Goal: Task Accomplishment & Management: Complete application form

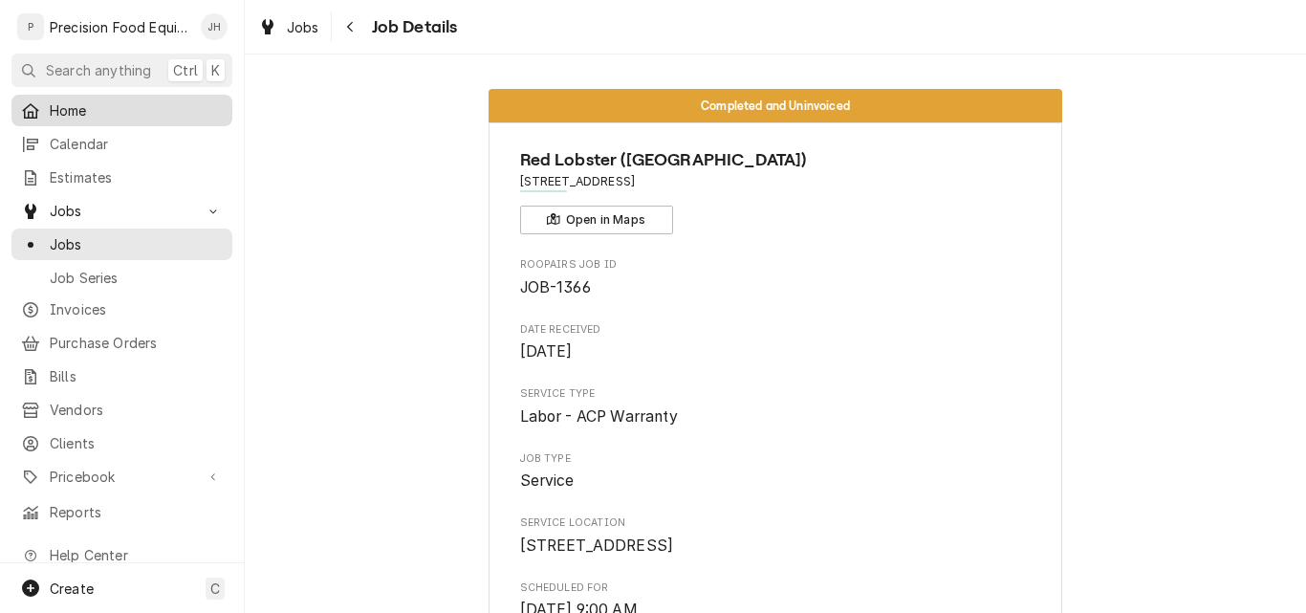
scroll to position [1148, 0]
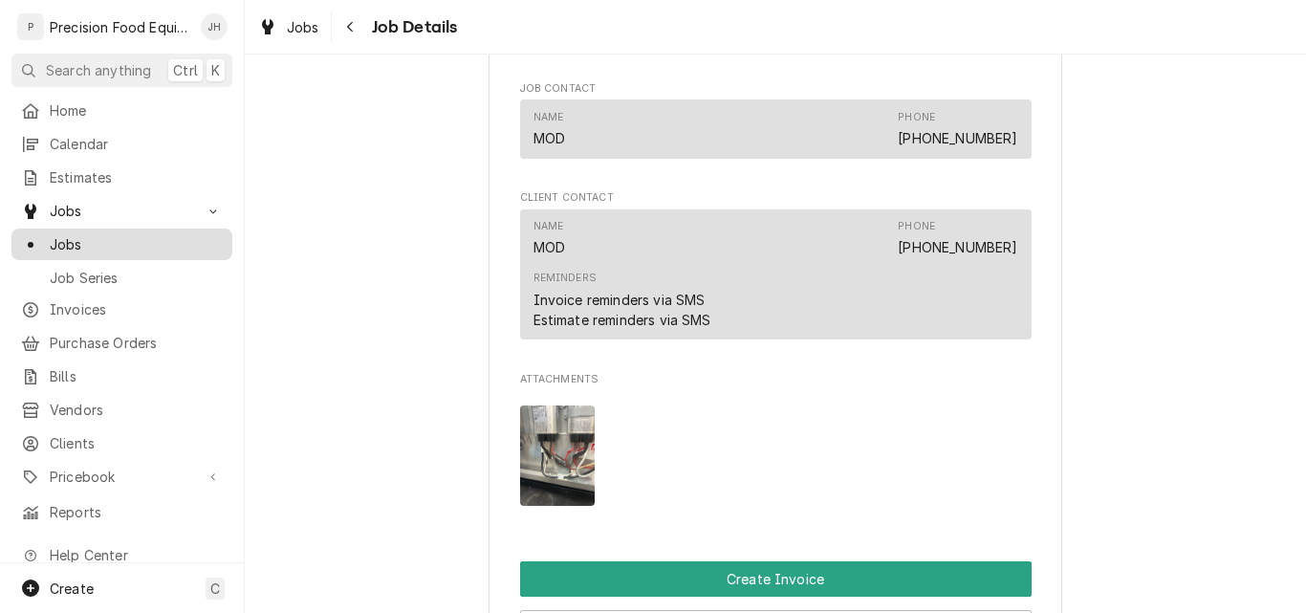
click at [121, 240] on span "Jobs" at bounding box center [136, 244] width 173 height 20
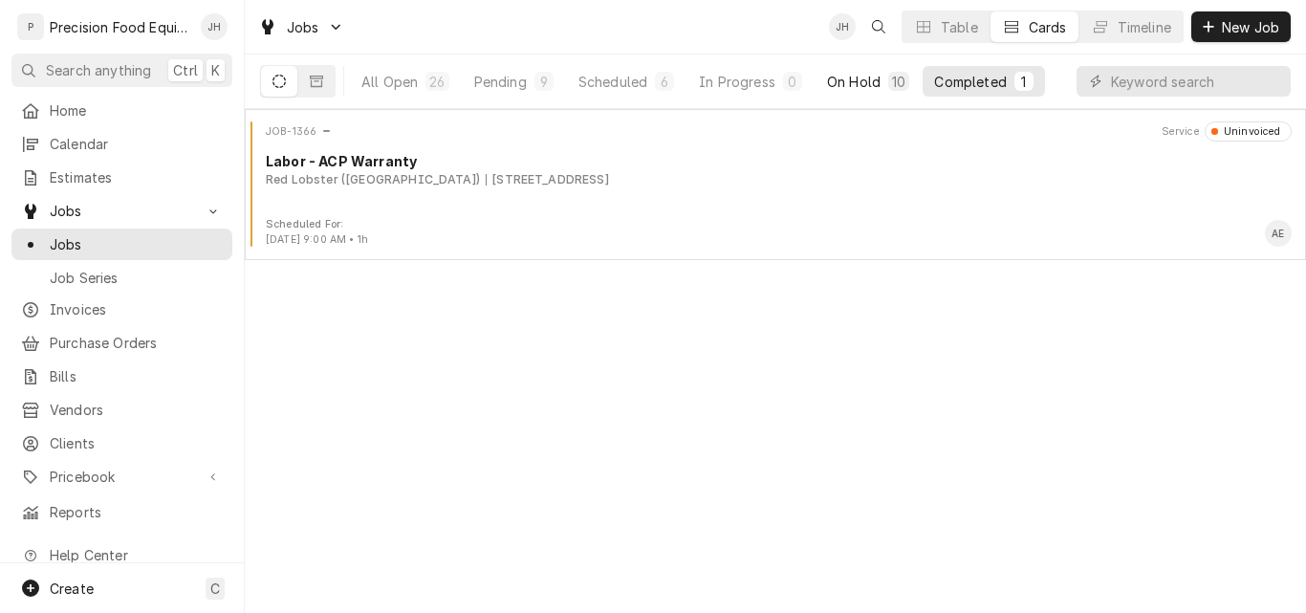
click at [855, 82] on div "On Hold" at bounding box center [854, 82] width 54 height 20
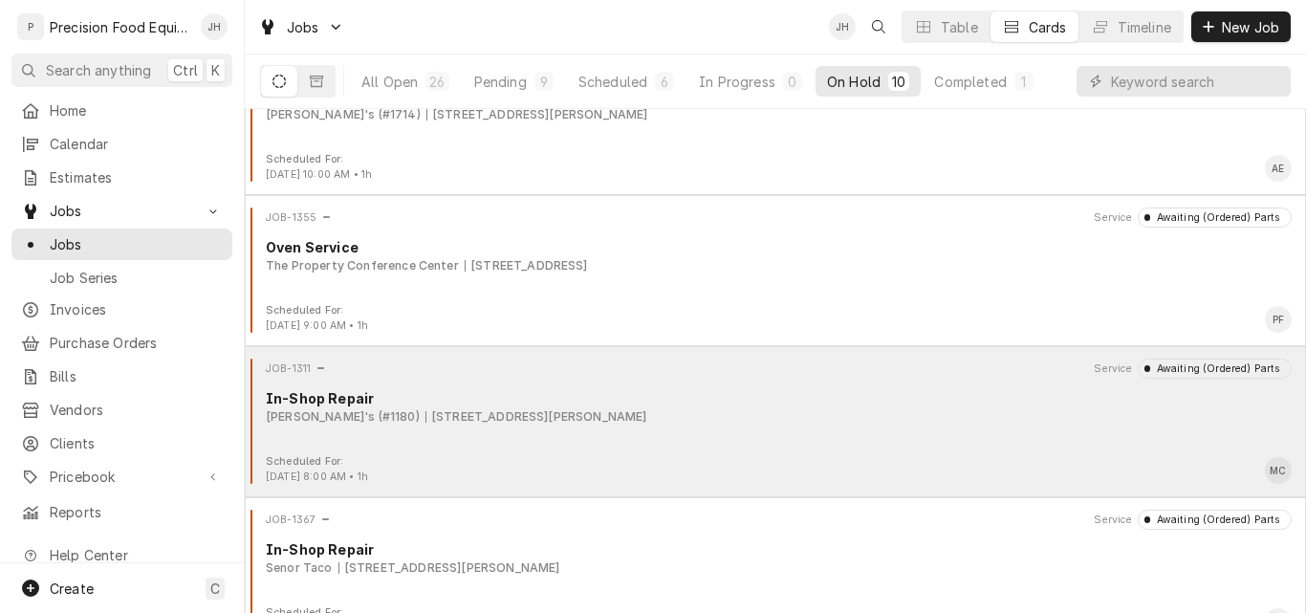
scroll to position [1007, 0]
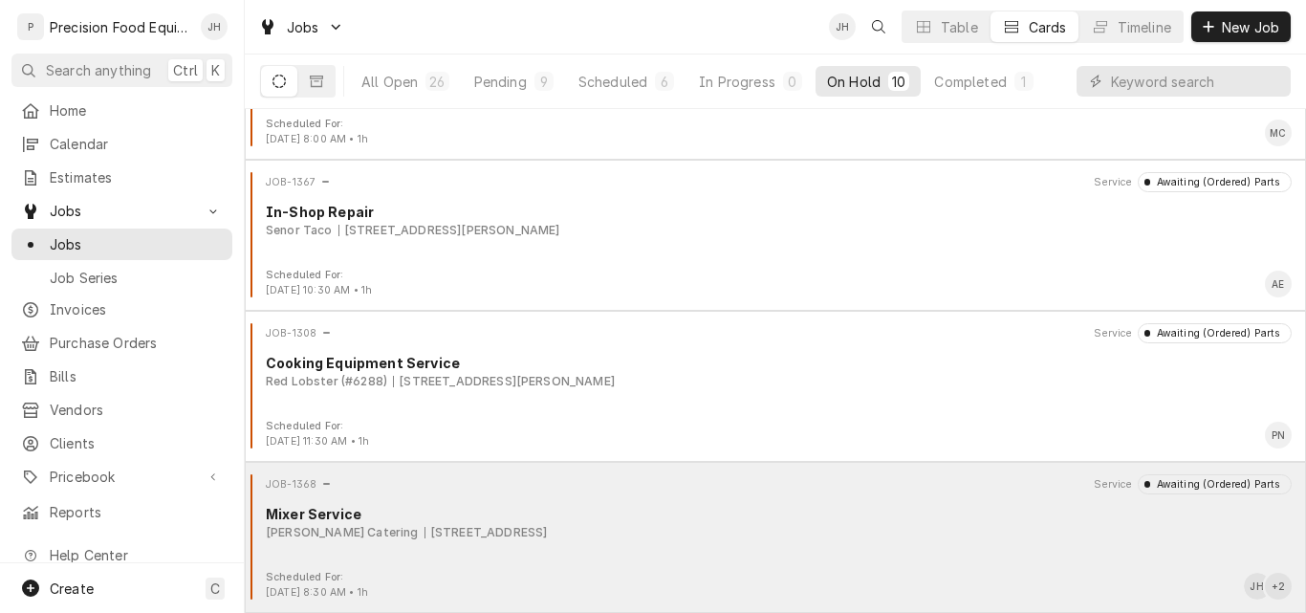
click at [763, 547] on div "JOB-1368 Service Awaiting (Ordered) Parts Mixer Service [PERSON_NAME] Catering …" at bounding box center [775, 522] width 1046 height 96
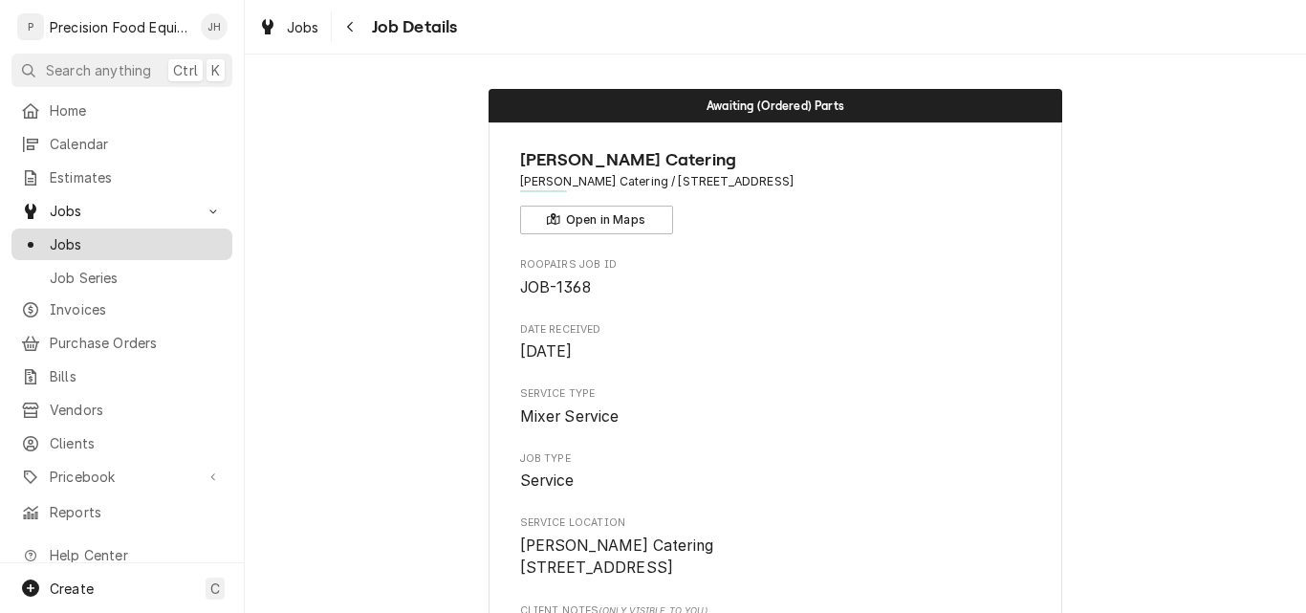
click at [76, 234] on span "Jobs" at bounding box center [136, 244] width 173 height 20
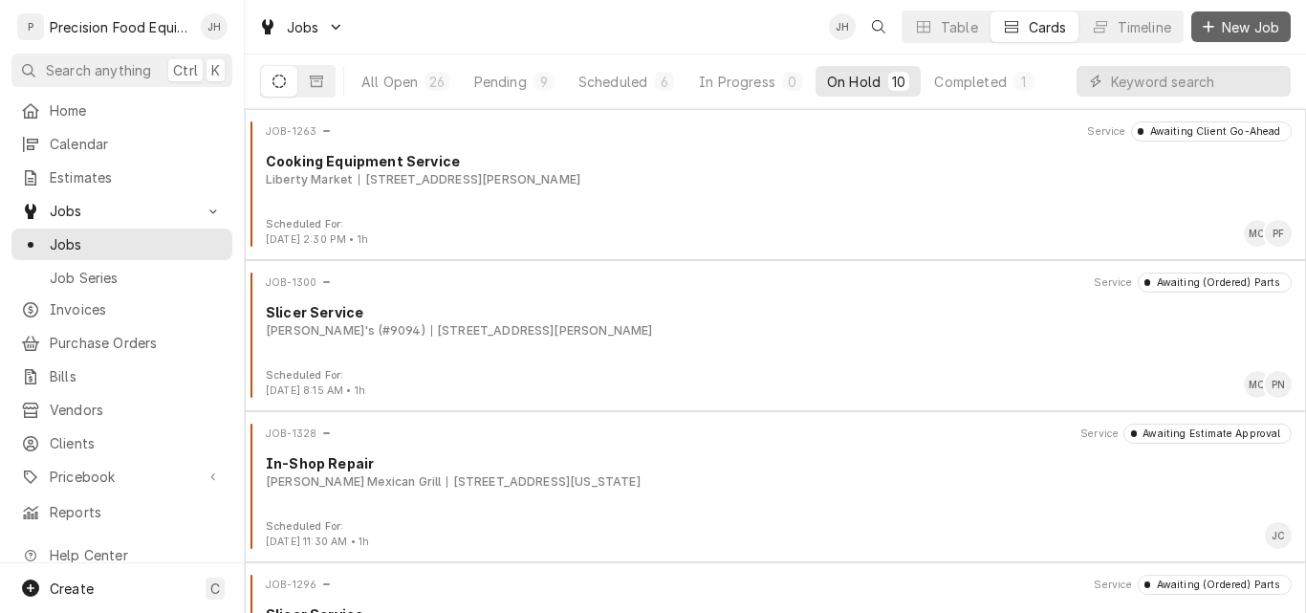
click at [1228, 26] on span "New Job" at bounding box center [1250, 27] width 65 height 20
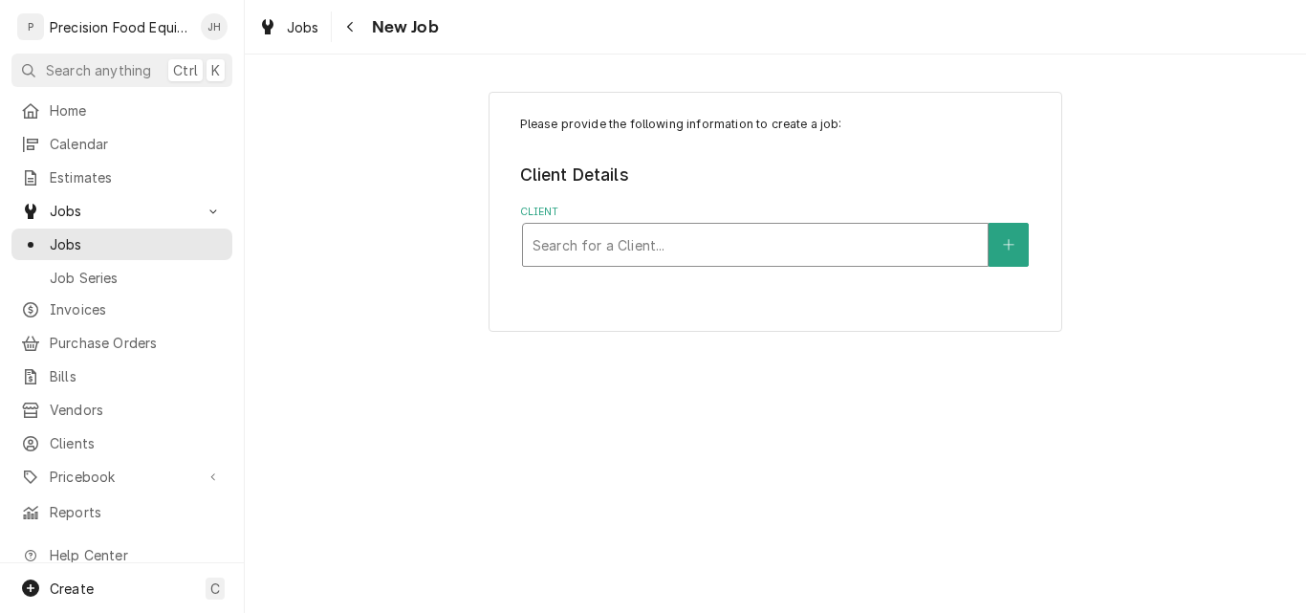
click at [845, 247] on div "Client" at bounding box center [756, 245] width 446 height 34
type input "salad 14"
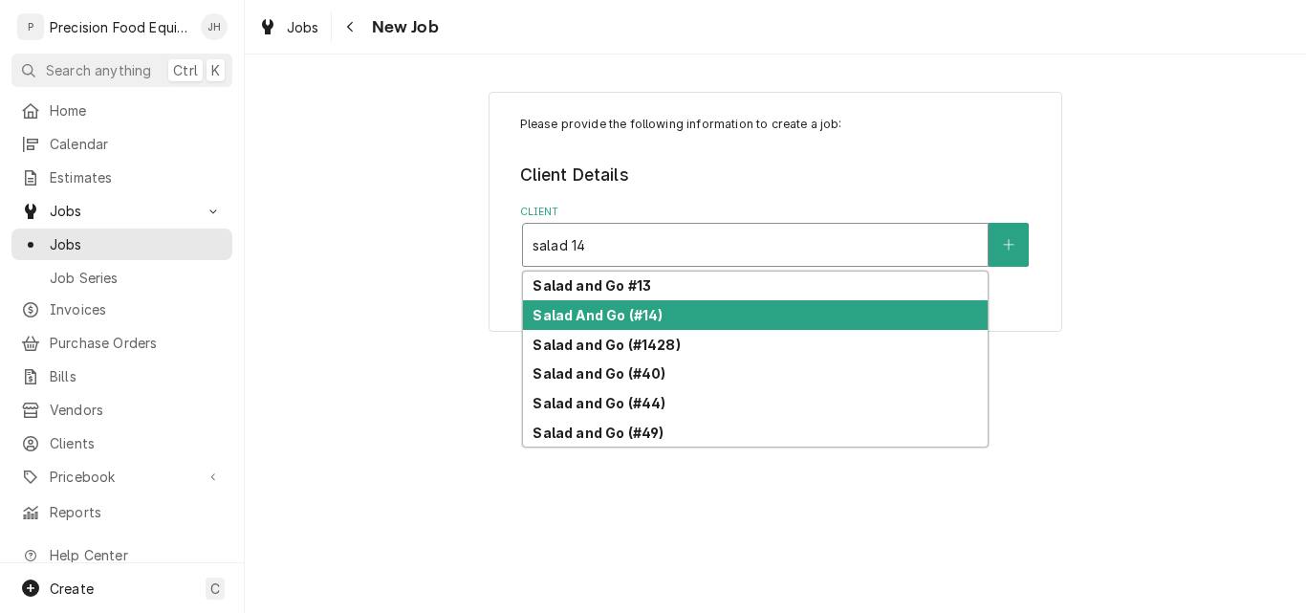
click at [744, 318] on div "Salad And Go (#14)" at bounding box center [755, 315] width 465 height 30
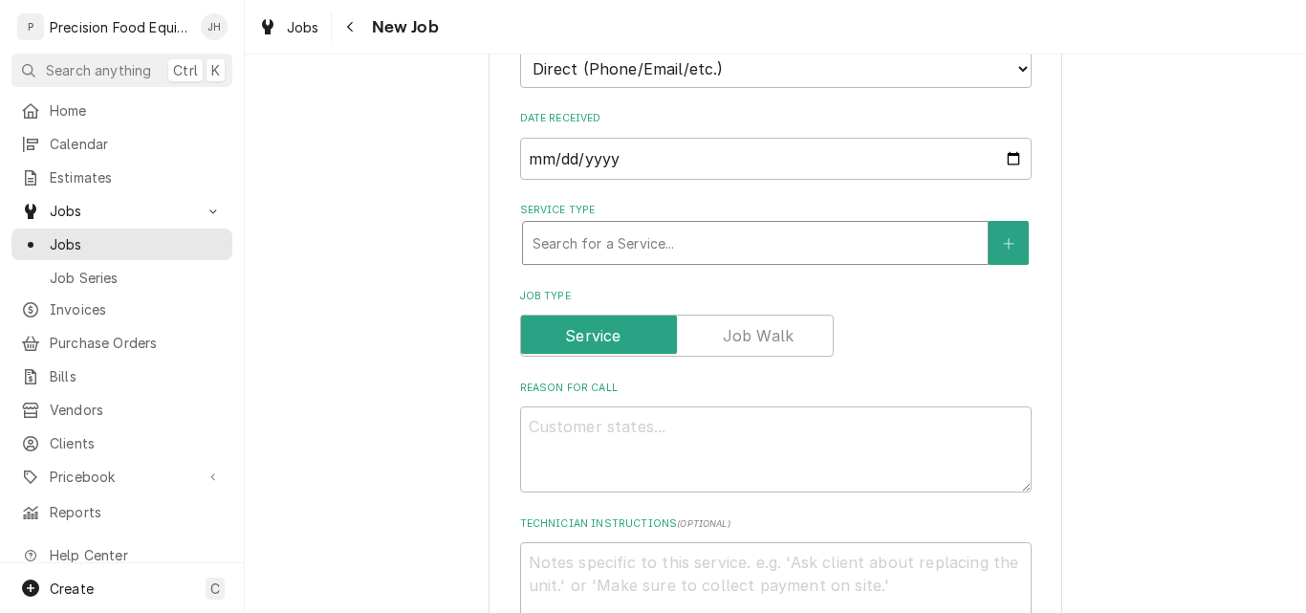
scroll to position [478, 0]
click at [713, 255] on div "Service Type" at bounding box center [756, 241] width 446 height 34
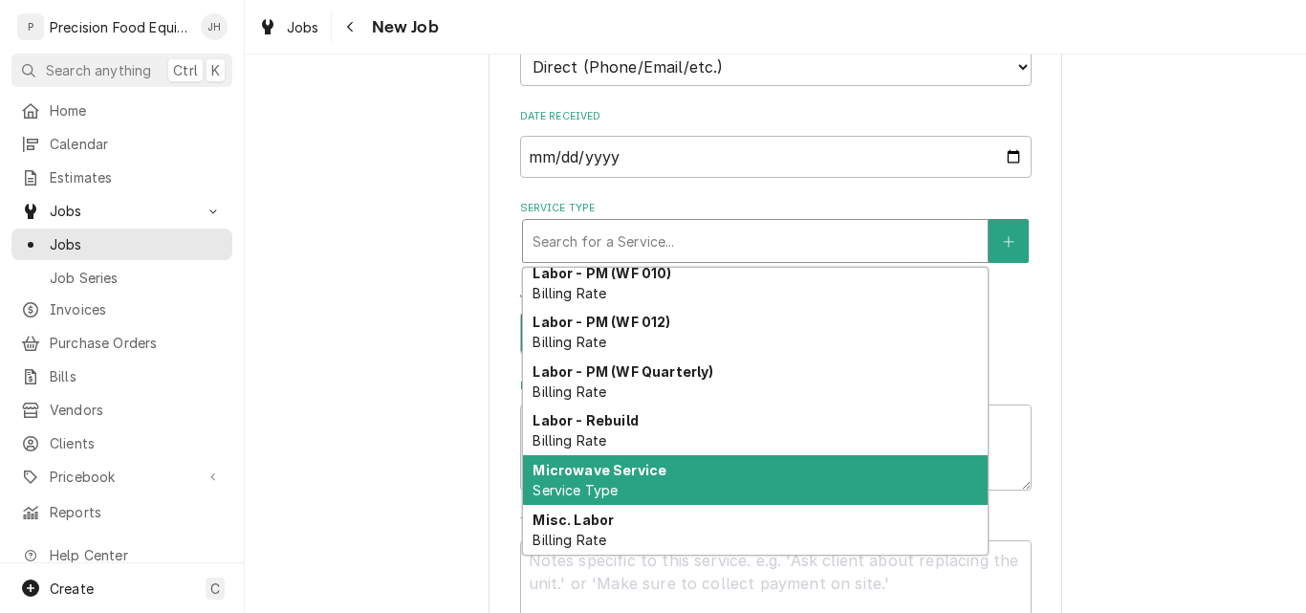
scroll to position [660, 0]
click at [724, 483] on div "Microwave Service Service Type" at bounding box center [755, 481] width 465 height 50
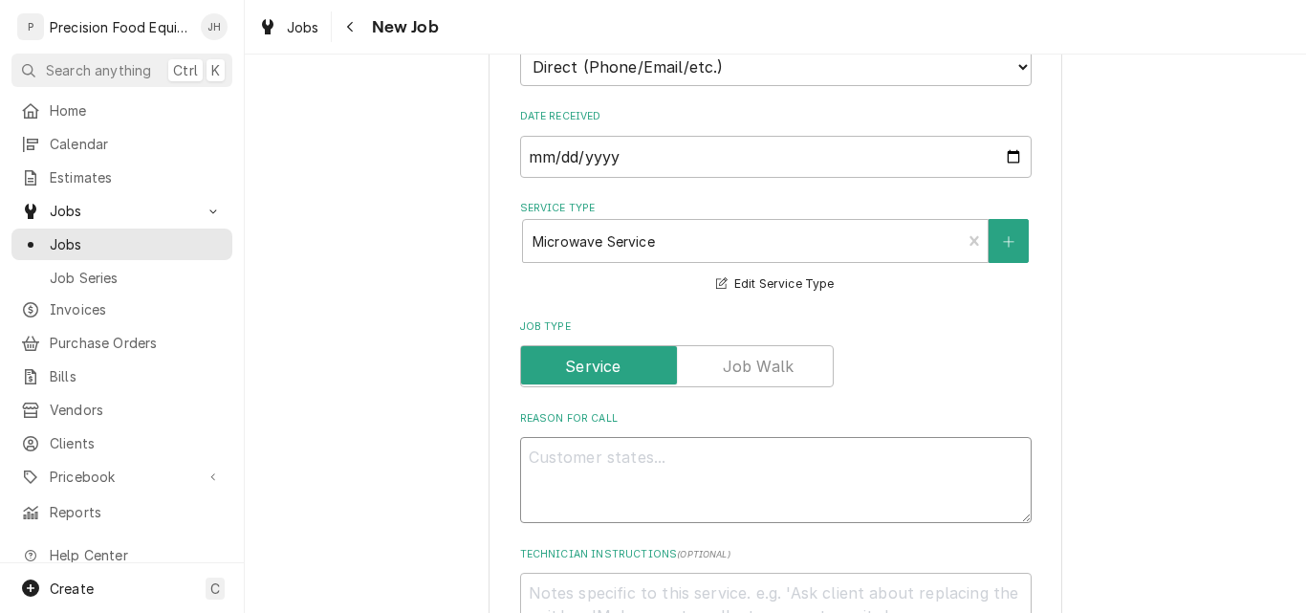
click at [582, 471] on textarea "Reason For Call" at bounding box center [776, 480] width 512 height 86
type textarea "x"
type textarea "E"
type textarea "x"
type textarea "Er"
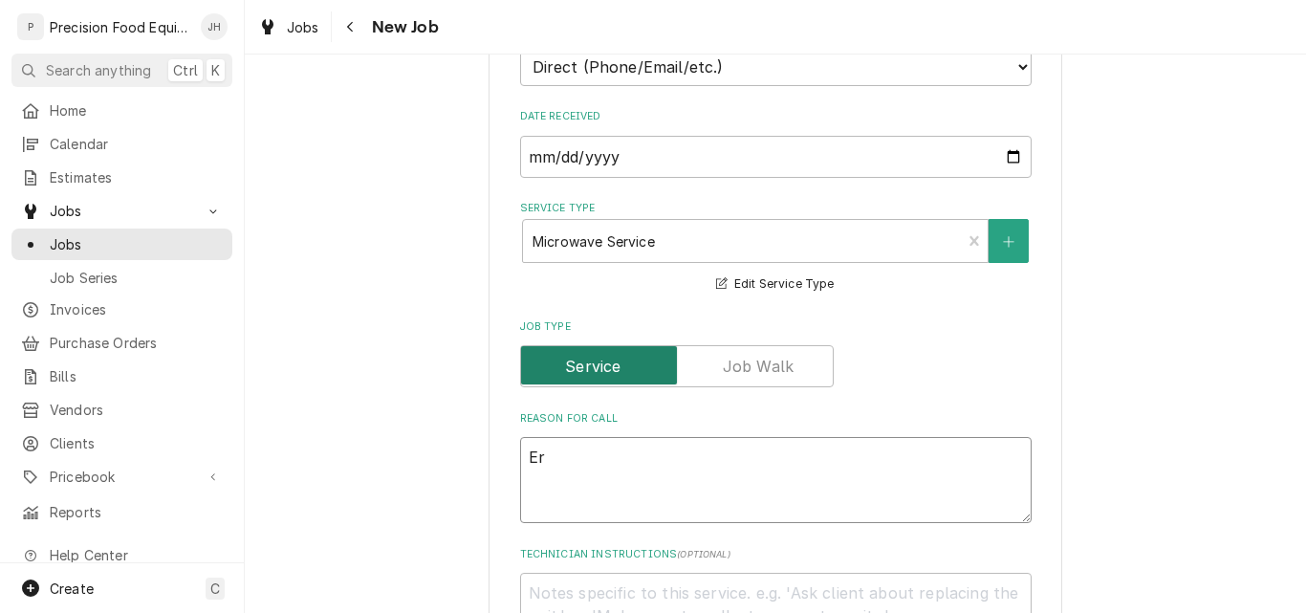
type textarea "x"
type textarea "Err"
type textarea "x"
type textarea "Erro"
type textarea "x"
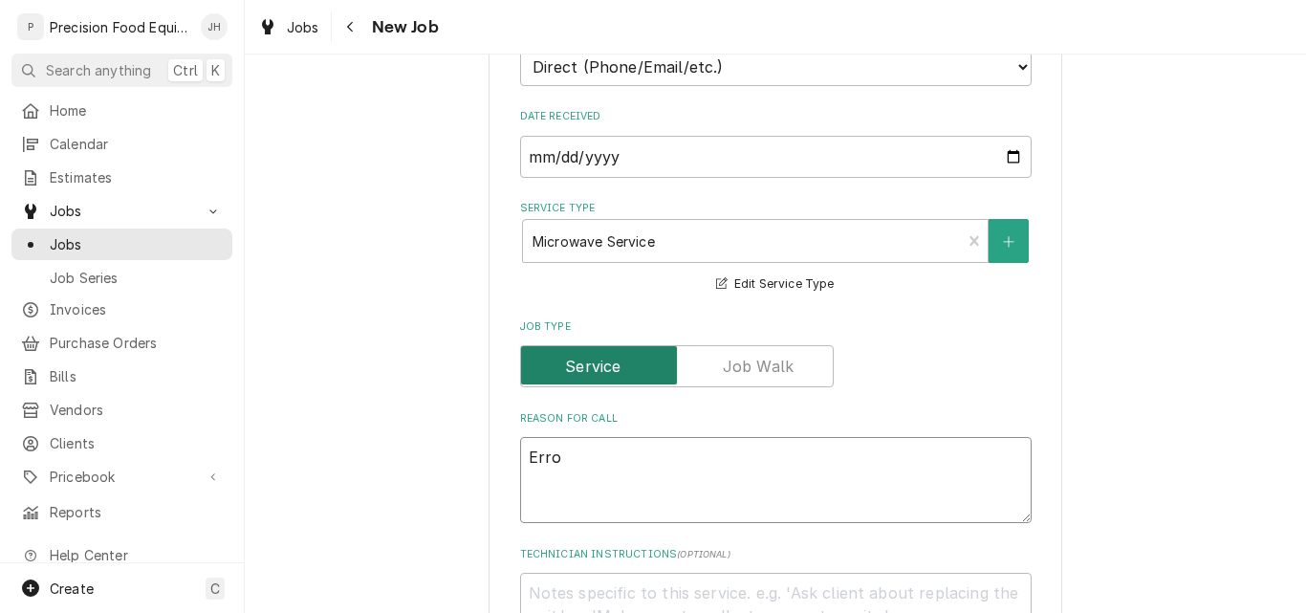
type textarea "Error"
type textarea "x"
type textarea "Error"
type textarea "x"
type textarea "Error c"
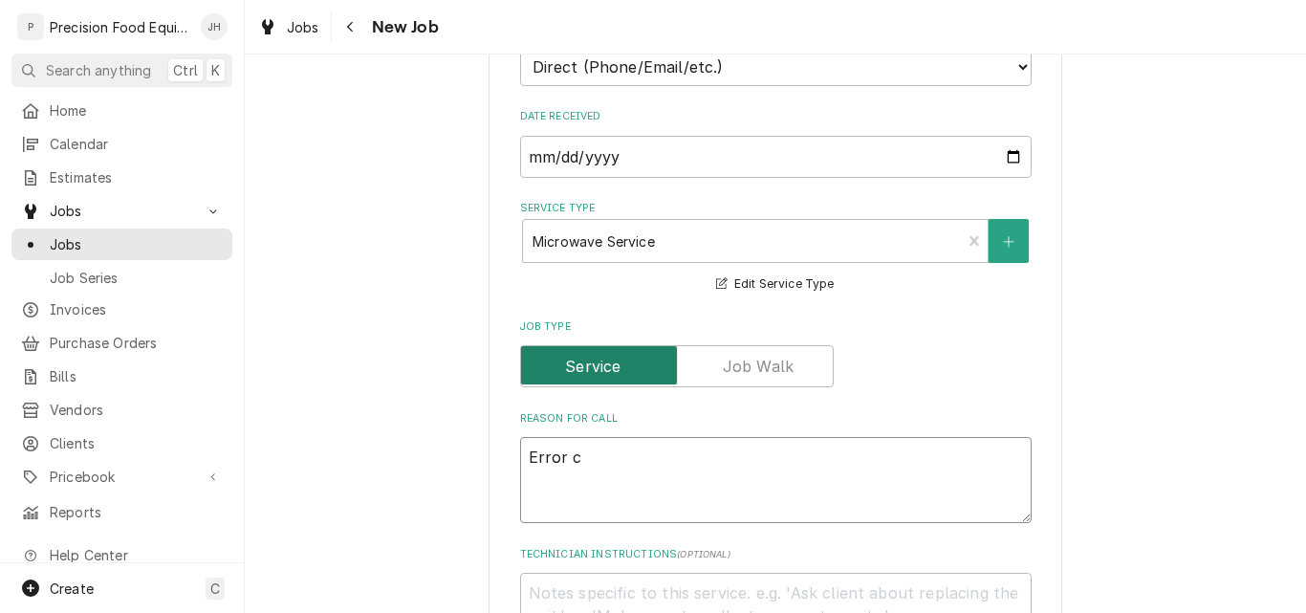
type textarea "x"
type textarea "Error co"
type textarea "x"
type textarea "Error cod"
type textarea "x"
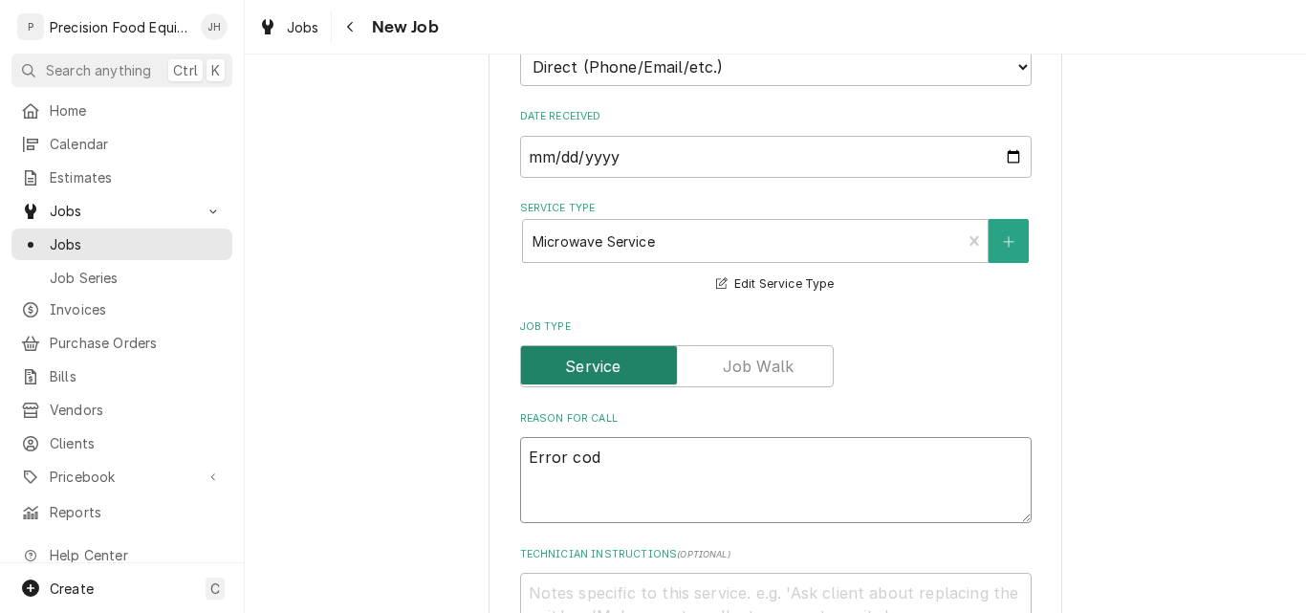
type textarea "Error code"
type textarea "x"
type textarea "Error code"
type textarea "x"
type textarea "Error code o"
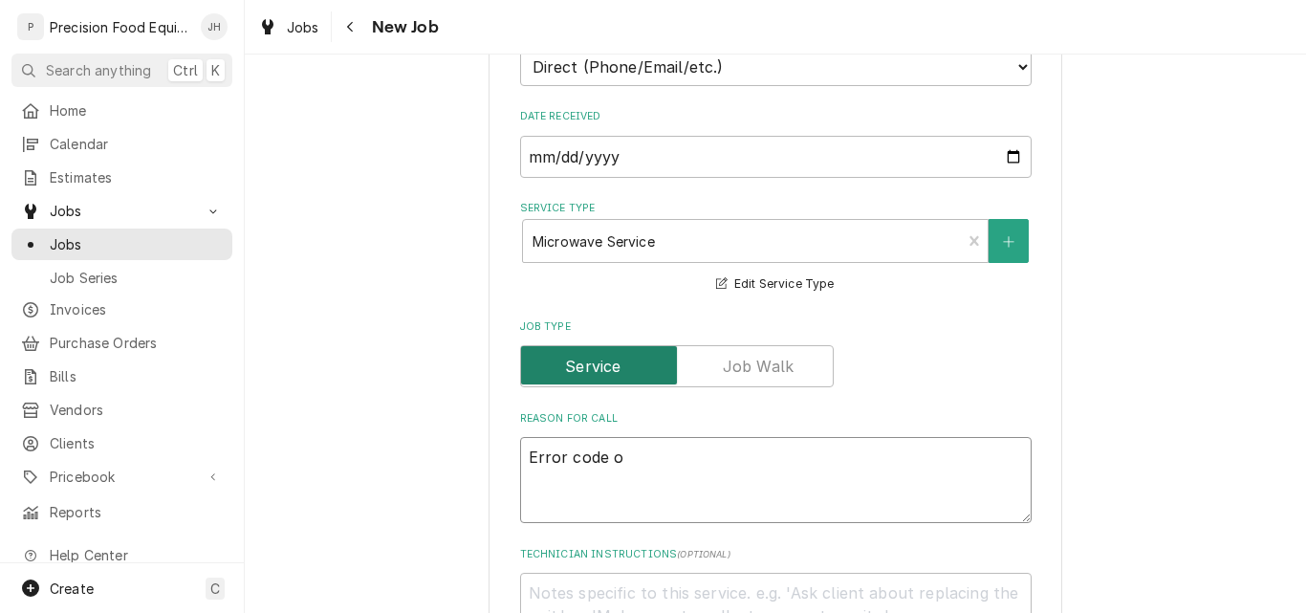
type textarea "x"
type textarea "Error code on"
type textarea "x"
type textarea "Error code on"
type textarea "x"
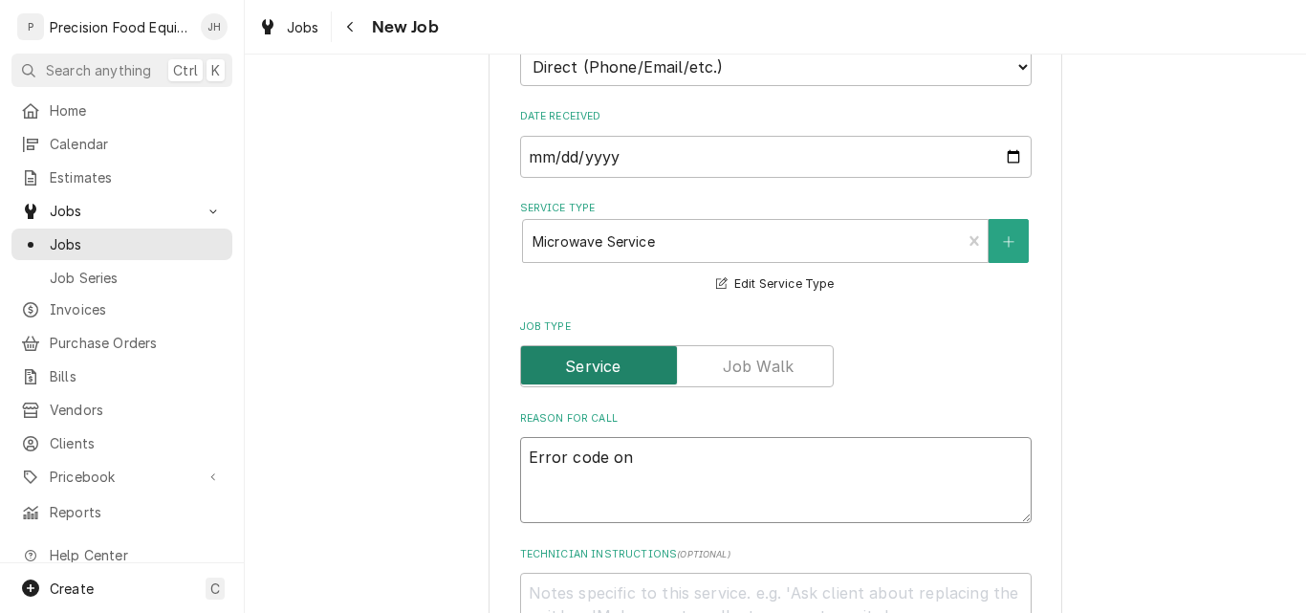
type textarea "Error code on d"
type textarea "x"
type textarea "Error code on di"
type textarea "x"
type textarea "Error code on dis"
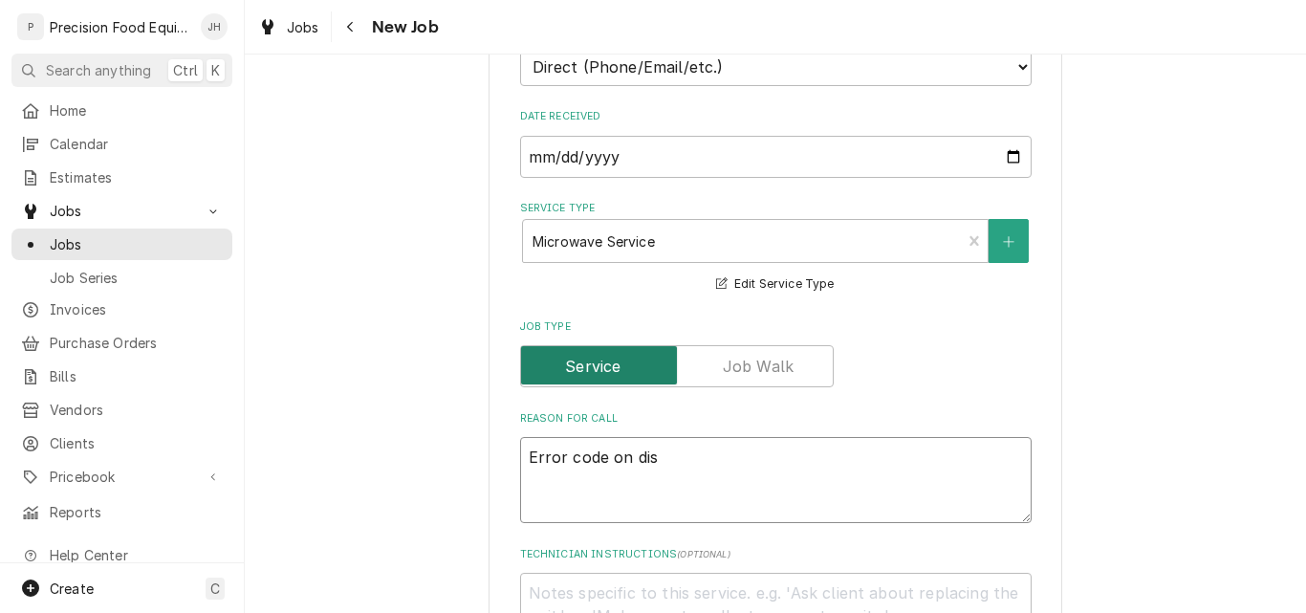
type textarea "x"
type textarea "Error code on disp"
type textarea "x"
type textarea "Error code on displ"
type textarea "x"
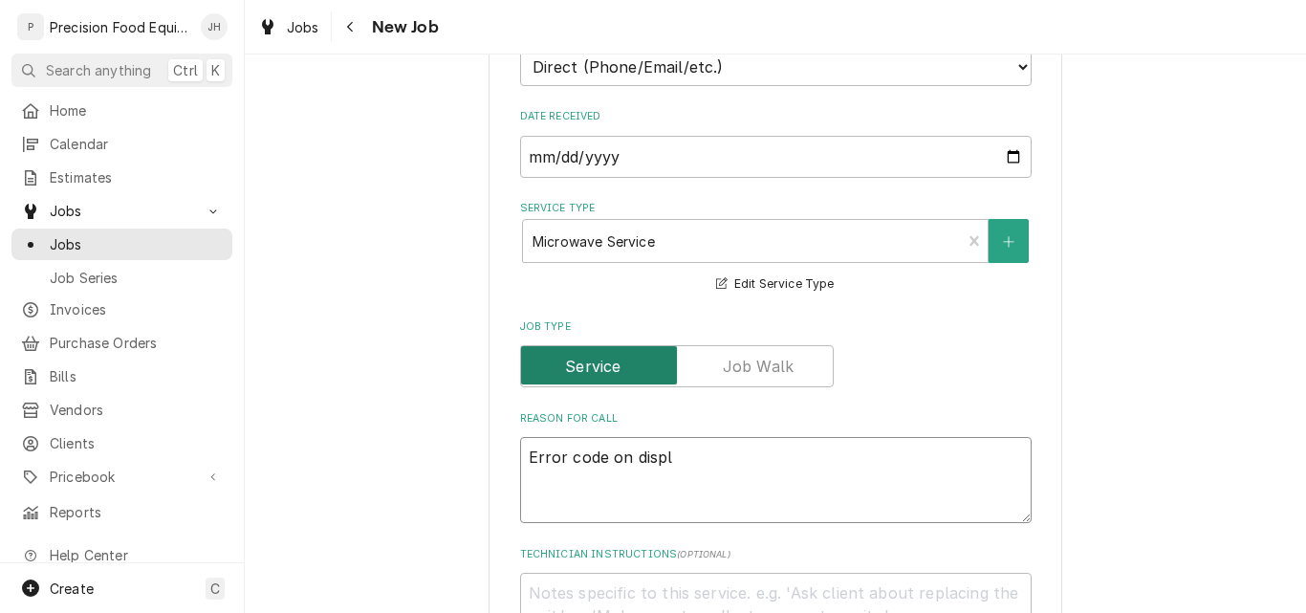
type textarea "Error code on displa"
type textarea "x"
type textarea "Error code on displat"
type textarea "x"
type textarea "AError code on displat"
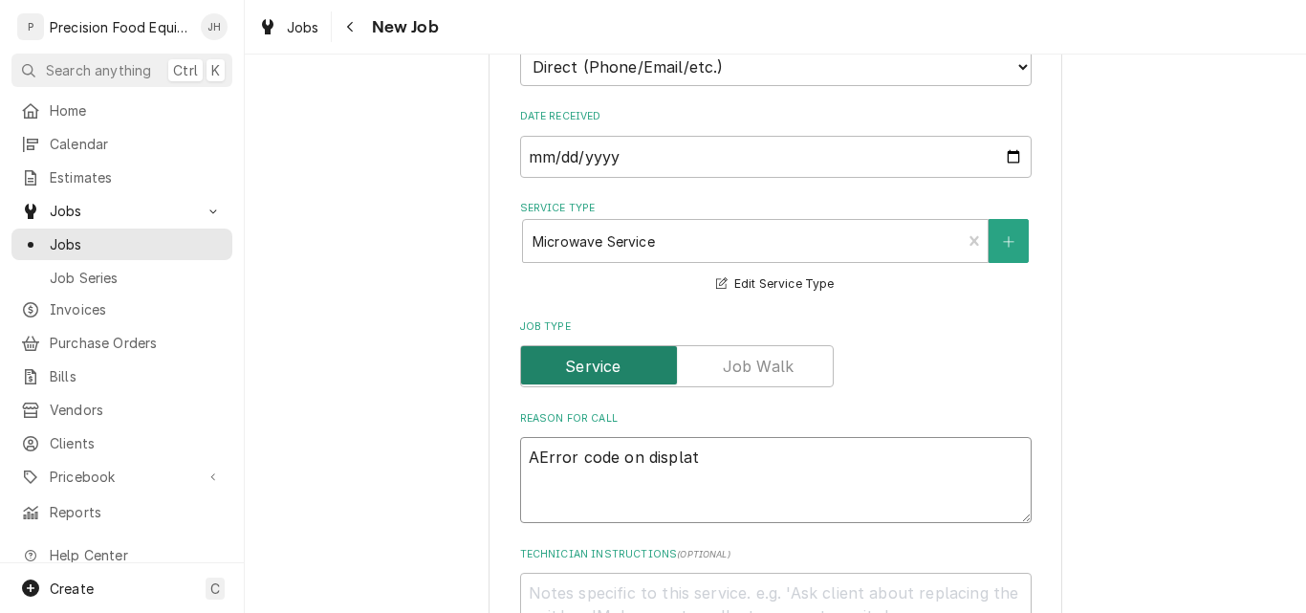
type textarea "x"
type textarea "AmError code on displat"
type textarea "x"
type textarea "AmaError code on displat"
type textarea "x"
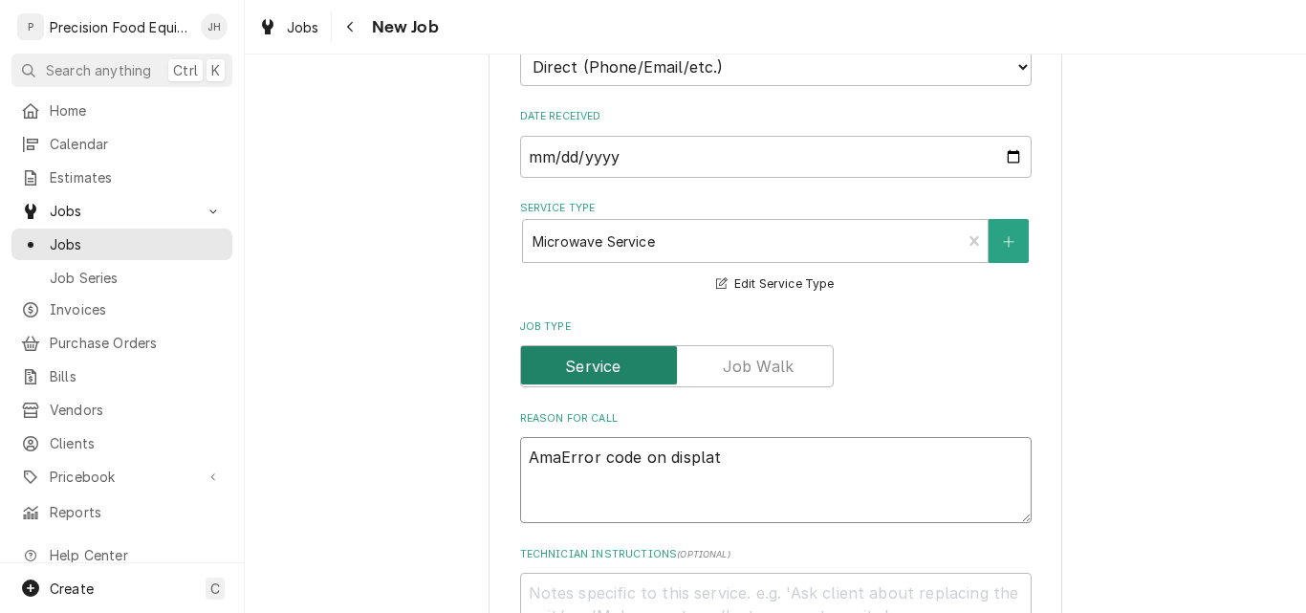
type textarea "AmanError code on displat"
type textarea "x"
type textarea "AmanaError code on displat"
type textarea "x"
type textarea "Amana Error code on displat"
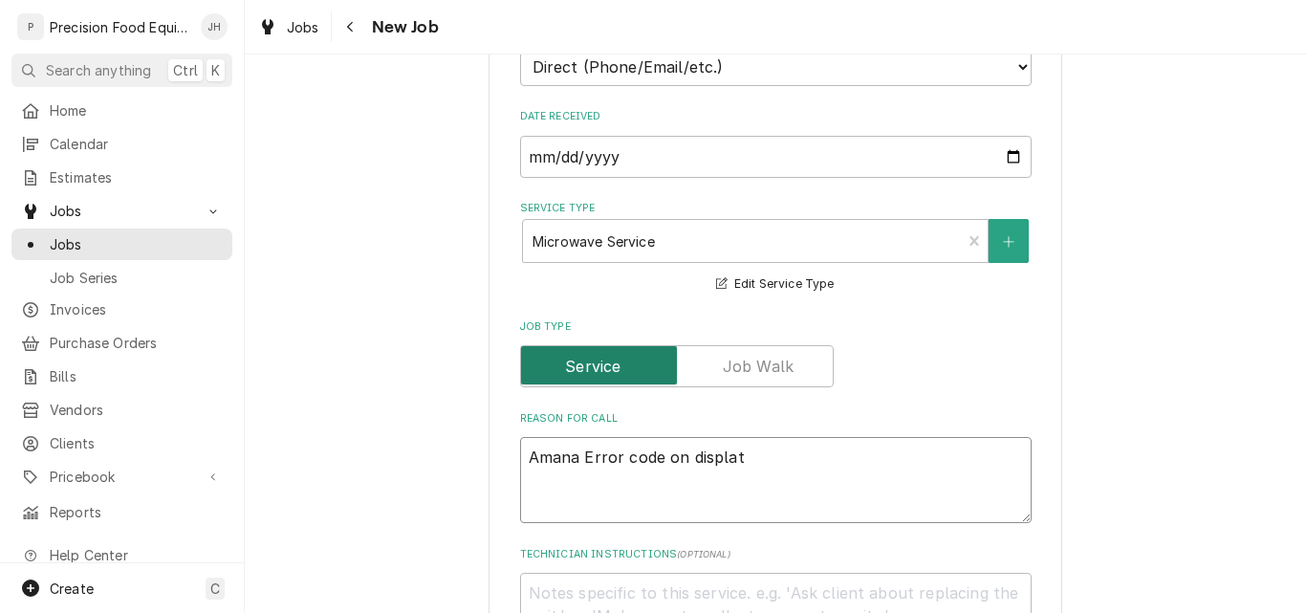
type textarea "x"
type textarea "Amana MError code on displat"
type textarea "x"
type textarea "Amana MXError code on displat"
type textarea "x"
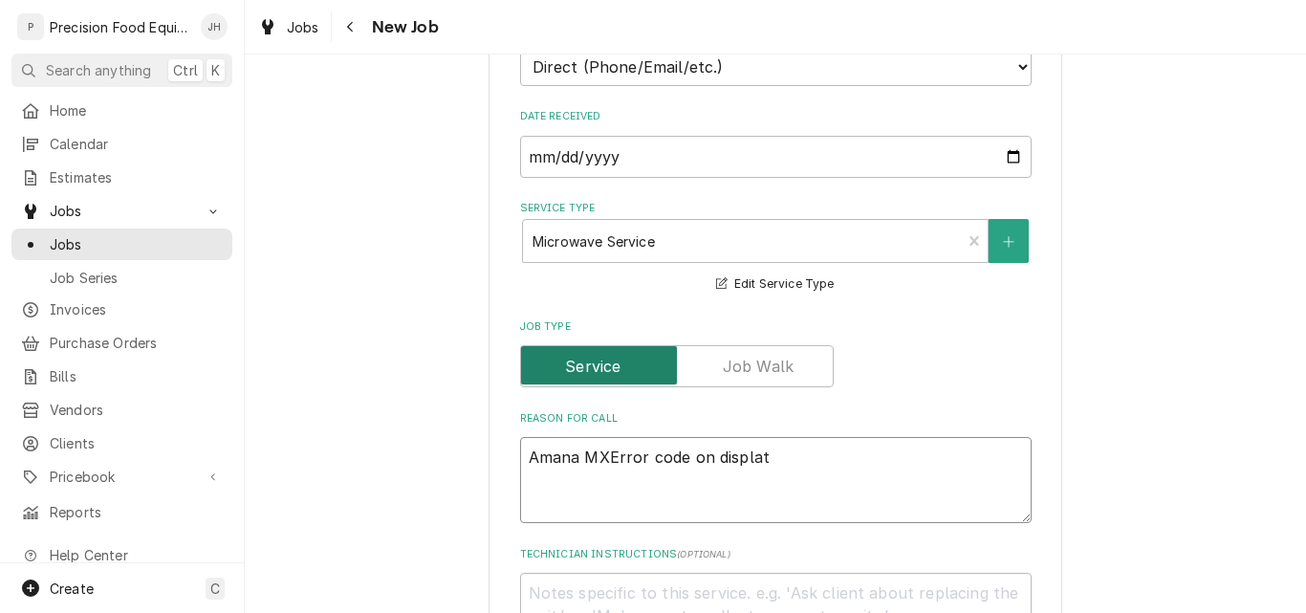
type textarea "Amana MXPError code on displat"
type textarea "x"
type textarea "Amana MXP Error code on displat"
type textarea "x"
type textarea "Amana MXP oError code on displat"
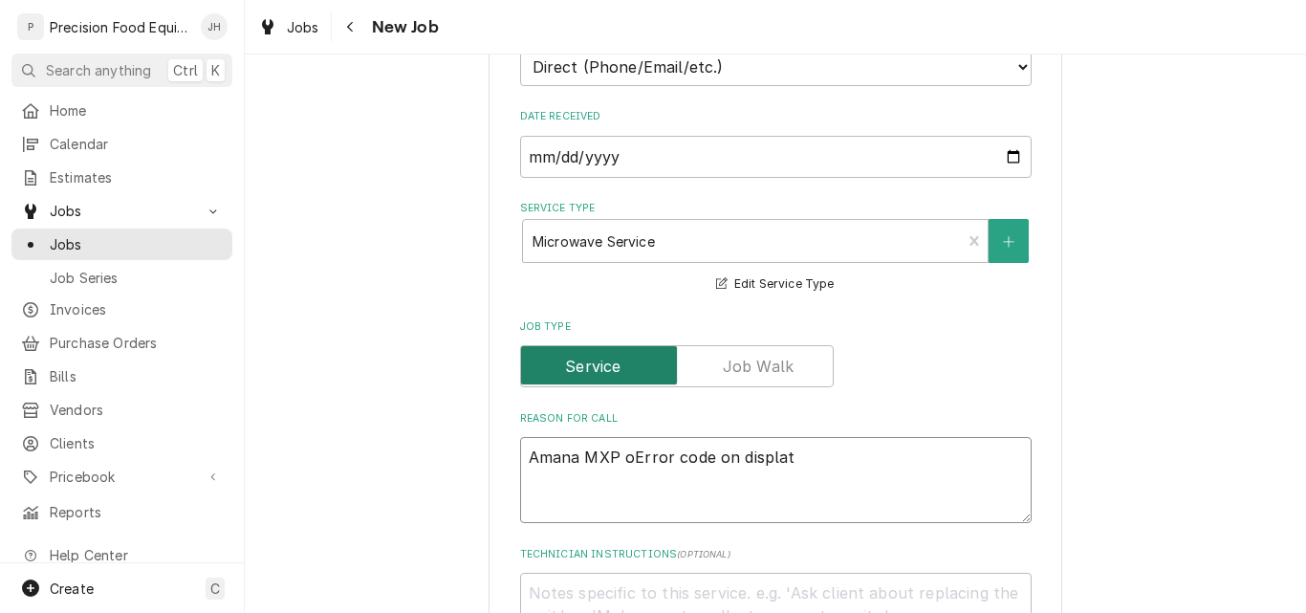
type textarea "x"
type textarea "Amana MXP ovError code on displat"
type textarea "x"
type textarea "Amana MXP oveError code on displat"
type textarea "x"
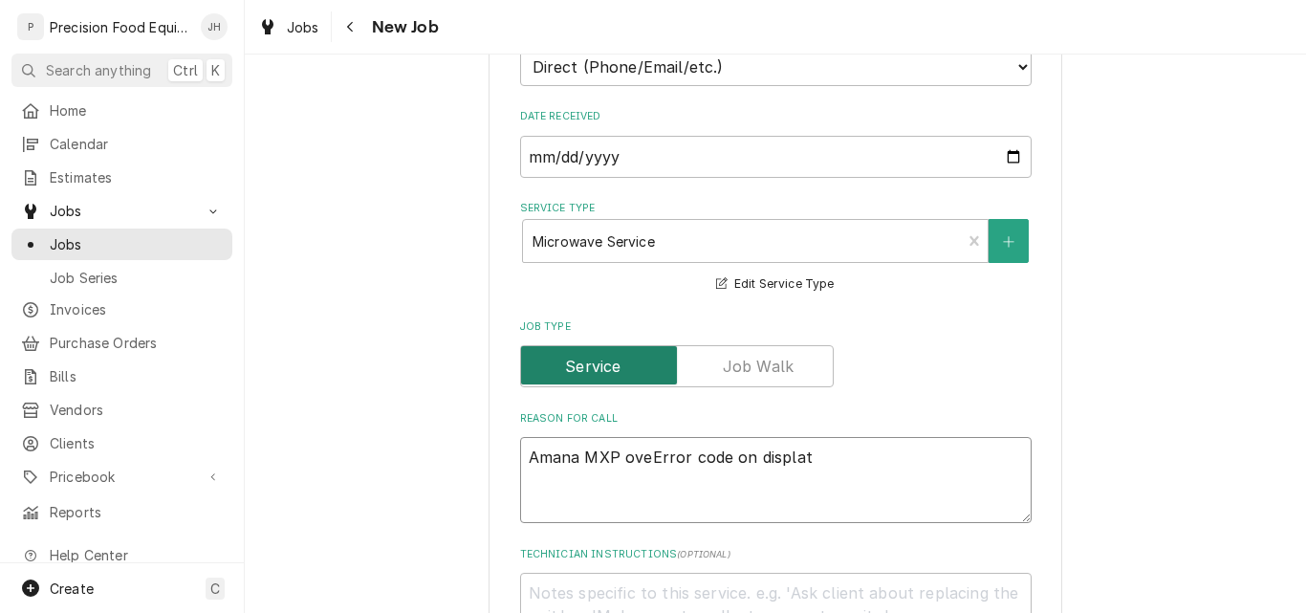
type textarea "Amana MXP ovenError code on displat"
type textarea "x"
type textarea "Amana MXP oven Error code on displat"
type textarea "x"
type textarea "Amana MXP oven Error code on displa"
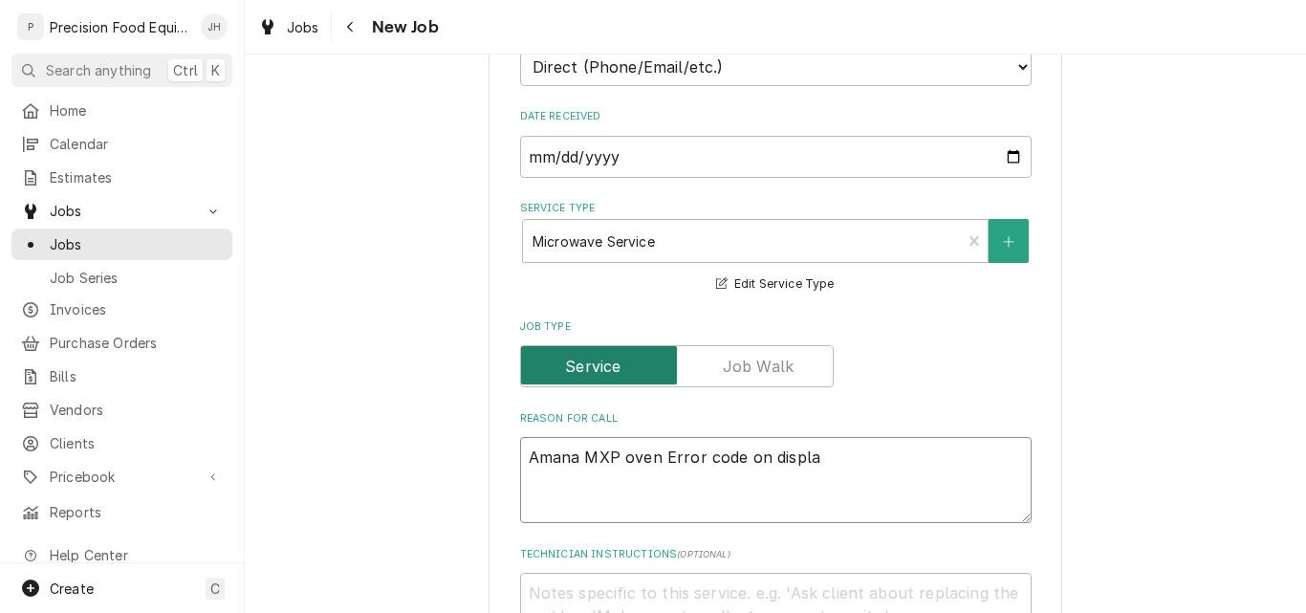
type textarea "x"
type textarea "Amana MXP oven Error code on display"
type textarea "x"
type textarea "Amana MXP oven Error code on display"
type textarea "x"
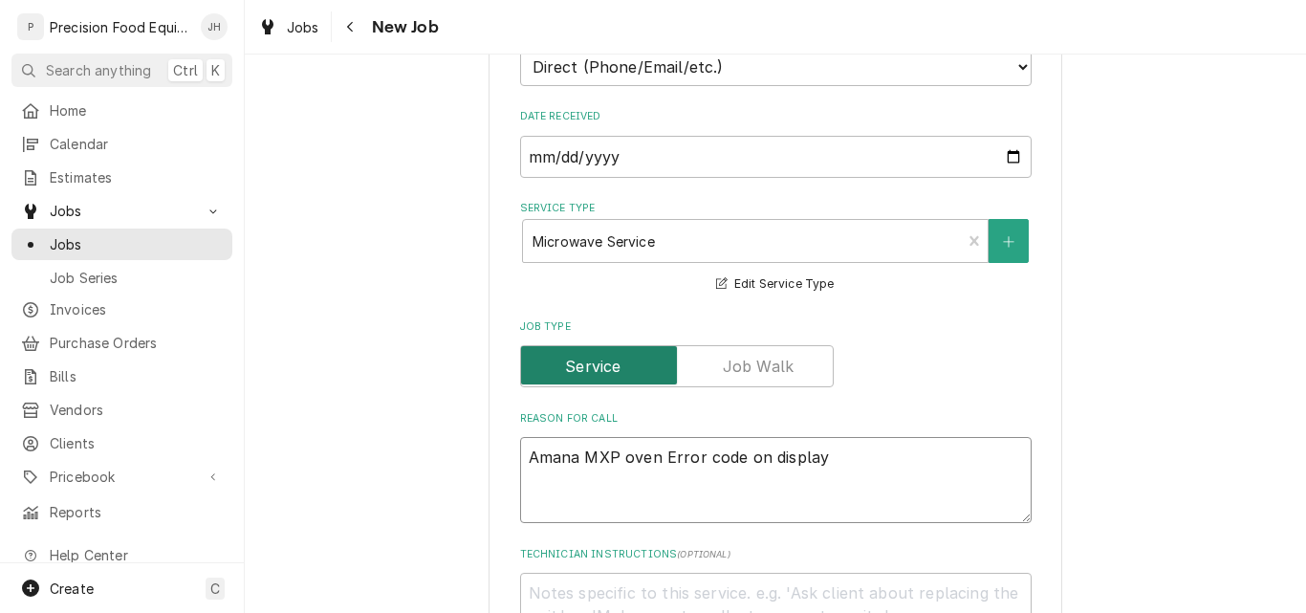
type textarea "Amana MXP oven Error code on display ""
type textarea "x"
type textarea "Amana MXP oven Error code on display "F"
type textarea "x"
type textarea "Amana MXP oven Error code on display "Fi"
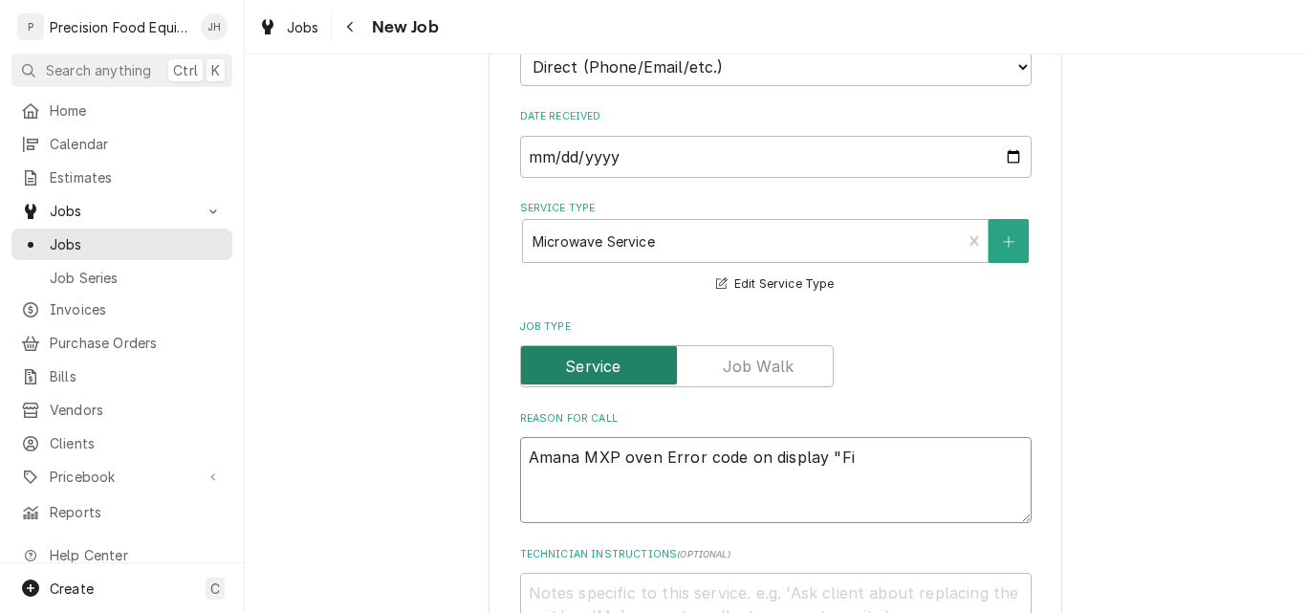
type textarea "x"
type textarea "Amana MXP oven Error code on display "Fil"
type textarea "x"
type textarea "Amana MXP oven Error code on display "Filt"
type textarea "x"
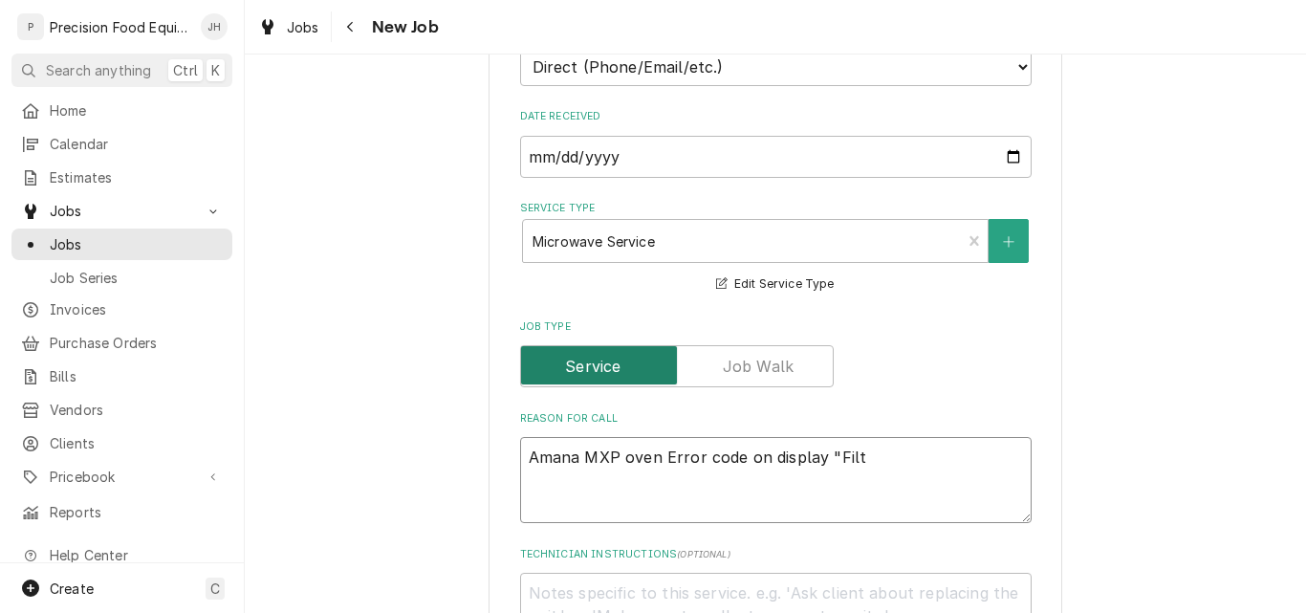
type textarea "Amana MXP oven Error code on display "Filte"
type textarea "x"
type textarea "Amana MXP oven Error code on display "Filter"
type textarea "x"
type textarea "Amana MXP oven Error code on display "Filter"
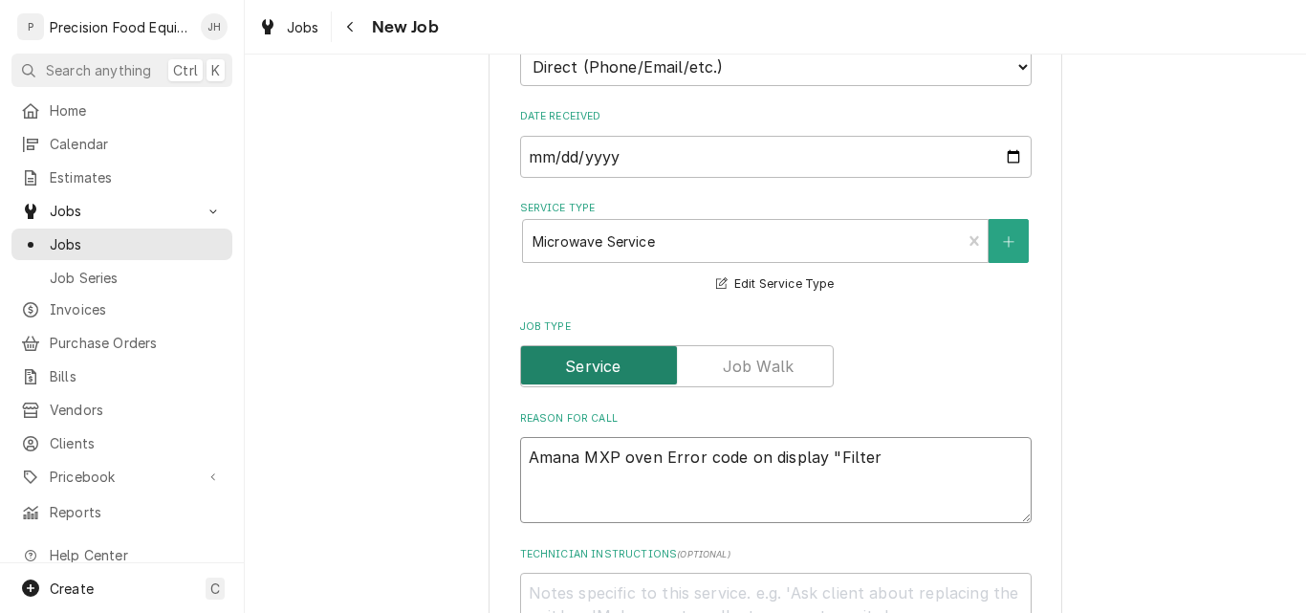
type textarea "x"
type textarea "Amana MXP oven Error code on display "Filter n"
type textarea "x"
type textarea "Amana MXP oven Error code on display "Filter ne"
type textarea "x"
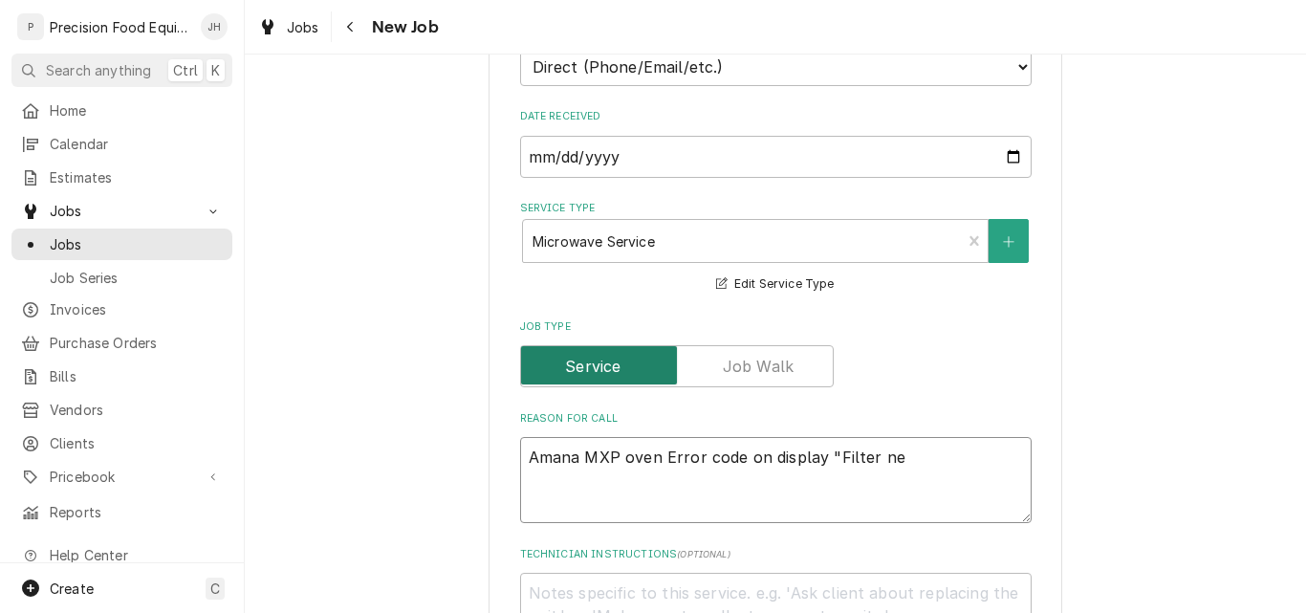
type textarea "Amana MXP oven Error code on display "Filter nee"
type textarea "x"
type textarea "Amana MXP oven Error code on display "Filter need"
type textarea "x"
type textarea "Amana MXP oven Error code on display "Filter needs"
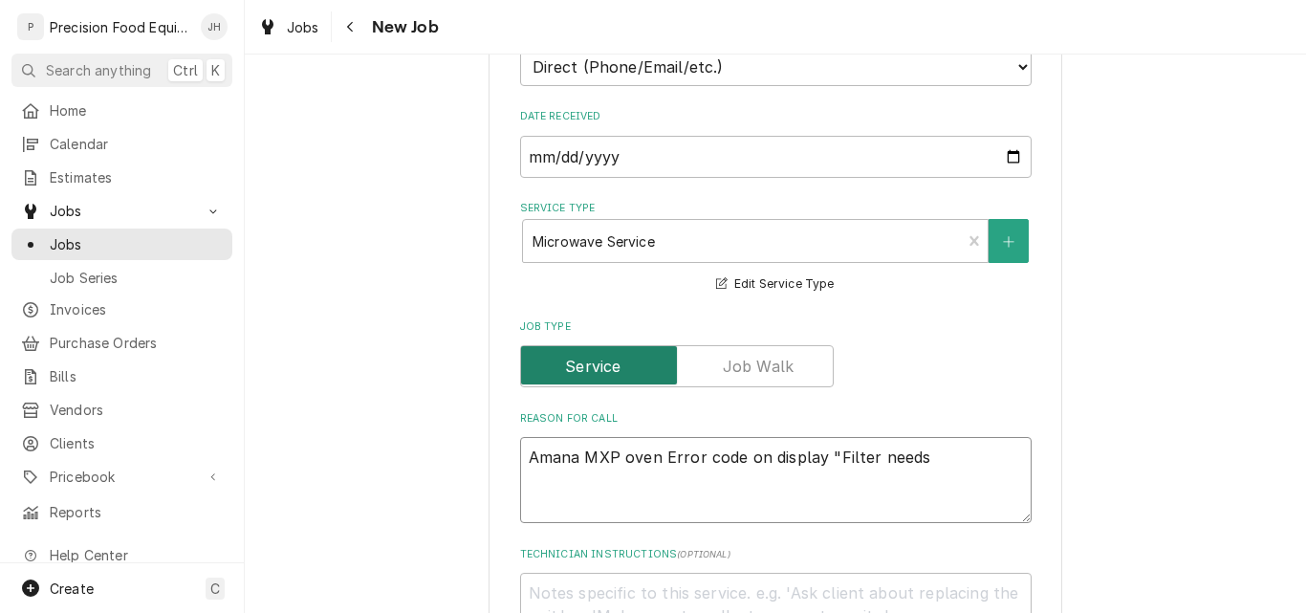
type textarea "x"
type textarea "Amana MXP oven Error code on display "Filter needs"
type textarea "x"
type textarea "Amana MXP oven Error code on display "Filter needs t"
type textarea "x"
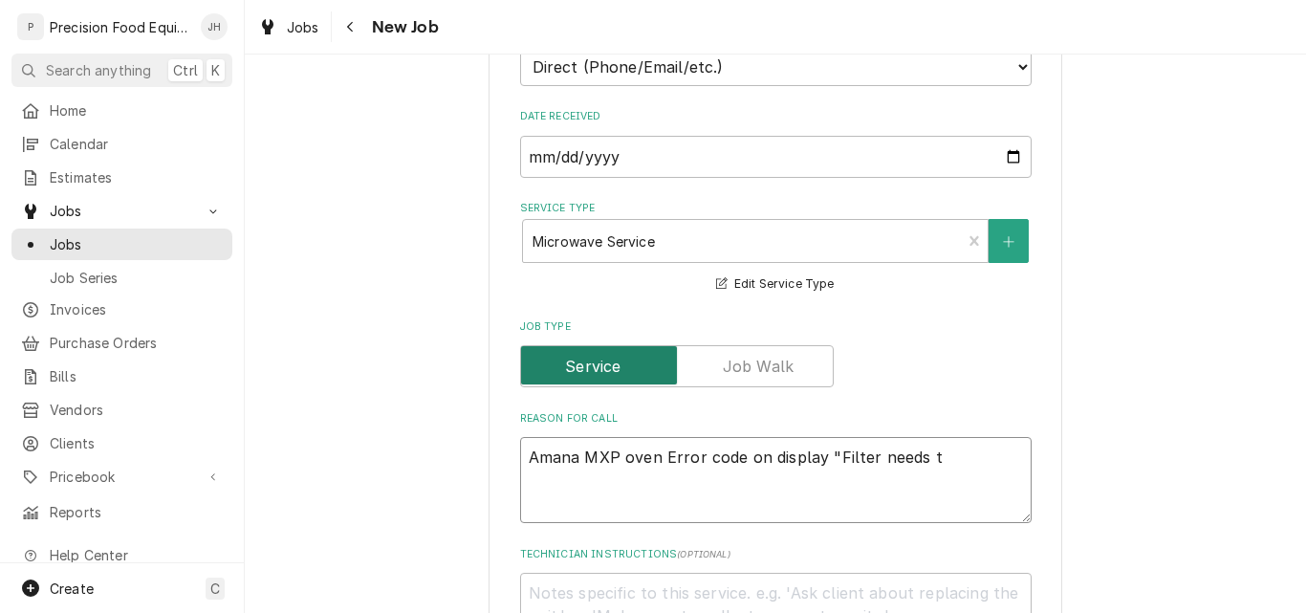
type textarea "Amana MXP oven Error code on display "Filter needs to"
type textarea "x"
type textarea "Amana MXP oven Error code on display "Filter needs to"
type textarea "x"
type textarea "Amana MXP oven Error code on display "Filter needs to b"
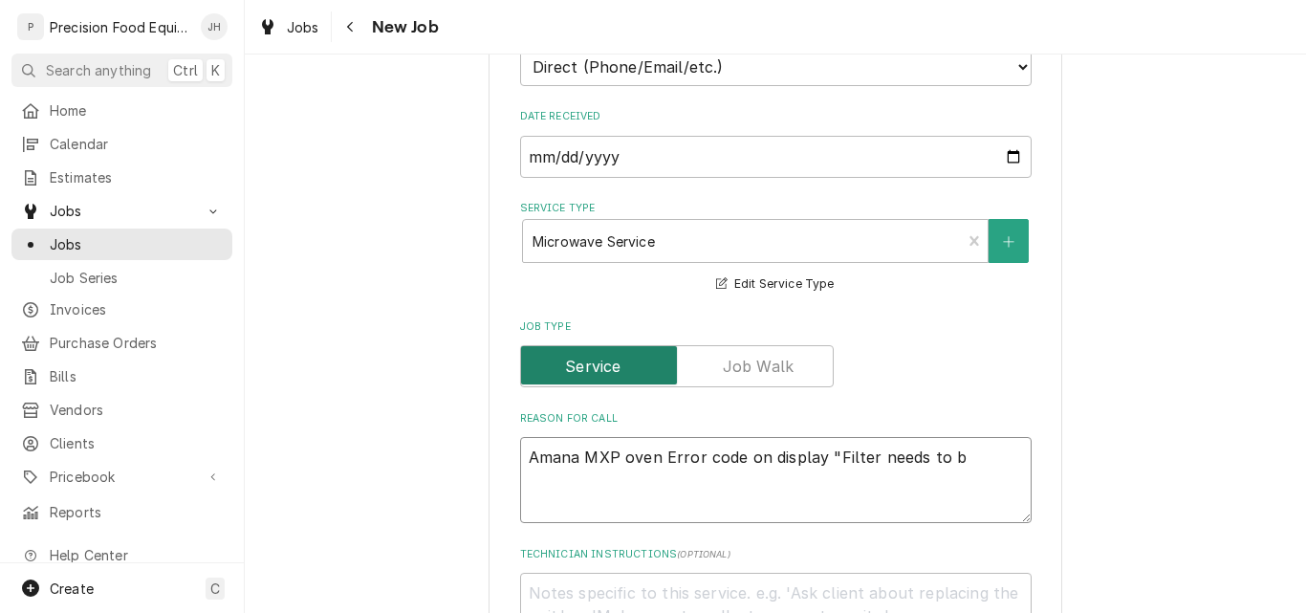
type textarea "x"
type textarea "Amana MXP oven Error code on display "Filter needs to be"
type textarea "x"
type textarea "Amana MXP oven Error code on display "Filter needs to be"
type textarea "x"
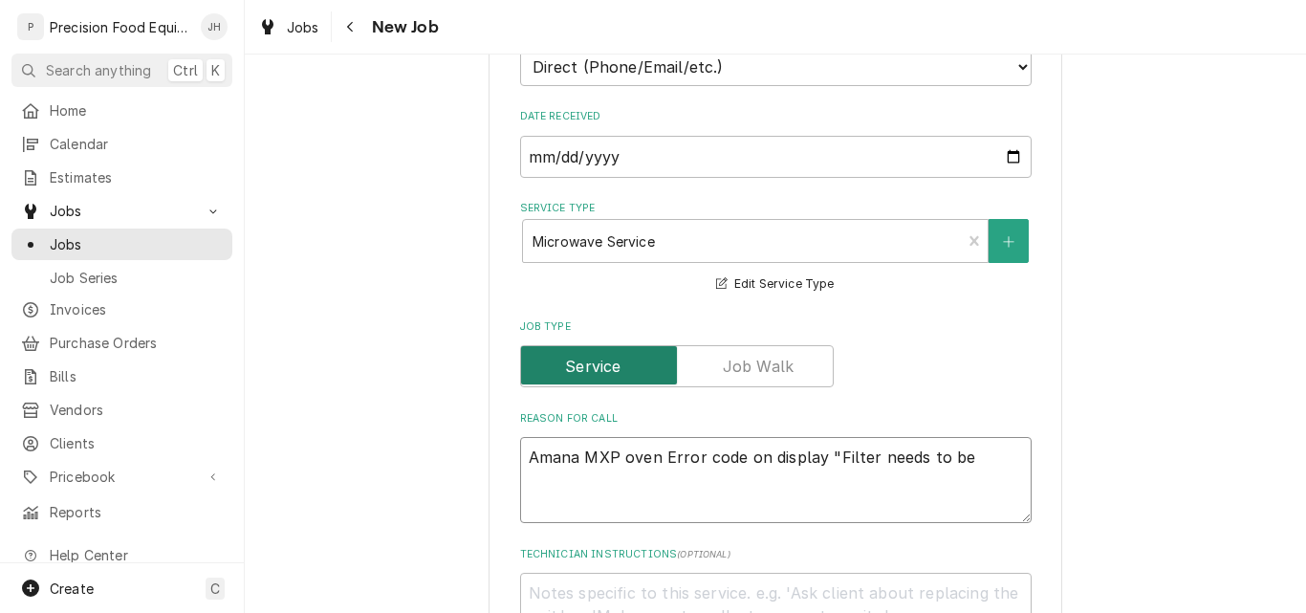
type textarea "Amana MXP oven Error code on display "Filter needs to be c"
type textarea "x"
type textarea "Amana MXP oven Error code on display "Filter needs to be cl"
type textarea "x"
type textarea "Amana MXP oven Error code on display "Filter needs to be cle"
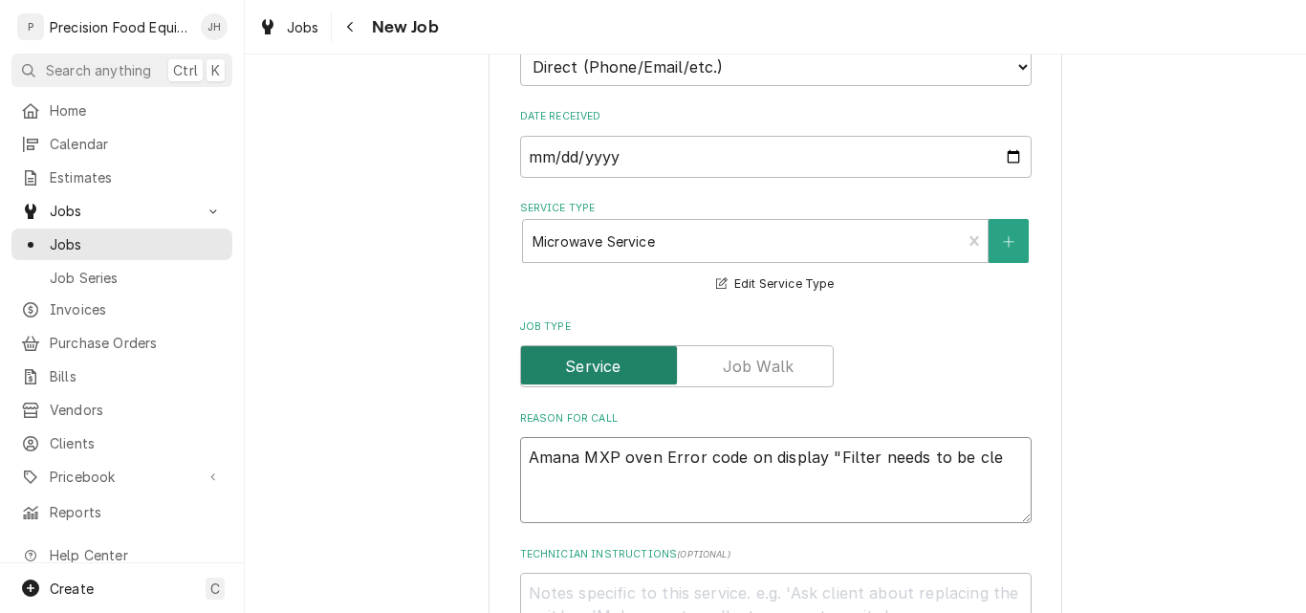
type textarea "x"
type textarea "Amana MXP oven Error code on display "Filter needs to be clea"
type textarea "x"
type textarea "Amana MXP oven Error code on display "Filter needs to be clean"
type textarea "x"
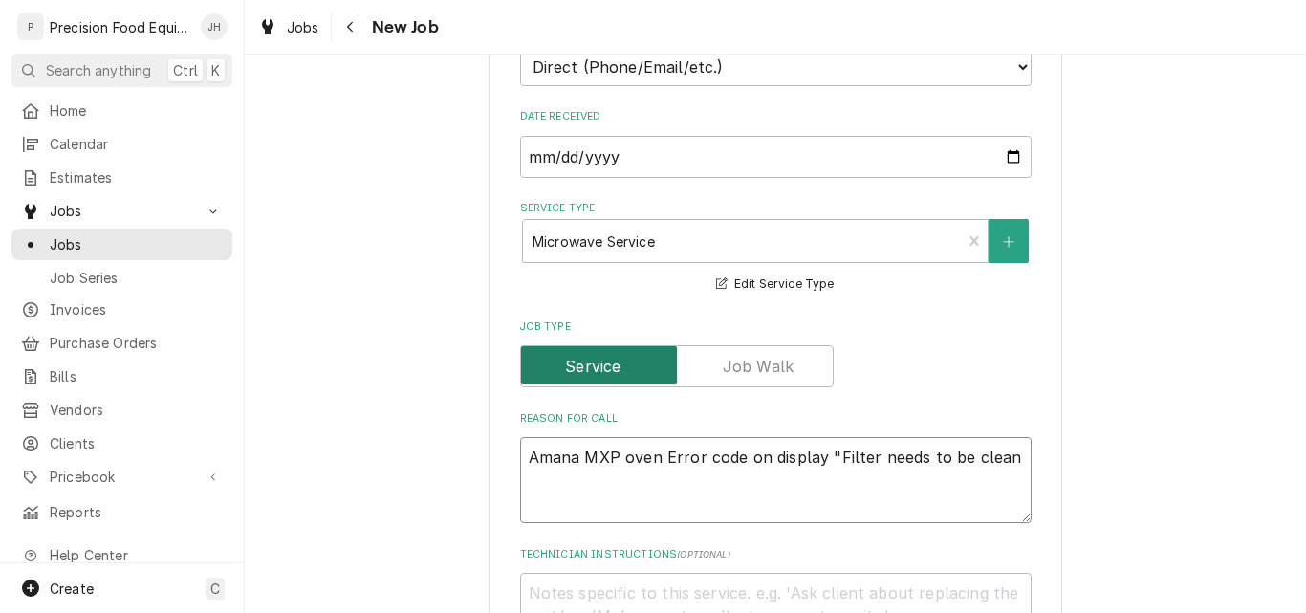
type textarea "Amana MXP oven Error code on display "Filter needs to be cleane"
type textarea "x"
type textarea "Amana MXP oven Error code on display "Filter needs to be cleaned"
type textarea "x"
type textarea "Amana MXP oven Error code on display "Filter needs to be cleaned""
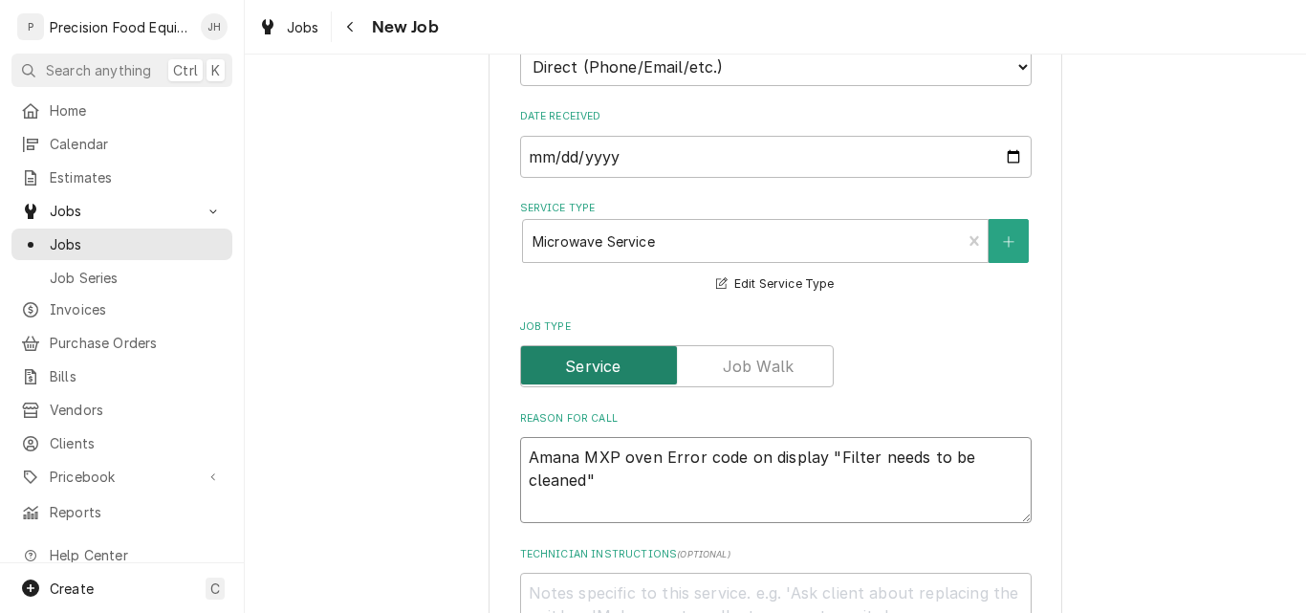
type textarea "x"
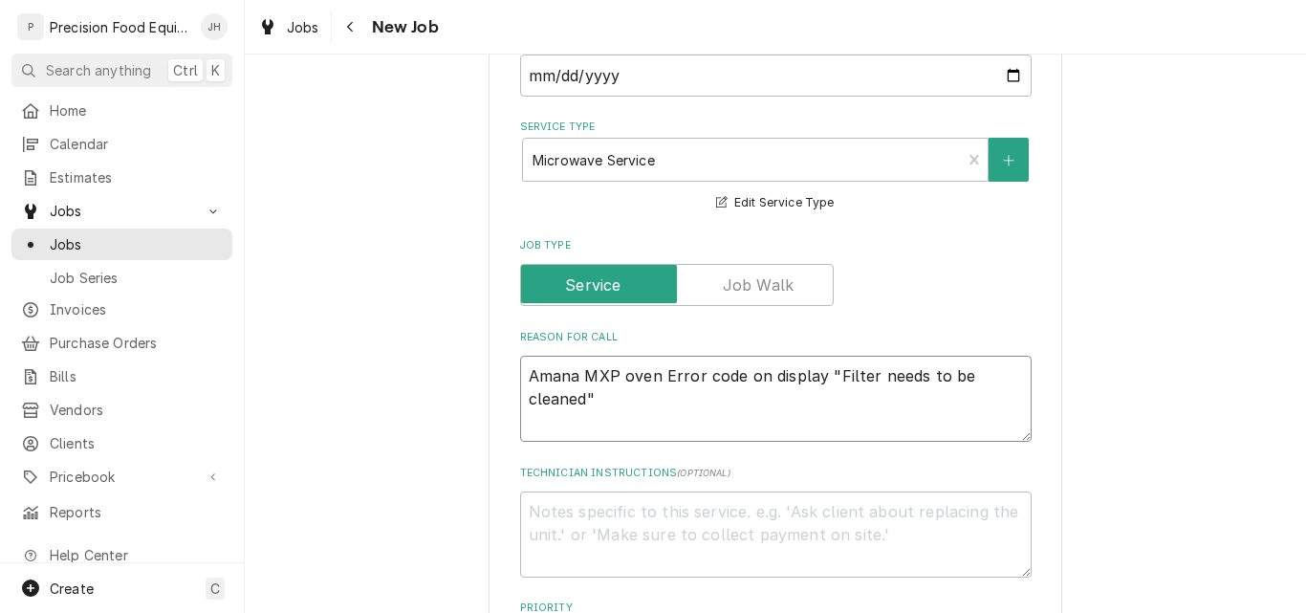
scroll to position [765, 0]
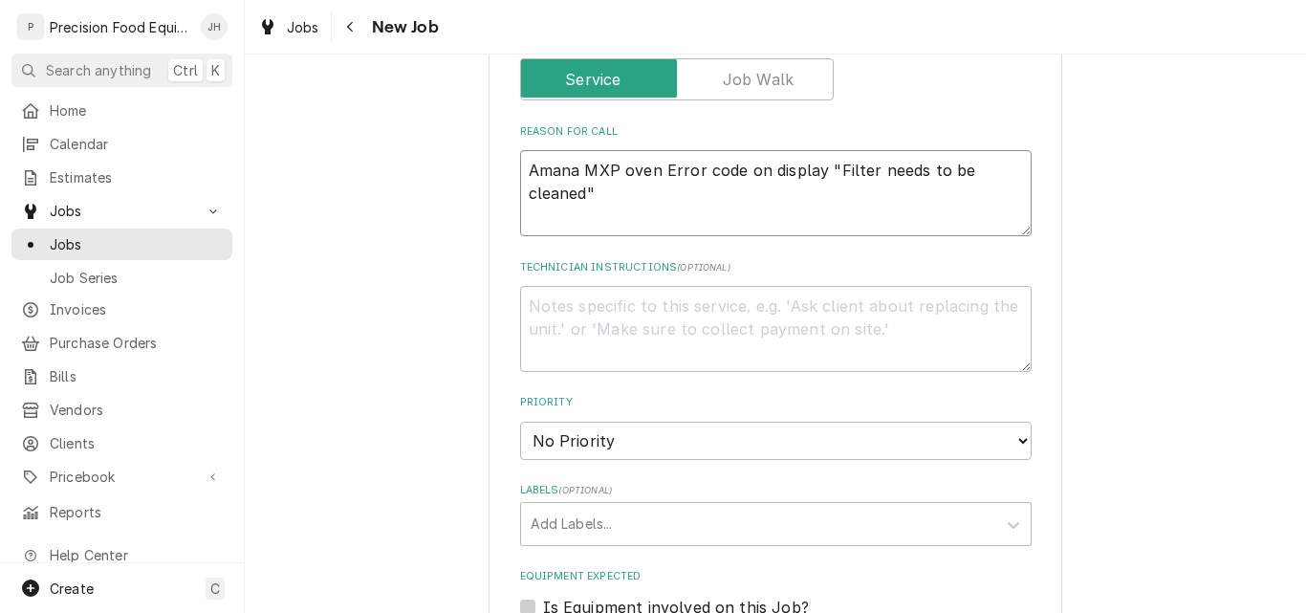
type textarea "Amana MXP oven Error code on display "Filter needs to be cleaned""
click at [583, 314] on textarea "Technician Instructions ( optional )" at bounding box center [776, 329] width 512 height 86
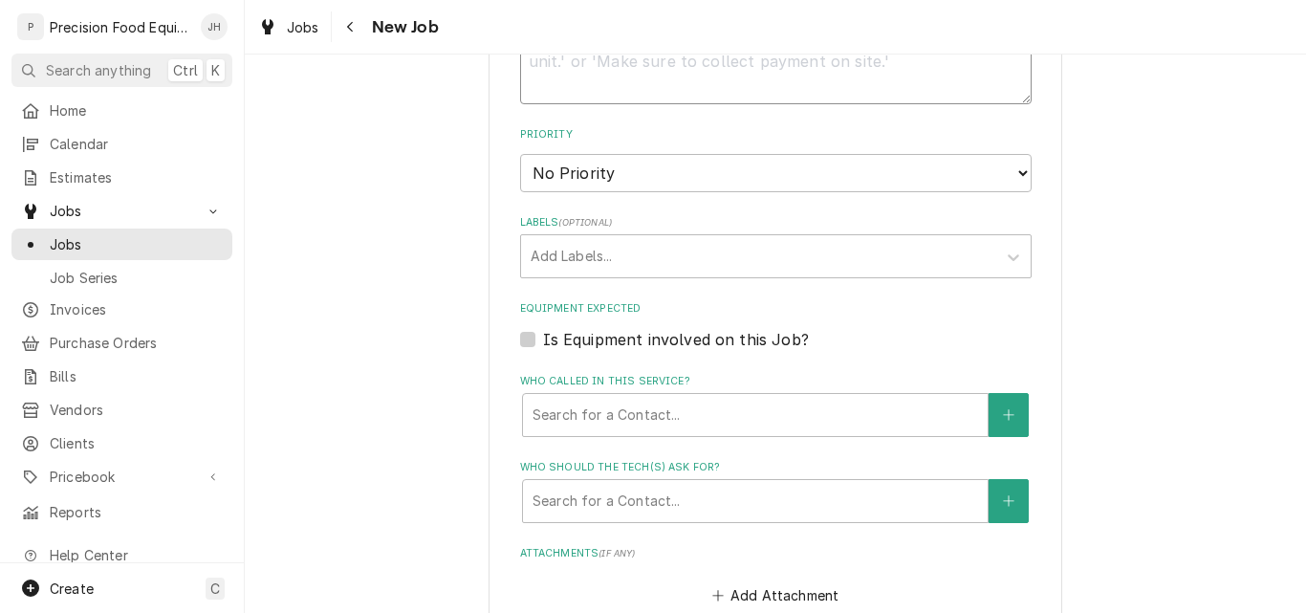
scroll to position [1243, 0]
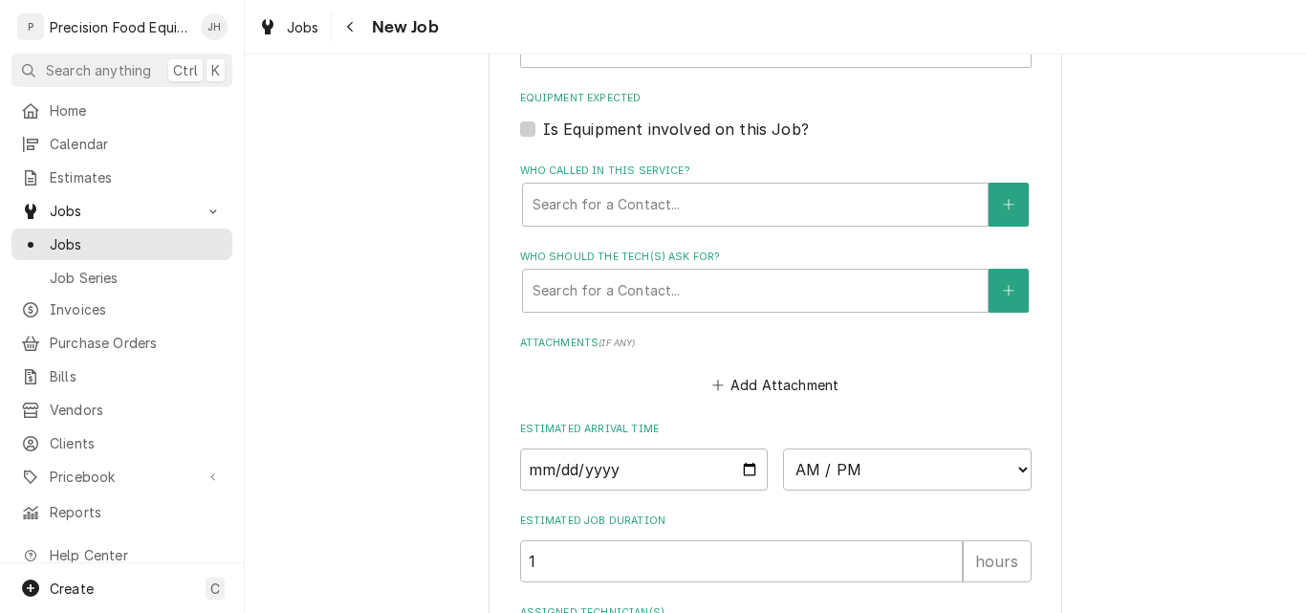
click at [553, 138] on label "Is Equipment involved on this Job?" at bounding box center [676, 129] width 266 height 23
click at [553, 138] on input "Equipment Expected" at bounding box center [799, 139] width 512 height 42
checkbox input "true"
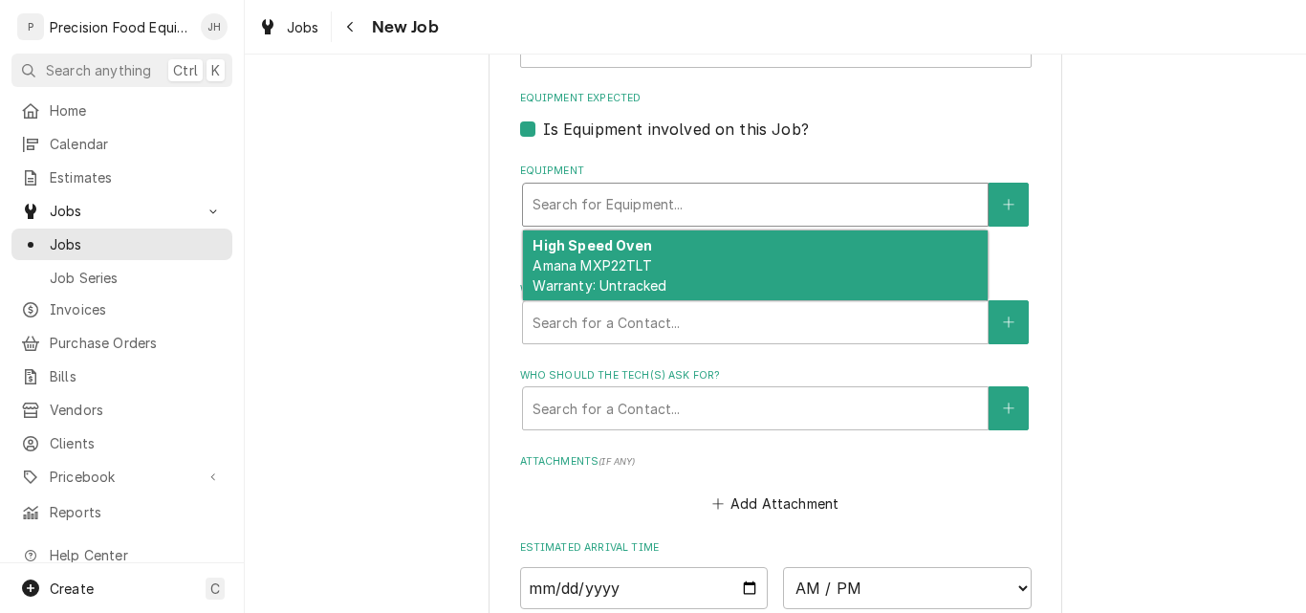
click at [585, 207] on div "Equipment" at bounding box center [756, 204] width 446 height 34
click at [589, 282] on span "Amana MXP22TLT Warranty: Untracked" at bounding box center [600, 275] width 134 height 36
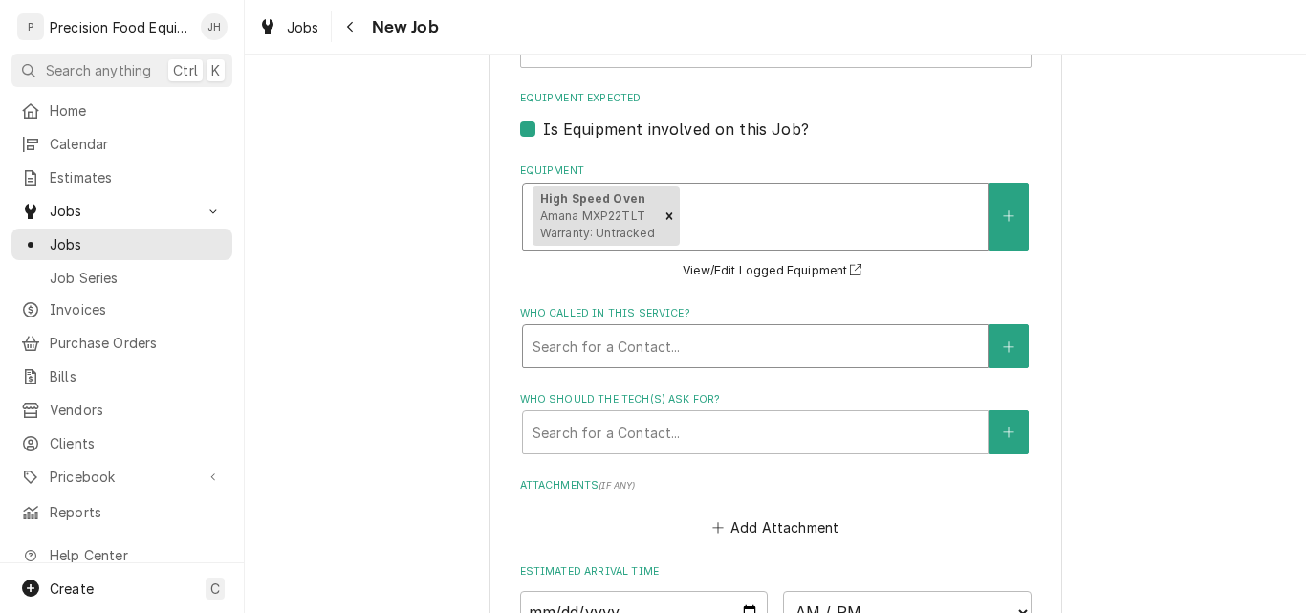
click at [689, 351] on div "Who called in this service?" at bounding box center [756, 346] width 446 height 34
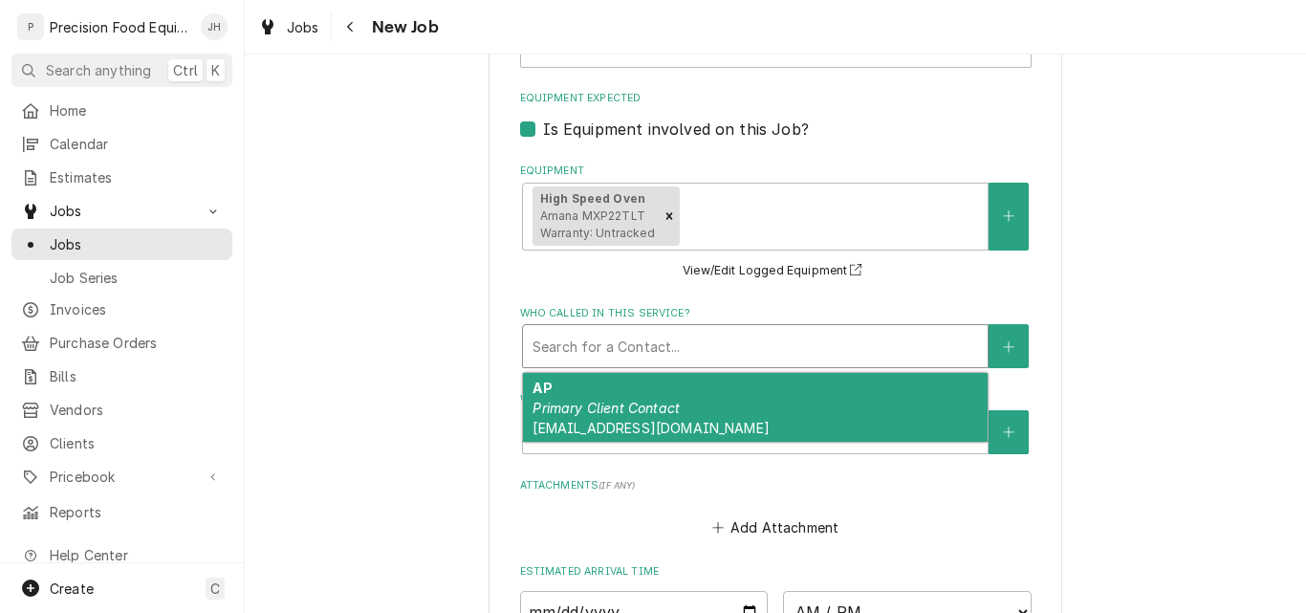
click at [625, 420] on span "invoices@saladandgo.com" at bounding box center [651, 428] width 236 height 16
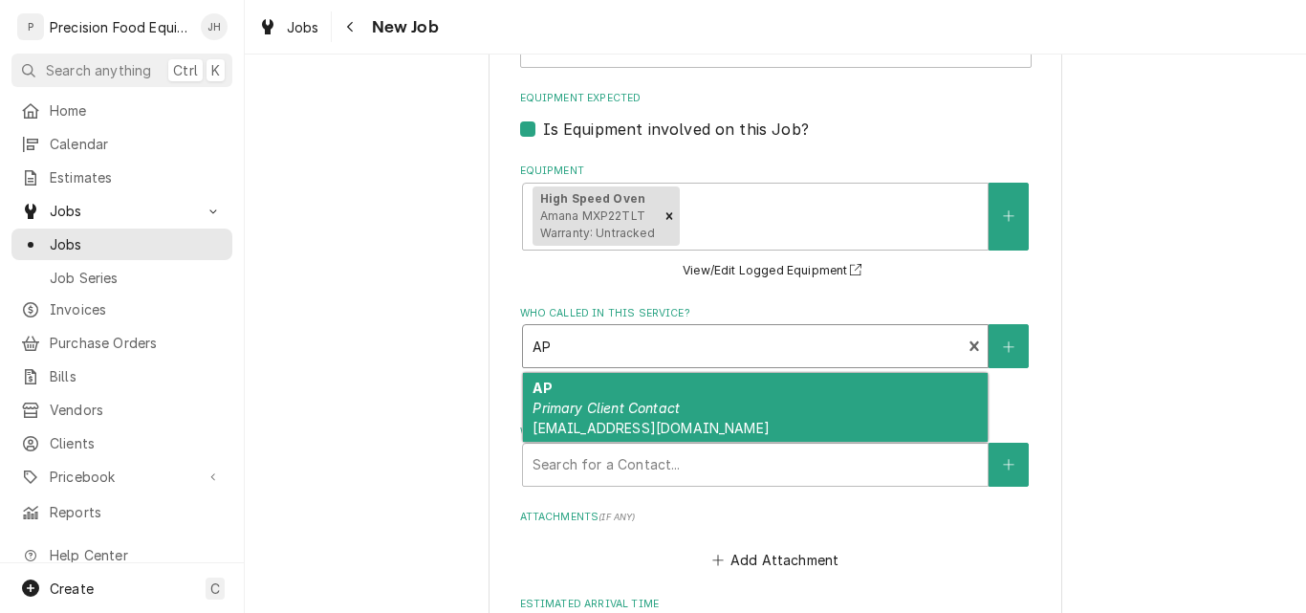
click at [658, 343] on div "Who called in this service?" at bounding box center [743, 346] width 420 height 34
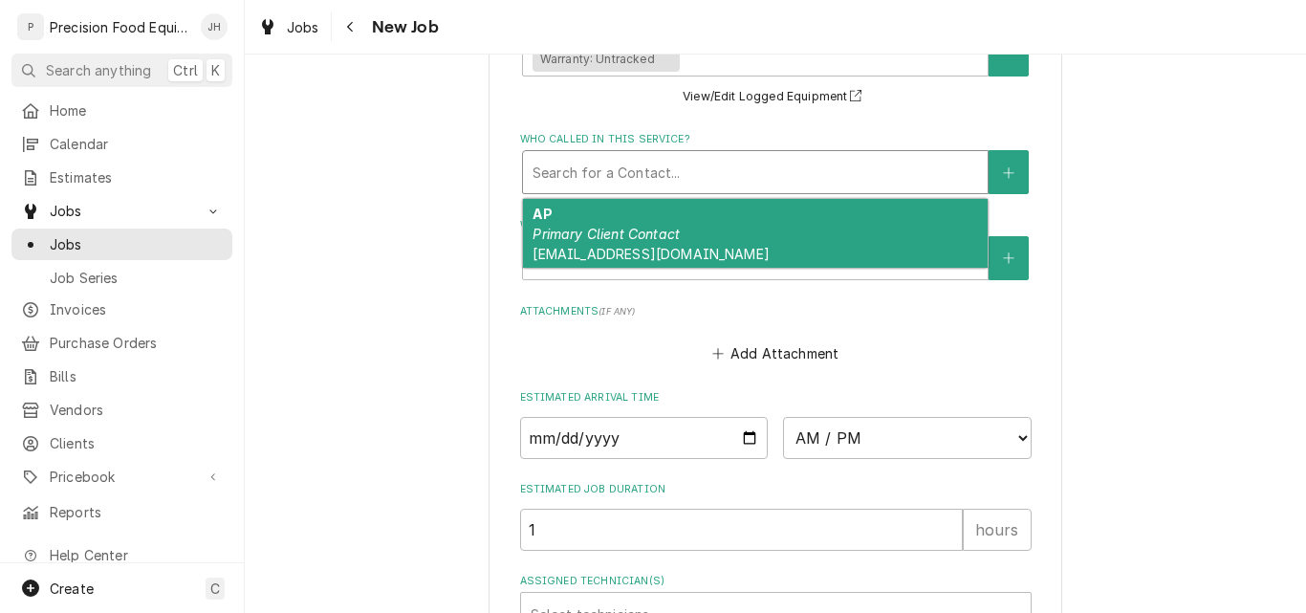
scroll to position [1435, 0]
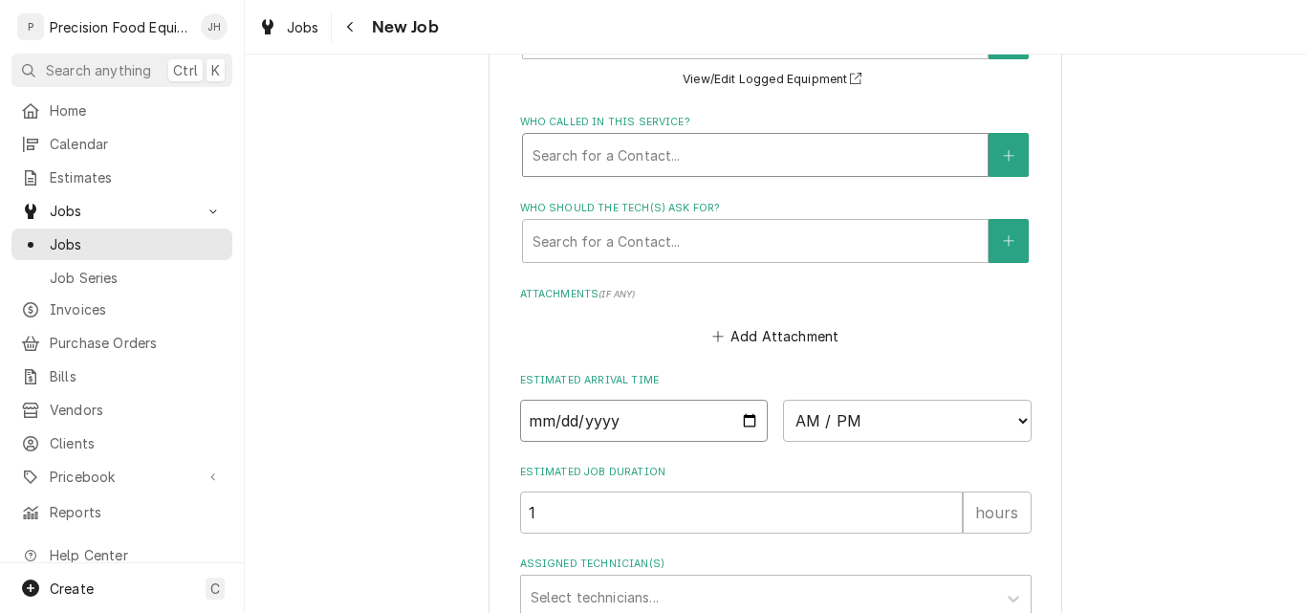
click at [745, 425] on input "Date" at bounding box center [644, 421] width 249 height 42
type textarea "x"
type input "[DATE]"
click at [977, 421] on select "AM / PM 6:00 AM 6:15 AM 6:30 AM 6:45 AM 7:00 AM 7:15 AM 7:30 AM 7:45 AM 8:00 AM…" at bounding box center [907, 421] width 249 height 42
type textarea "x"
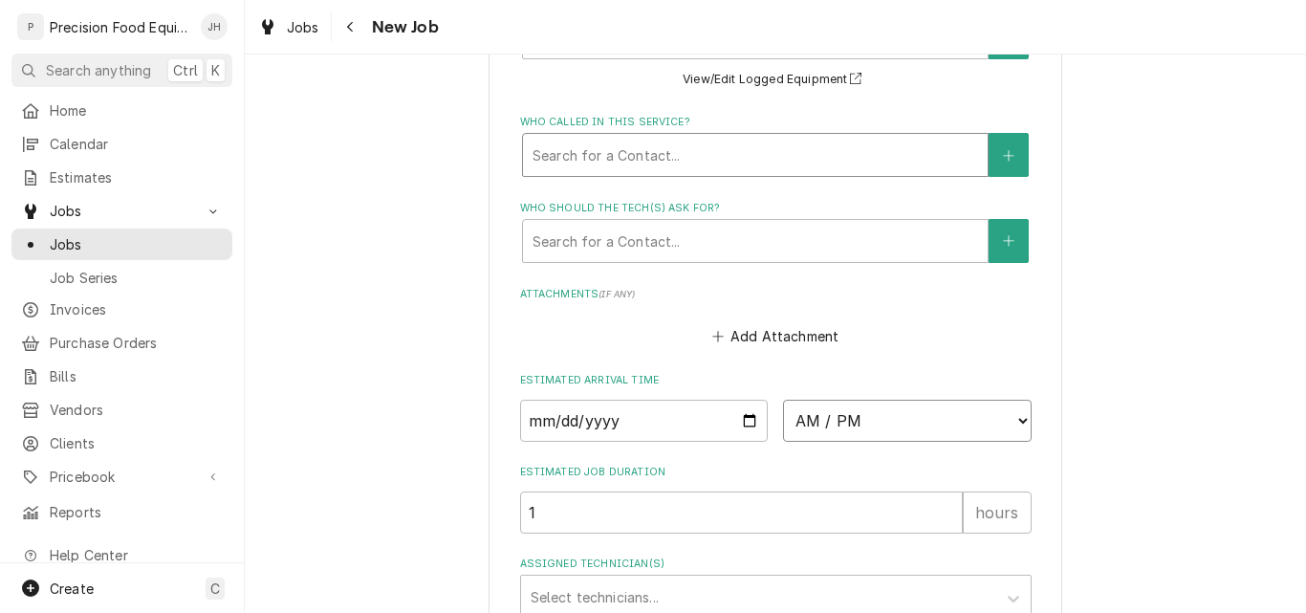
select select "14:30:00"
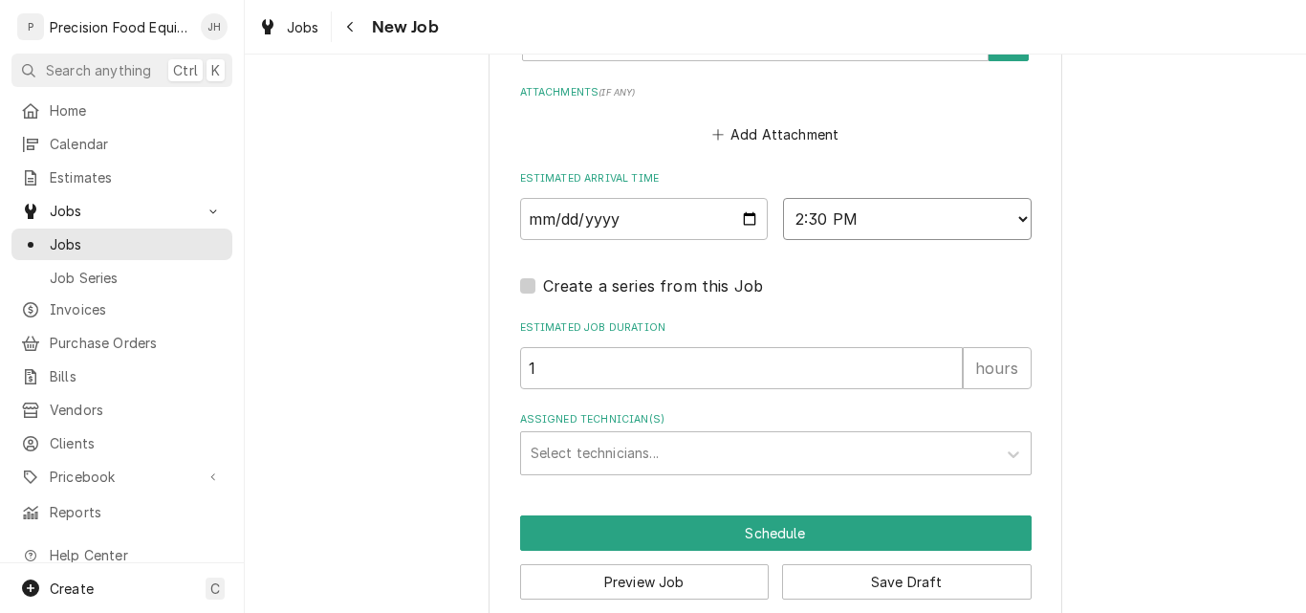
scroll to position [1664, 0]
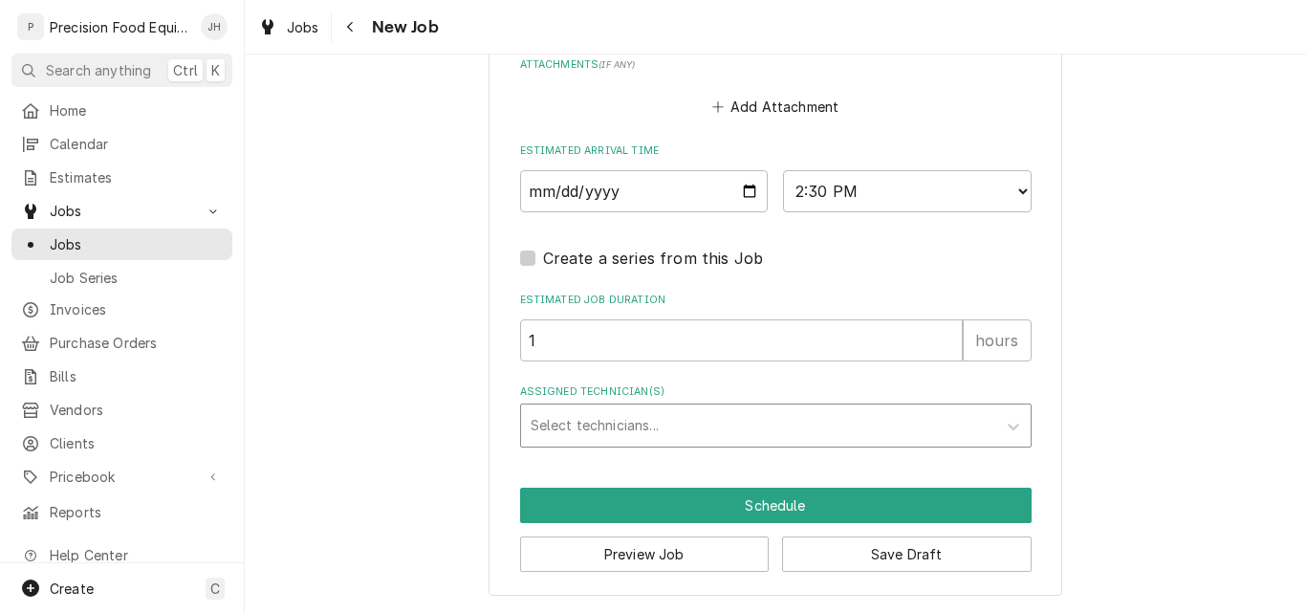
click at [633, 427] on div "Assigned Technician(s)" at bounding box center [759, 425] width 456 height 34
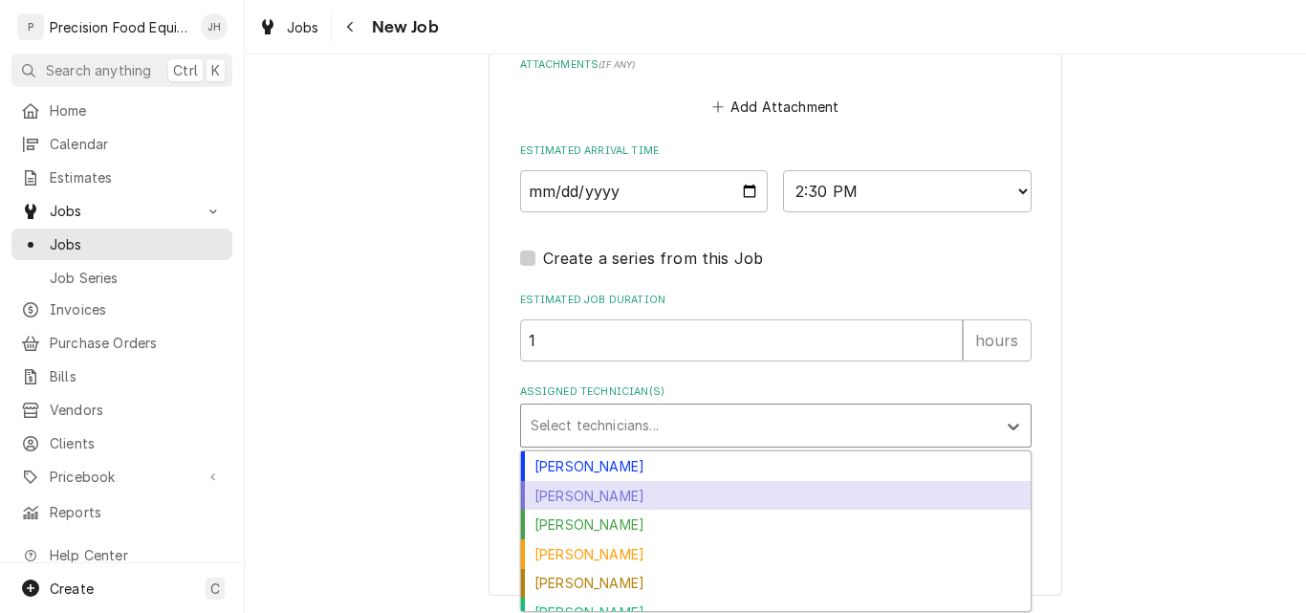
click at [599, 491] on div "[PERSON_NAME]" at bounding box center [776, 496] width 510 height 30
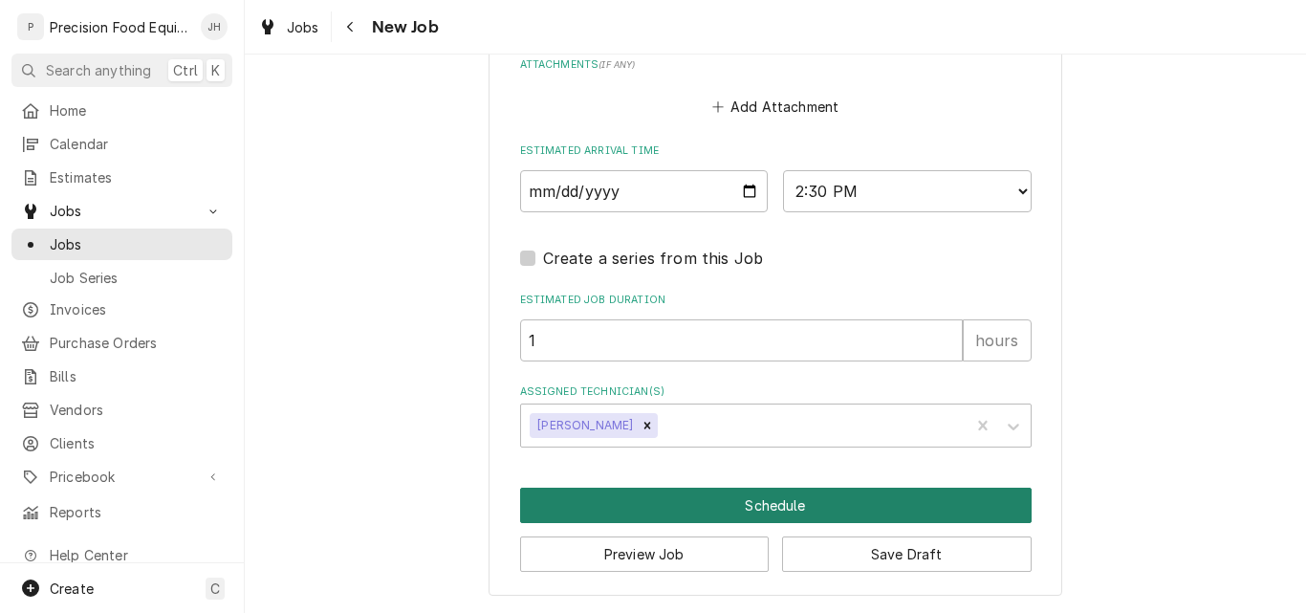
click at [733, 507] on button "Schedule" at bounding box center [776, 505] width 512 height 35
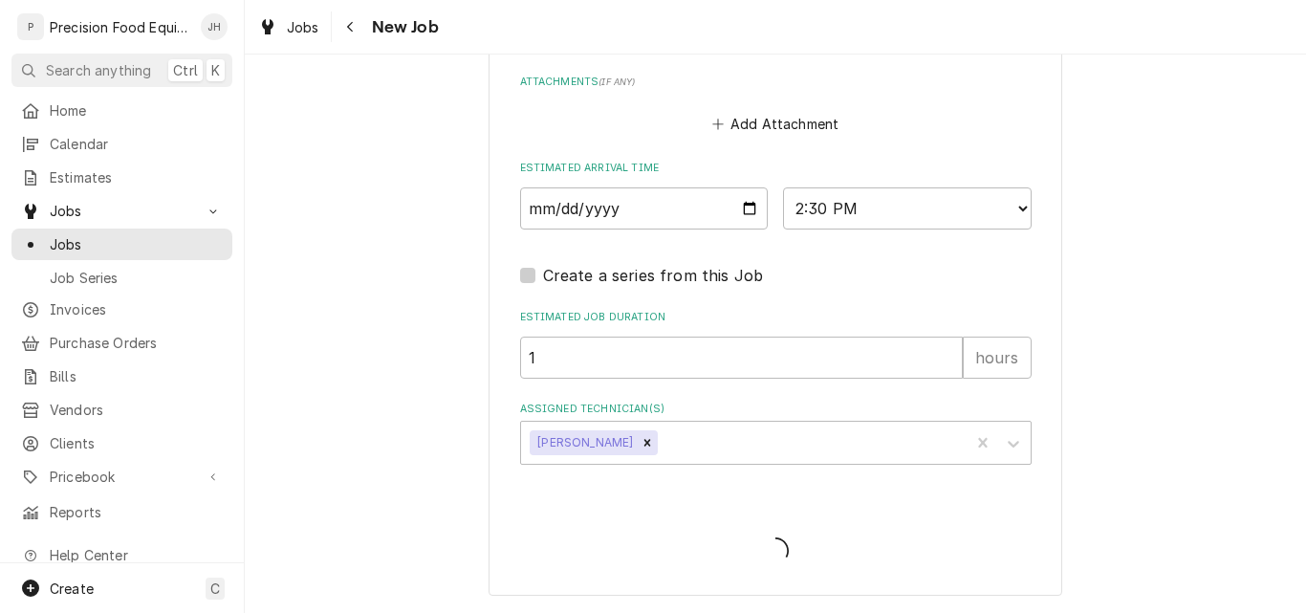
scroll to position [1647, 0]
type textarea "x"
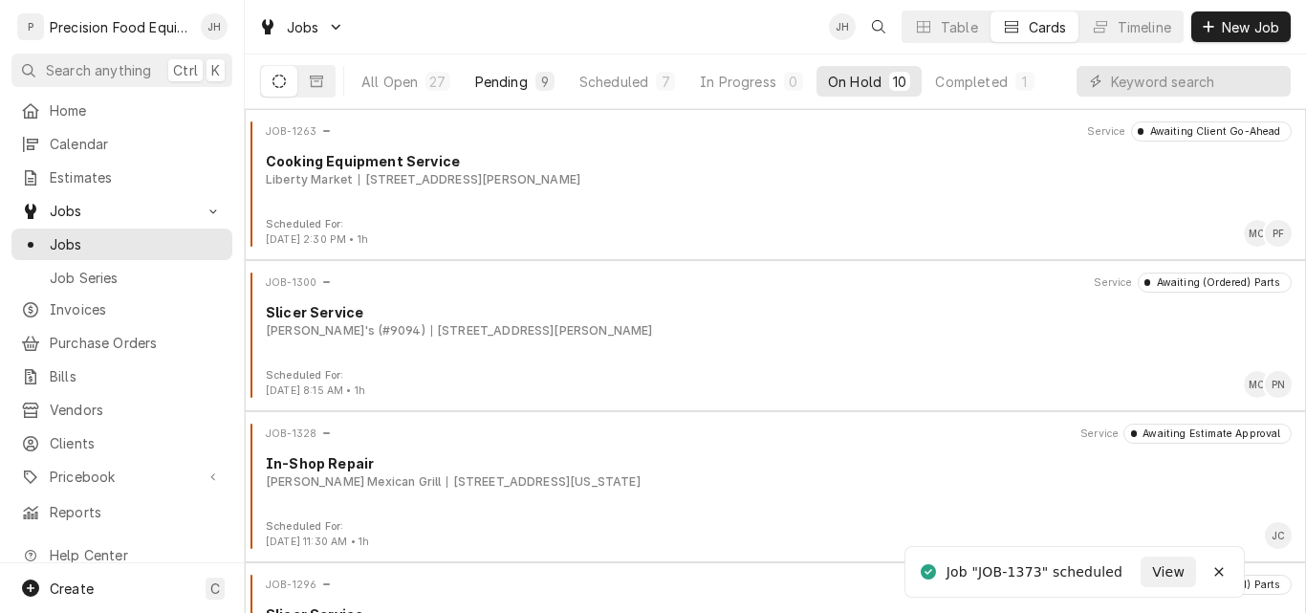
click at [491, 83] on div "Pending" at bounding box center [501, 82] width 53 height 20
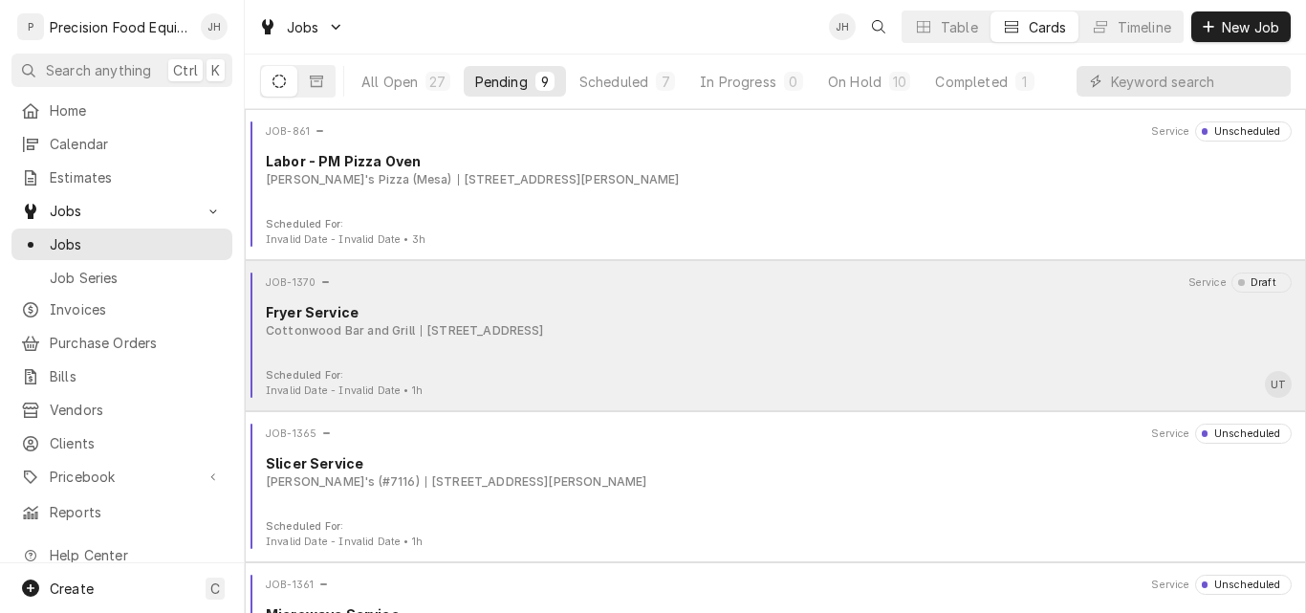
click at [910, 355] on div "JOB-1370 Service Draft Fryer Service Cottonwood Bar and Grill 25630 S Brentwood…" at bounding box center [775, 321] width 1046 height 96
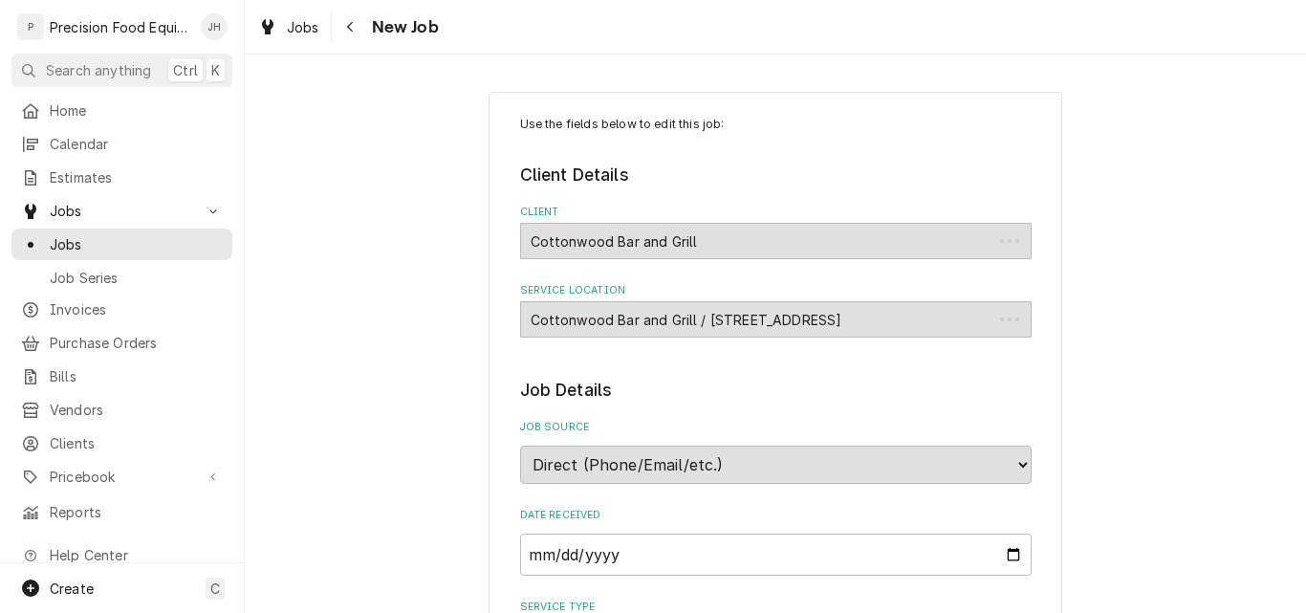
type textarea "x"
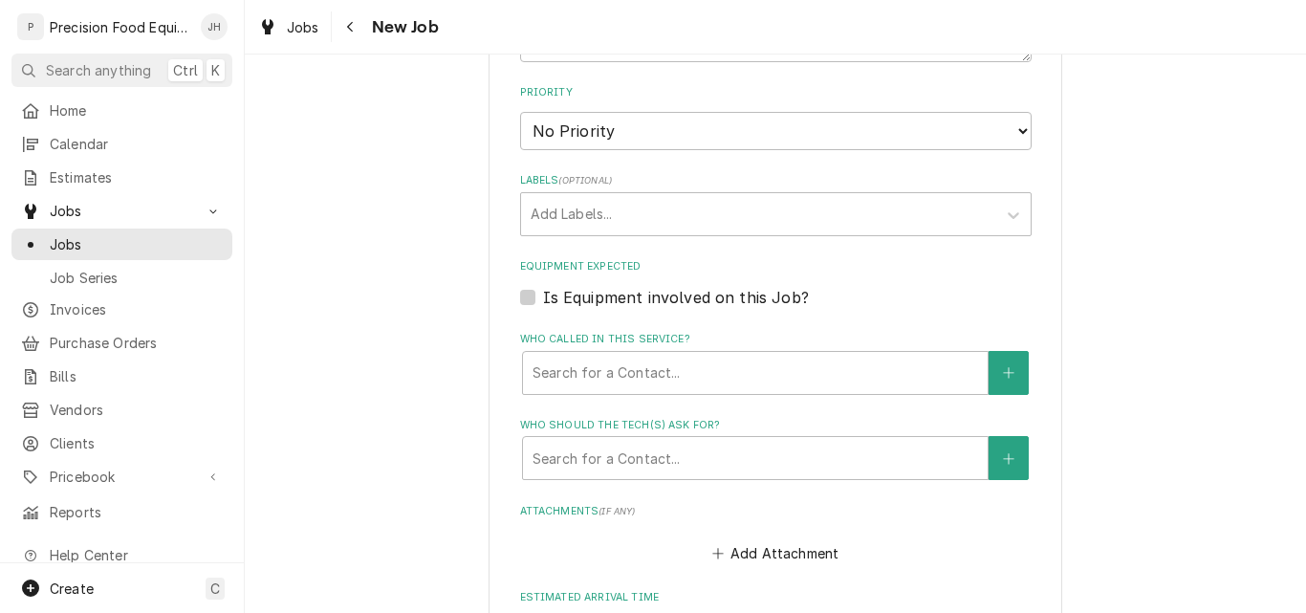
scroll to position [958, 0]
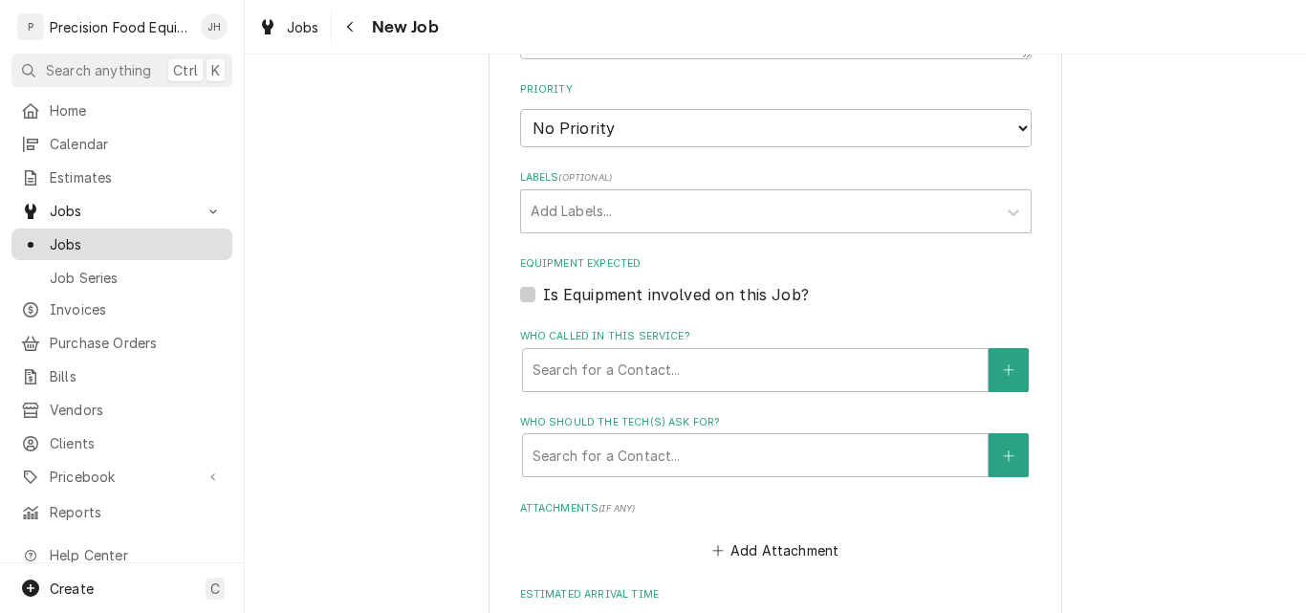
click at [62, 238] on span "Jobs" at bounding box center [136, 244] width 173 height 20
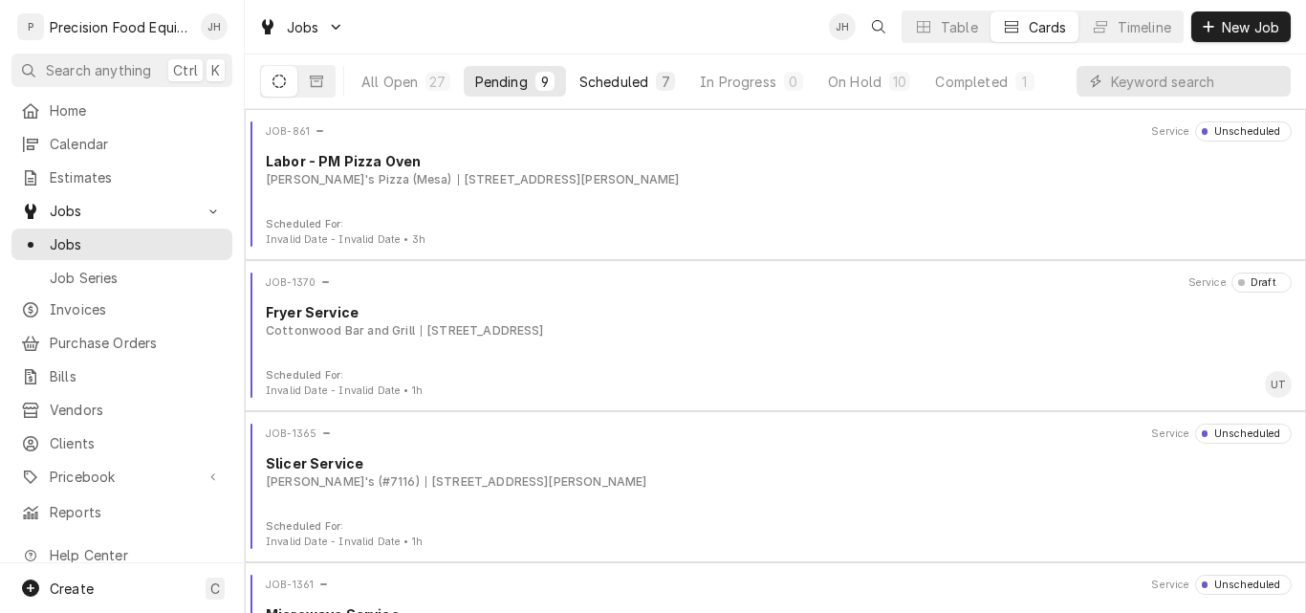
click at [617, 87] on div "Scheduled" at bounding box center [614, 82] width 69 height 20
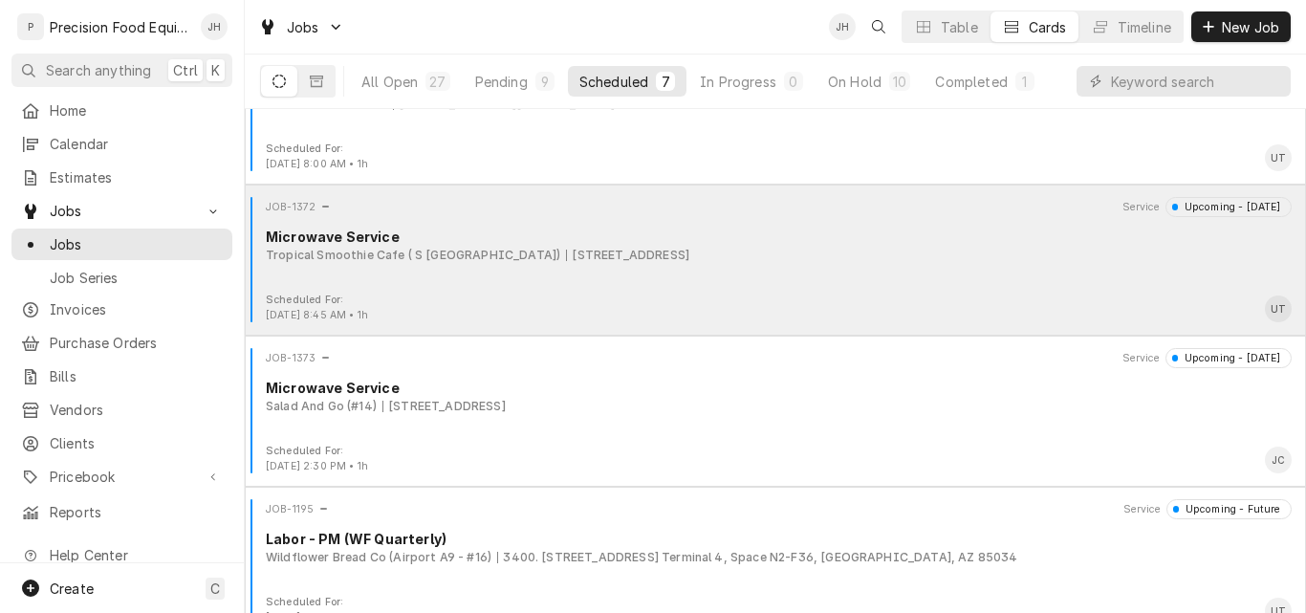
scroll to position [554, 0]
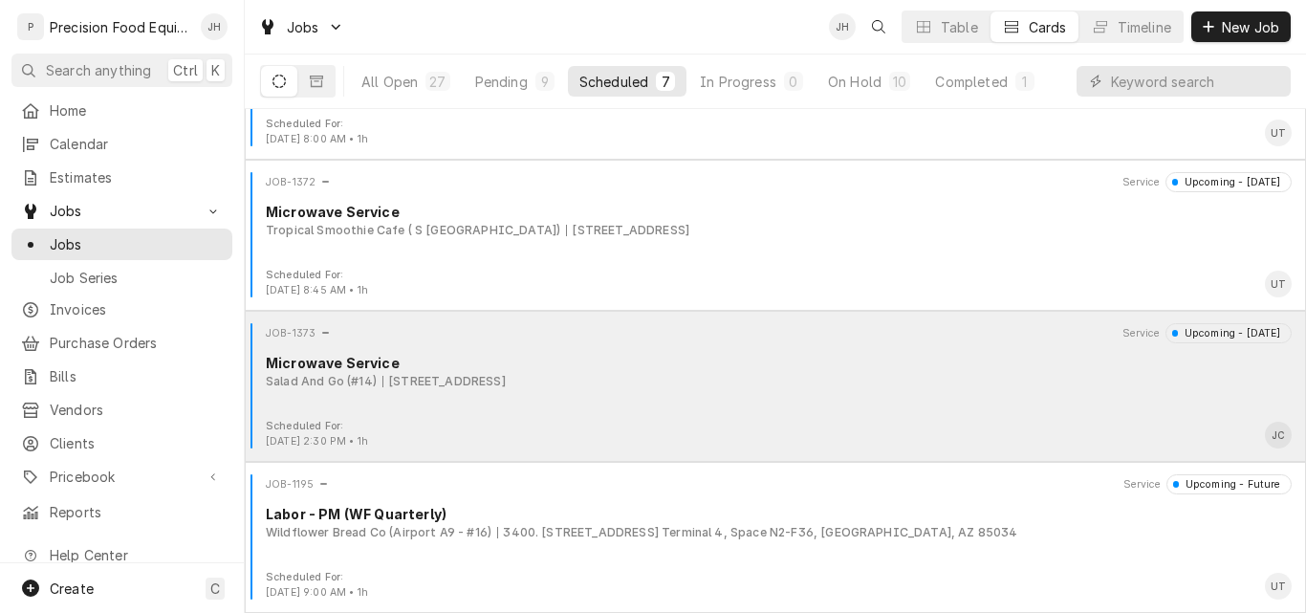
click at [778, 415] on div "JOB-1373 Service Upcoming - [DATE] Microwave Service Salad And Go (#14) [STREET…" at bounding box center [775, 371] width 1046 height 96
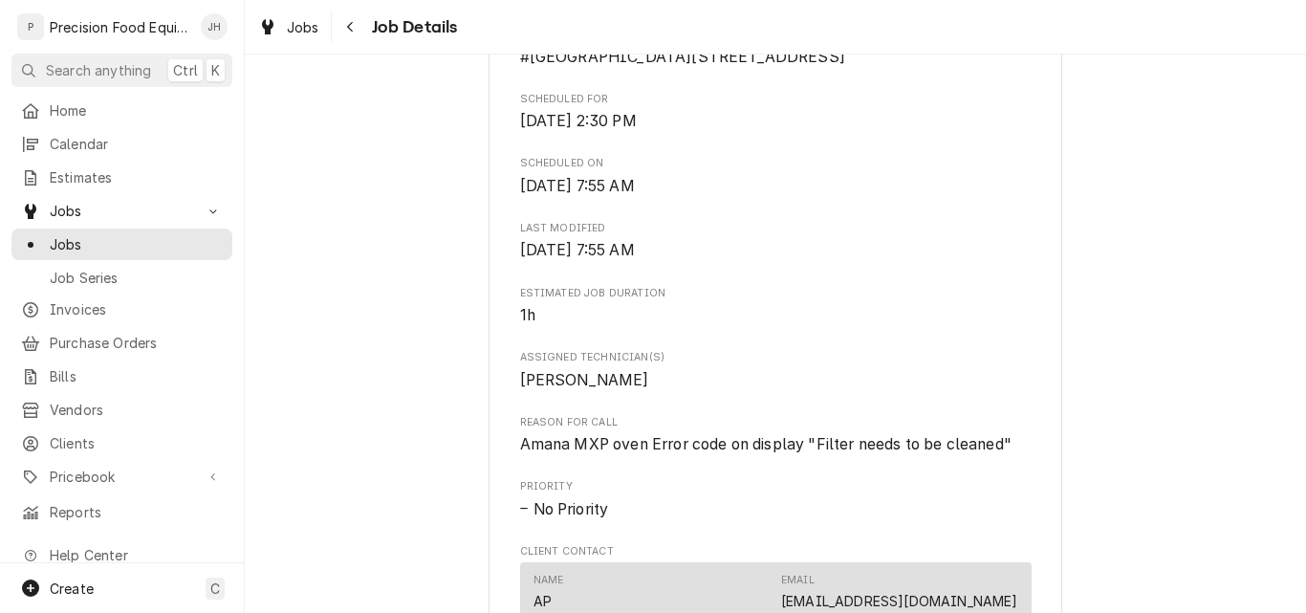
scroll to position [765, 0]
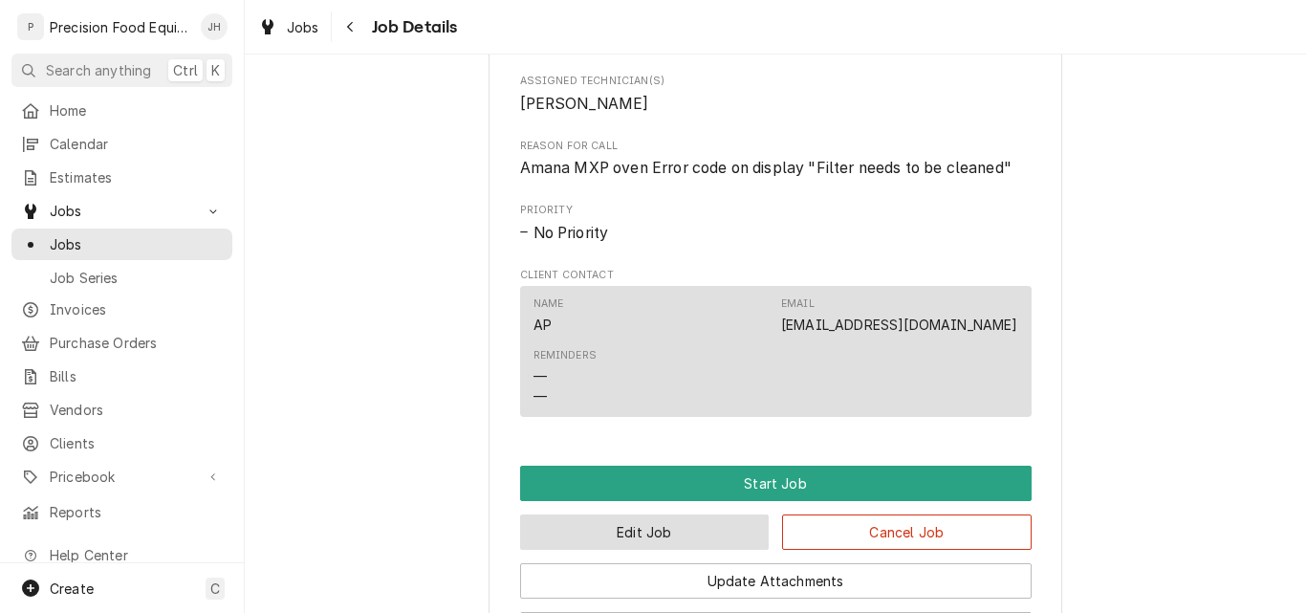
click at [664, 550] on button "Edit Job" at bounding box center [645, 532] width 250 height 35
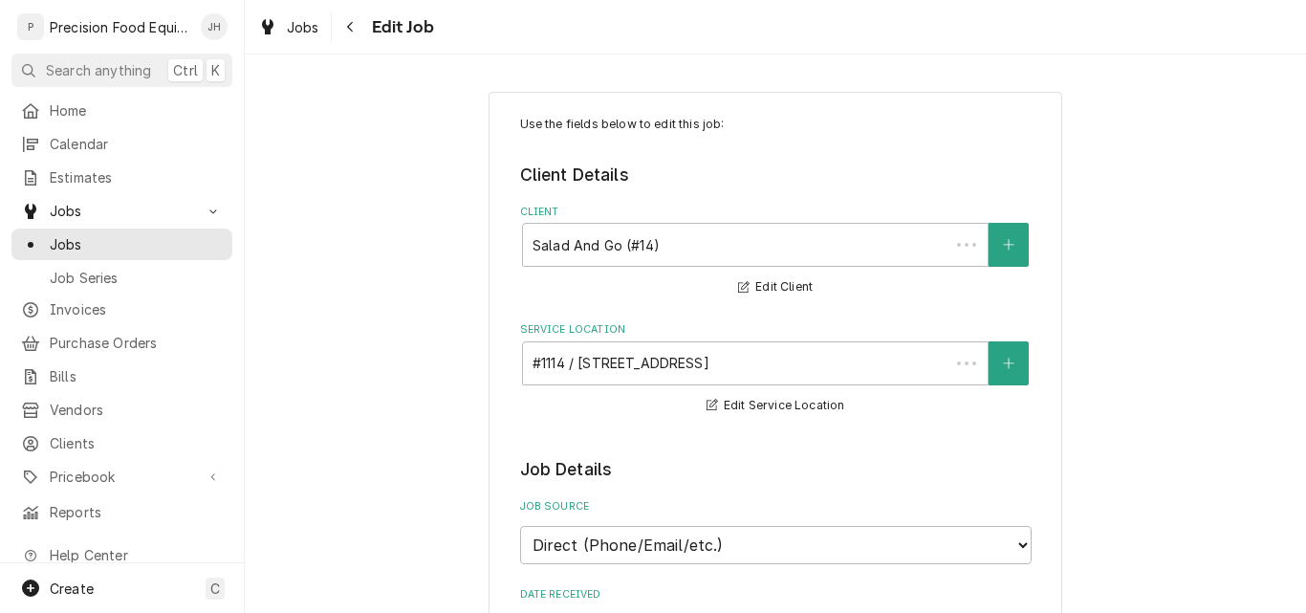
type textarea "x"
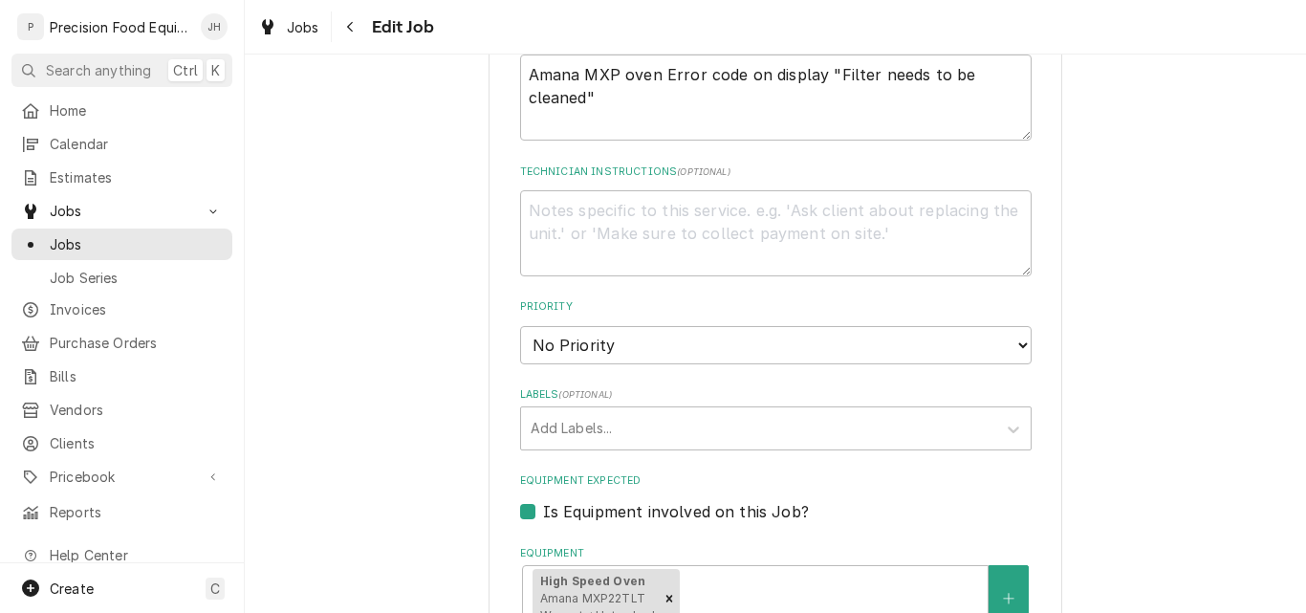
scroll to position [850, 0]
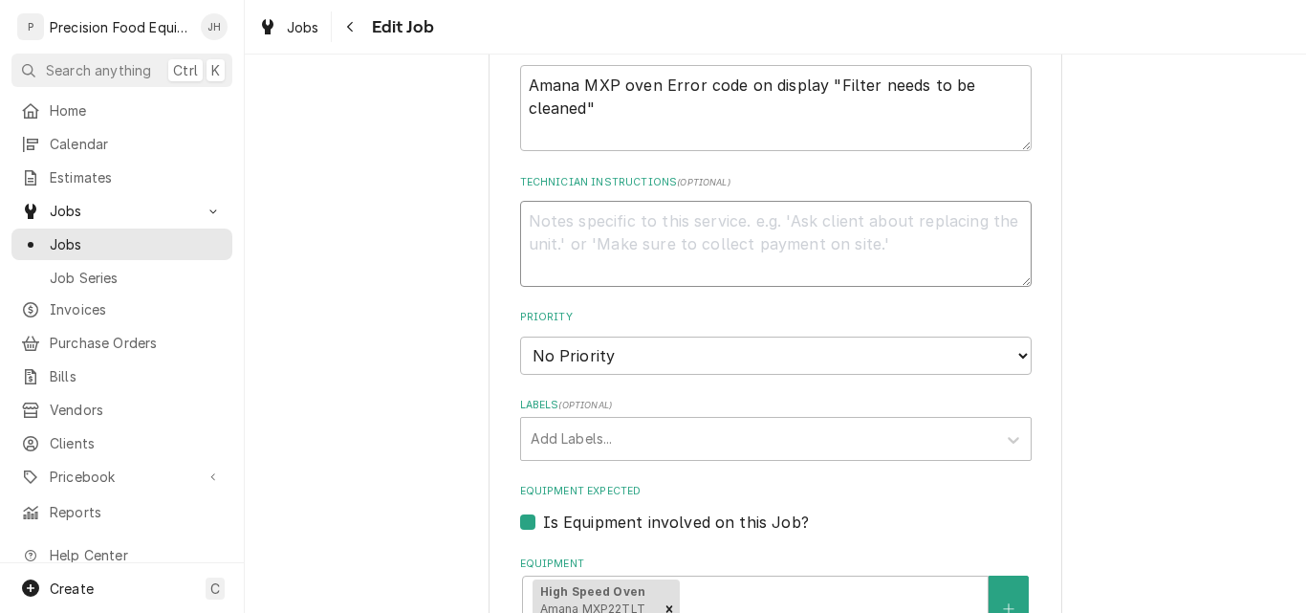
click at [612, 233] on textarea "Technician Instructions ( optional )" at bounding box center [776, 244] width 512 height 86
type textarea "C"
type textarea "x"
type textarea "Cal"
type textarea "x"
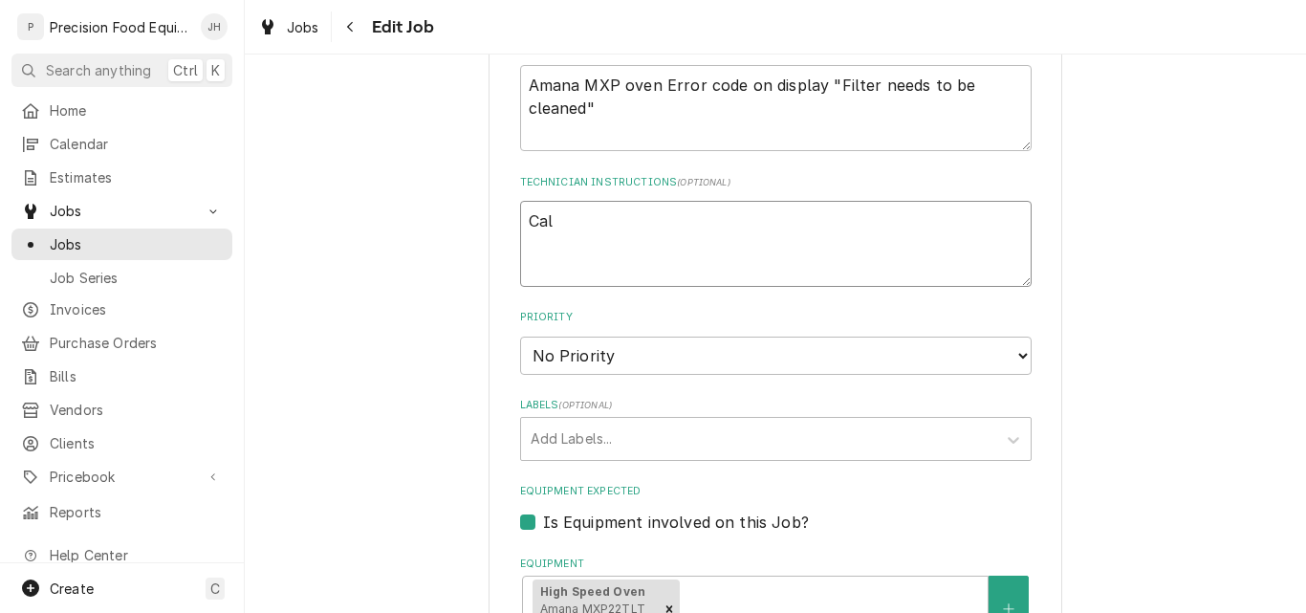
type textarea "Call"
type textarea "x"
type textarea "Call"
type textarea "x"
type textarea "Call 5"
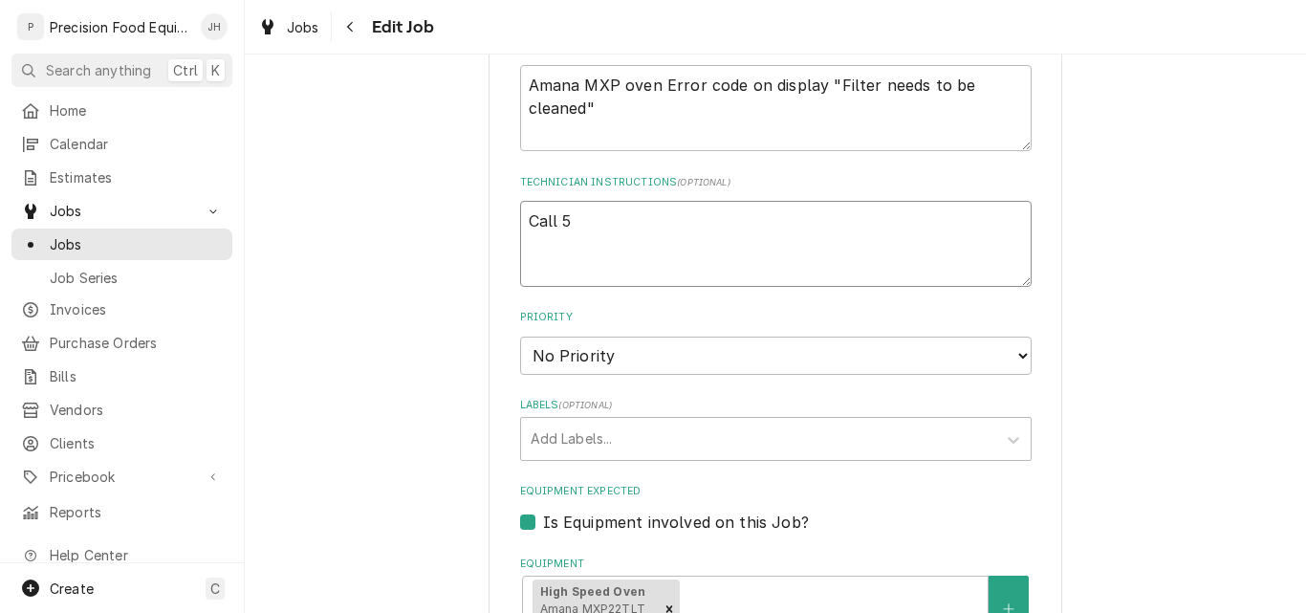
type textarea "x"
type textarea "Call 51"
type textarea "x"
type textarea "Call 516"
type textarea "x"
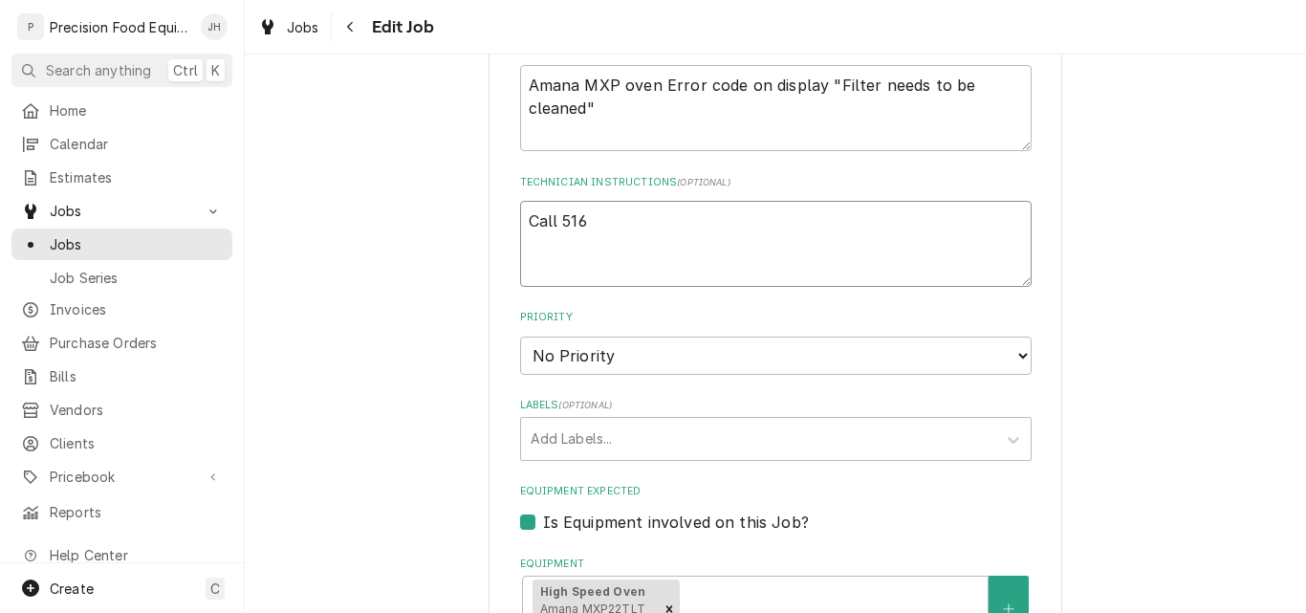
type textarea "Call 516-"
type textarea "x"
type textarea "Call 516-50"
type textarea "x"
type textarea "Call 516-500"
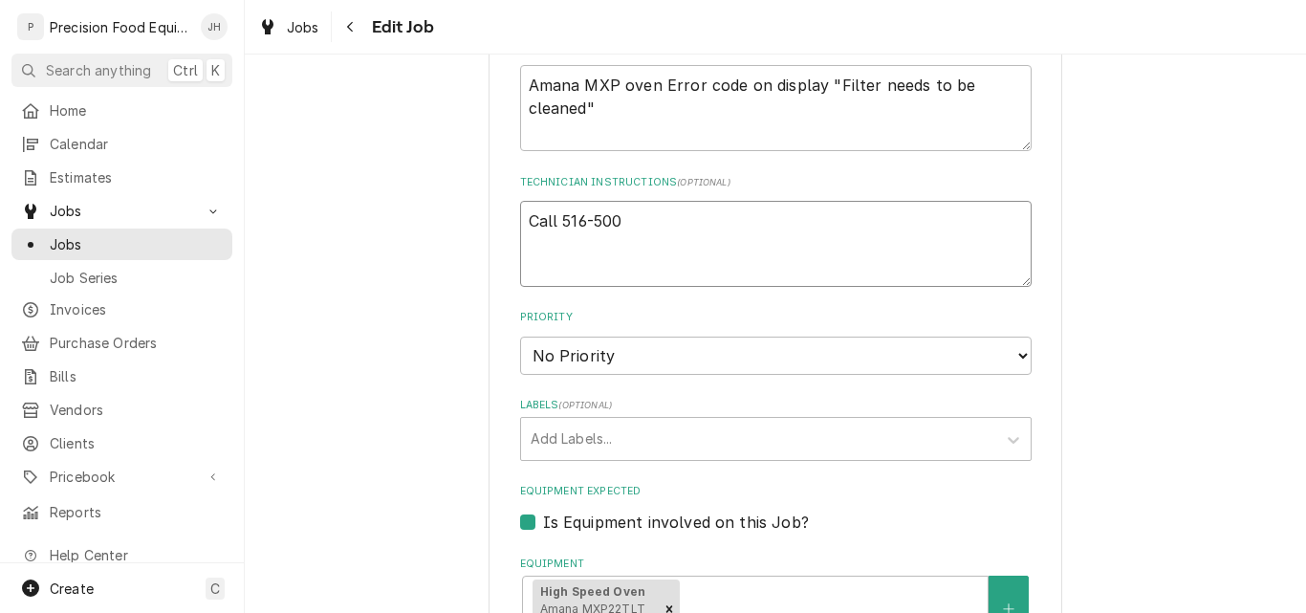
type textarea "x"
type textarea "Call 516-500-"
type textarea "x"
type textarea "Call 516-500-7"
type textarea "x"
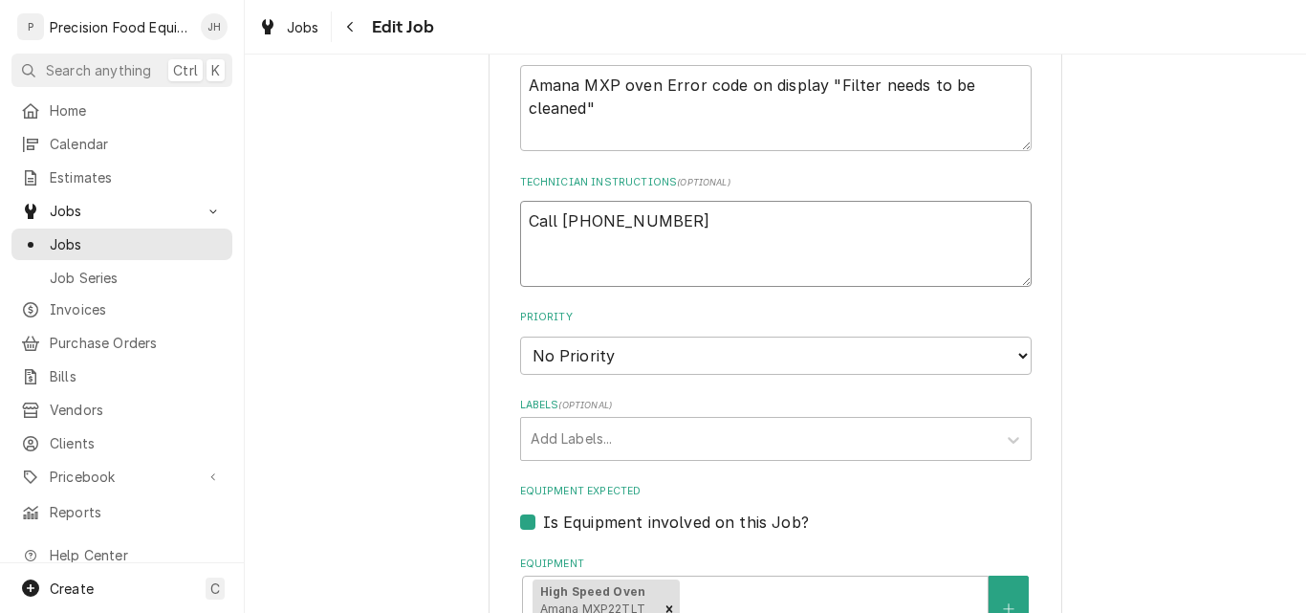
type textarea "Call 516-500-77"
type textarea "x"
type textarea "Call 516-500-777"
type textarea "x"
type textarea "Call 516-500-7776"
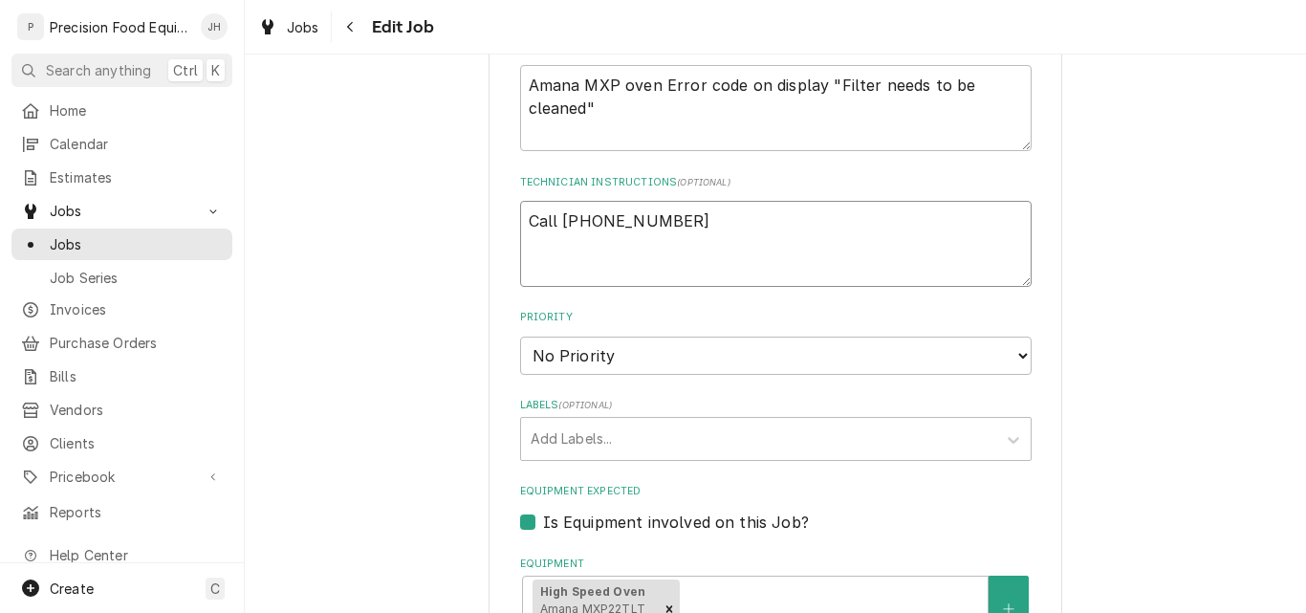
type textarea "x"
type textarea "Call 516-500-7776"
type textarea "x"
type textarea "Call 516-500-7776 t"
type textarea "x"
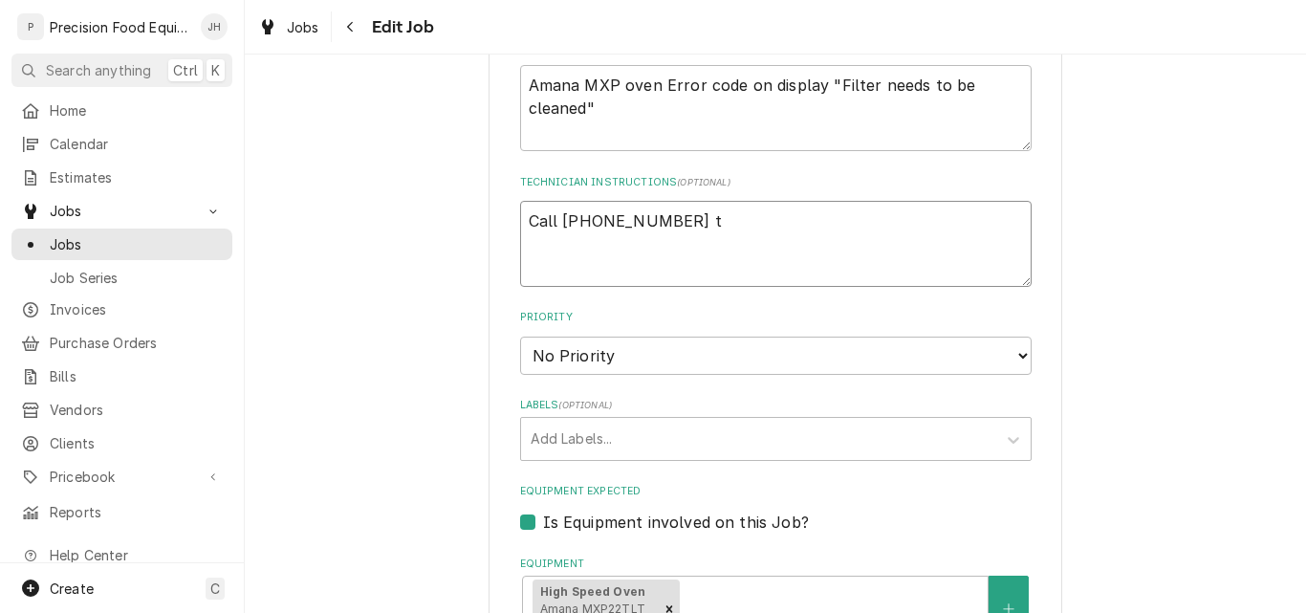
type textarea "Call 516-500-7776 to"
type textarea "x"
type textarea "Call 516-500-7776 to"
type textarea "x"
type textarea "Call 516-500-7776 to c"
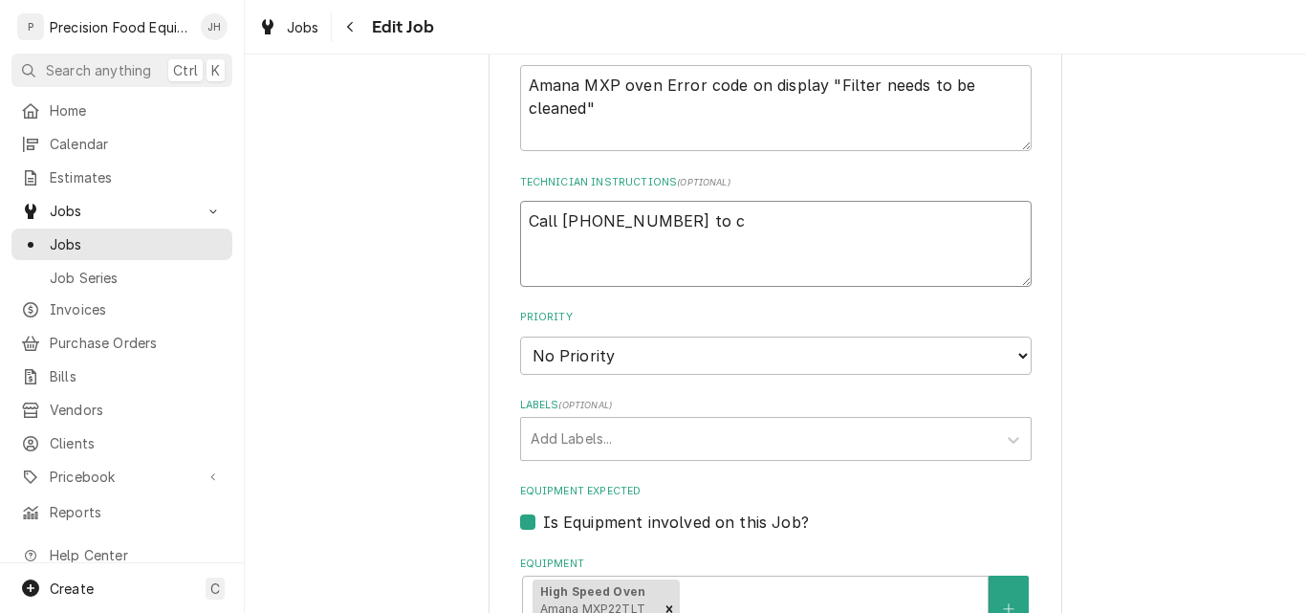
type textarea "x"
type textarea "Call 516-500-7776 to ch"
type textarea "x"
type textarea "Call 516-500-7776 to che"
type textarea "x"
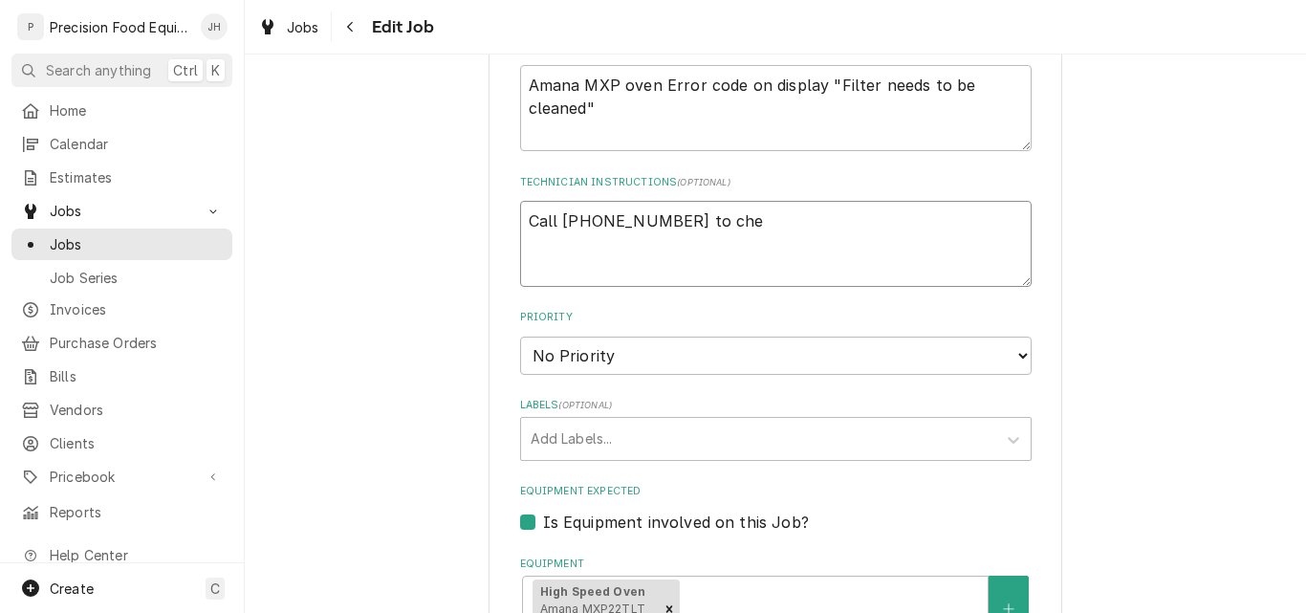
type textarea "Call 516-500-7776 to chec"
type textarea "x"
type textarea "Call 516-500-7776 to check"
type textarea "x"
type textarea "Call 516-500-7776 to check"
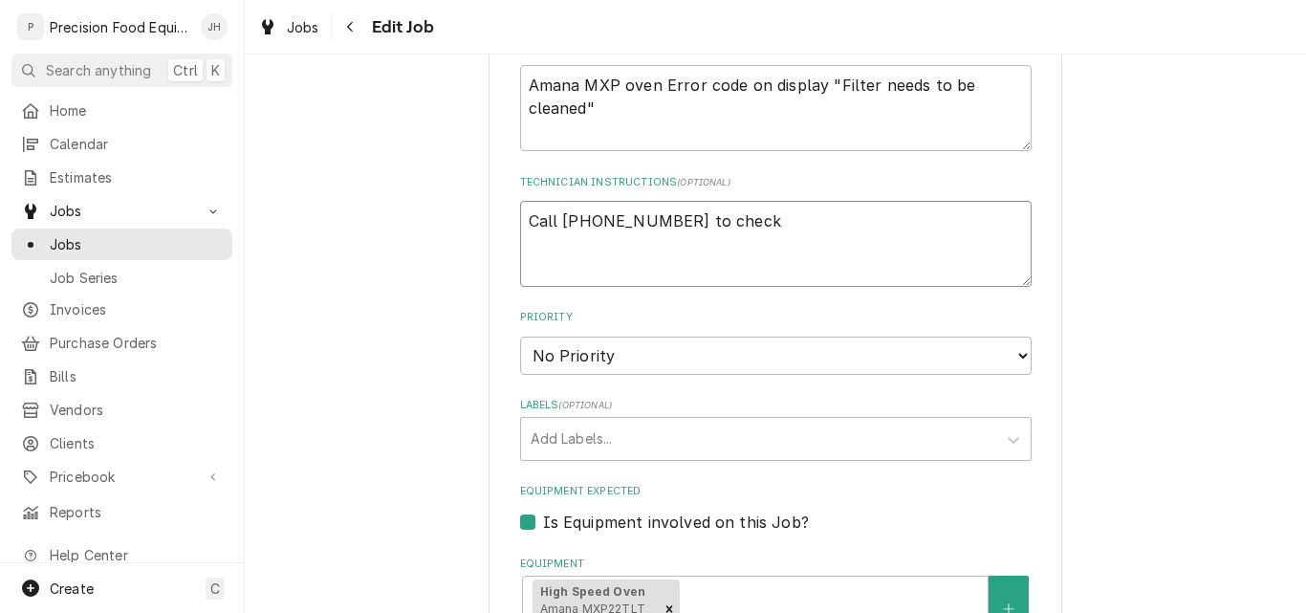
type textarea "x"
type textarea "Call 516-500-7776 to check in"
type textarea "x"
type textarea "Call 516-500-7776 to check in/"
type textarea "x"
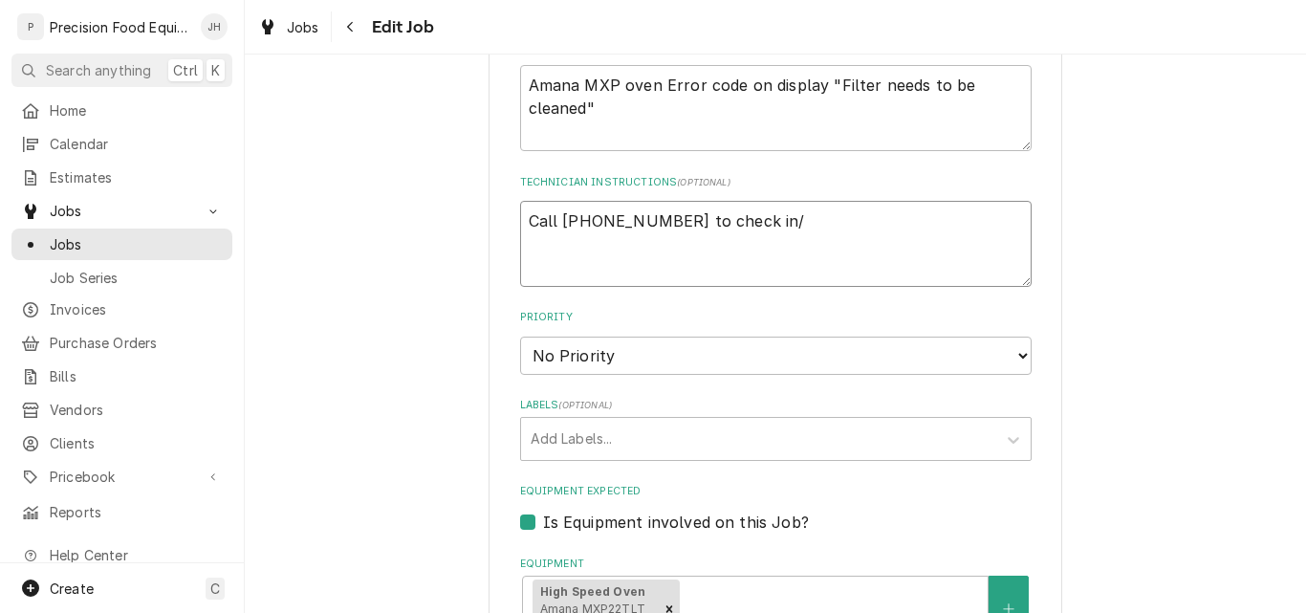
type textarea "Call 516-500-7776 to check in/o"
type textarea "x"
type textarea "Call 516-500-7776 to check in/ou"
type textarea "x"
type textarea "Call 516-500-7776 to check in/out"
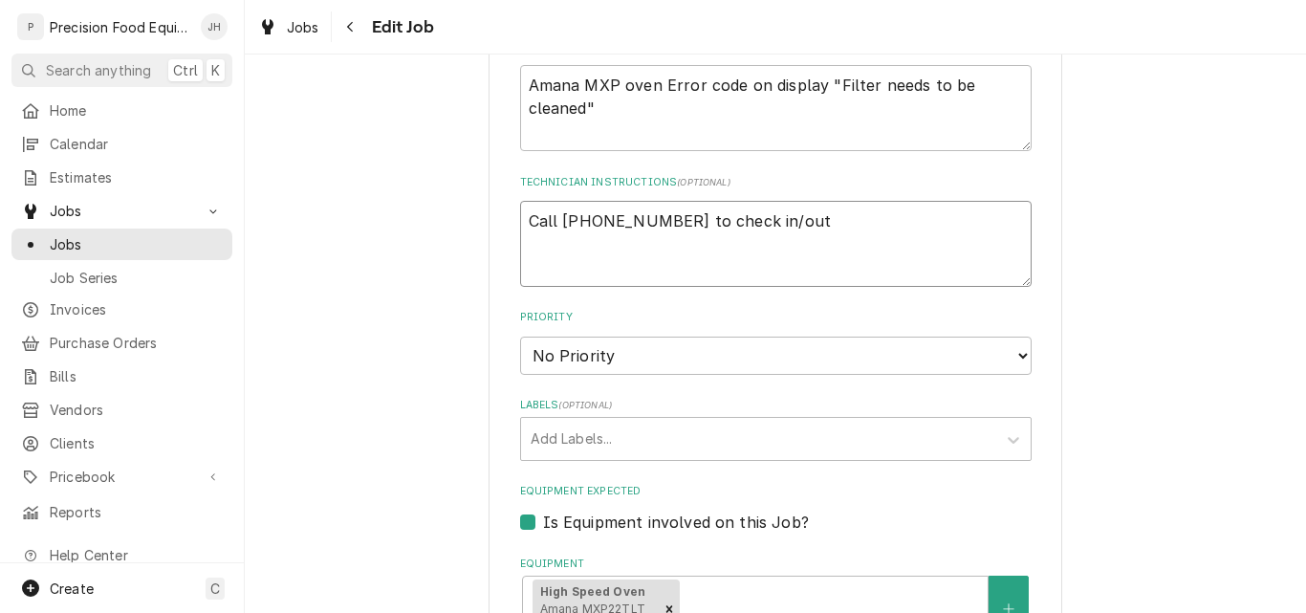
type textarea "x"
type textarea "Call 516-500-7776 to check in/out."
type textarea "x"
type textarea "Call 516-500-7776 to check in/out."
type textarea "x"
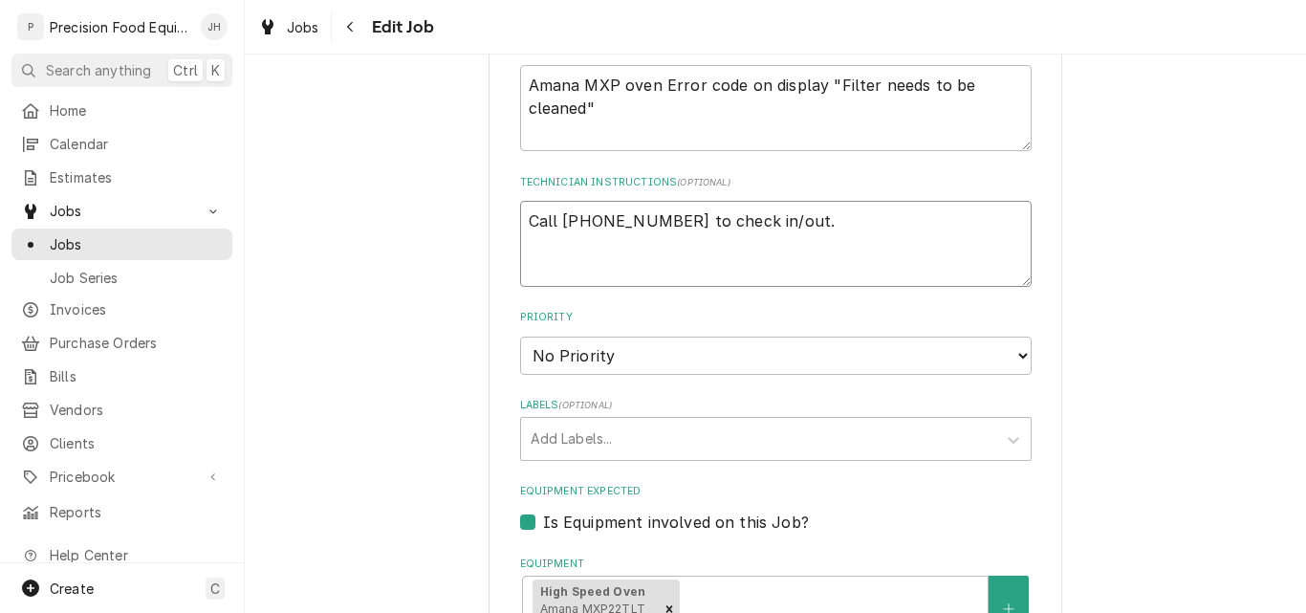
type textarea "Call 516-500-7776 to check in/out. P"
type textarea "x"
type textarea "Call 516-500-7776 to check in/out. Pi"
type textarea "x"
type textarea "Call 516-500-7776 to check in/out. Pin"
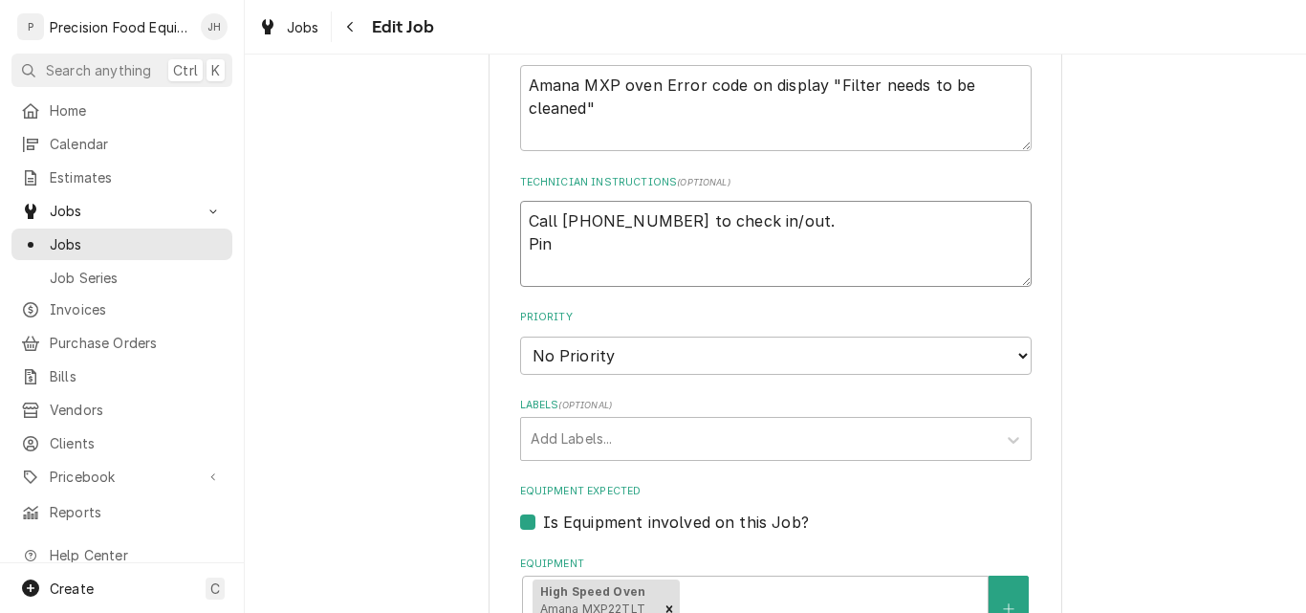
type textarea "x"
type textarea "Call 516-500-7776 to check in/out. Pin"
type textarea "x"
type textarea "Call 516-500-7776 to check in/out. Pin 2"
type textarea "x"
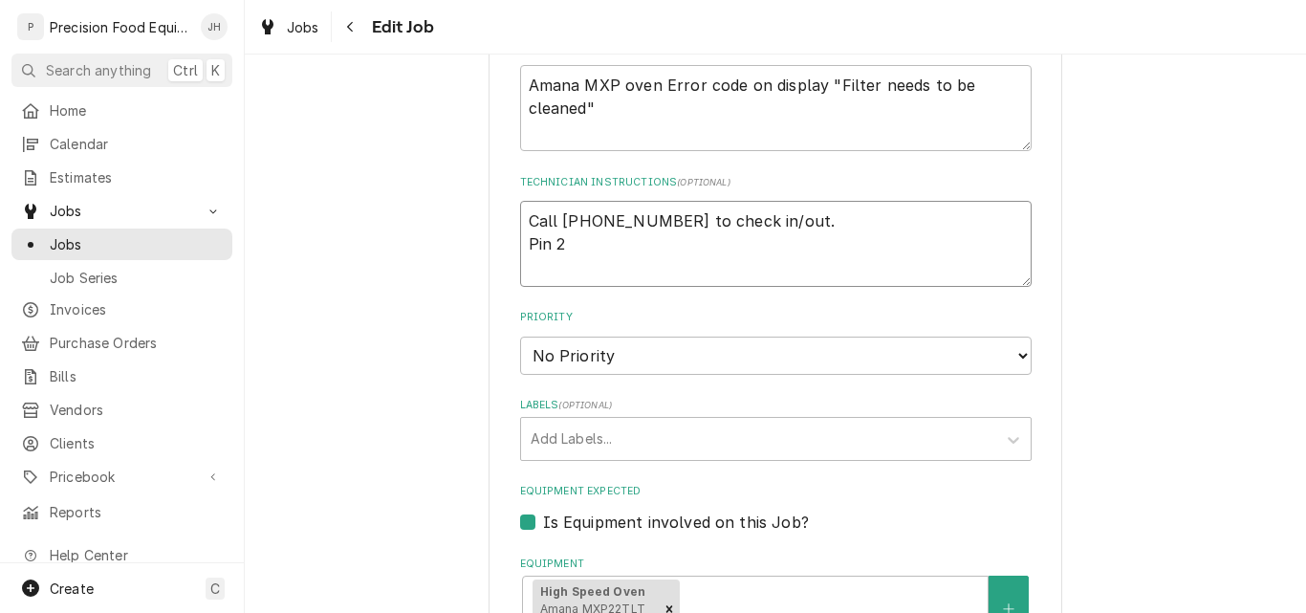
type textarea "Call 516-500-7776 to check in/out. Pin 21"
type textarea "x"
type textarea "Call 516-500-7776 to check in/out. Pin 213"
type textarea "x"
type textarea "Call 516-500-7776 to check in/out. Pin 2136"
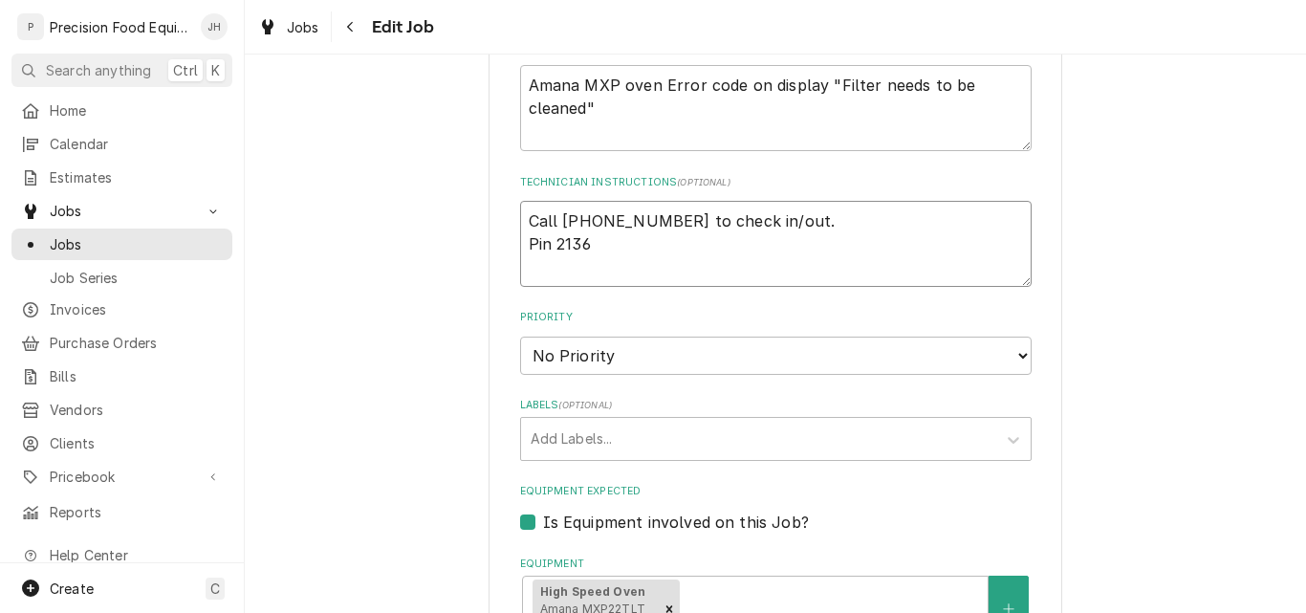
type textarea "x"
type textarea "Call 516-500-7776 to check in/out. Pin 21368"
type textarea "x"
type textarea "Call 516-500-7776 to check in/out. Pin 213684"
type textarea "x"
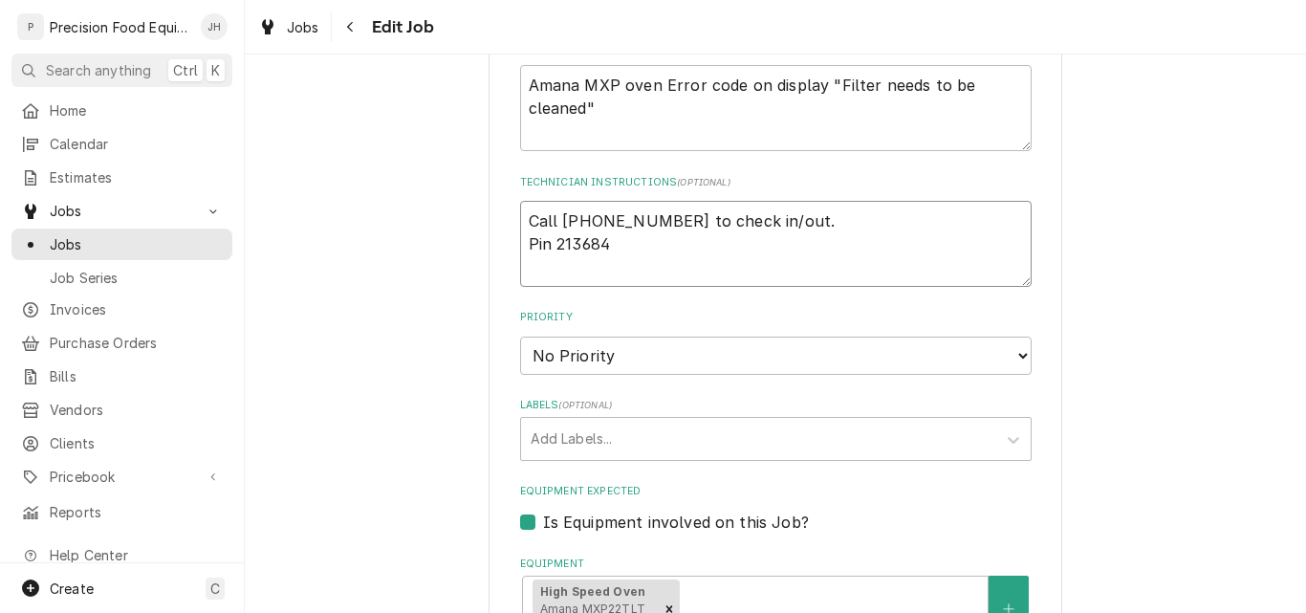
type textarea "Call 516-500-7776 to check in/out. Pin 2136843"
type textarea "x"
type textarea "Call 516-500-7776 to check in/out. Pin 2136843"
type textarea "x"
type textarea "Call 516-500-7776 to check in/out. Pin 2136843 P"
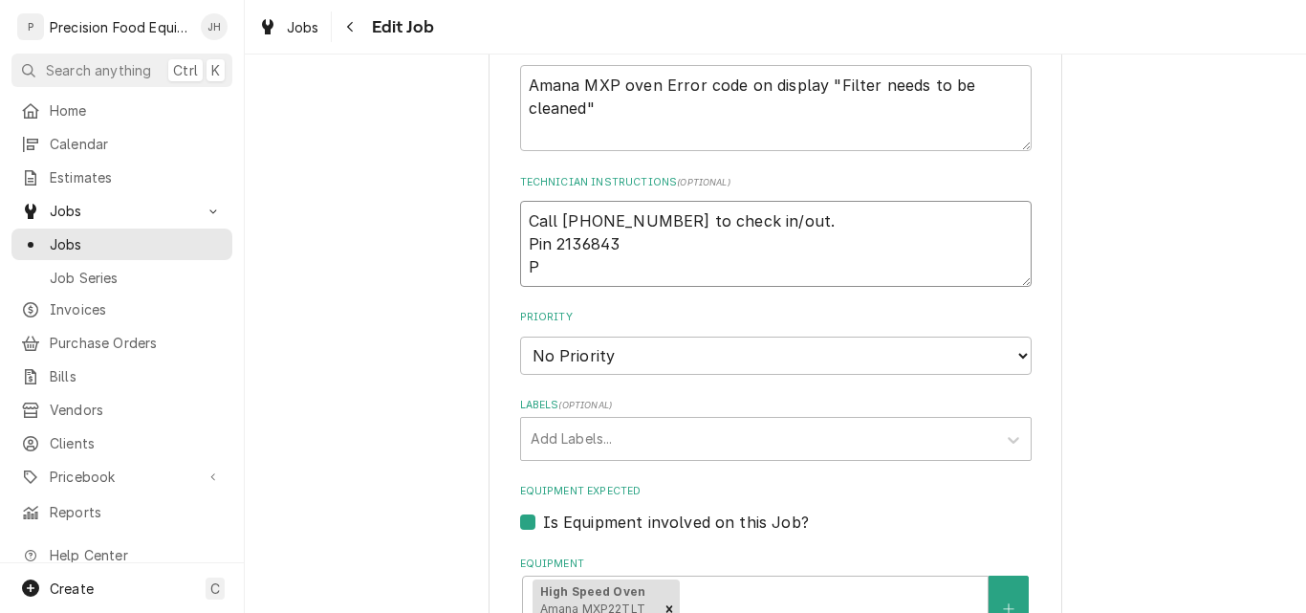
type textarea "x"
type textarea "Call 516-500-7776 to check in/out. Pin 2136843 PO"
type textarea "x"
type textarea "Call 516-500-7776 to check in/out. Pin 2136843 PO"
type textarea "x"
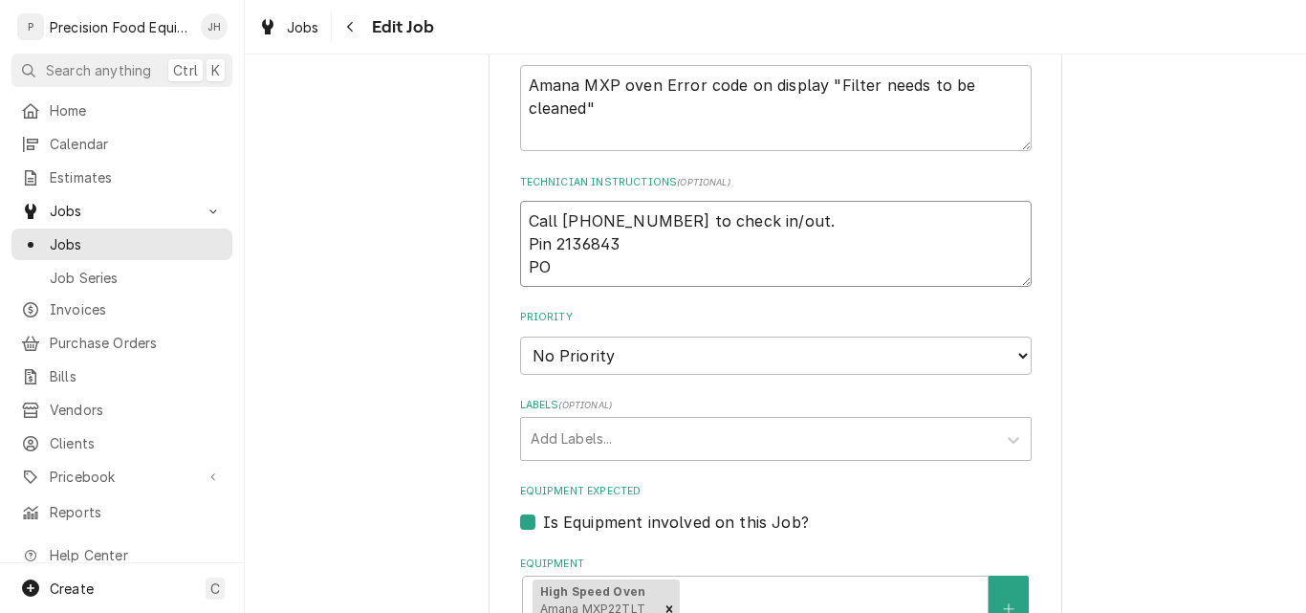
type textarea "Call 516-500-7776 to check in/out. Pin 2136843 PO 3"
type textarea "x"
type textarea "Call 516-500-7776 to check in/out. Pin 2136843 PO 32"
type textarea "x"
type textarea "Call 516-500-7776 to check in/out. Pin 2136843 PO 322"
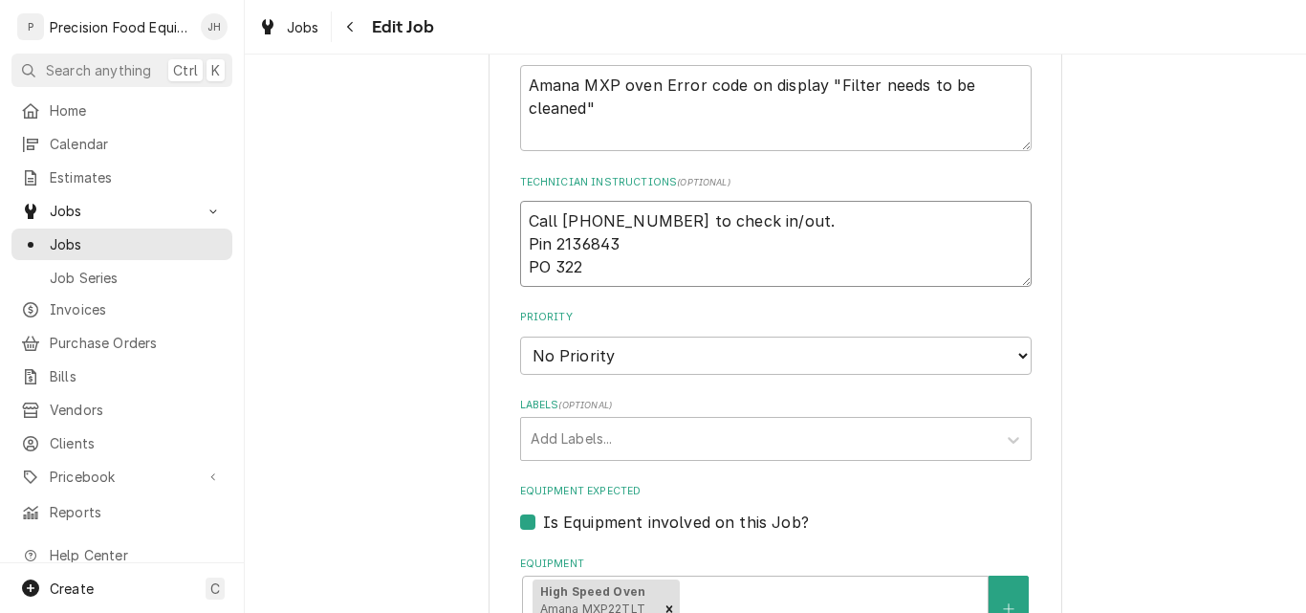
type textarea "x"
type textarea "Call 516-500-7776 to check in/out. Pin 2136843 PO 3228"
type textarea "x"
type textarea "Call 516-500-7776 to check in/out. Pin 2136843 PO 32287"
type textarea "x"
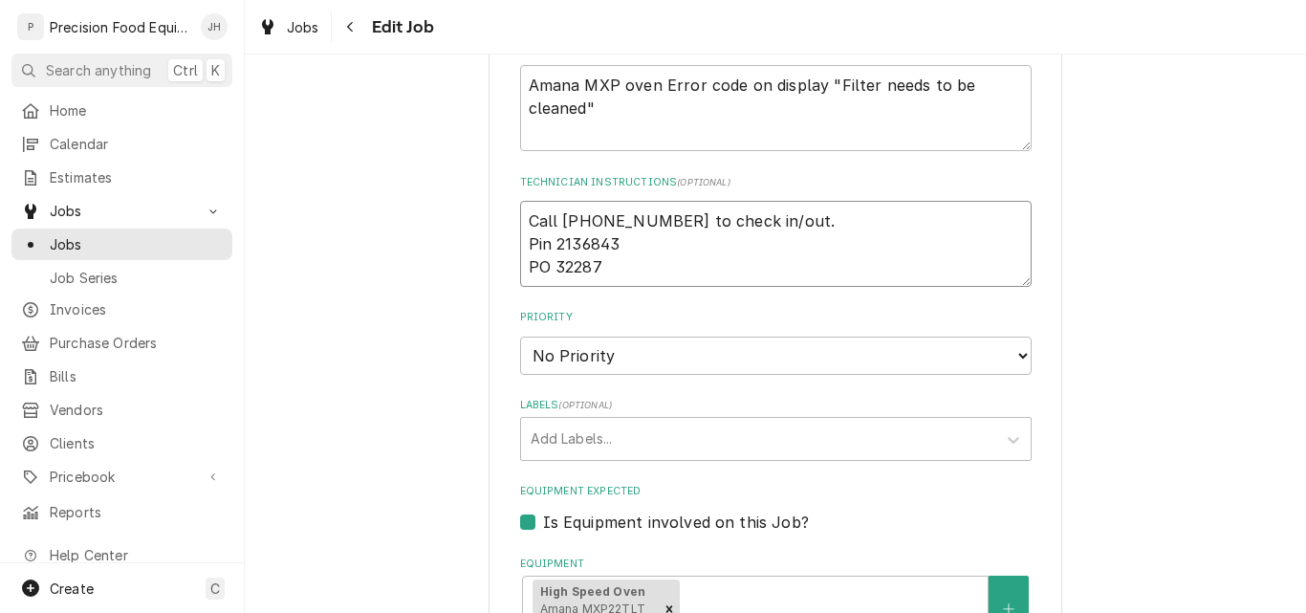
type textarea "Call 516-500-7776 to check in/out. Pin 2136843 PO 322874"
type textarea "x"
type textarea "Call 516-500-7776 to check in/out. Pin 2136843 PO 3228743"
type textarea "x"
type textarea "Call 516-500-7776 to check in/out. Pin 2136843 PO 32287438"
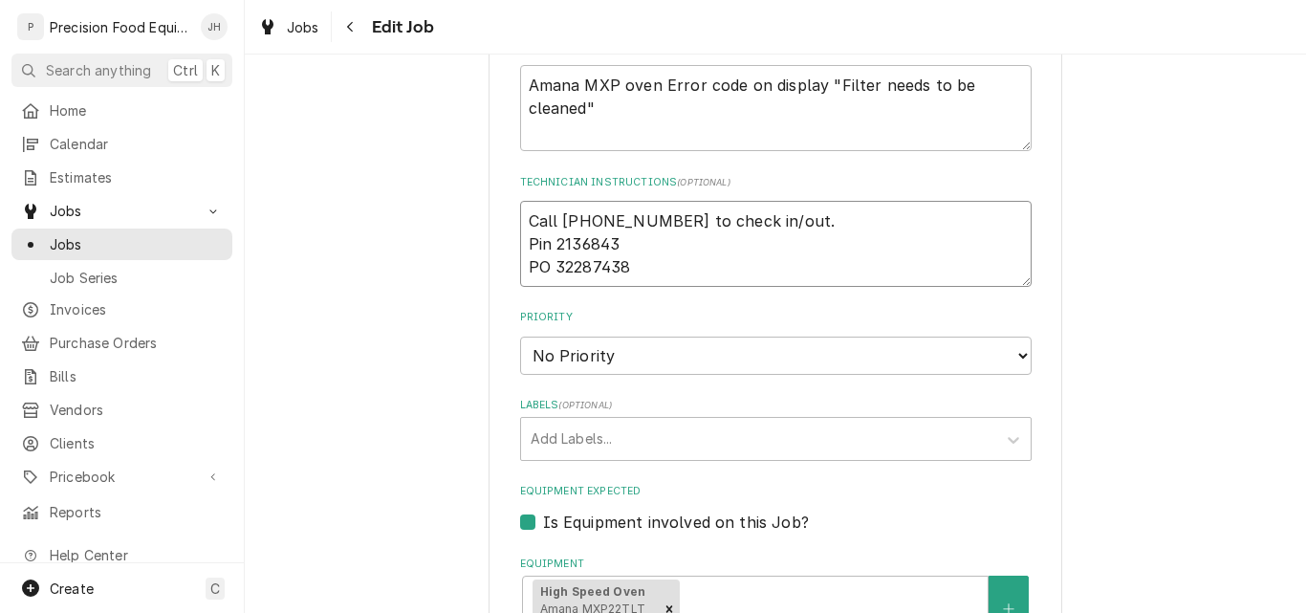
type textarea "x"
type textarea "Call 516-500-7776 to check in/out. Pin 2136843 PO 322874380"
type textarea "x"
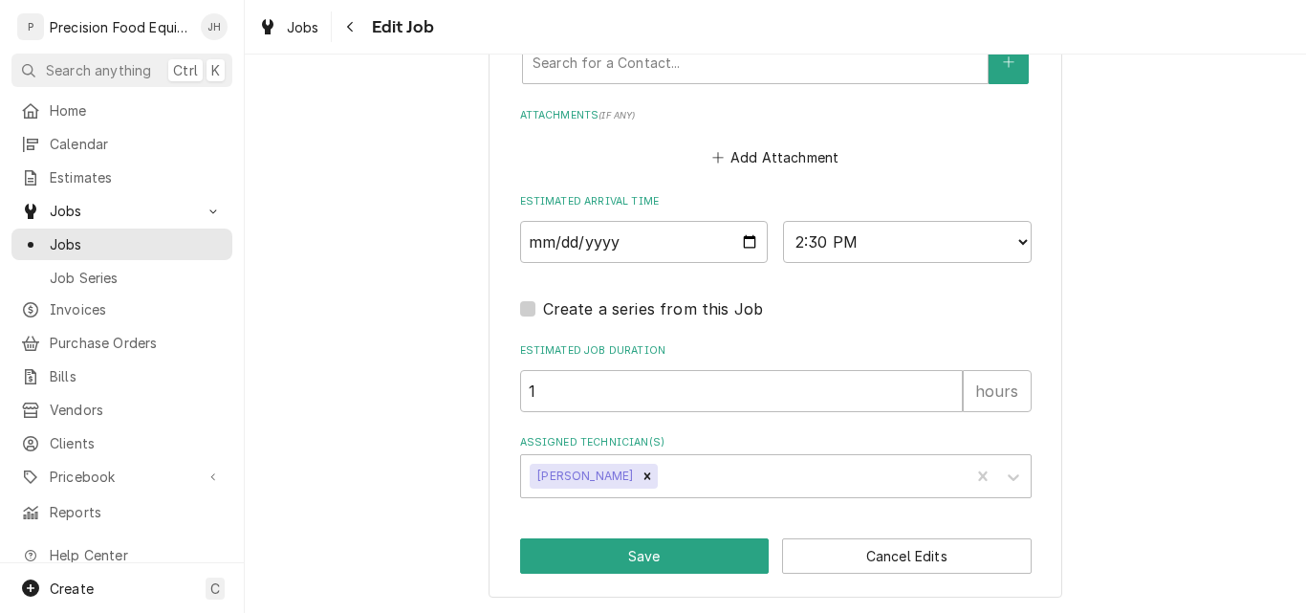
scroll to position [1615, 0]
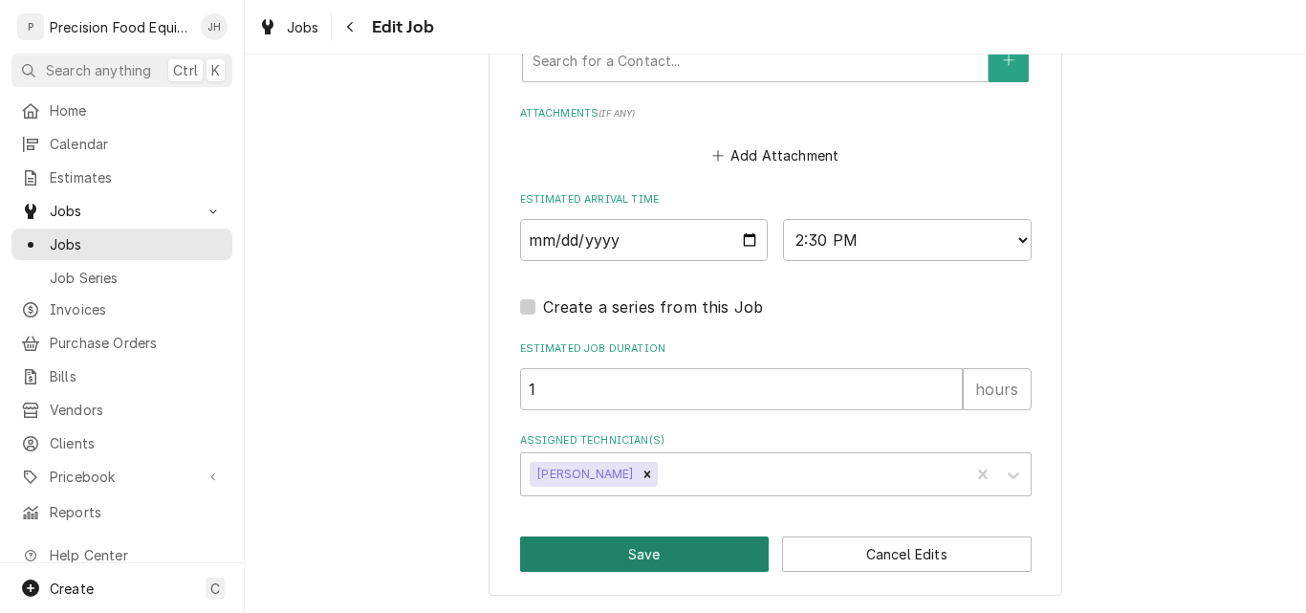
type textarea "Call 516-500-7776 to check in/out. Pin 2136843 PO 322874380"
click at [654, 543] on button "Save" at bounding box center [645, 554] width 250 height 35
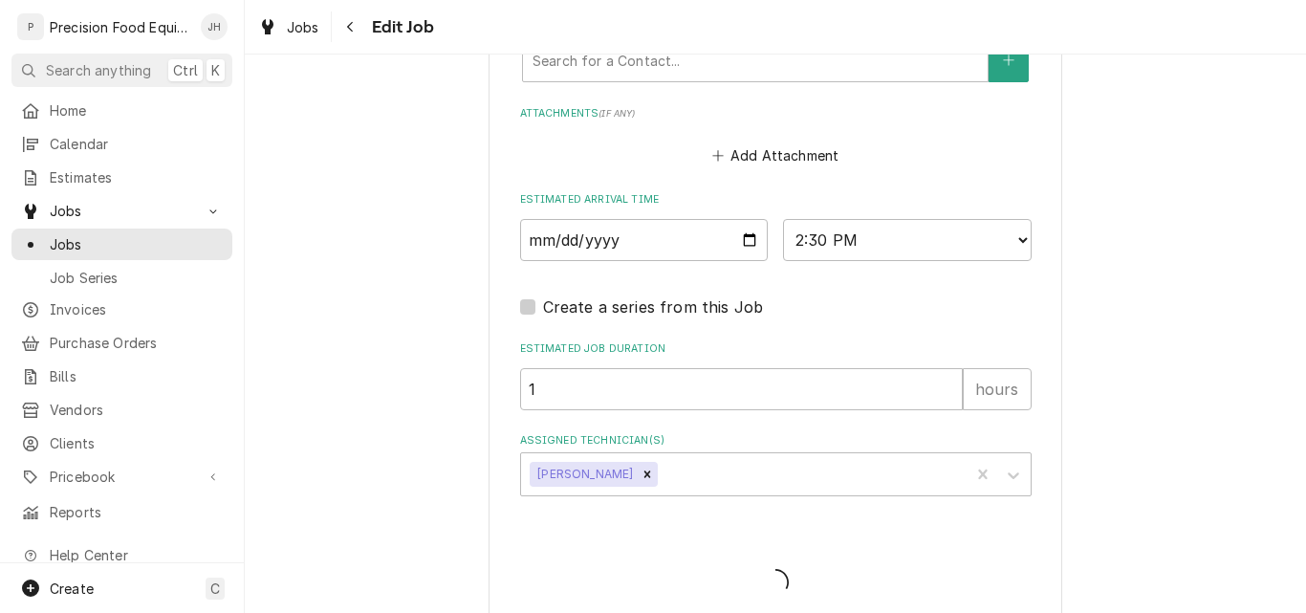
type textarea "x"
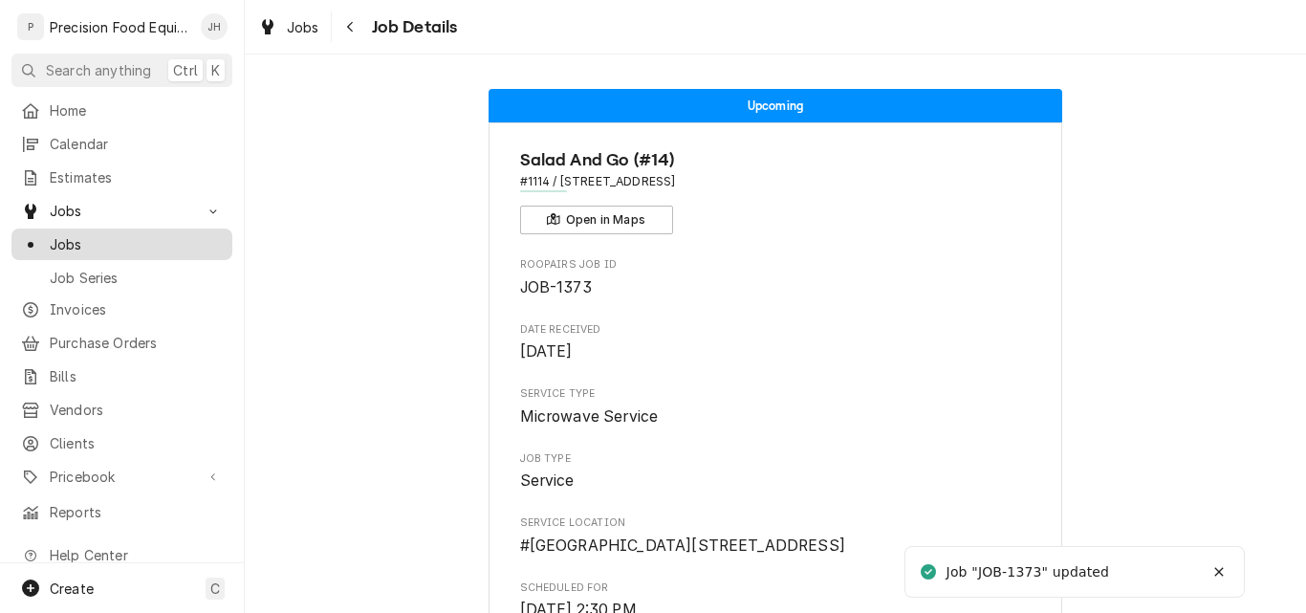
click at [83, 234] on span "Jobs" at bounding box center [136, 244] width 173 height 20
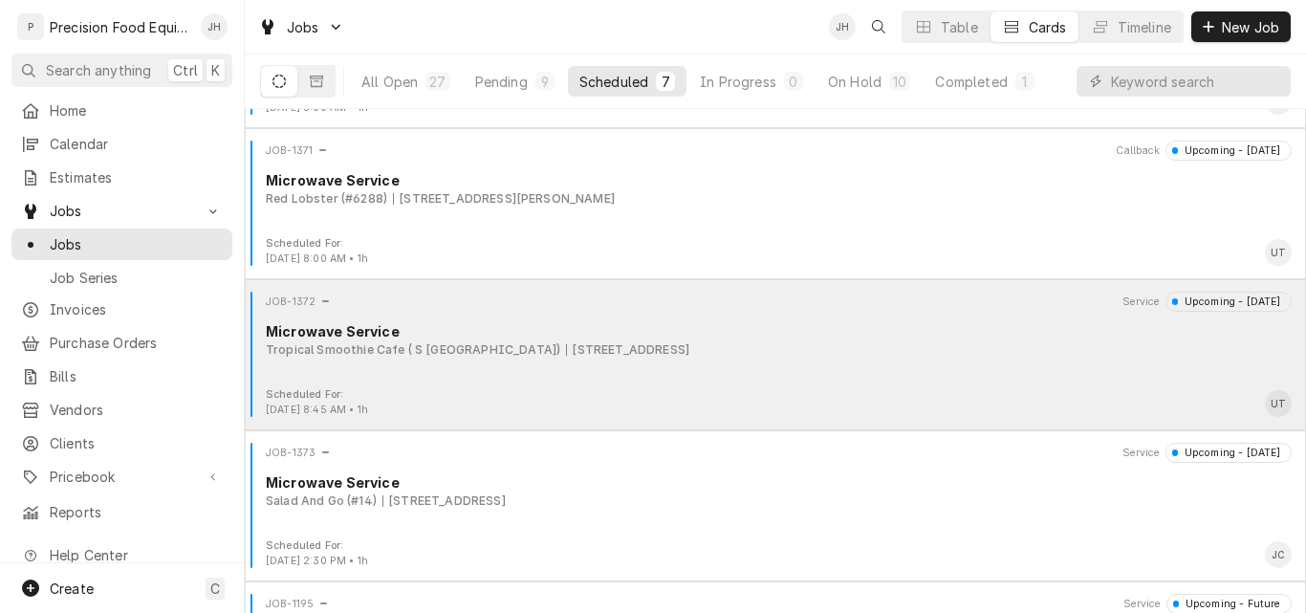
scroll to position [554, 0]
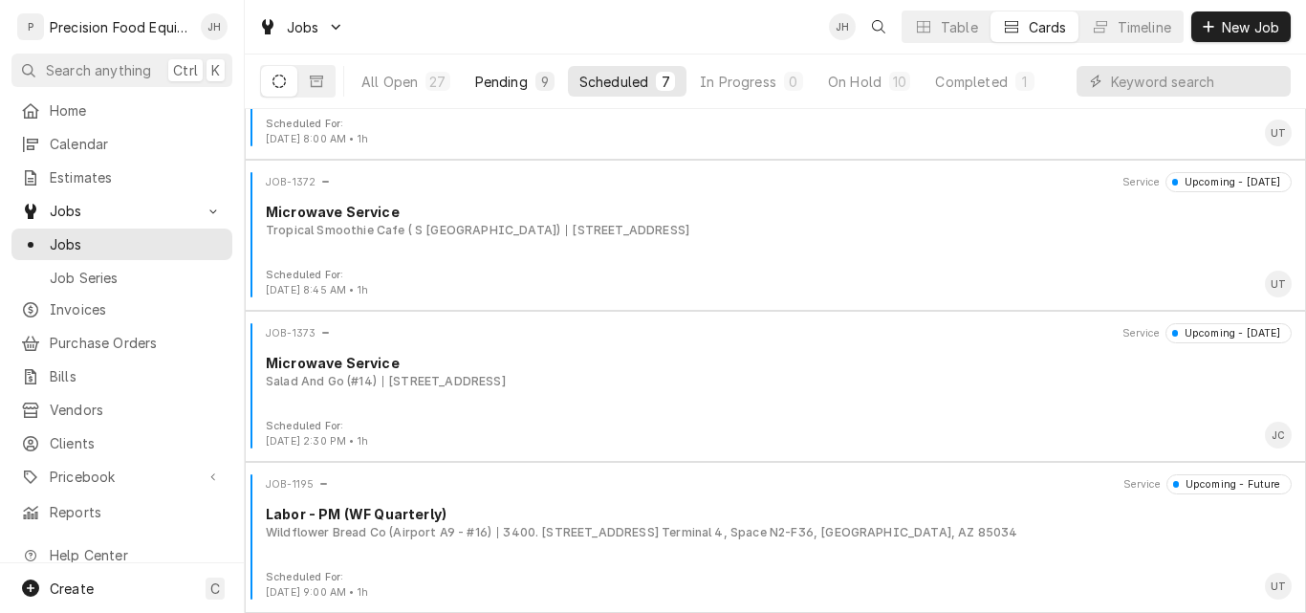
click at [500, 85] on div "Pending" at bounding box center [501, 82] width 53 height 20
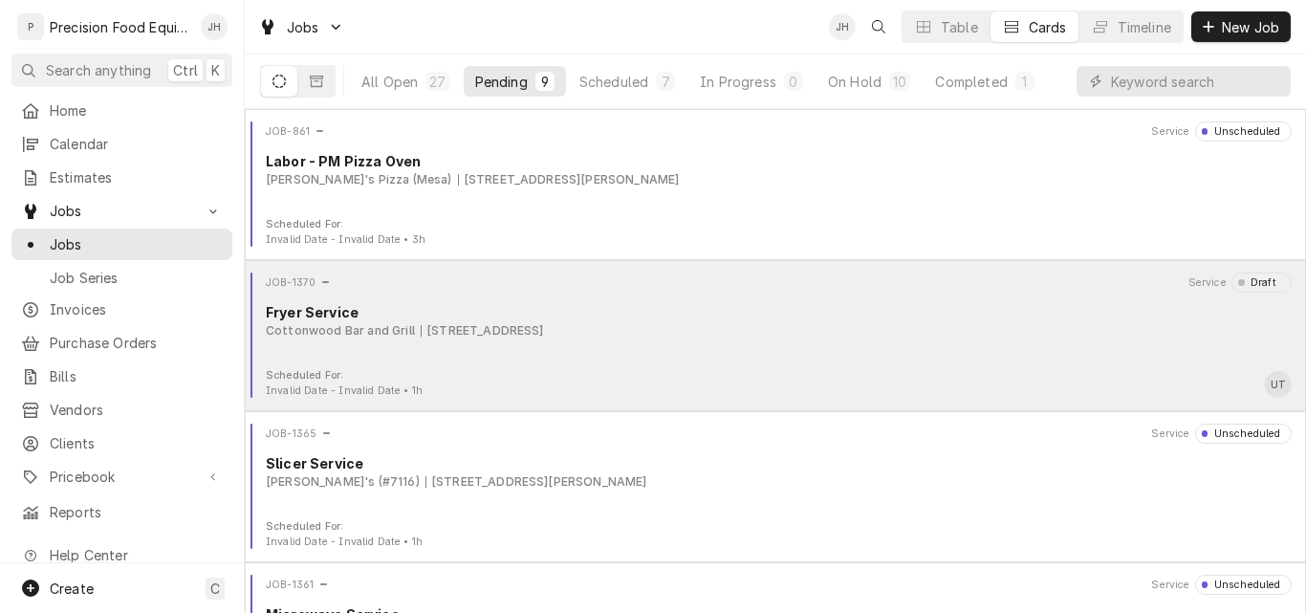
scroll to position [191, 0]
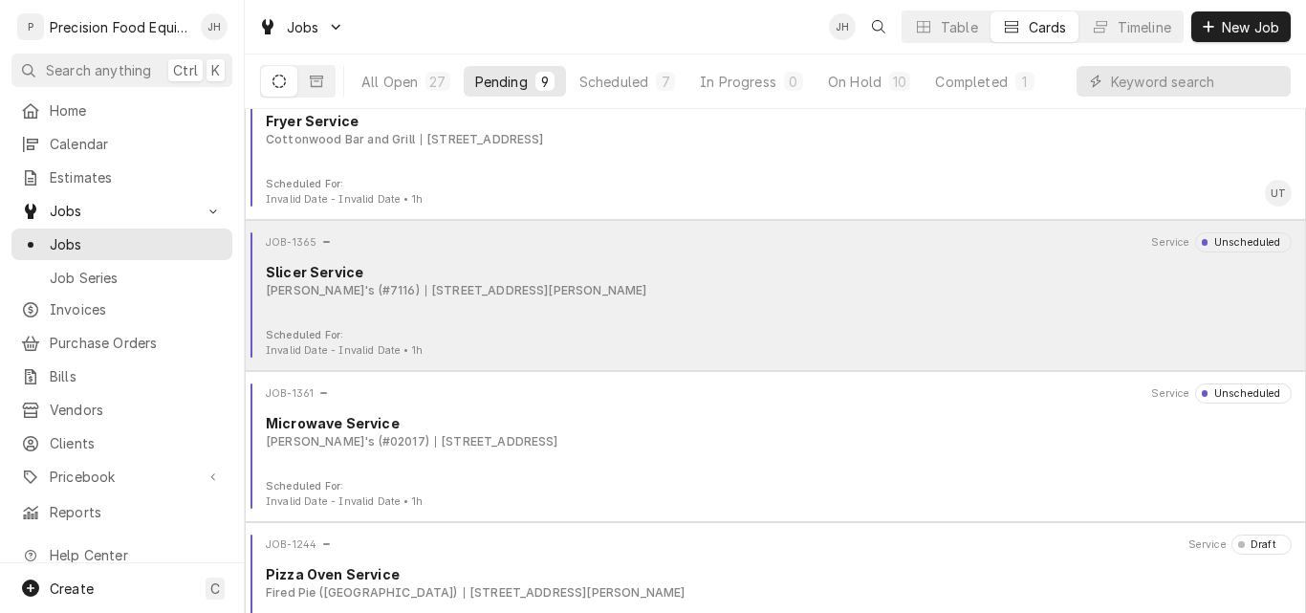
click at [785, 304] on div "JOB-1365 Service Unscheduled Slicer Service Arby's (#7116) 1927 N. Higley Rd, M…" at bounding box center [775, 280] width 1046 height 96
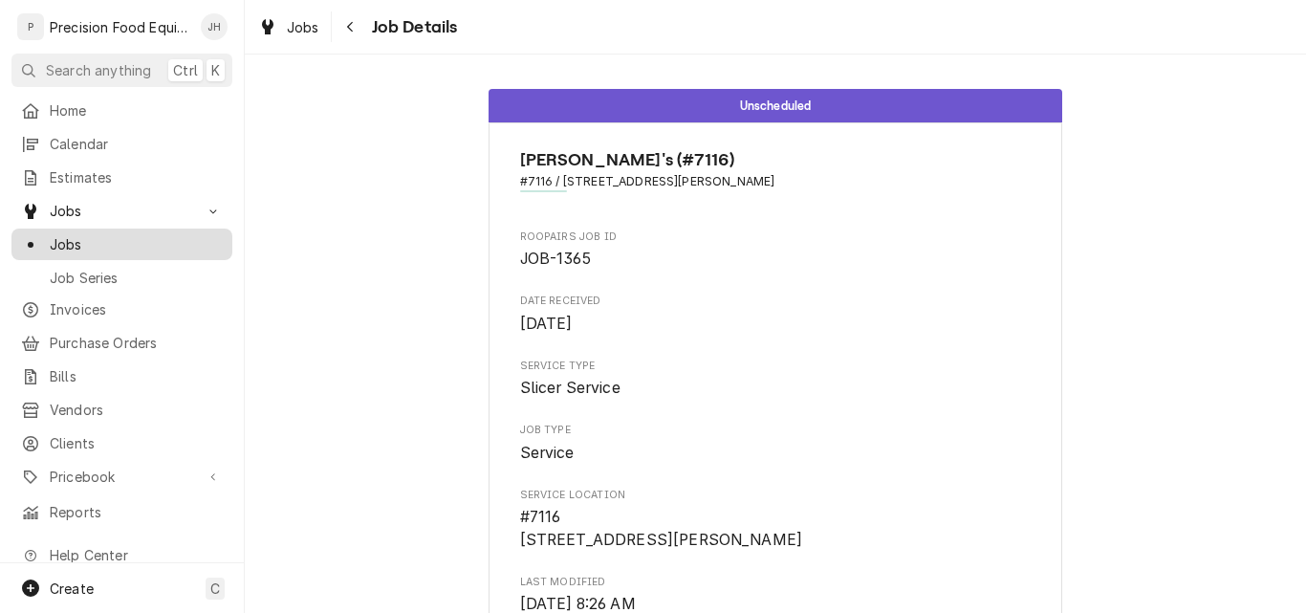
click at [53, 234] on span "Jobs" at bounding box center [136, 244] width 173 height 20
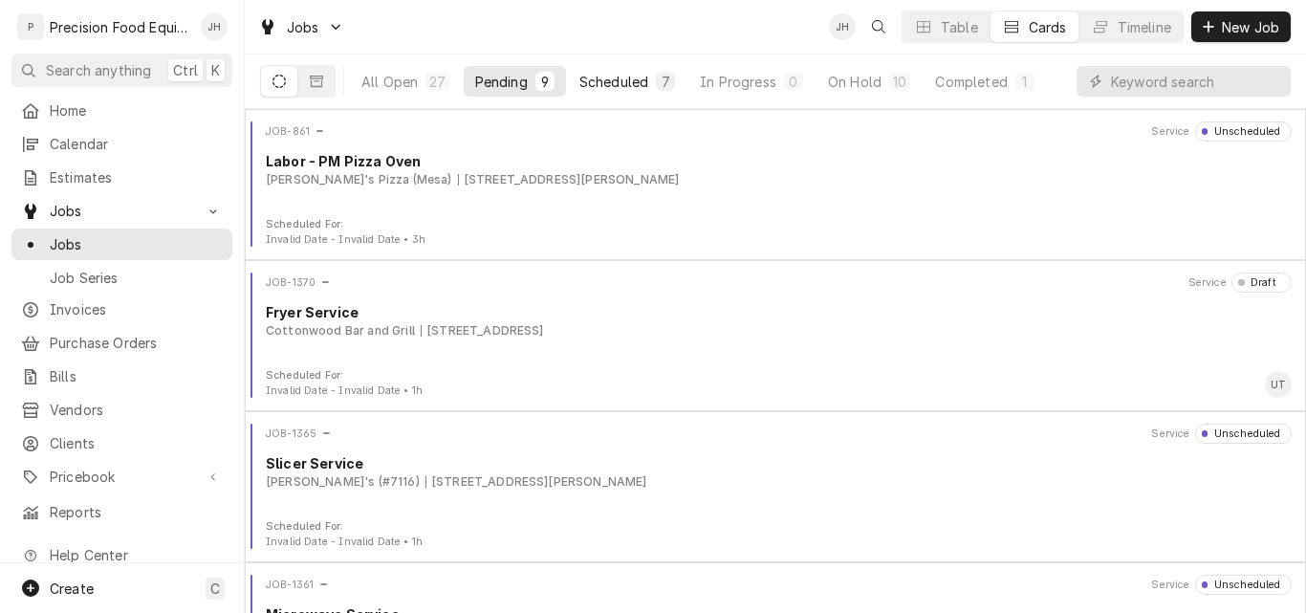
click at [603, 82] on div "Scheduled" at bounding box center [614, 82] width 69 height 20
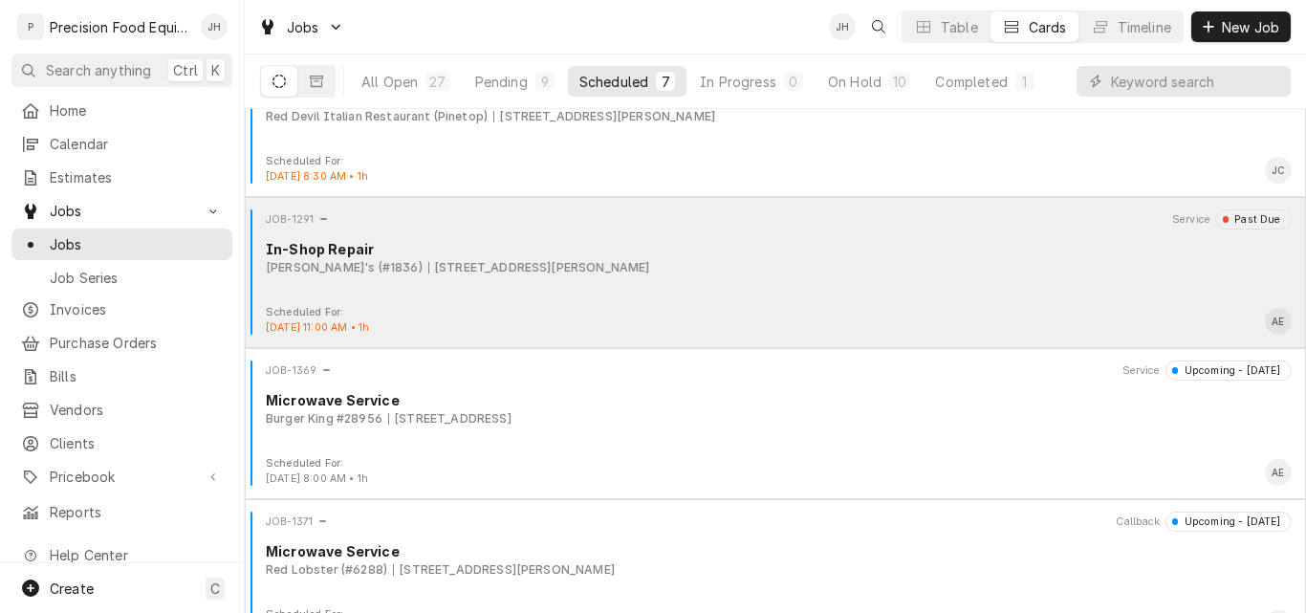
scroll to position [96, 0]
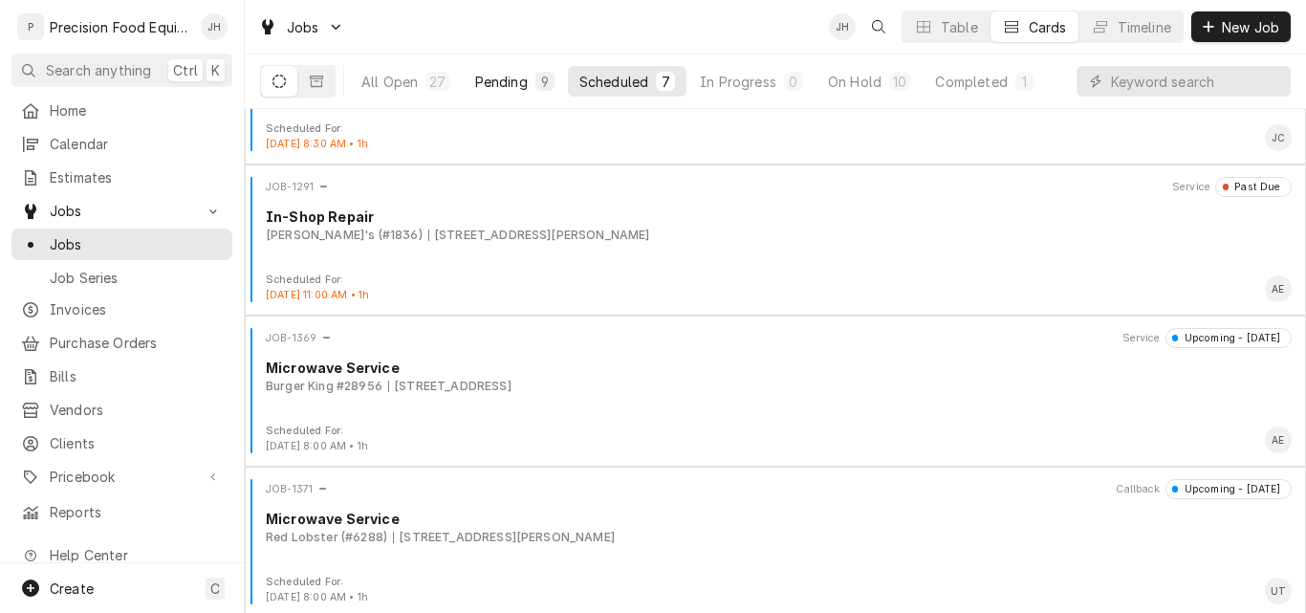
click at [490, 78] on div "Pending" at bounding box center [501, 82] width 53 height 20
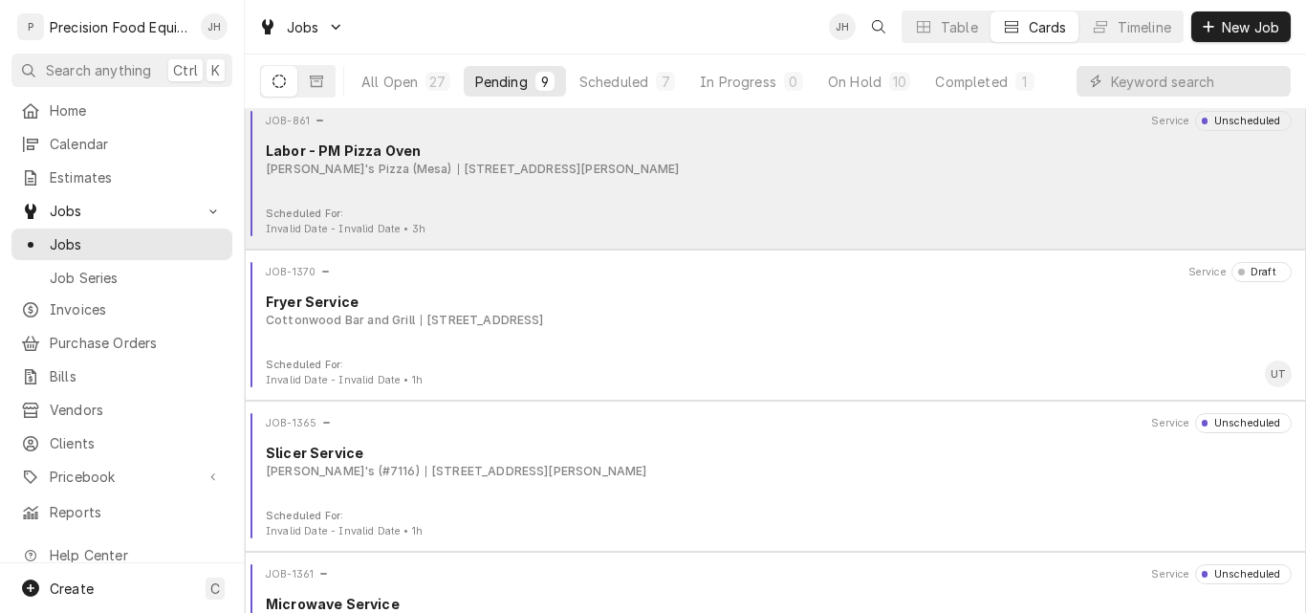
scroll to position [0, 0]
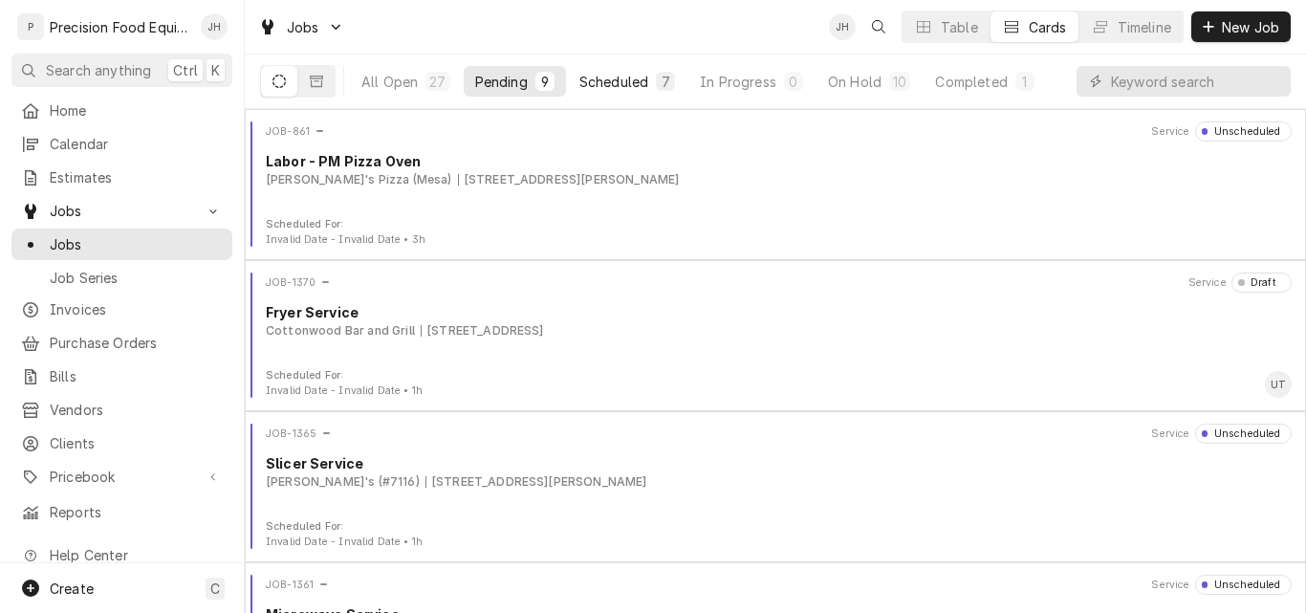
click at [625, 87] on div "Scheduled" at bounding box center [614, 82] width 69 height 20
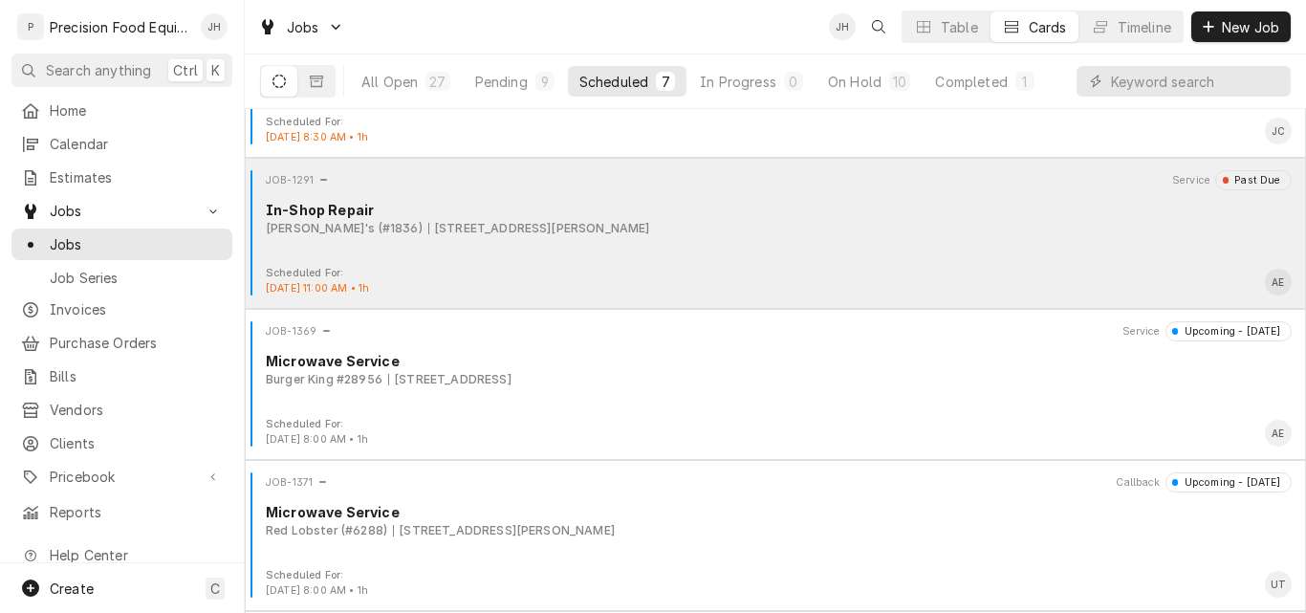
scroll to position [76, 0]
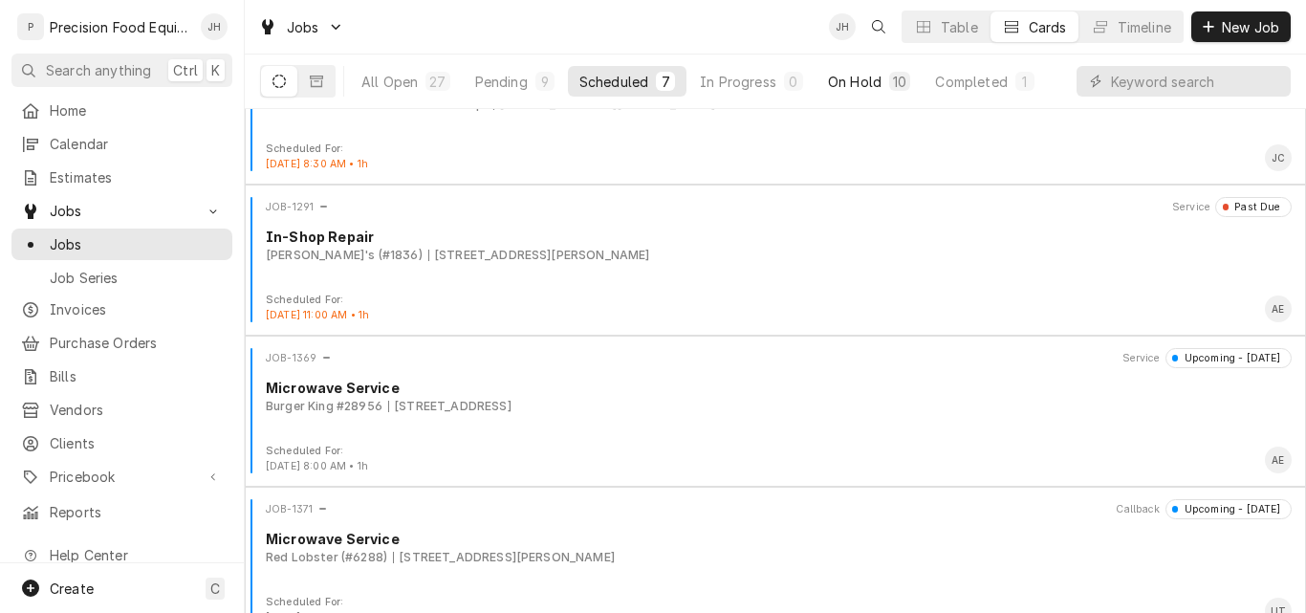
click at [849, 77] on div "On Hold" at bounding box center [855, 82] width 54 height 20
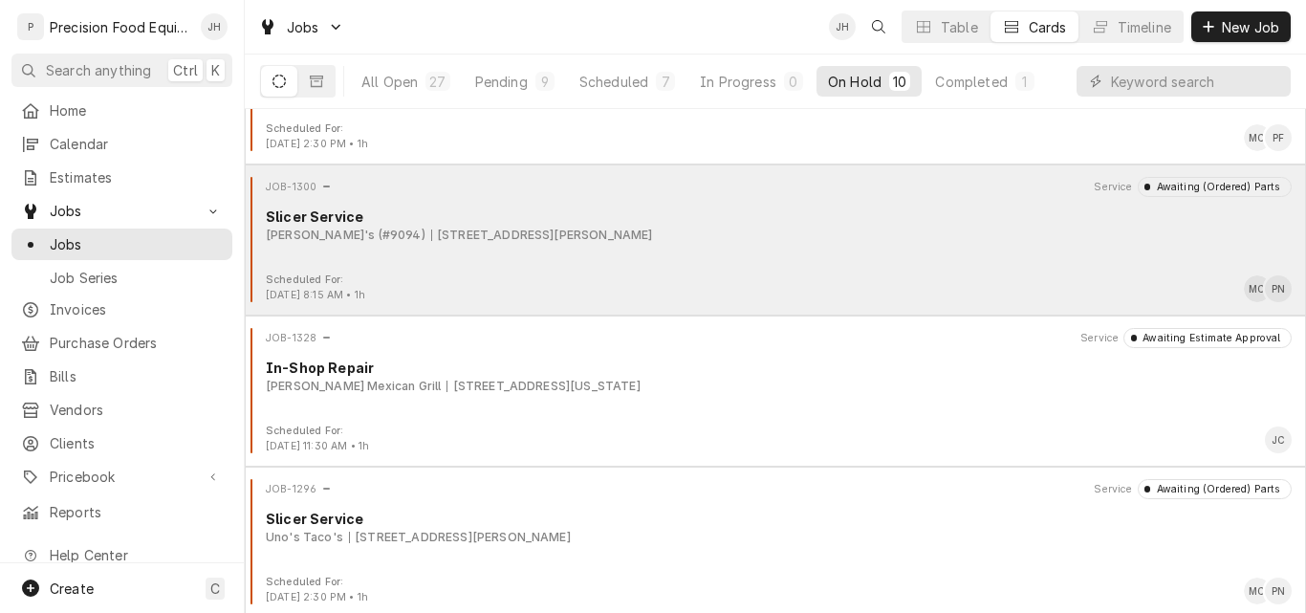
scroll to position [191, 0]
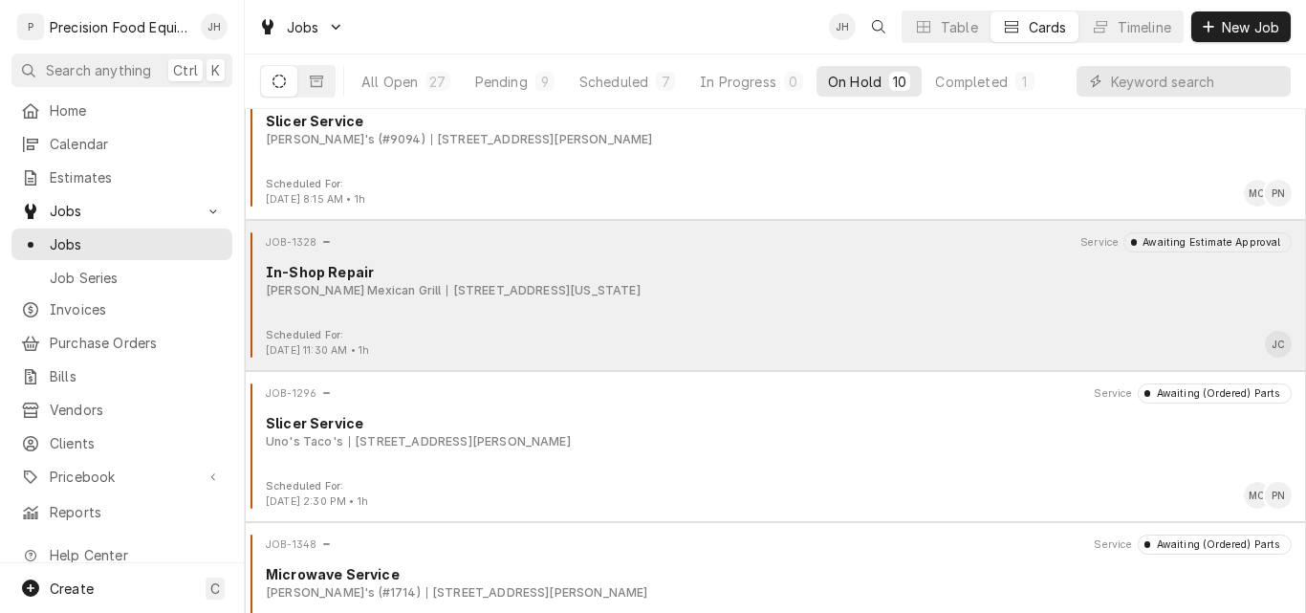
click at [911, 295] on div "Moreno's Mexican Grill 4981 S Arizona Ave, Chandler, AZ 85248" at bounding box center [779, 290] width 1026 height 17
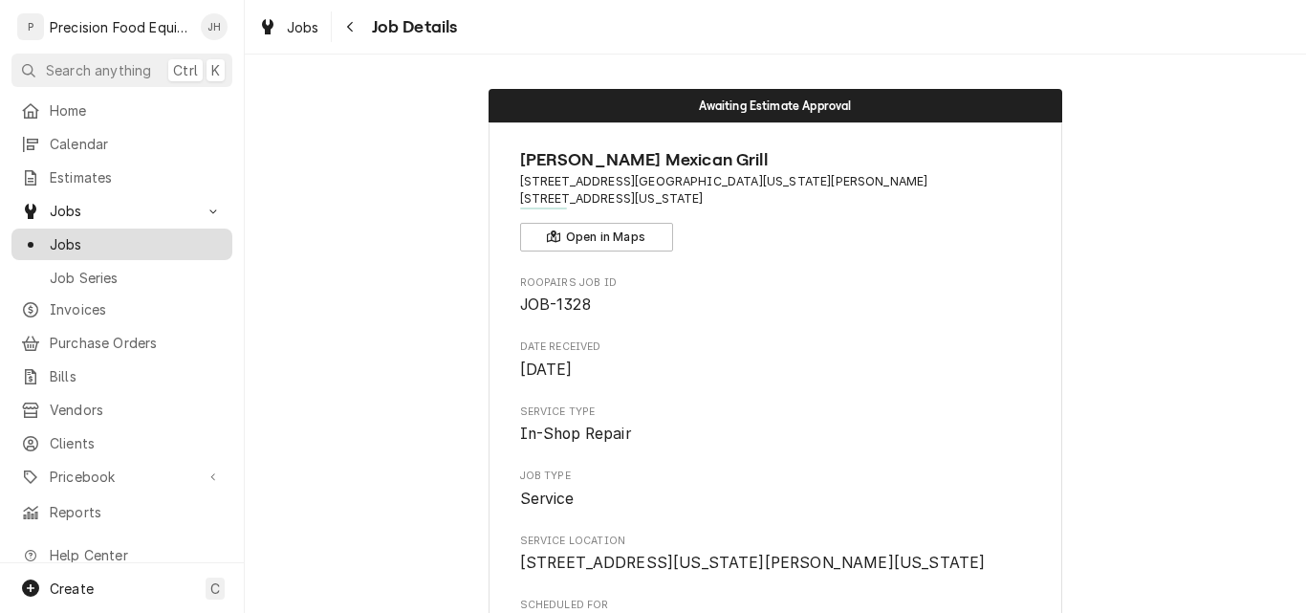
click at [150, 234] on span "Jobs" at bounding box center [136, 244] width 173 height 20
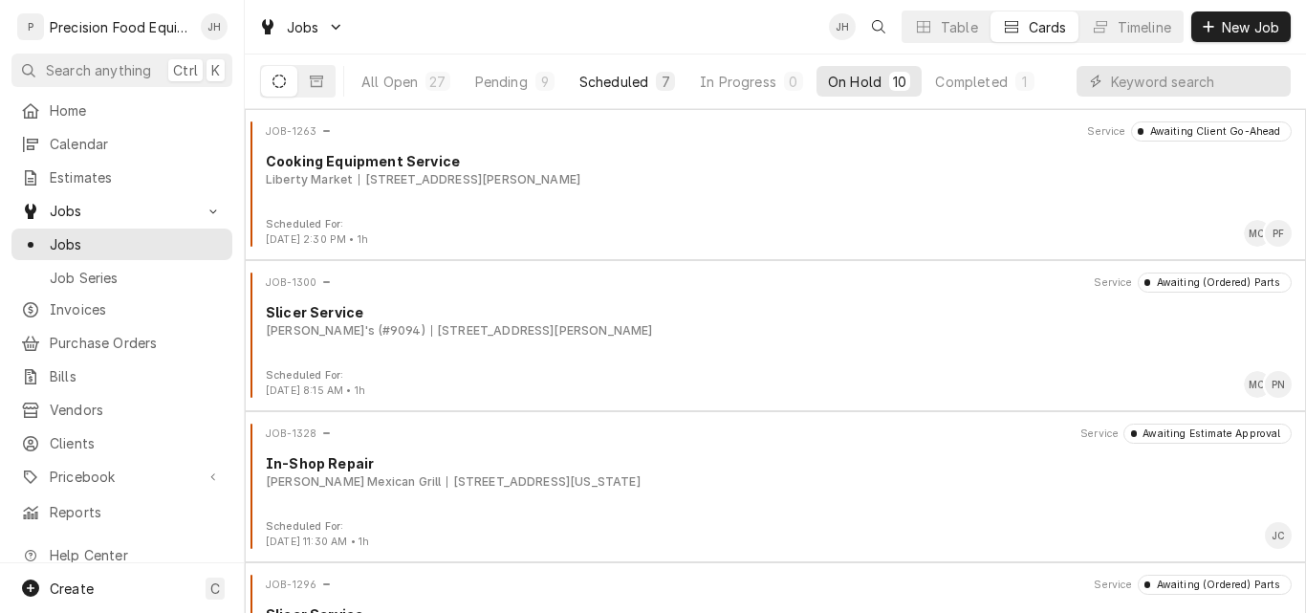
click at [586, 76] on div "Scheduled" at bounding box center [614, 82] width 69 height 20
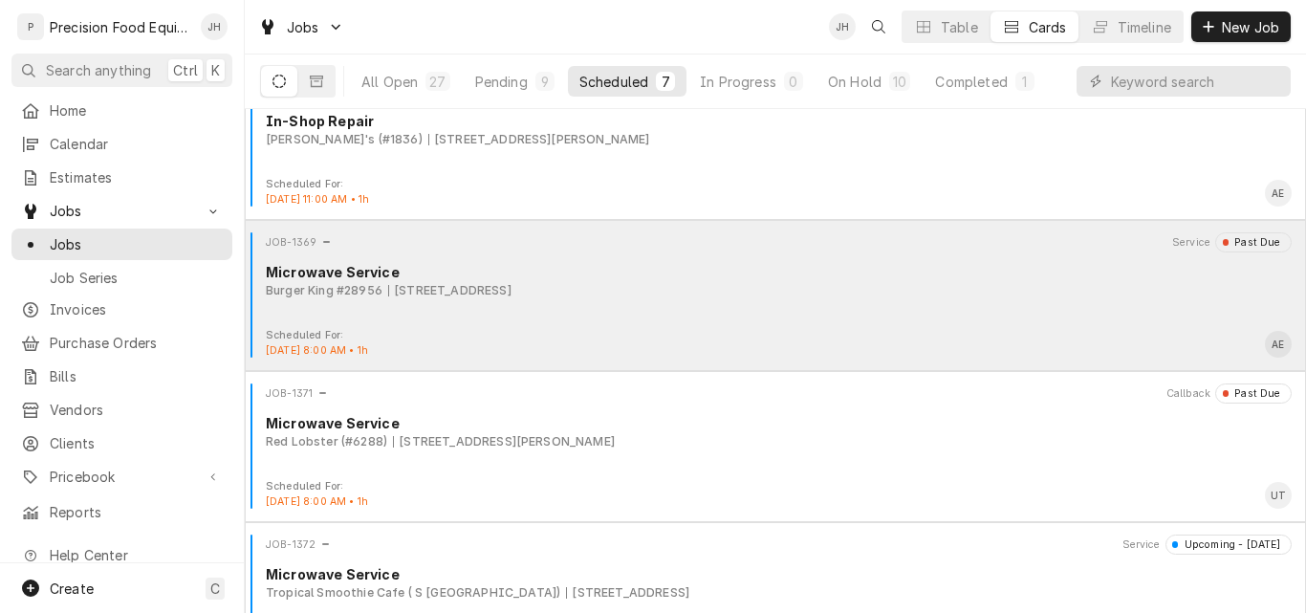
scroll to position [287, 0]
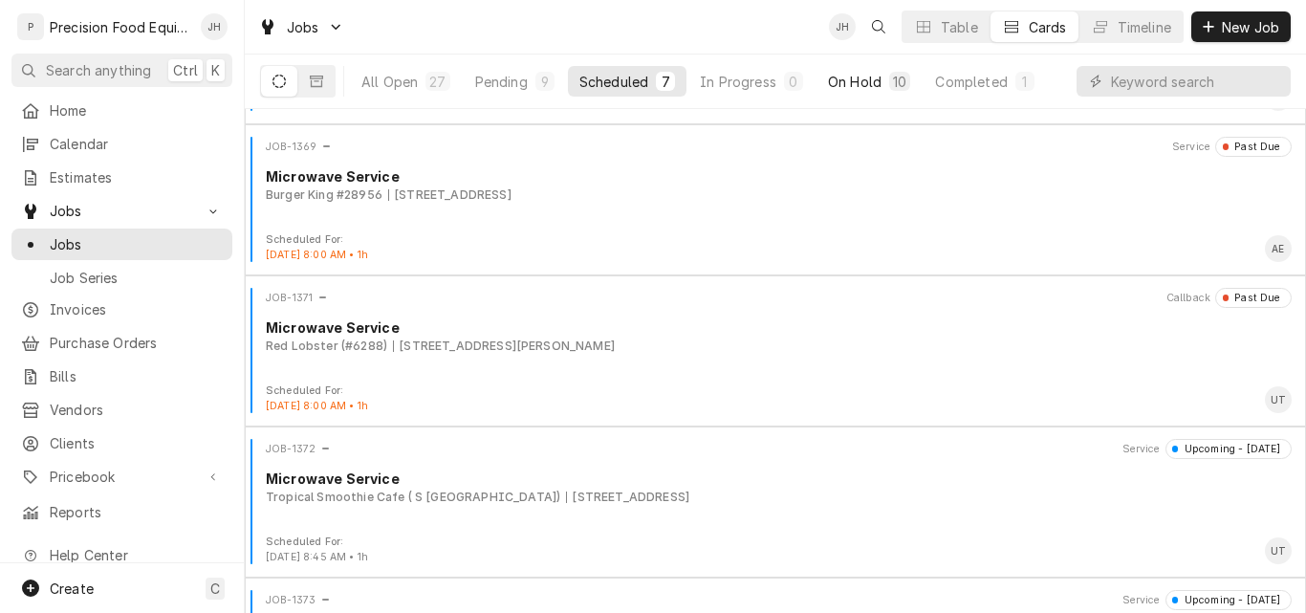
click at [889, 79] on div "10" at bounding box center [899, 81] width 21 height 19
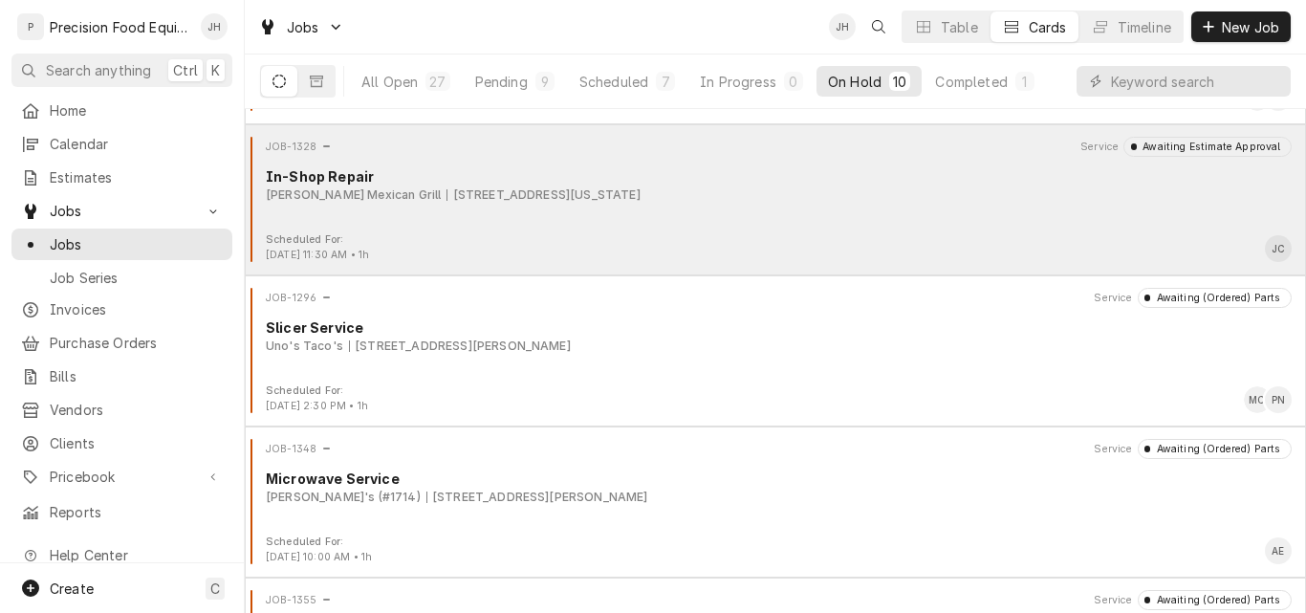
click at [702, 221] on div "JOB-1328 Service Awaiting Estimate Approval In-Shop Repair Moreno's Mexican Gri…" at bounding box center [775, 185] width 1046 height 96
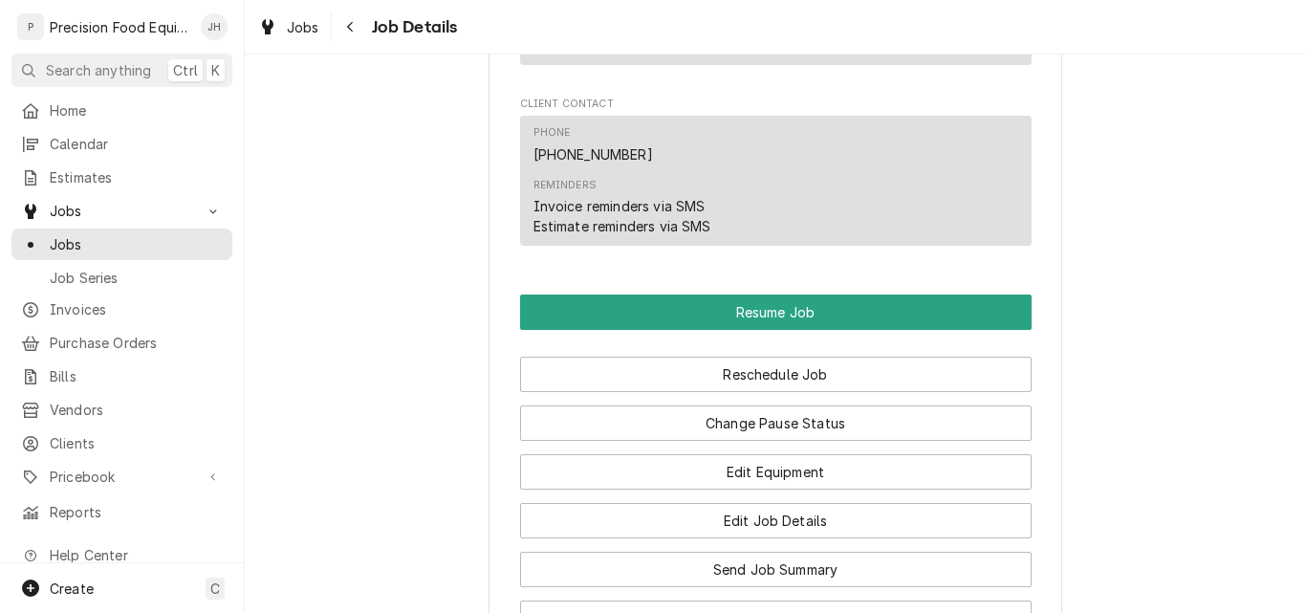
scroll to position [1626, 0]
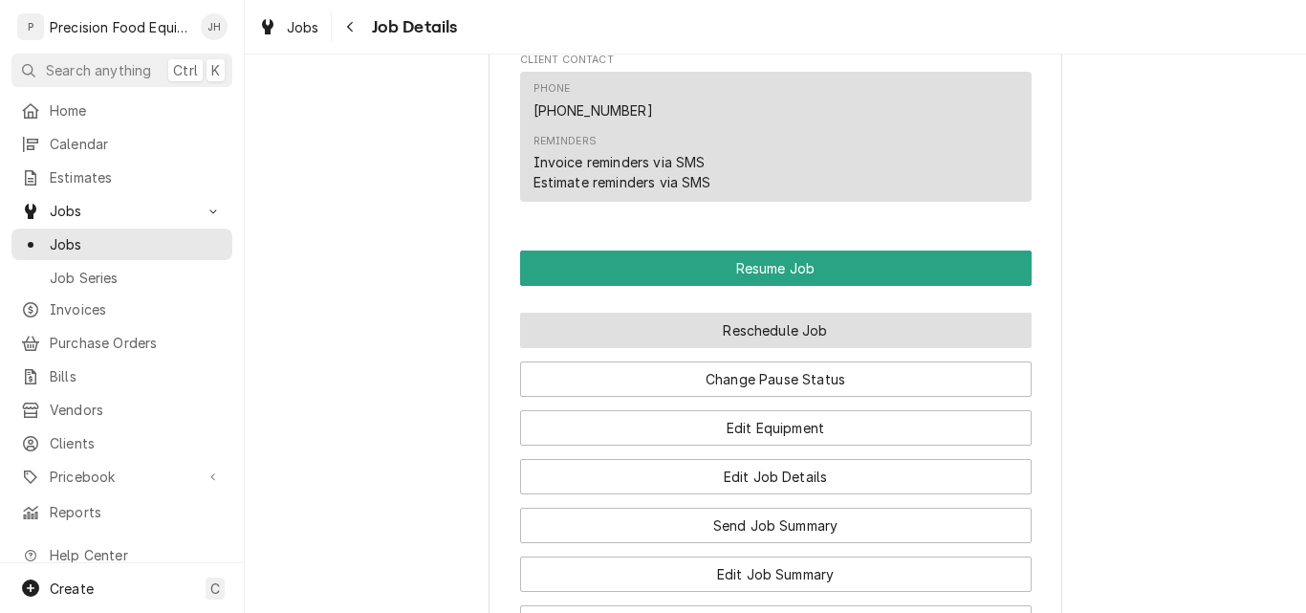
click at [759, 348] on button "Reschedule Job" at bounding box center [776, 330] width 512 height 35
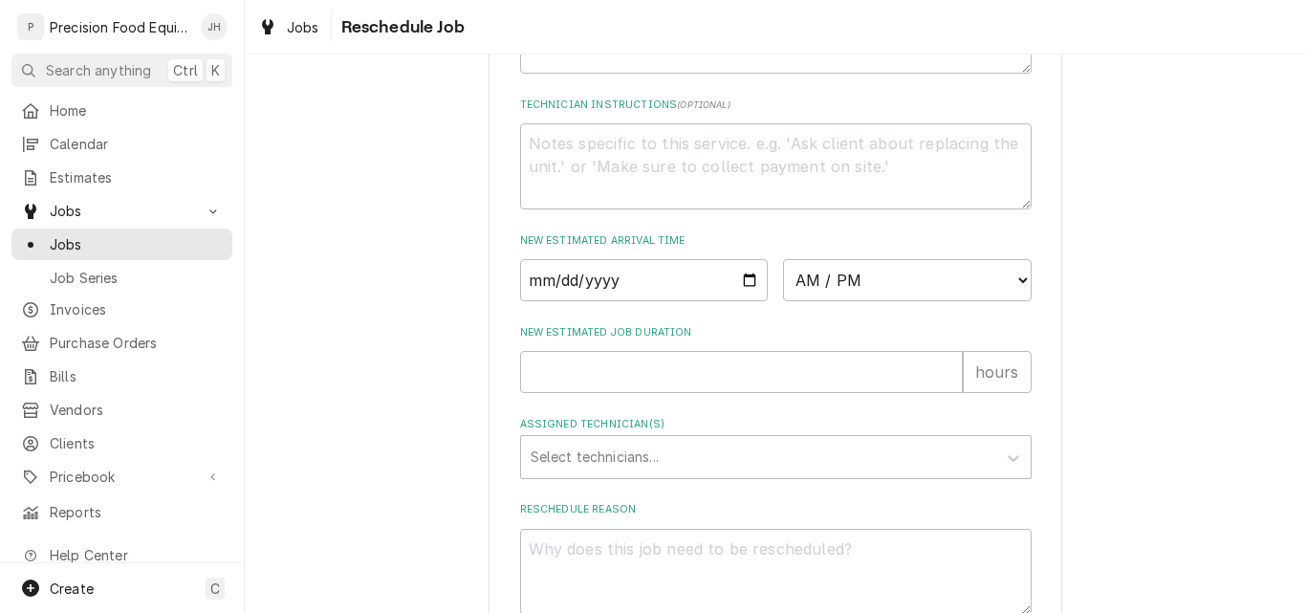
scroll to position [669, 0]
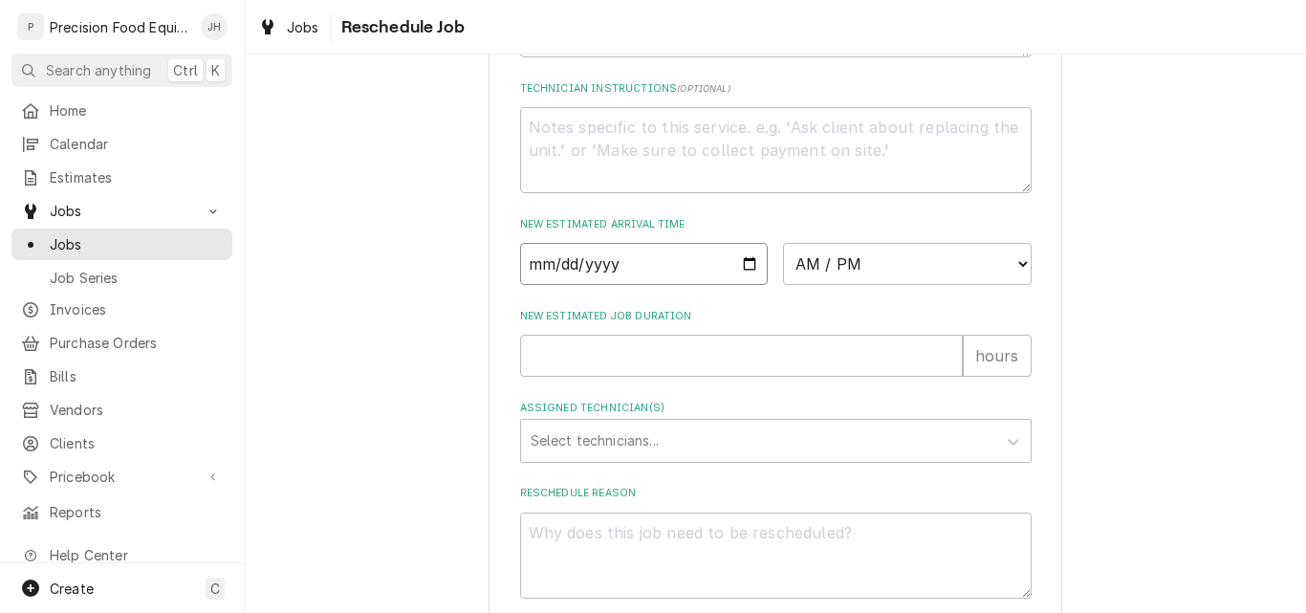
click at [742, 285] on input "Date" at bounding box center [644, 264] width 249 height 42
type input "2025-08-18"
type textarea "x"
click at [908, 285] on select "AM / PM 6:00 AM 6:15 AM 6:30 AM 6:45 AM 7:00 AM 7:15 AM 7:30 AM 7:45 AM 8:00 AM…" at bounding box center [907, 264] width 249 height 42
select select "08:00:00"
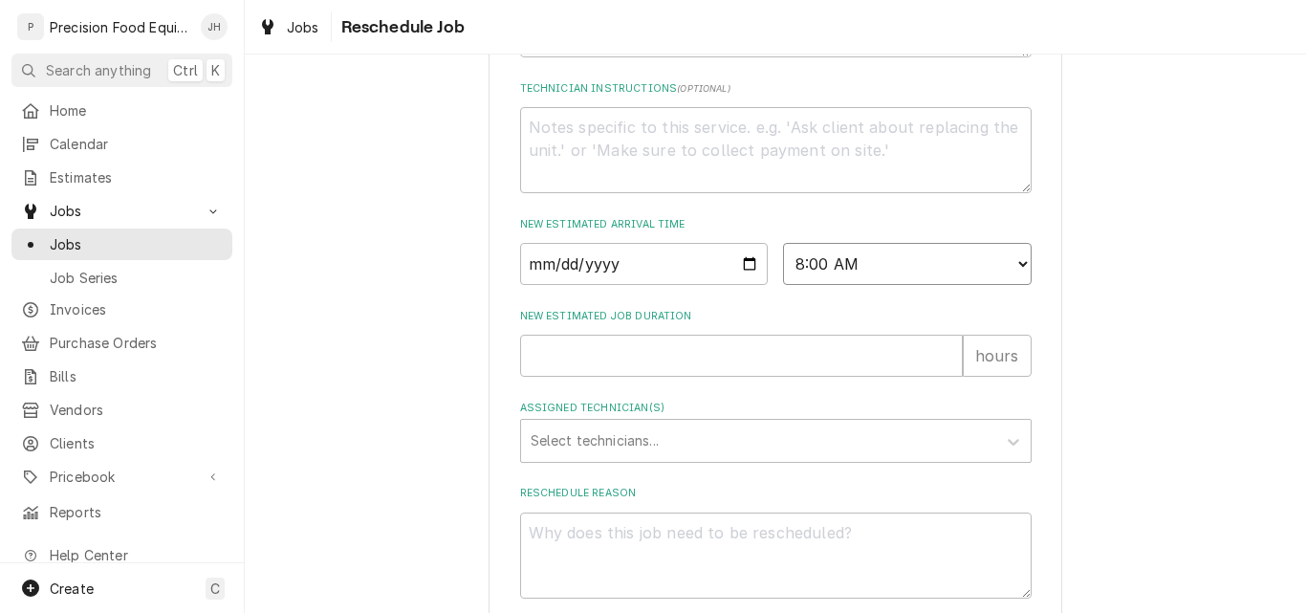
click at [783, 285] on select "AM / PM 6:00 AM 6:15 AM 6:30 AM 6:45 AM 7:00 AM 7:15 AM 7:30 AM 7:45 AM 8:00 AM…" at bounding box center [907, 264] width 249 height 42
click at [635, 377] on input "New Estimated Job Duration" at bounding box center [741, 356] width 443 height 42
type textarea "x"
type input "1"
click at [664, 458] on div "Assigned Technician(s)" at bounding box center [759, 441] width 456 height 34
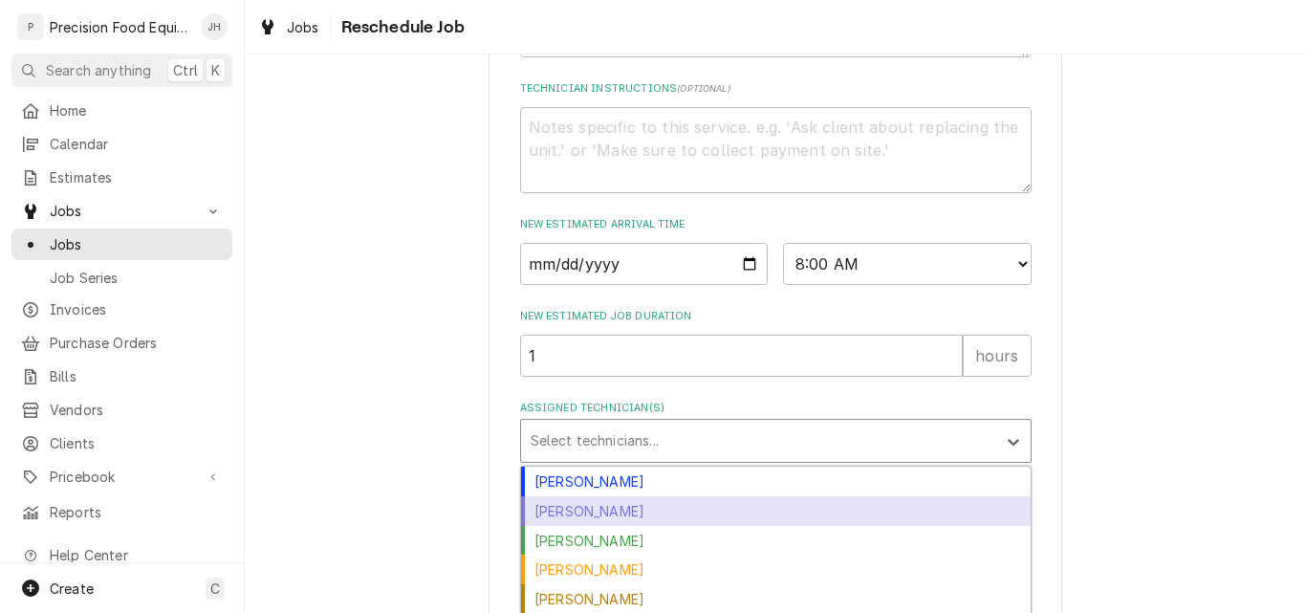
click at [638, 526] on div "Jacob Cardenas" at bounding box center [776, 511] width 510 height 30
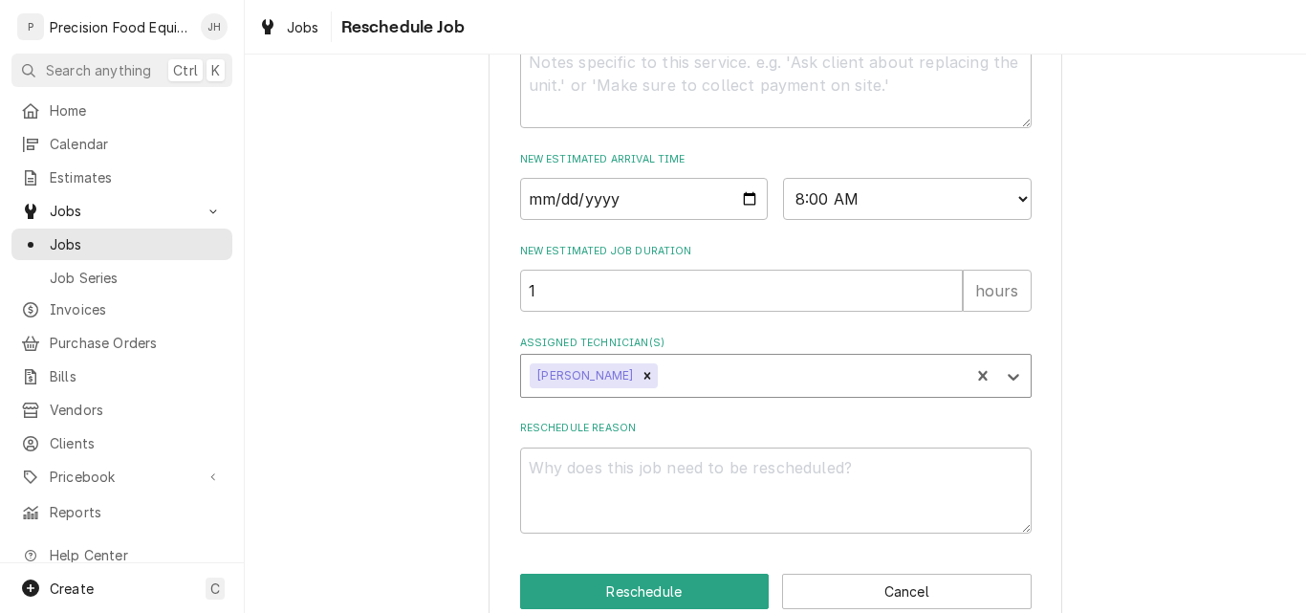
scroll to position [817, 0]
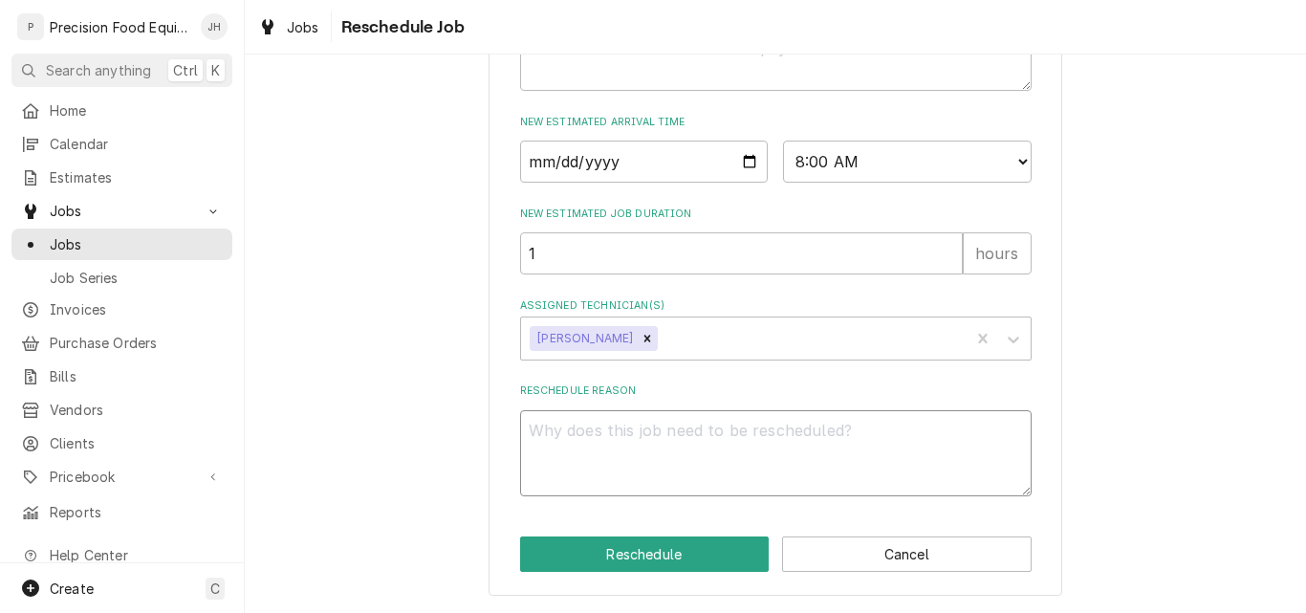
click at [650, 447] on textarea "Reschedule Reason" at bounding box center [776, 453] width 512 height 86
type textarea "x"
type textarea "P"
type textarea "x"
type textarea "Pa"
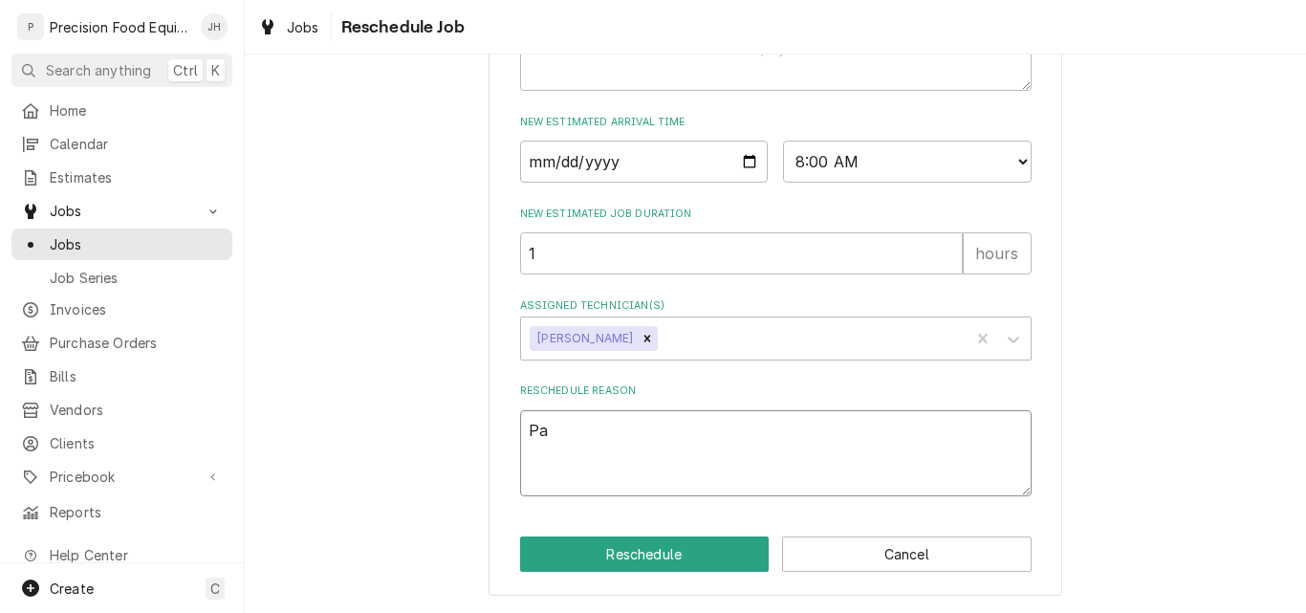
type textarea "x"
type textarea "Par"
type textarea "x"
type textarea "Part"
type textarea "x"
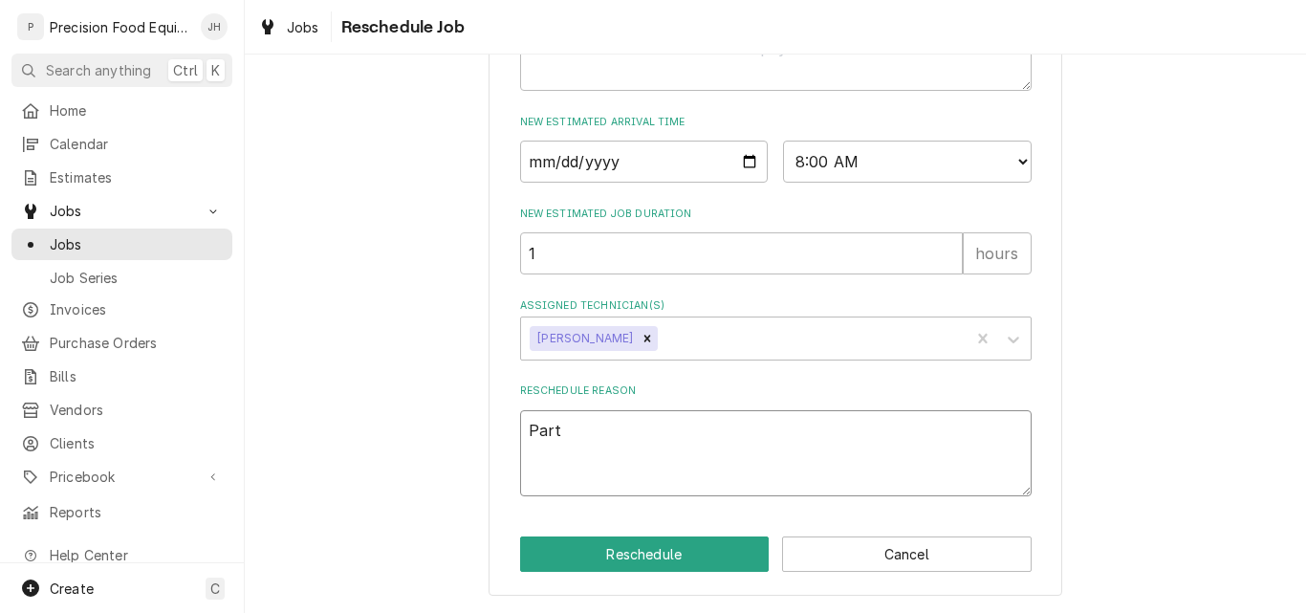
type textarea "Part"
type textarea "x"
type textarea "Part a"
type textarea "x"
type textarea "Part ar"
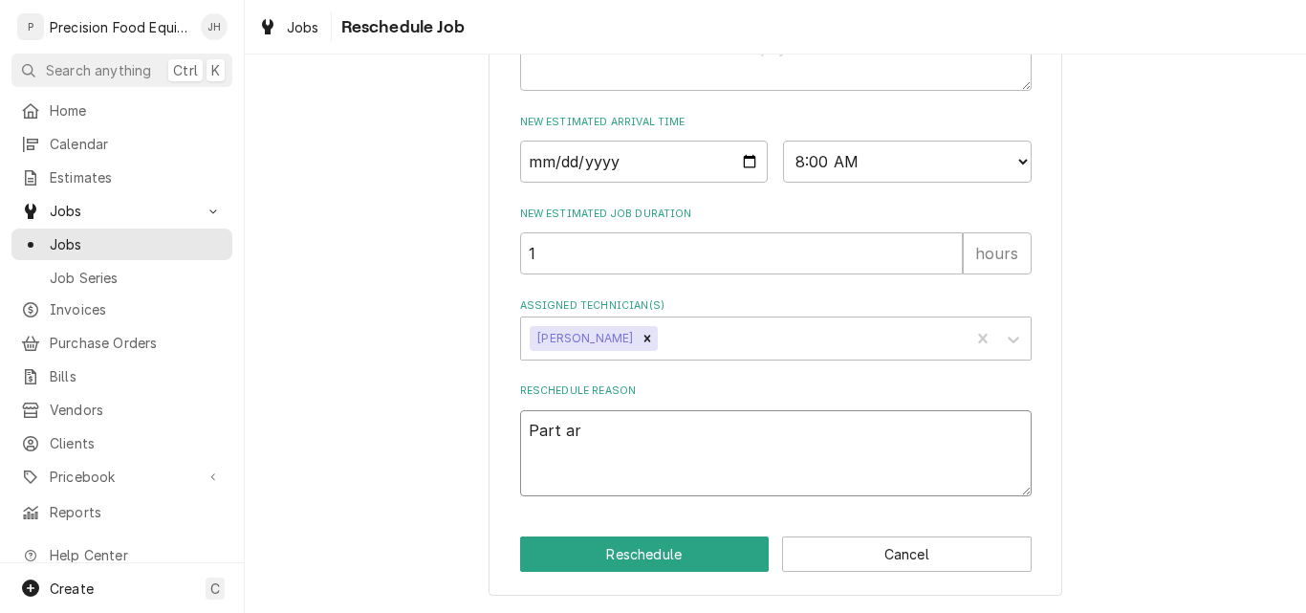
type textarea "x"
type textarea "Part arr"
type textarea "x"
type textarea "Part arri"
type textarea "x"
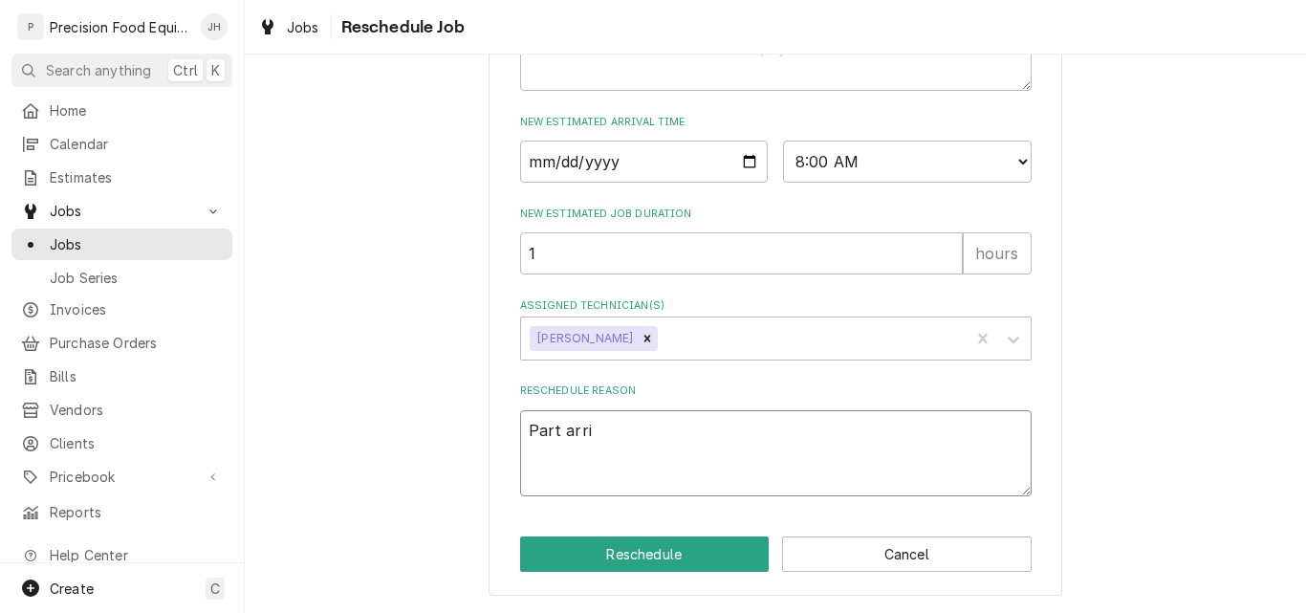
type textarea "Part arriv"
type textarea "x"
type textarea "Part arrive"
type textarea "x"
type textarea "Part arrived"
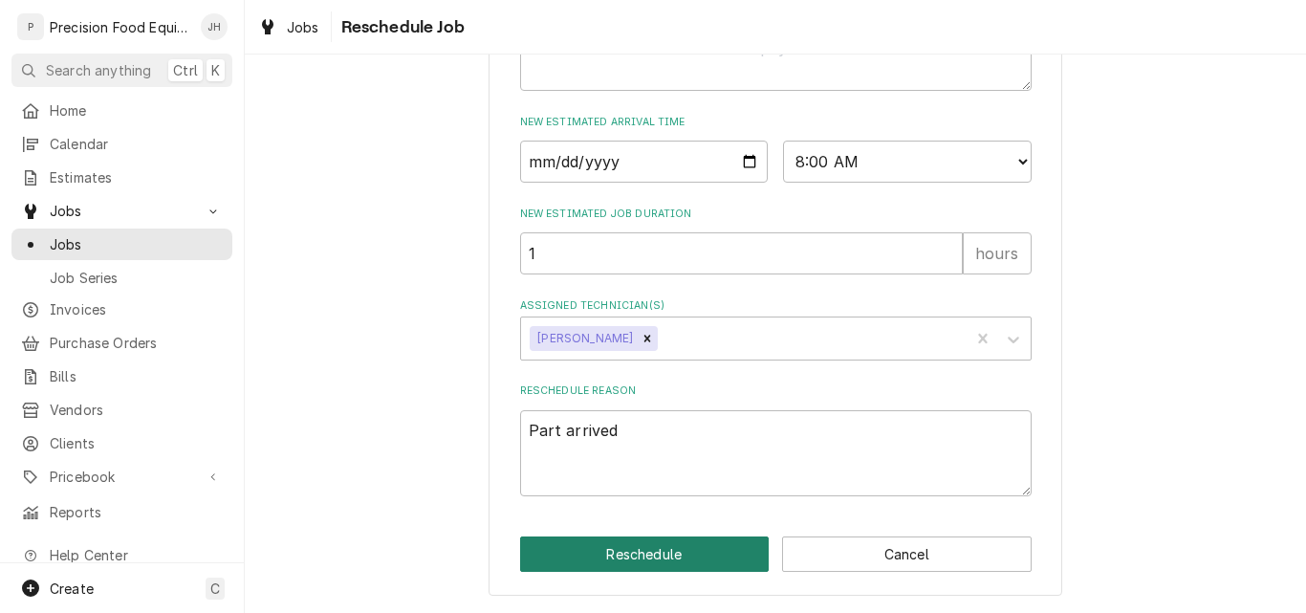
click at [703, 553] on button "Reschedule" at bounding box center [645, 554] width 250 height 35
type textarea "x"
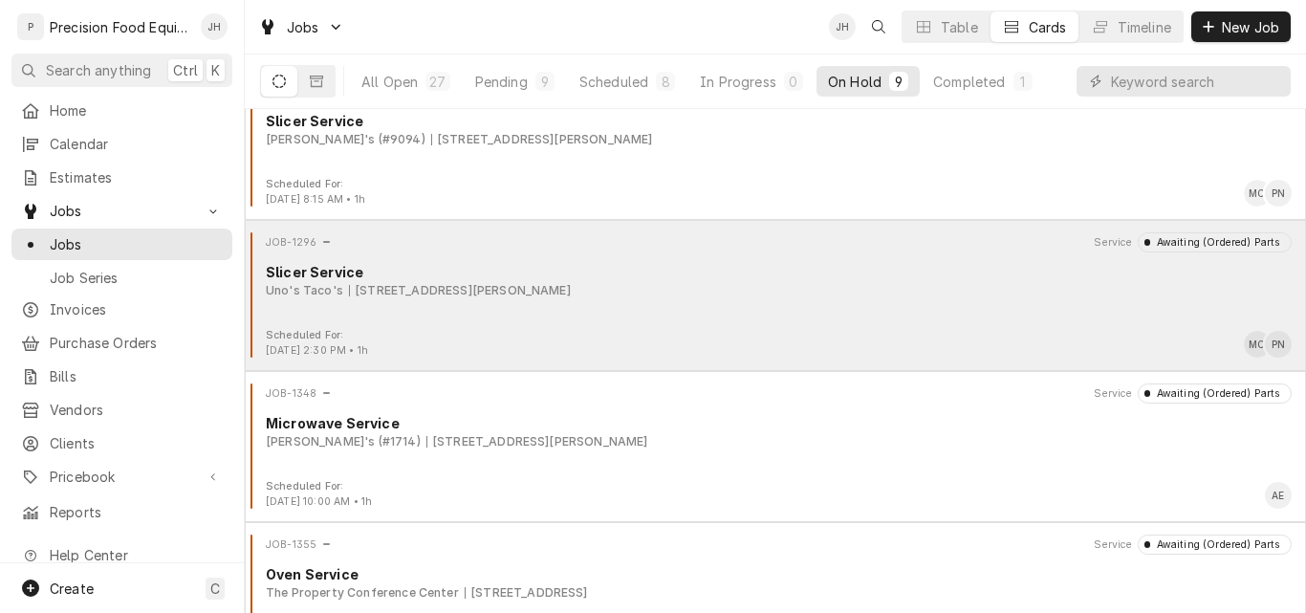
scroll to position [287, 0]
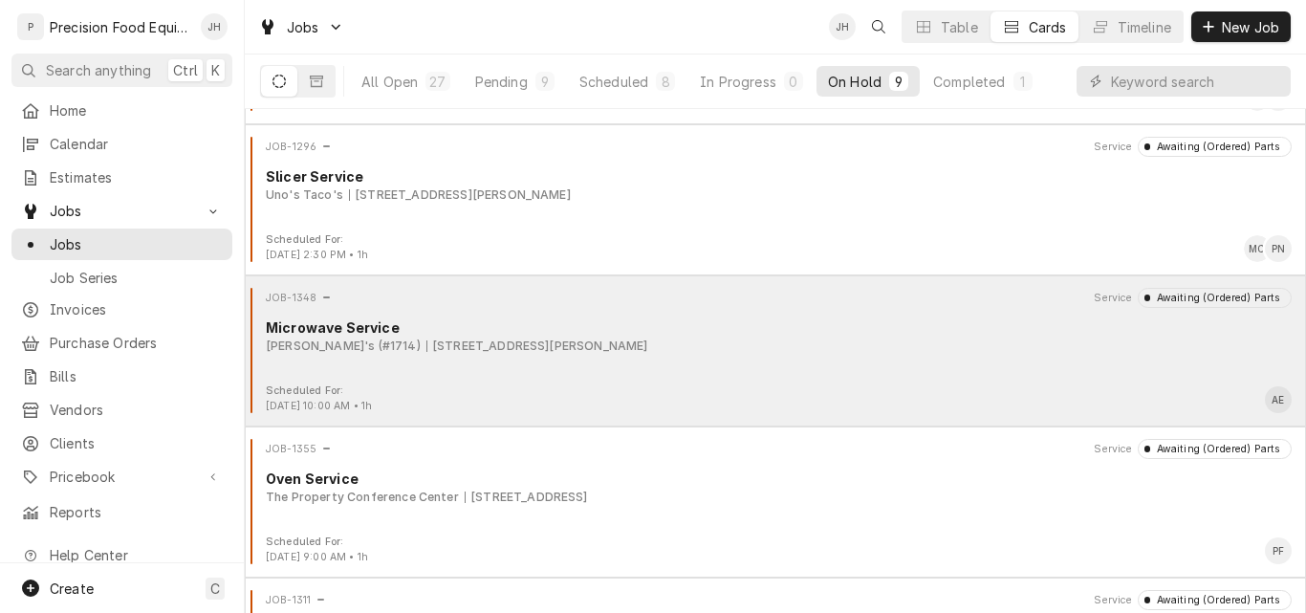
click at [804, 359] on div "JOB-1348 Service Awaiting (Ordered) Parts Microwave Service Arby's (#1714) [STR…" at bounding box center [775, 336] width 1046 height 96
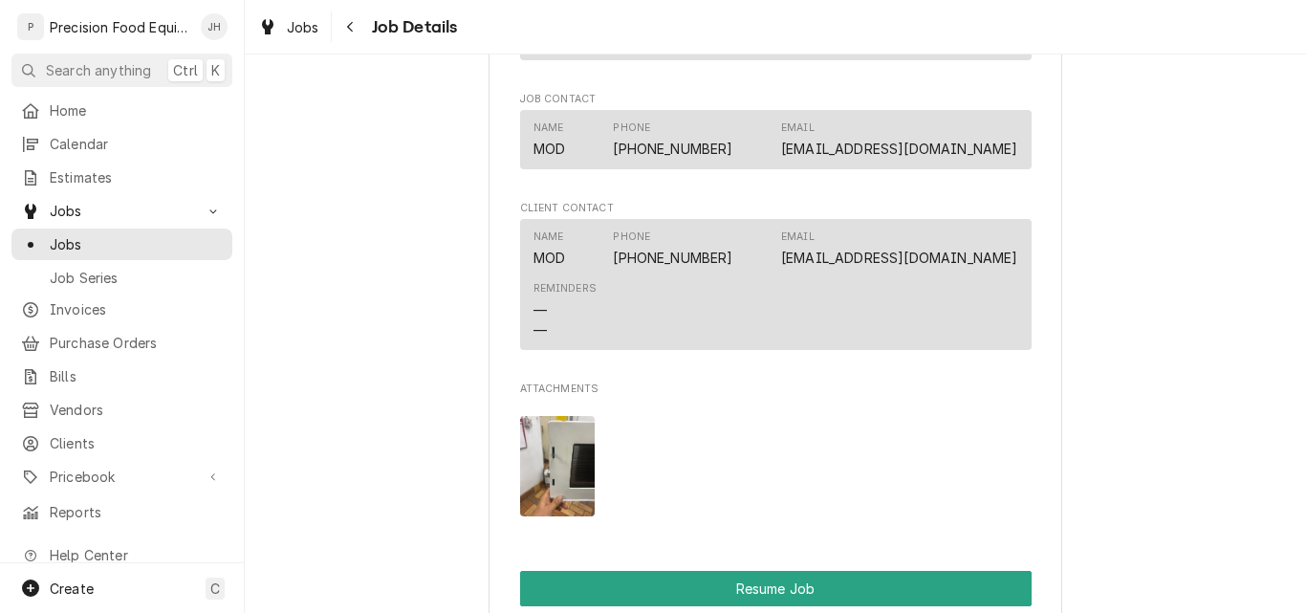
scroll to position [1722, 0]
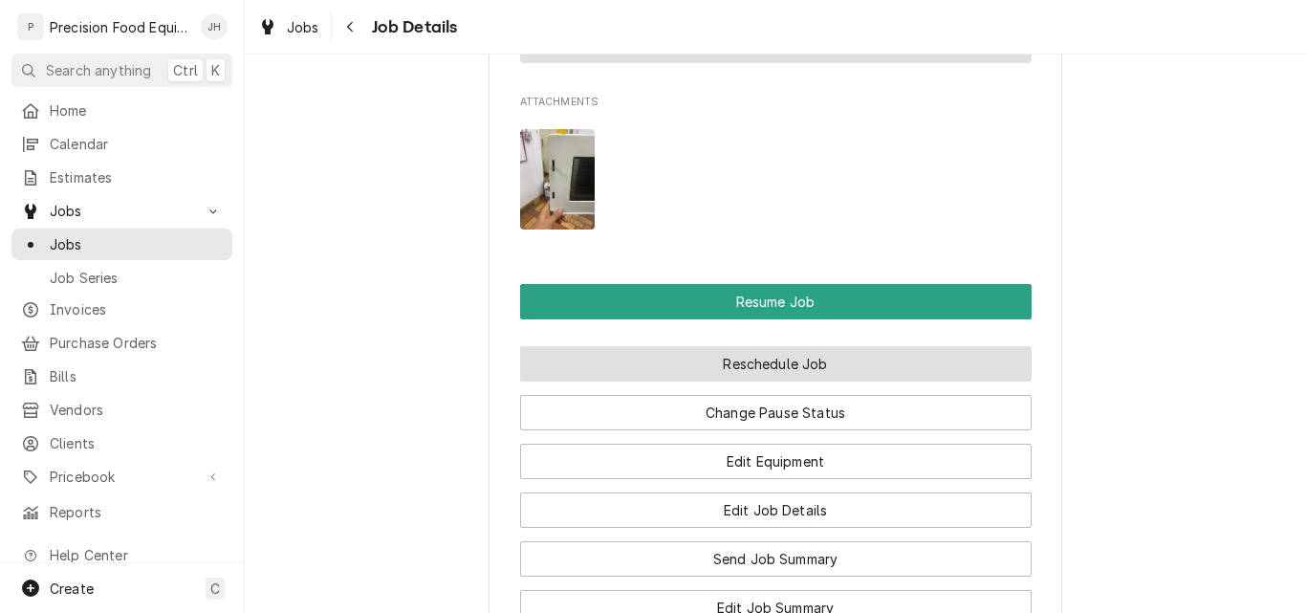
click at [773, 382] on button "Reschedule Job" at bounding box center [776, 363] width 512 height 35
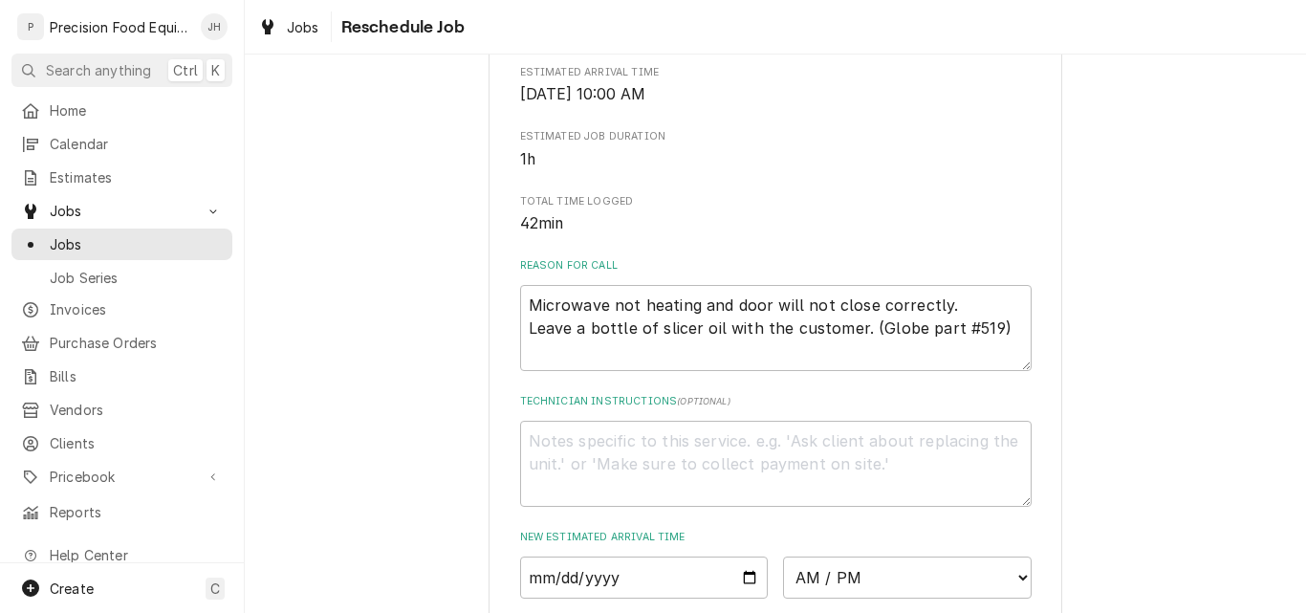
scroll to position [574, 0]
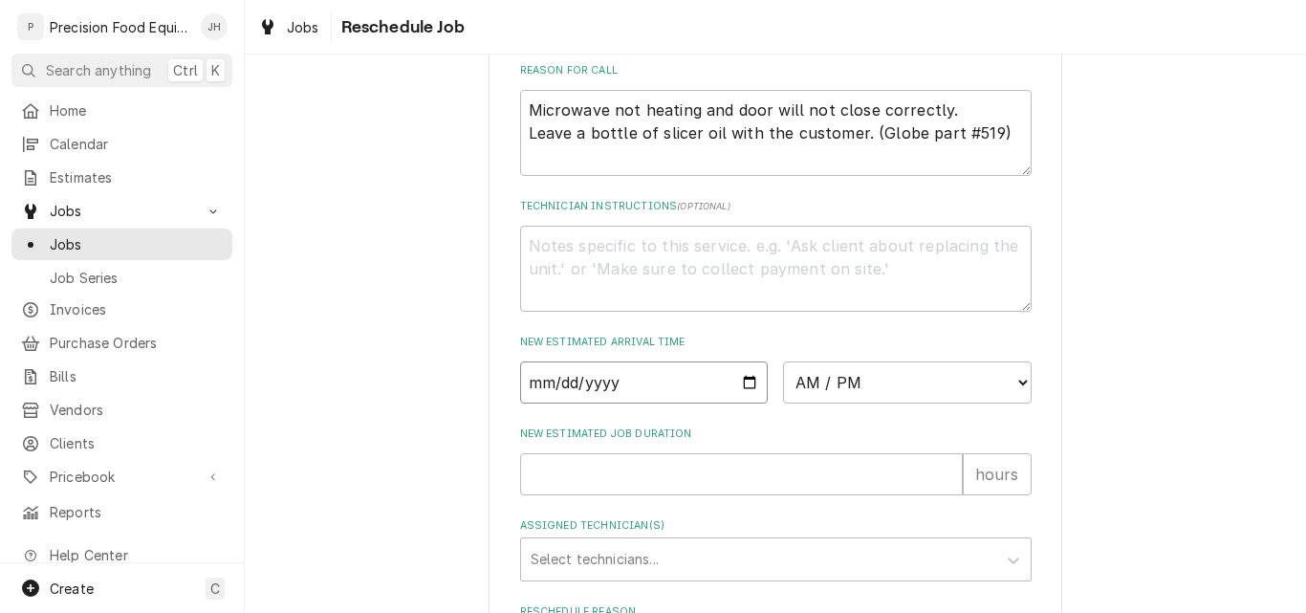
click at [738, 402] on input "Date" at bounding box center [644, 383] width 249 height 42
type input "2025-08-18"
type textarea "x"
click at [907, 404] on select "AM / PM 6:00 AM 6:15 AM 6:30 AM 6:45 AM 7:00 AM 7:15 AM 7:30 AM 7:45 AM 8:00 AM…" at bounding box center [907, 383] width 249 height 42
select select "09:00:00"
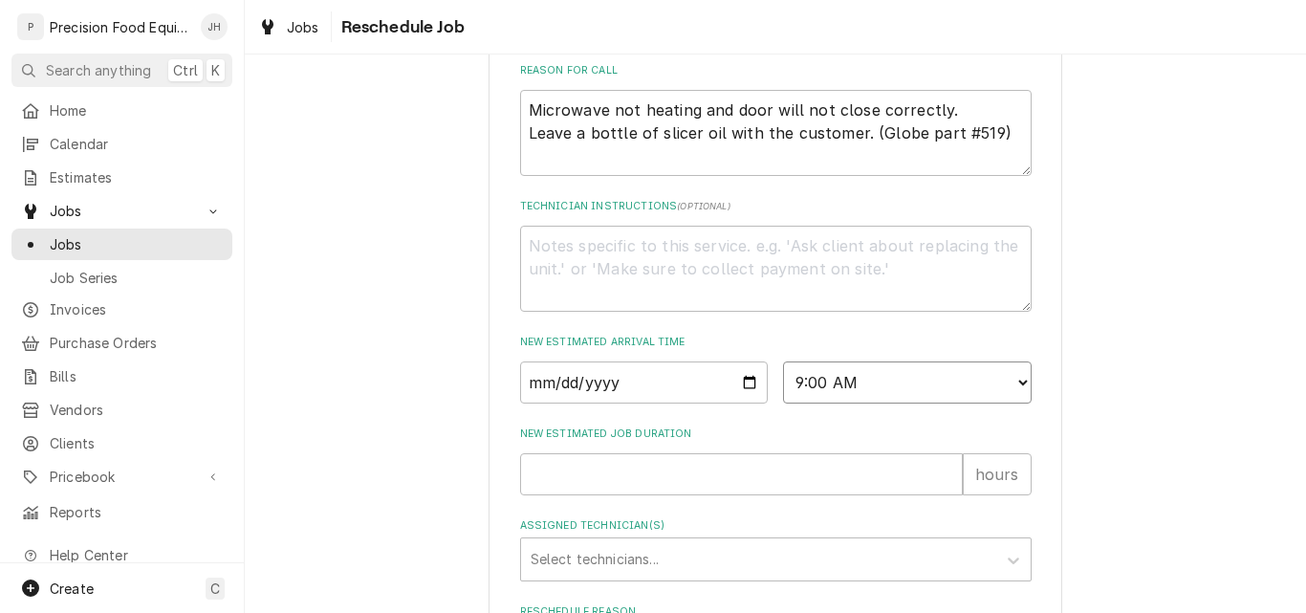
click at [783, 384] on select "AM / PM 6:00 AM 6:15 AM 6:30 AM 6:45 AM 7:00 AM 7:15 AM 7:30 AM 7:45 AM 8:00 AM…" at bounding box center [907, 383] width 249 height 42
click at [633, 495] on input "New Estimated Job Duration" at bounding box center [741, 474] width 443 height 42
type textarea "x"
type input "1"
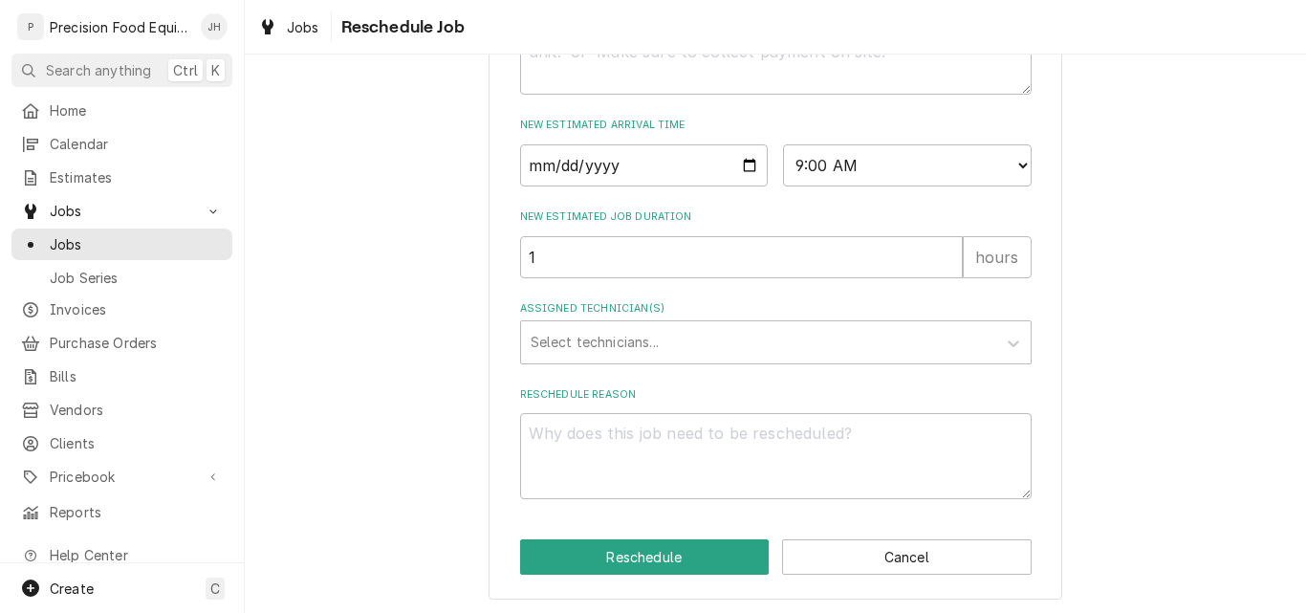
scroll to position [817, 0]
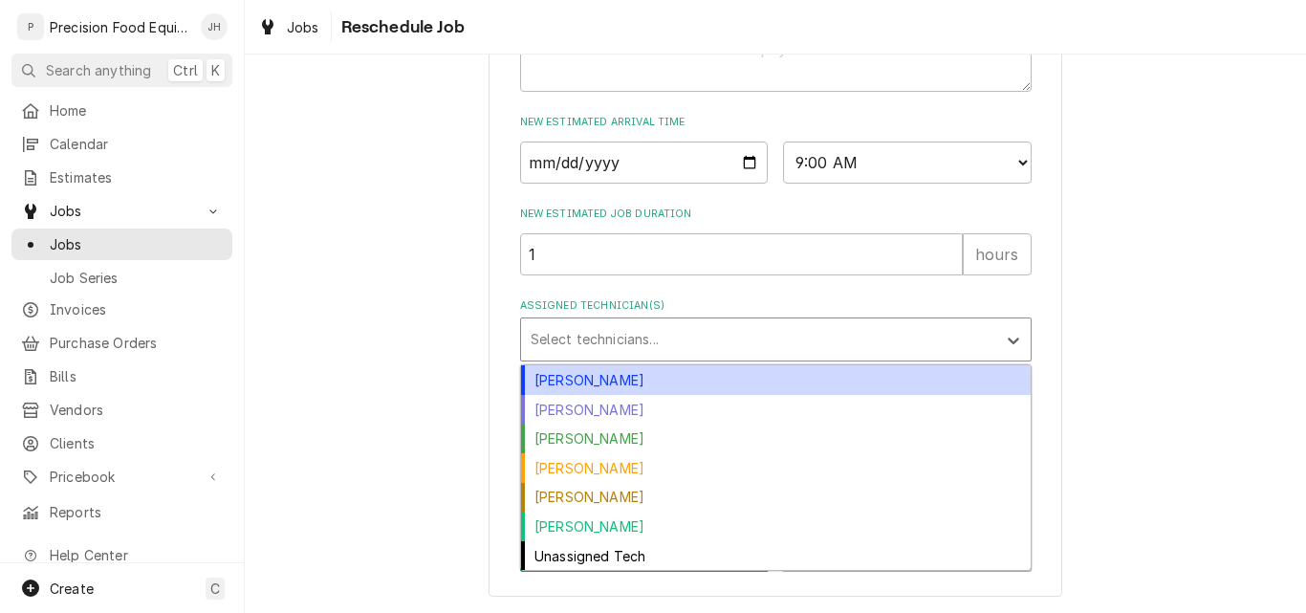
click at [591, 344] on div "Assigned Technician(s)" at bounding box center [759, 339] width 456 height 34
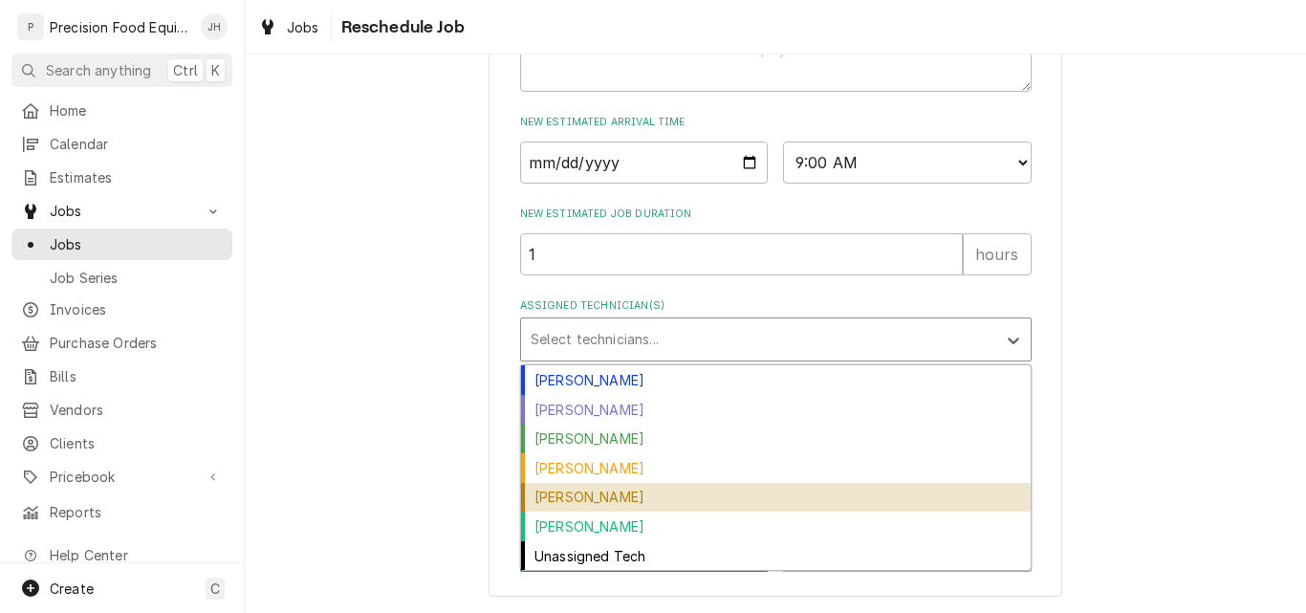
click at [568, 493] on div "Pete Nielson" at bounding box center [776, 498] width 510 height 30
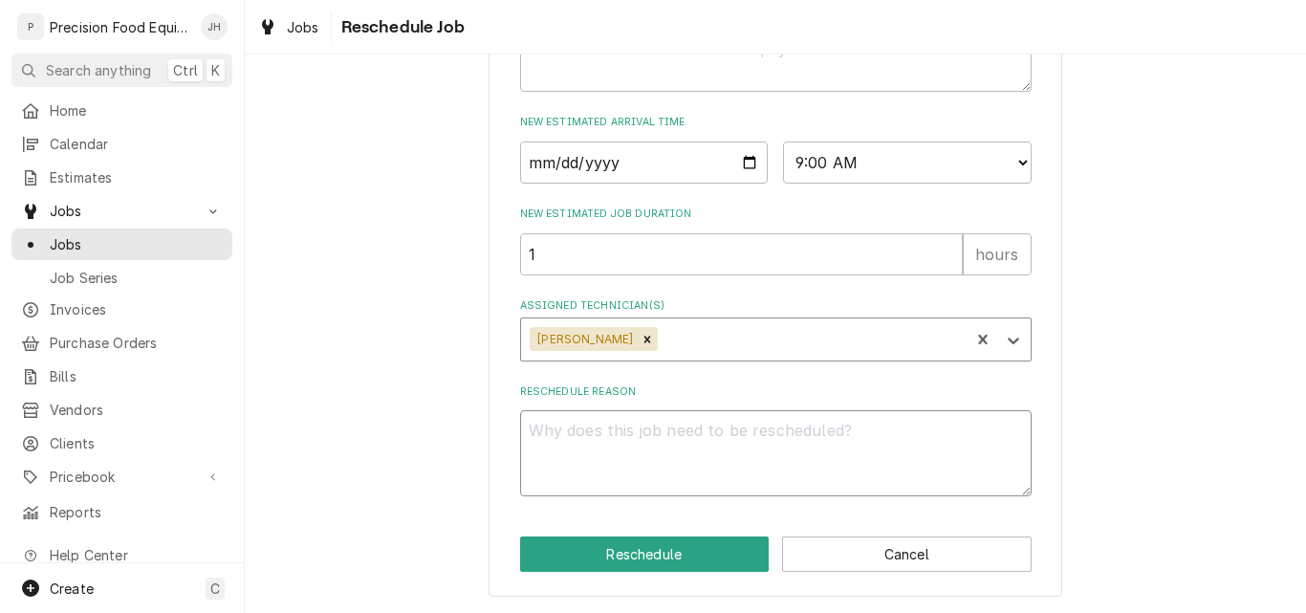
click at [586, 442] on textarea "Reschedule Reason" at bounding box center [776, 453] width 512 height 86
click at [645, 339] on icon "Remove Pete Nielson" at bounding box center [648, 339] width 7 height 7
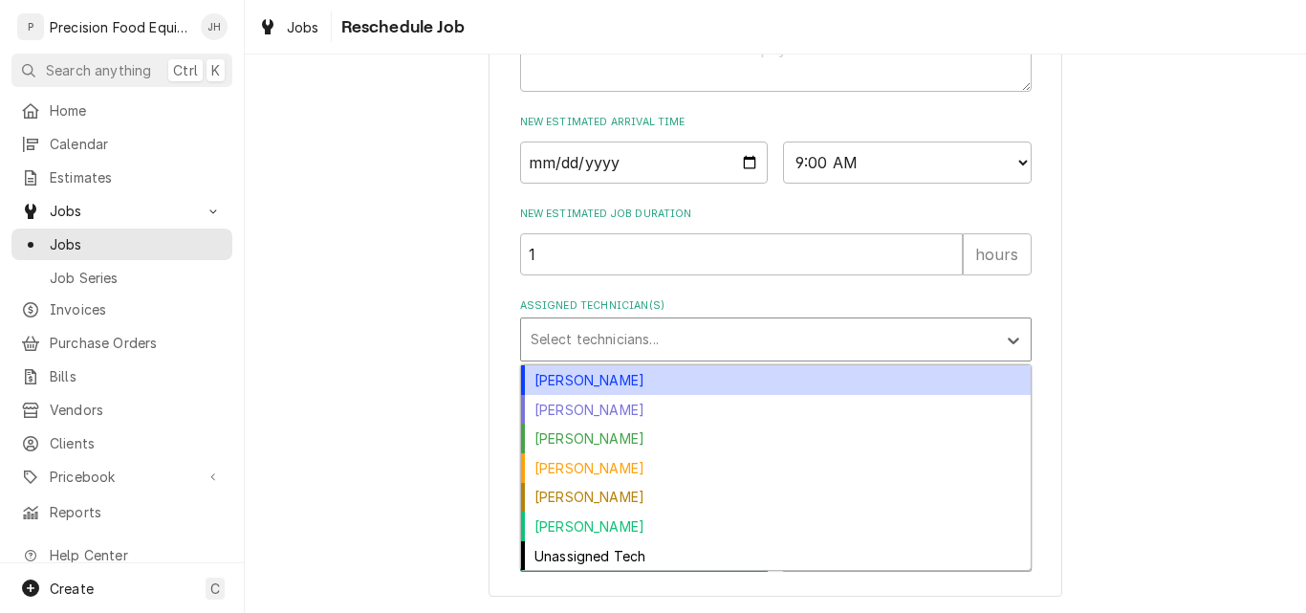
click at [604, 339] on div "Assigned Technician(s)" at bounding box center [759, 339] width 456 height 34
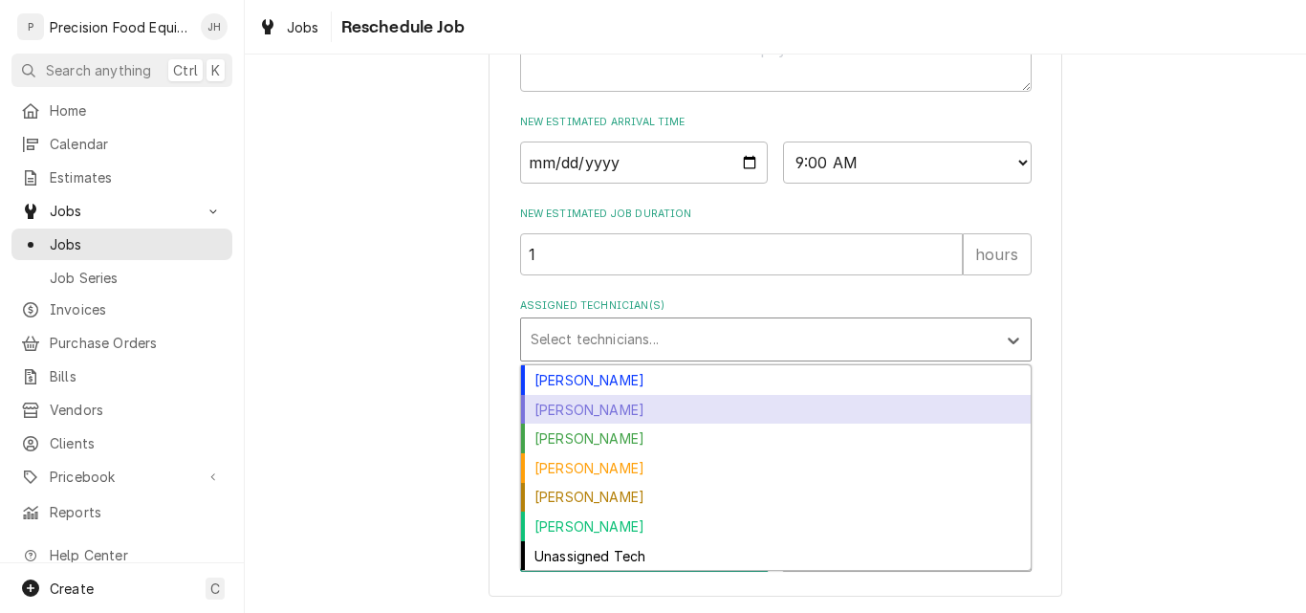
click at [569, 410] on div "Jacob Cardenas" at bounding box center [776, 410] width 510 height 30
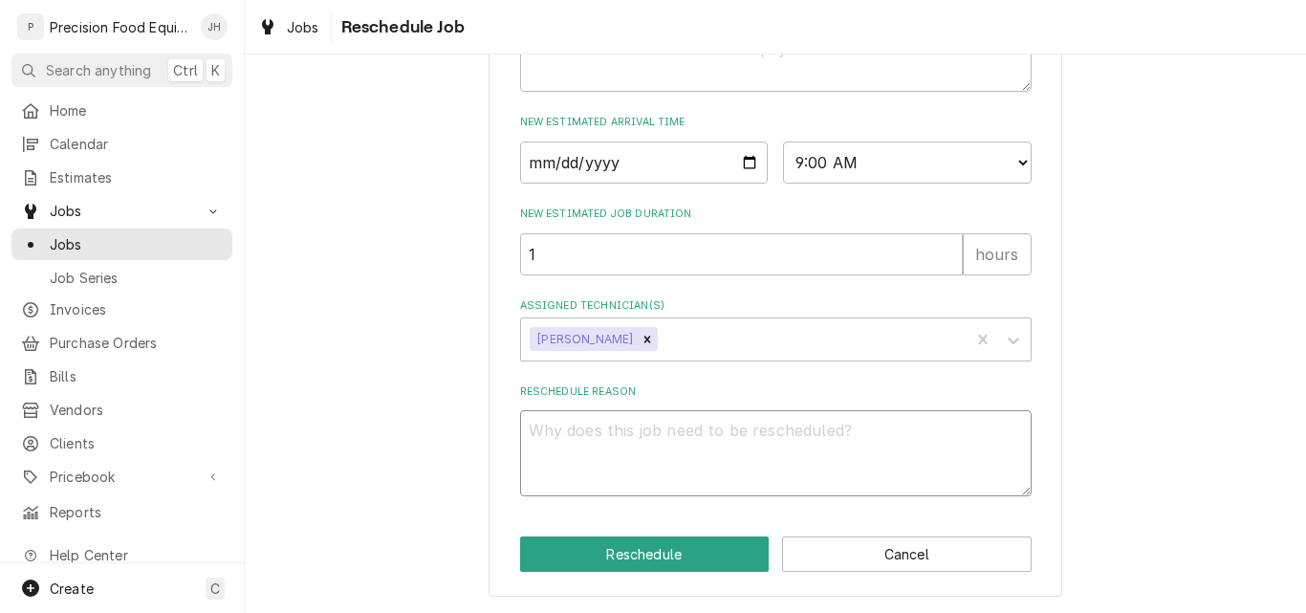
click at [551, 436] on textarea "Reschedule Reason" at bounding box center [776, 453] width 512 height 86
type textarea "x"
type textarea "P"
type textarea "x"
type textarea "Pa"
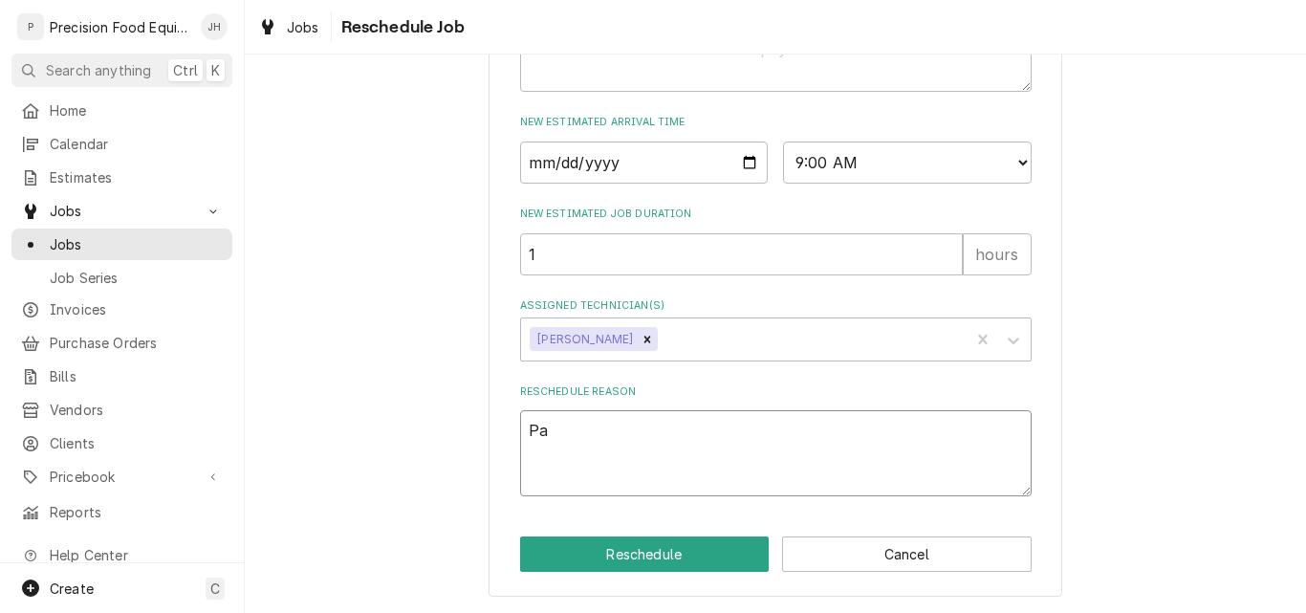
type textarea "x"
type textarea "Par"
type textarea "x"
type textarea "Part"
type textarea "x"
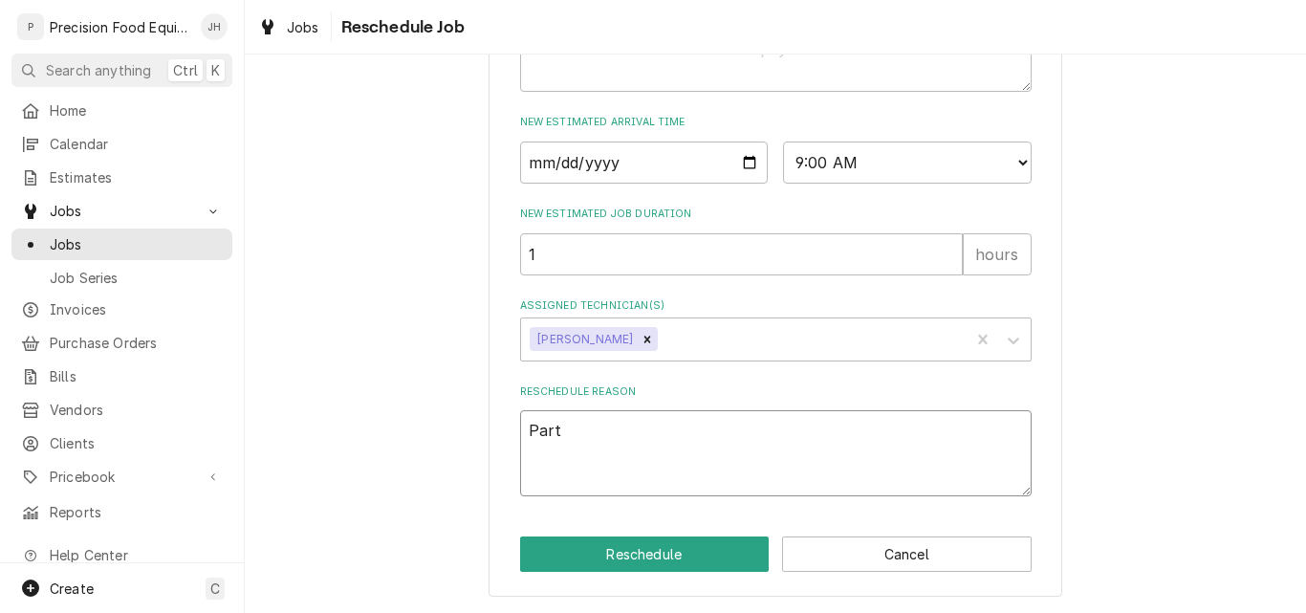
type textarea "Parts"
type textarea "x"
type textarea "Parts"
type textarea "x"
type textarea "Parts a"
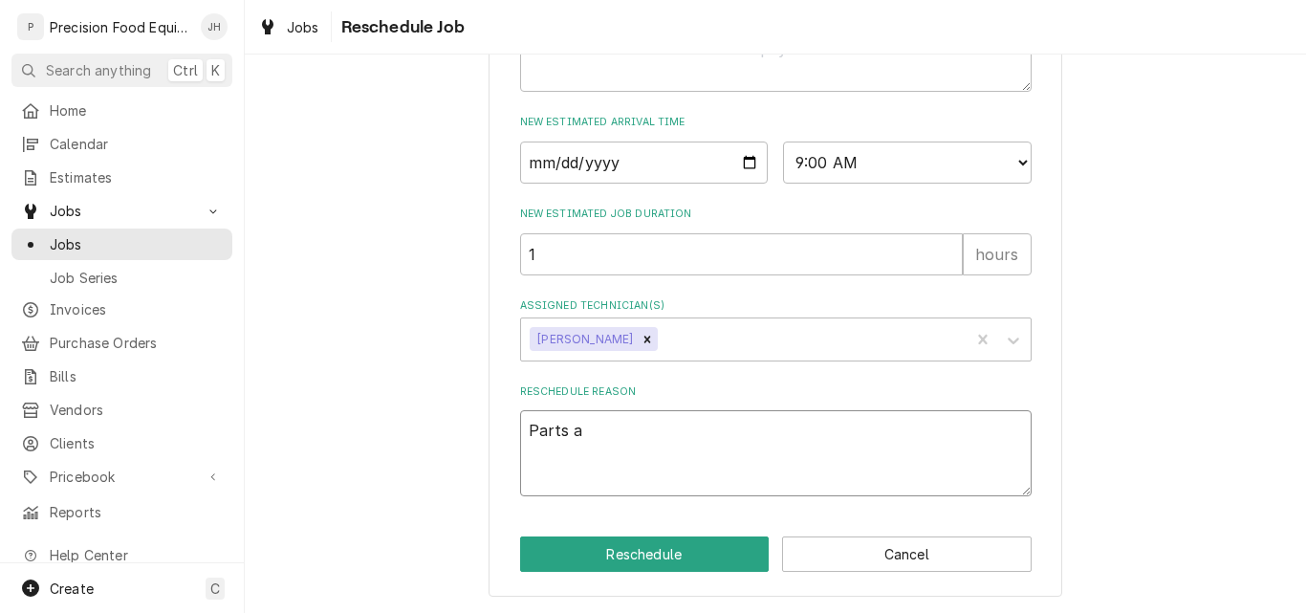
type textarea "x"
type textarea "Parts ar"
type textarea "x"
type textarea "Parts arr"
type textarea "x"
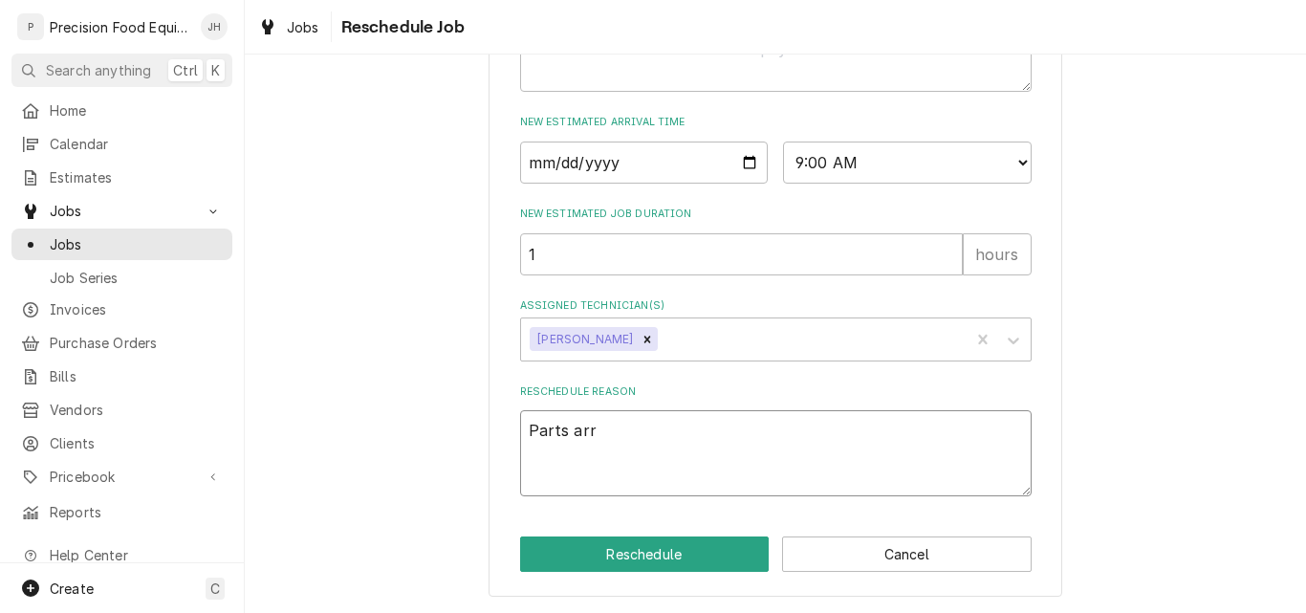
type textarea "Parts arri"
type textarea "x"
type textarea "Parts arriv"
type textarea "x"
type textarea "Parts arrive"
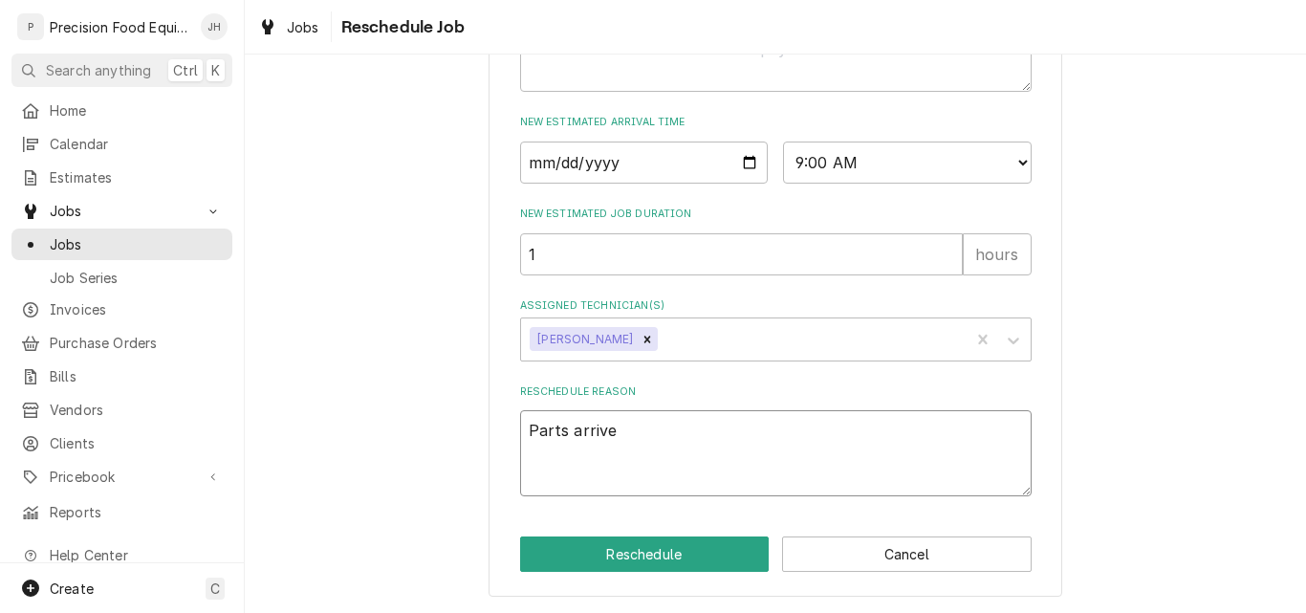
type textarea "x"
type textarea "Parts arrived"
click at [615, 555] on button "Reschedule" at bounding box center [645, 554] width 250 height 35
type textarea "x"
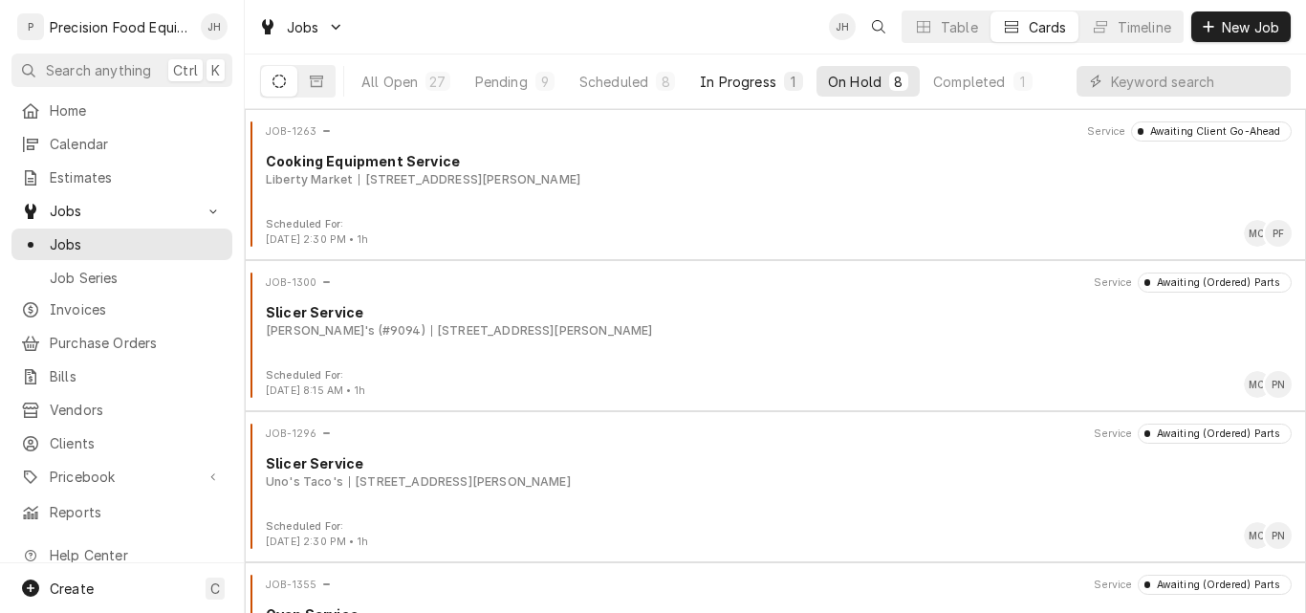
click at [734, 79] on div "In Progress" at bounding box center [738, 82] width 77 height 20
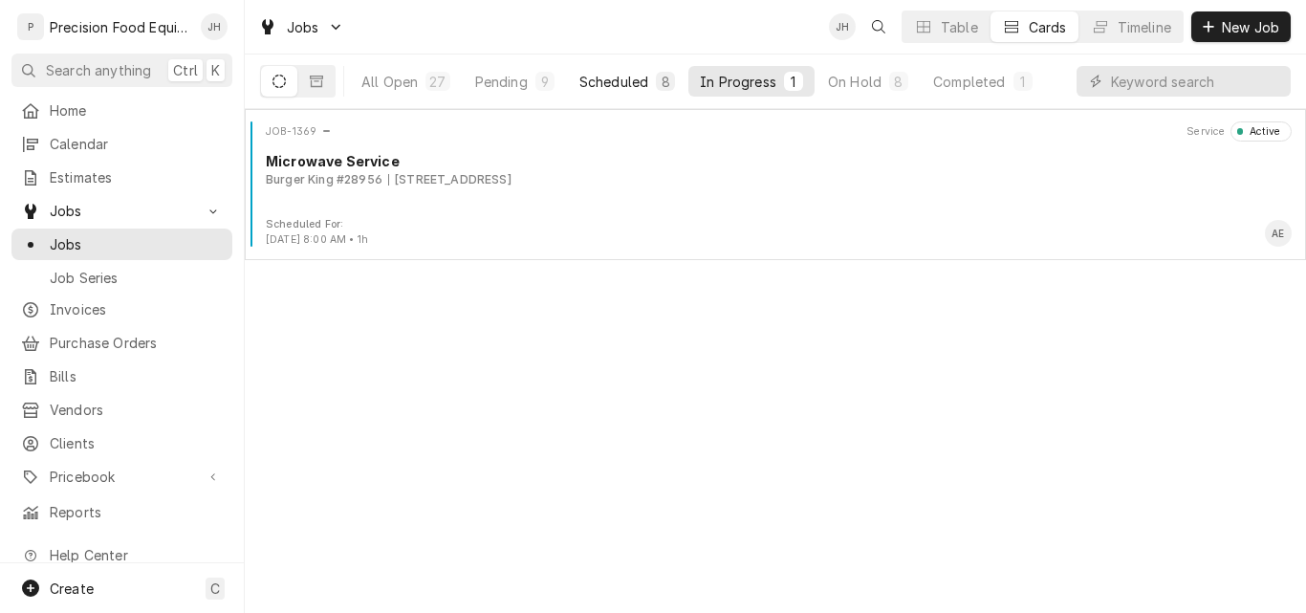
click at [617, 84] on div "Scheduled" at bounding box center [614, 82] width 69 height 20
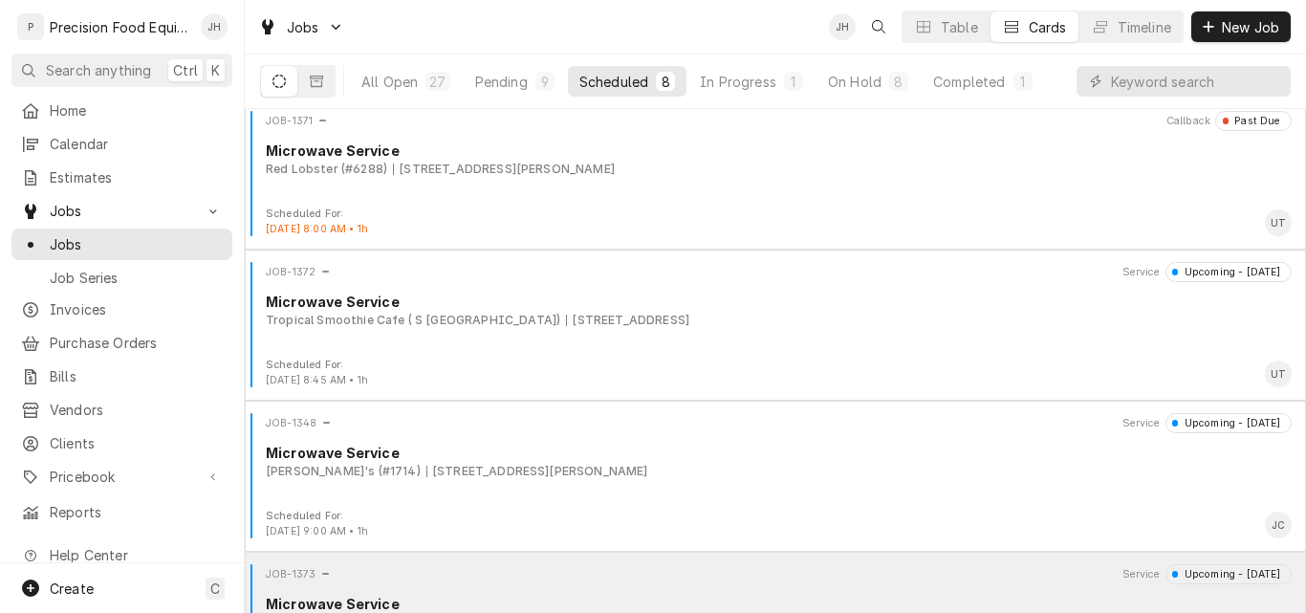
scroll to position [418, 0]
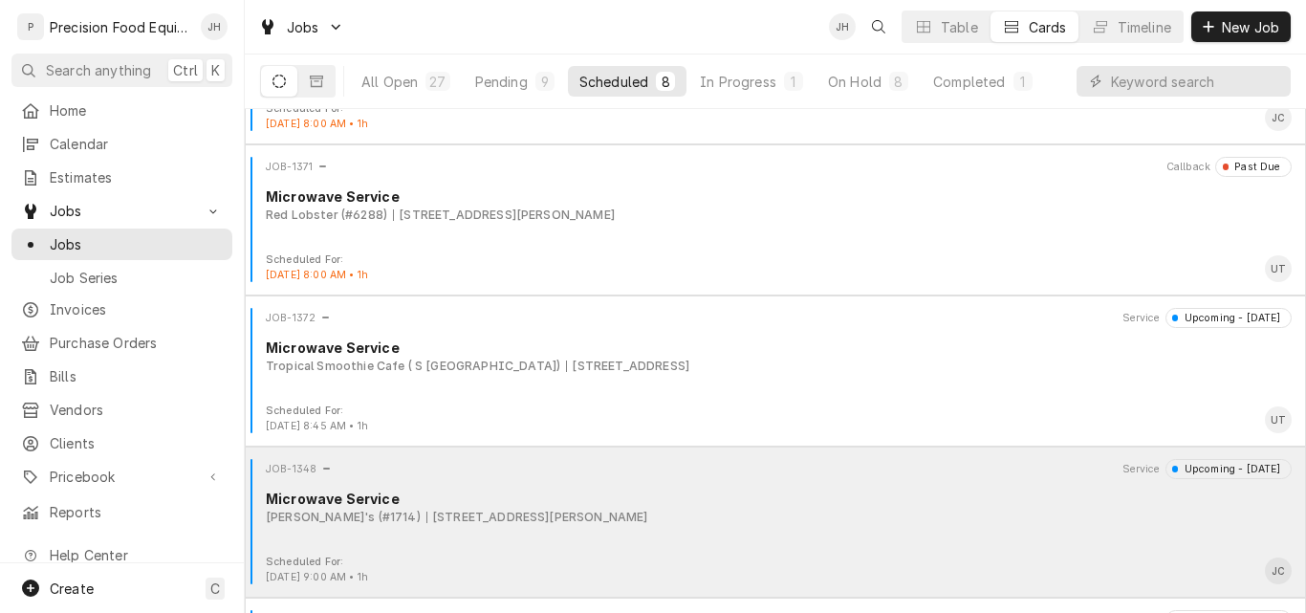
click at [805, 515] on div "Arby's (#1714) 7350 E. McDowell Rd, Scottsdale, AZ 85257" at bounding box center [779, 517] width 1026 height 17
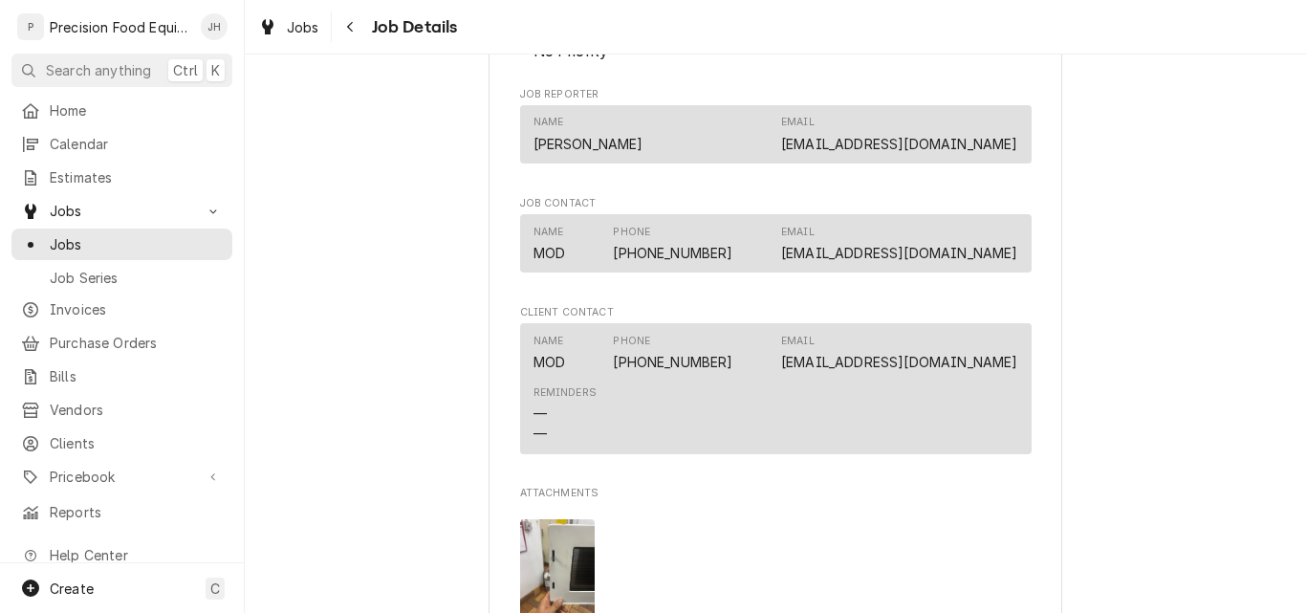
scroll to position [1530, 0]
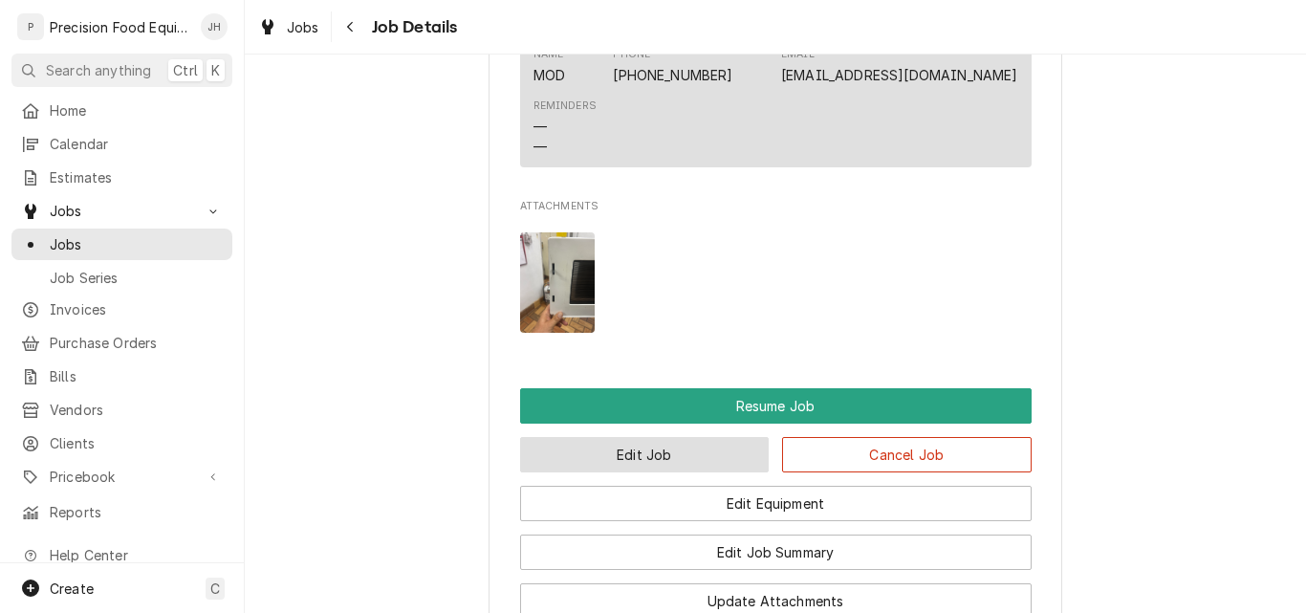
click at [728, 472] on button "Edit Job" at bounding box center [645, 454] width 250 height 35
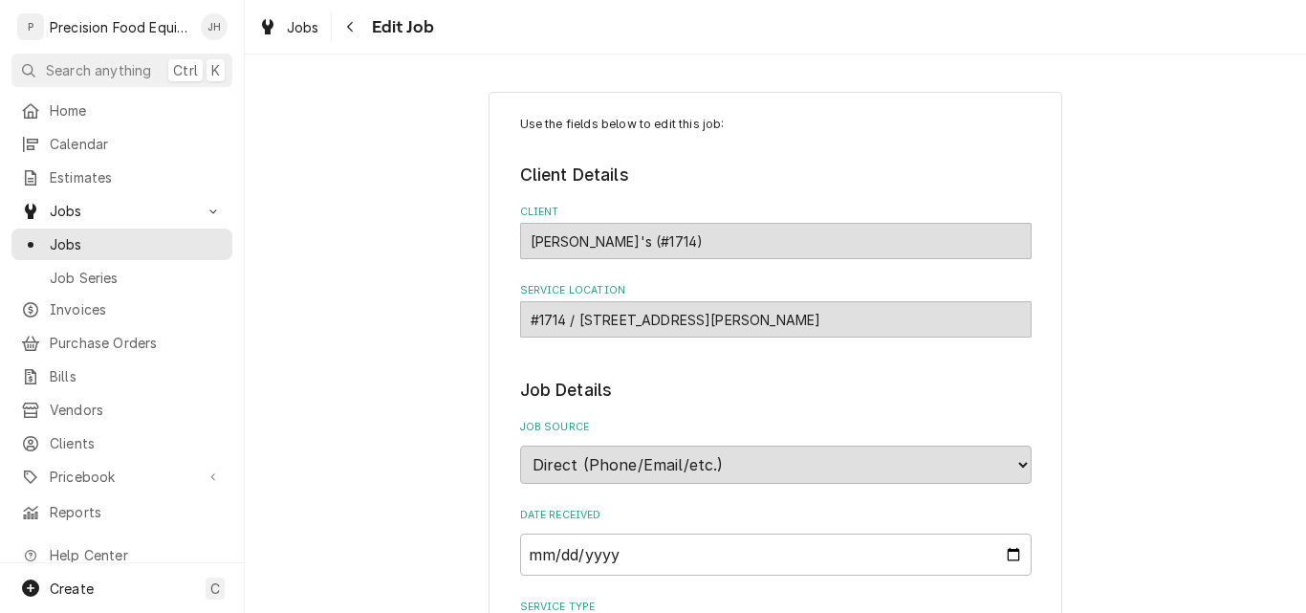
type textarea "x"
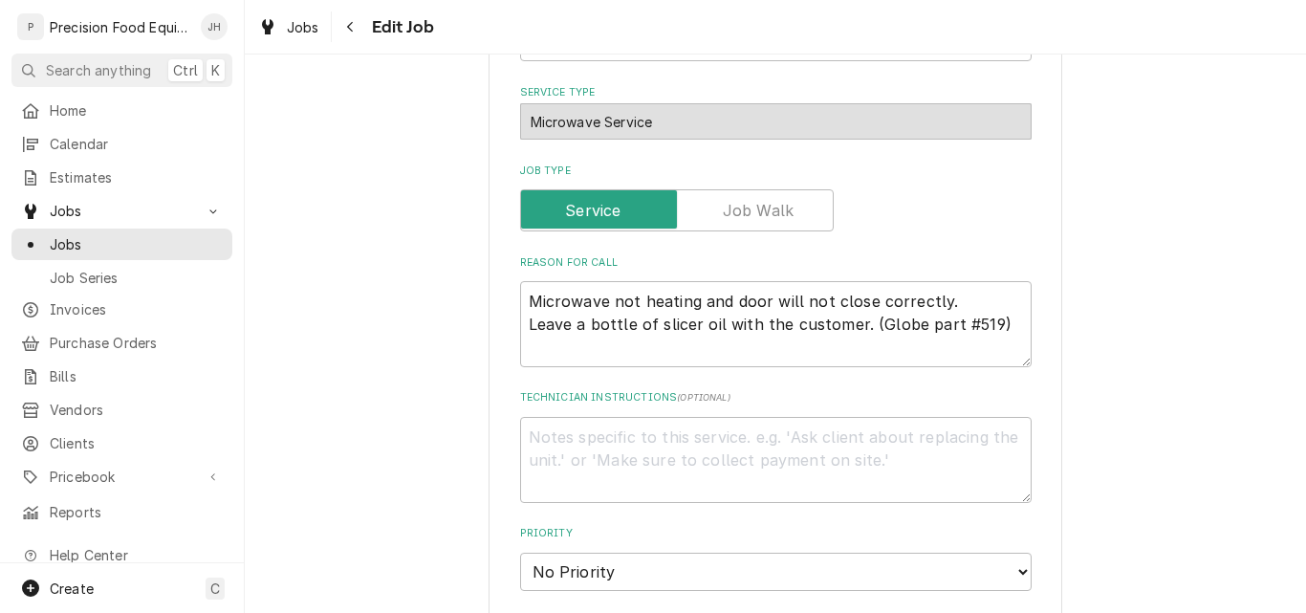
scroll to position [574, 0]
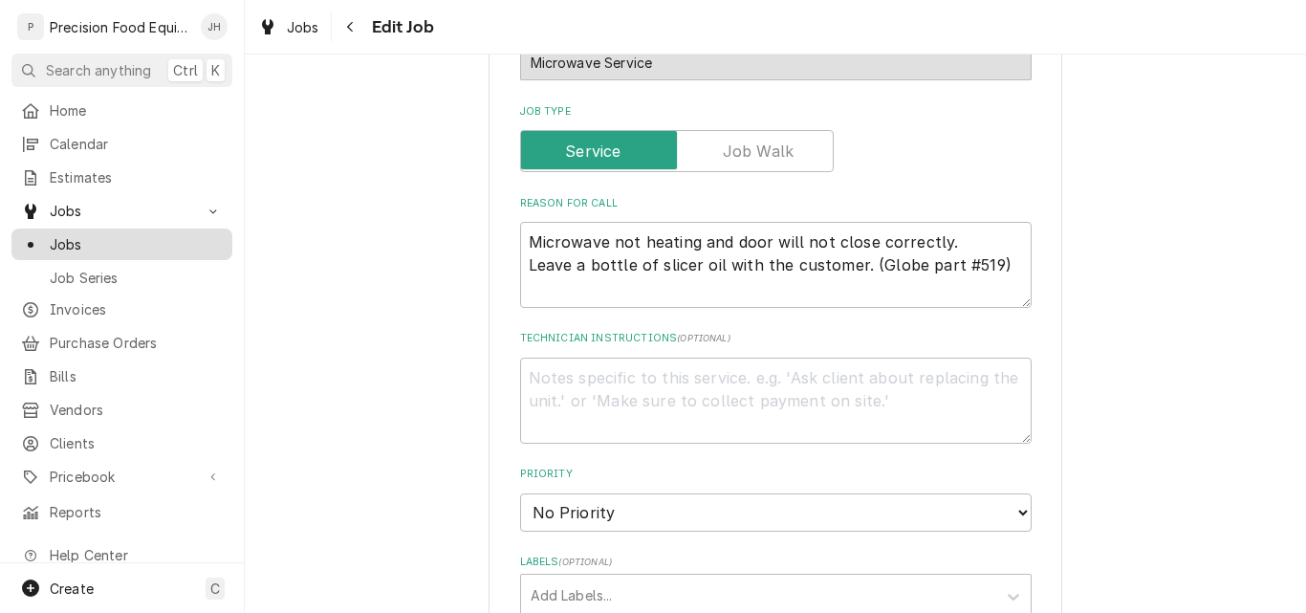
click at [95, 237] on span "Jobs" at bounding box center [136, 244] width 173 height 20
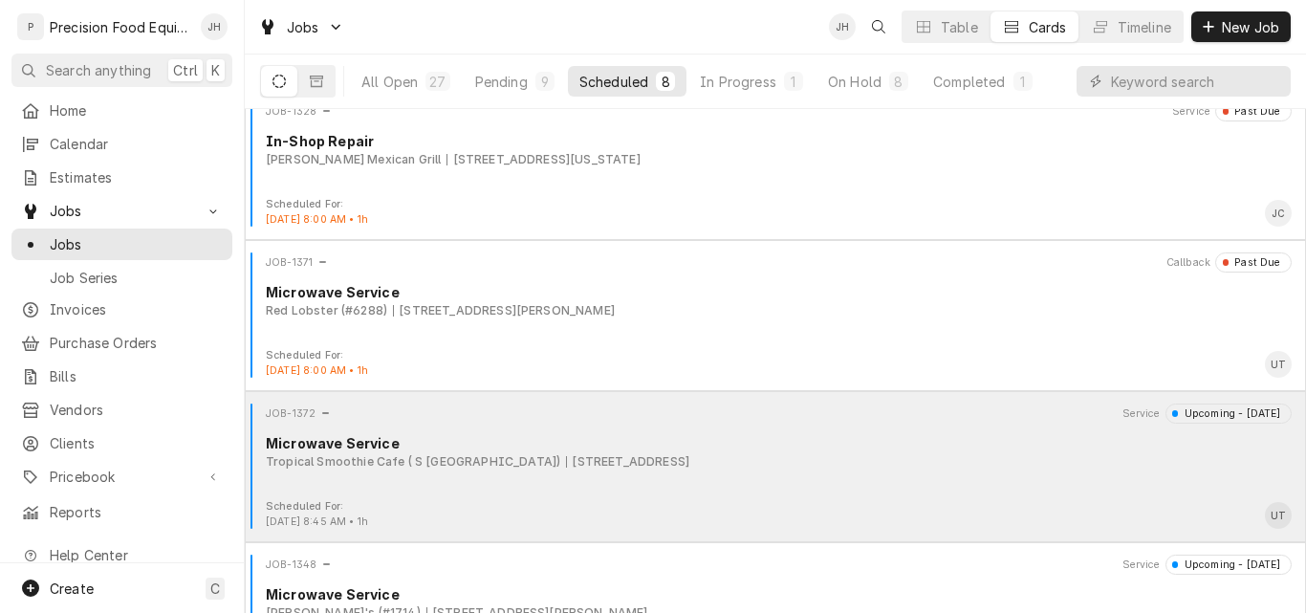
scroll to position [418, 0]
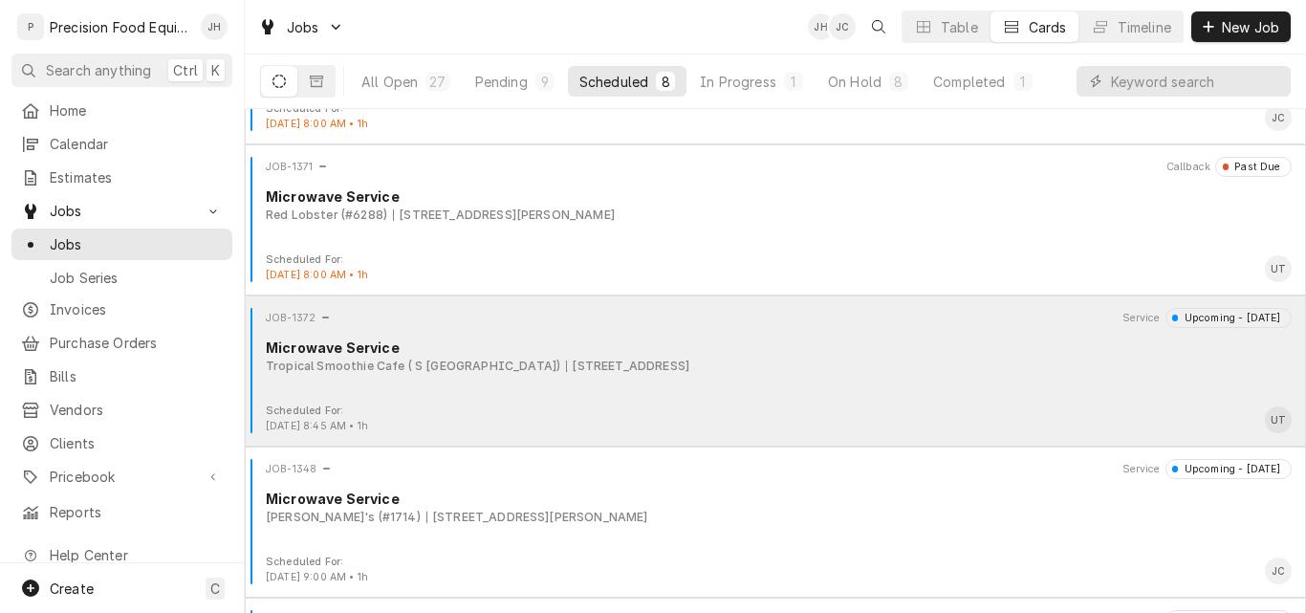
click at [870, 386] on div "JOB-1372 Service Upcoming - Today Microwave Service Tropical Smoothie Cafe ( S …" at bounding box center [775, 356] width 1046 height 96
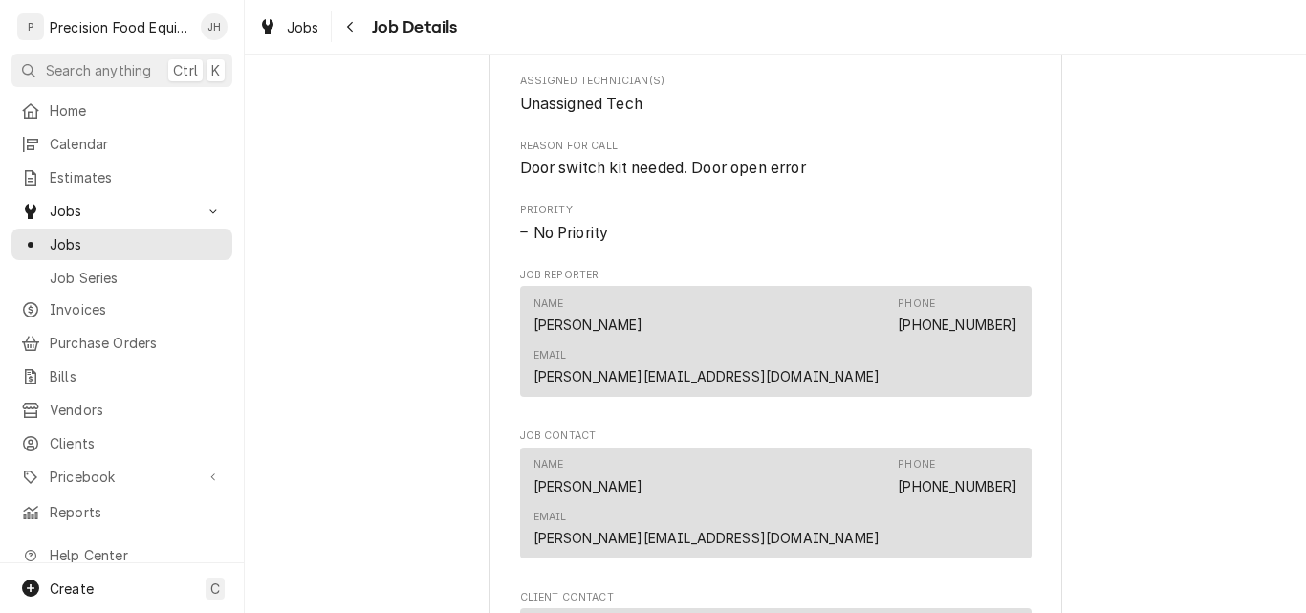
scroll to position [1052, 0]
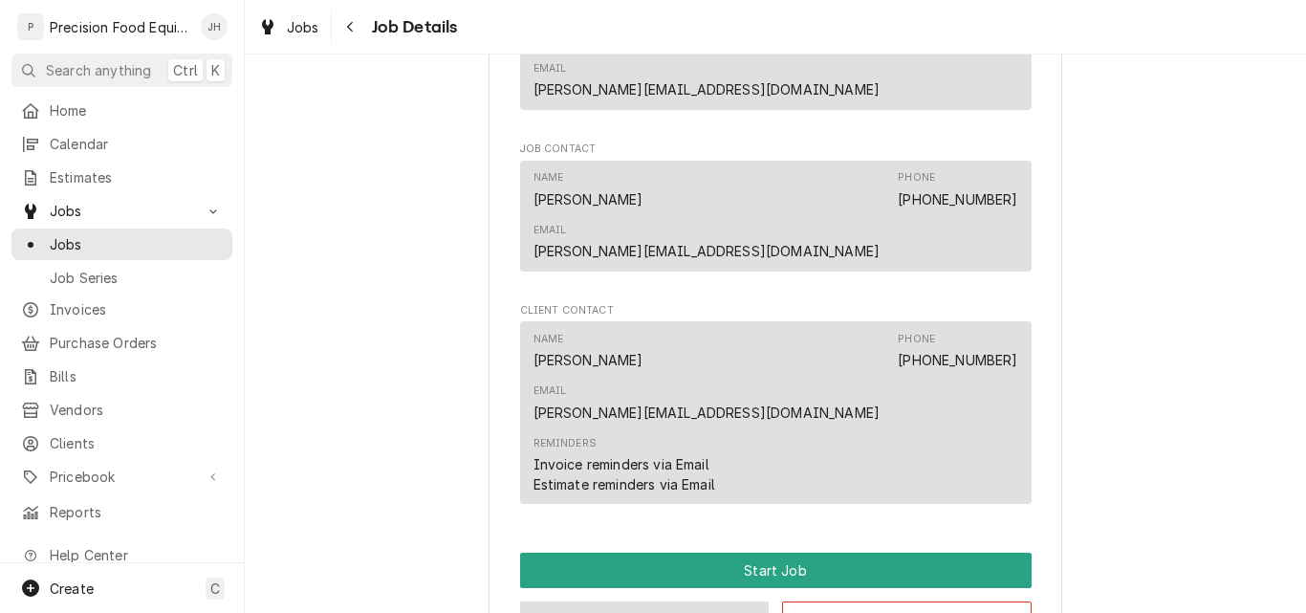
click at [671, 602] on button "Edit Job" at bounding box center [645, 619] width 250 height 35
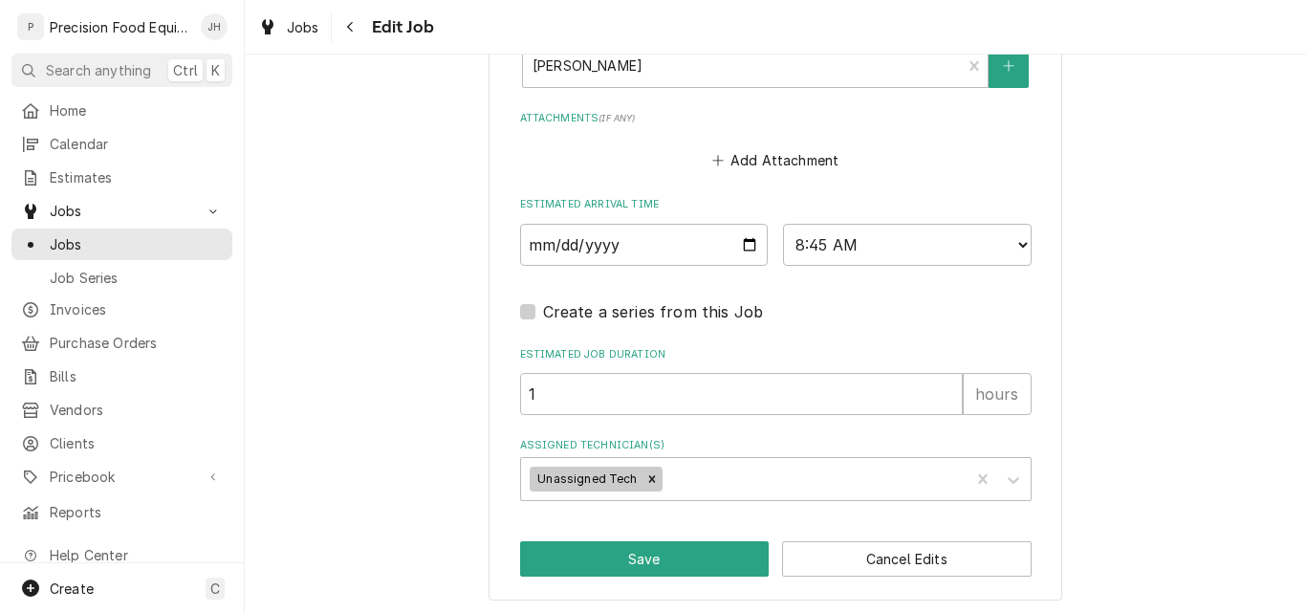
scroll to position [1473, 0]
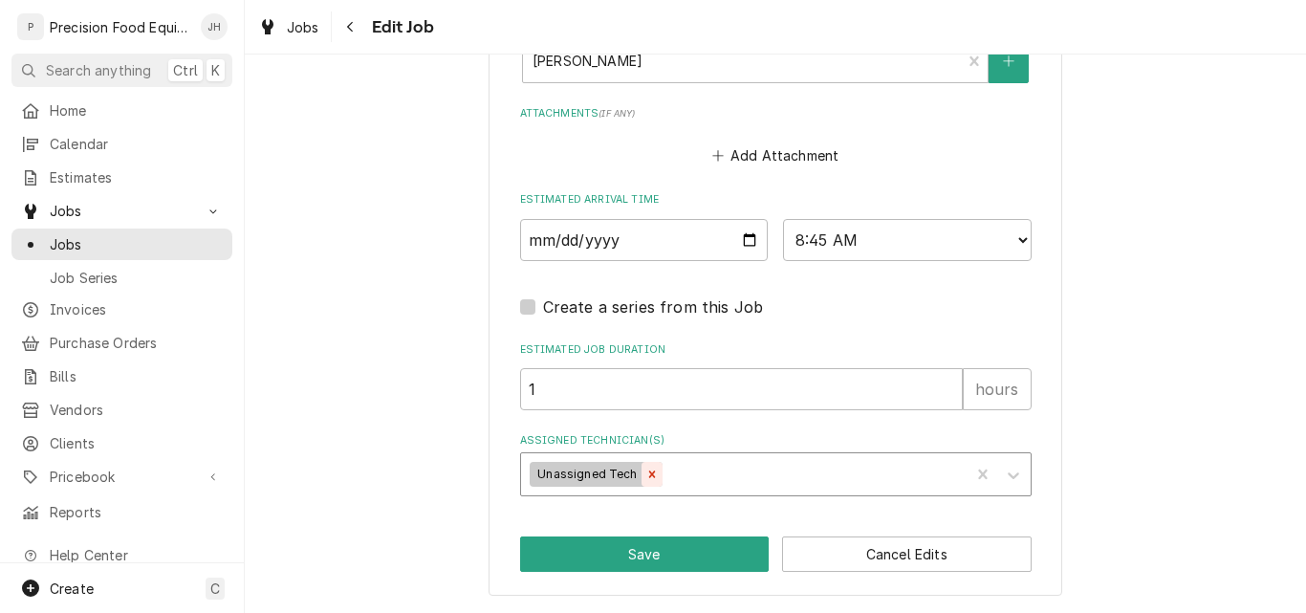
click at [646, 475] on icon "Remove Unassigned Tech" at bounding box center [652, 474] width 13 height 13
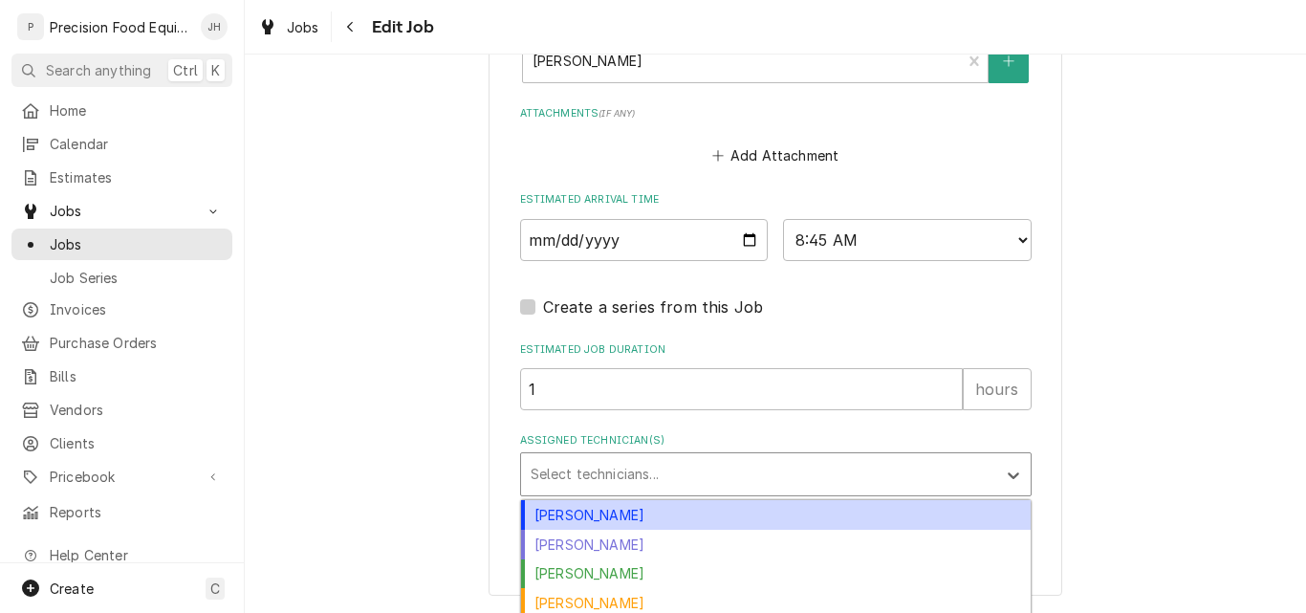
click at [608, 474] on div "Assigned Technician(s)" at bounding box center [759, 474] width 456 height 34
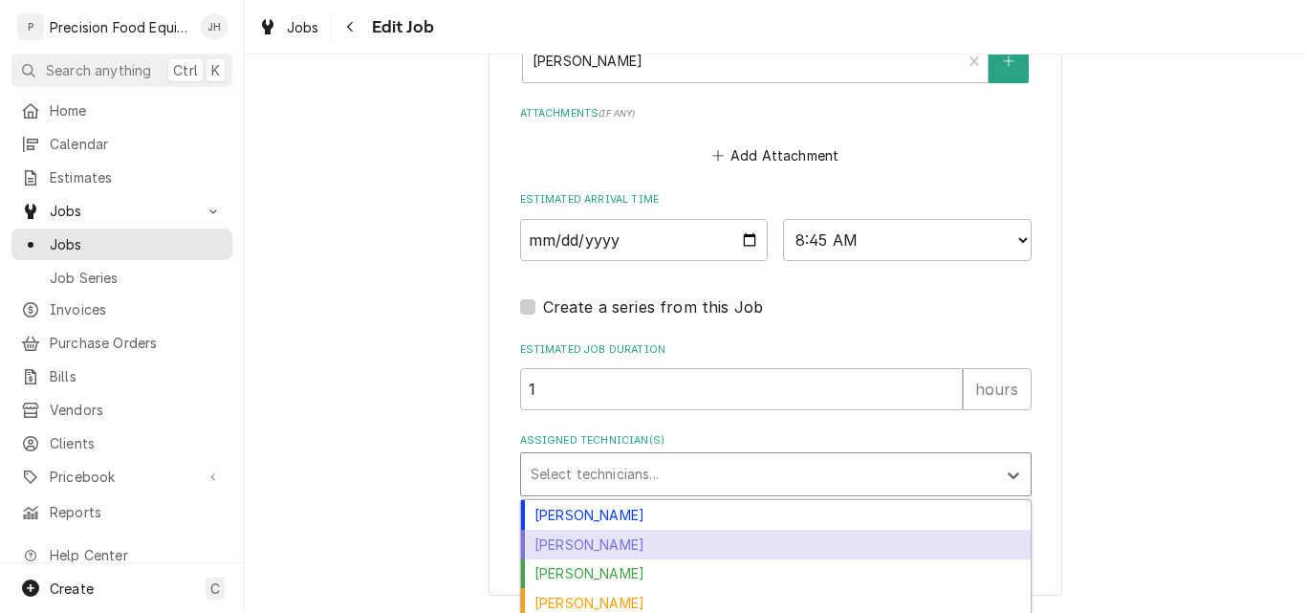
click at [581, 540] on div "[PERSON_NAME]" at bounding box center [776, 545] width 510 height 30
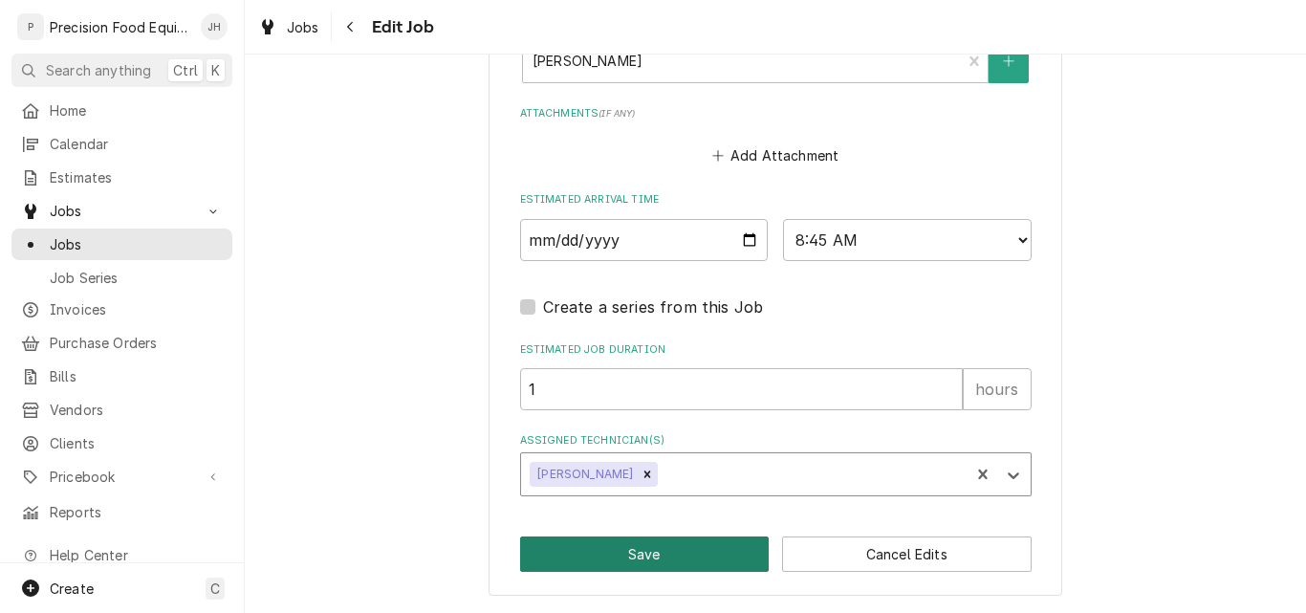
type textarea "x"
click at [933, 242] on select "AM / PM 6:00 AM 6:15 AM 6:30 AM 6:45 AM 7:00 AM 7:15 AM 7:30 AM 7:45 AM 8:00 AM…" at bounding box center [907, 240] width 249 height 42
select select "10:30:00"
click at [783, 219] on select "AM / PM 6:00 AM 6:15 AM 6:30 AM 6:45 AM 7:00 AM 7:15 AM 7:30 AM 7:45 AM 8:00 AM…" at bounding box center [907, 240] width 249 height 42
click at [593, 545] on button "Save" at bounding box center [645, 554] width 250 height 35
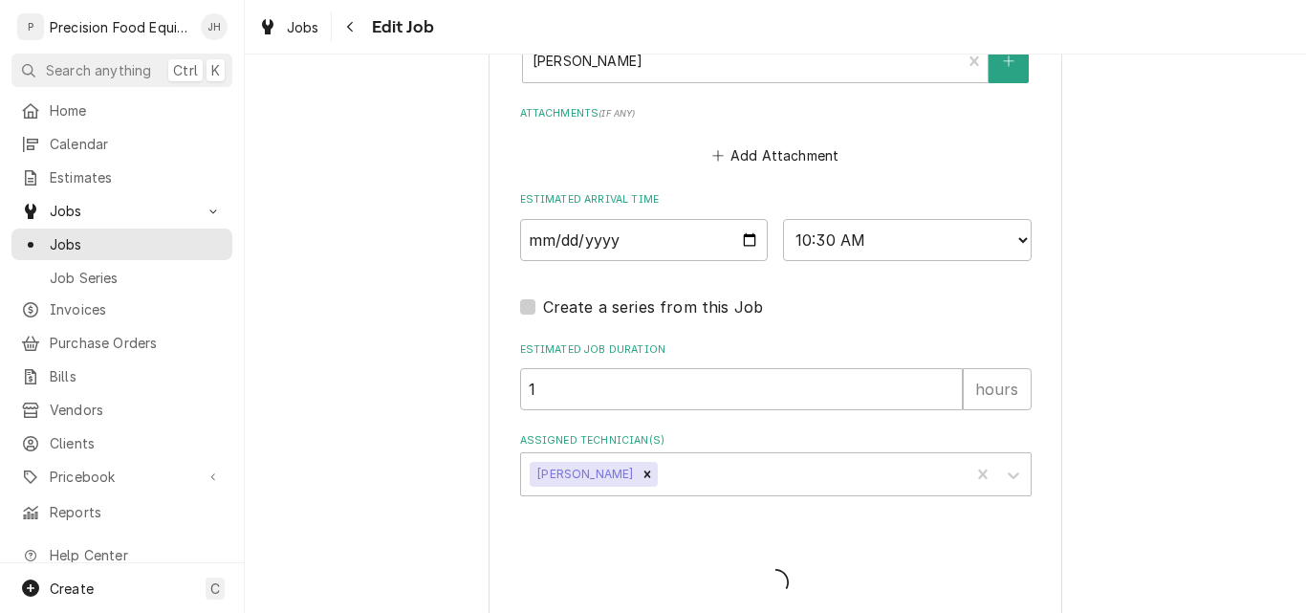
type textarea "x"
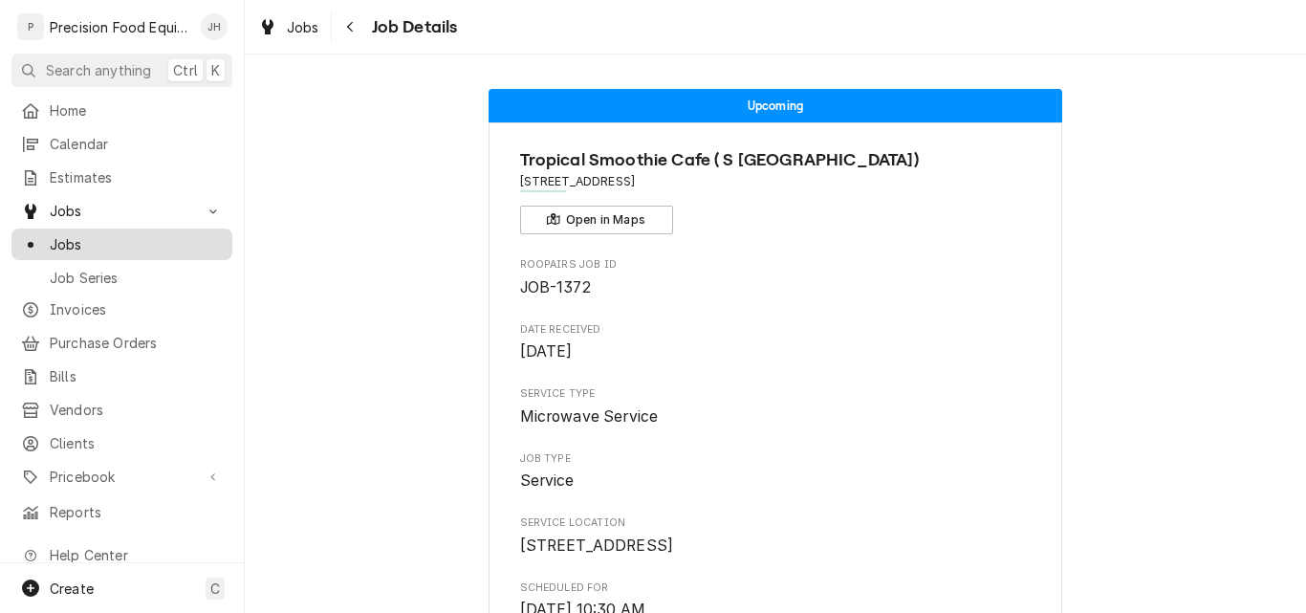
click at [99, 240] on span "Jobs" at bounding box center [136, 244] width 173 height 20
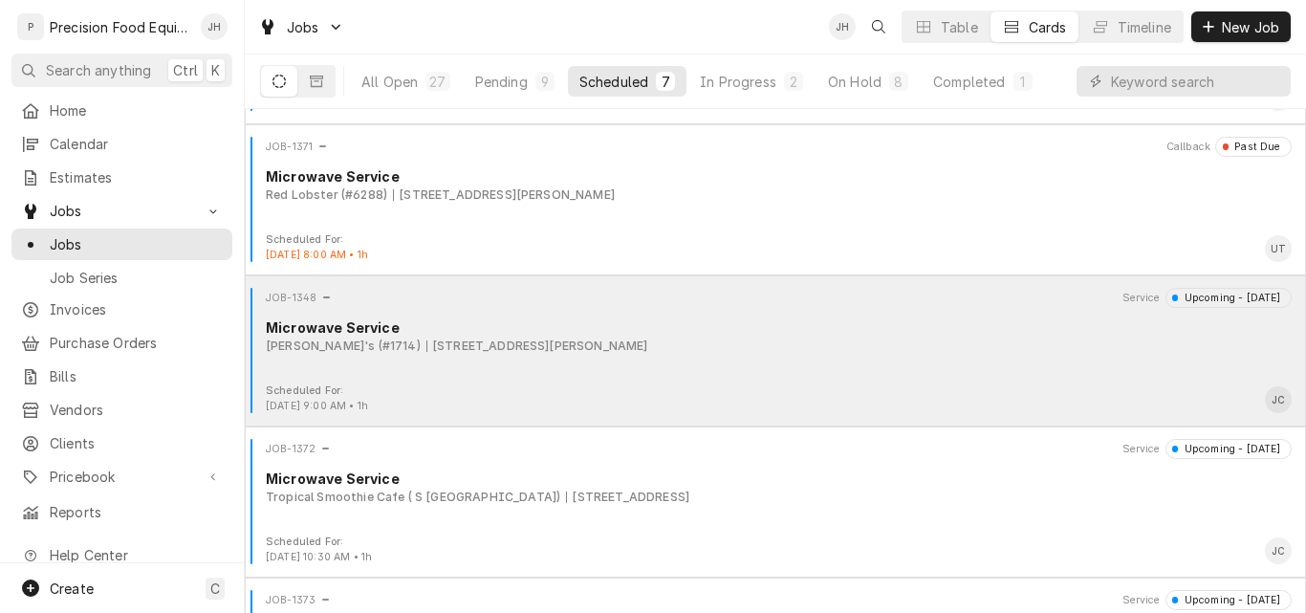
scroll to position [191, 0]
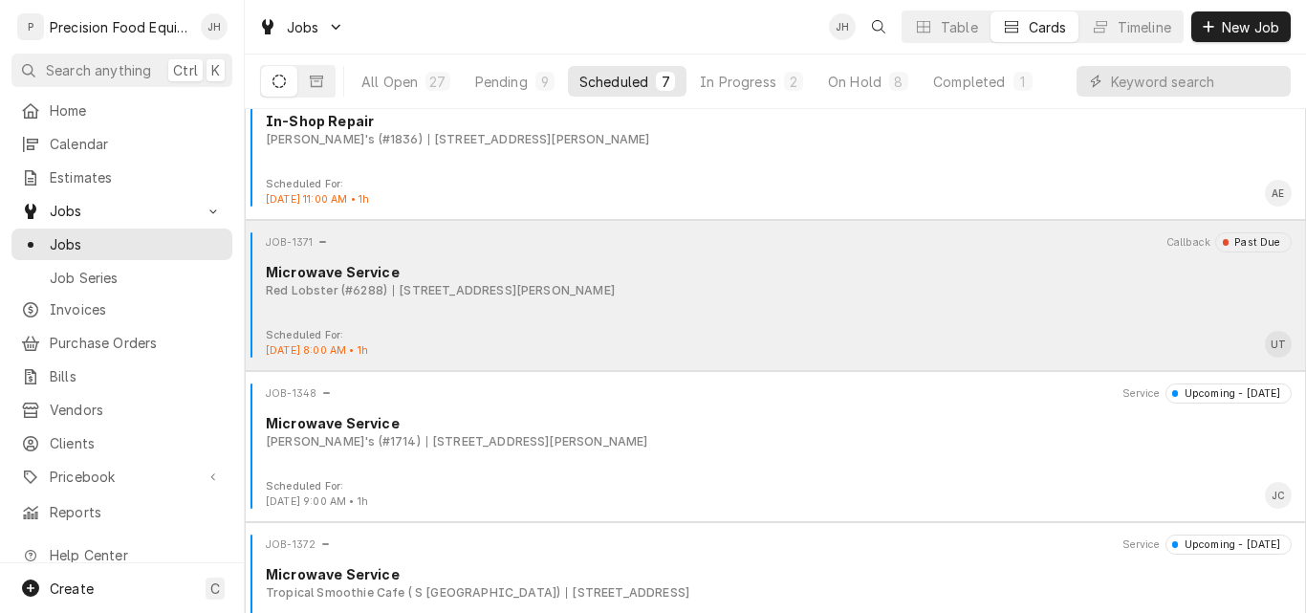
click at [779, 302] on div "JOB-1371 Callback Past Due Microwave Service Red Lobster (#6288) 13709 W. Bell …" at bounding box center [775, 280] width 1046 height 96
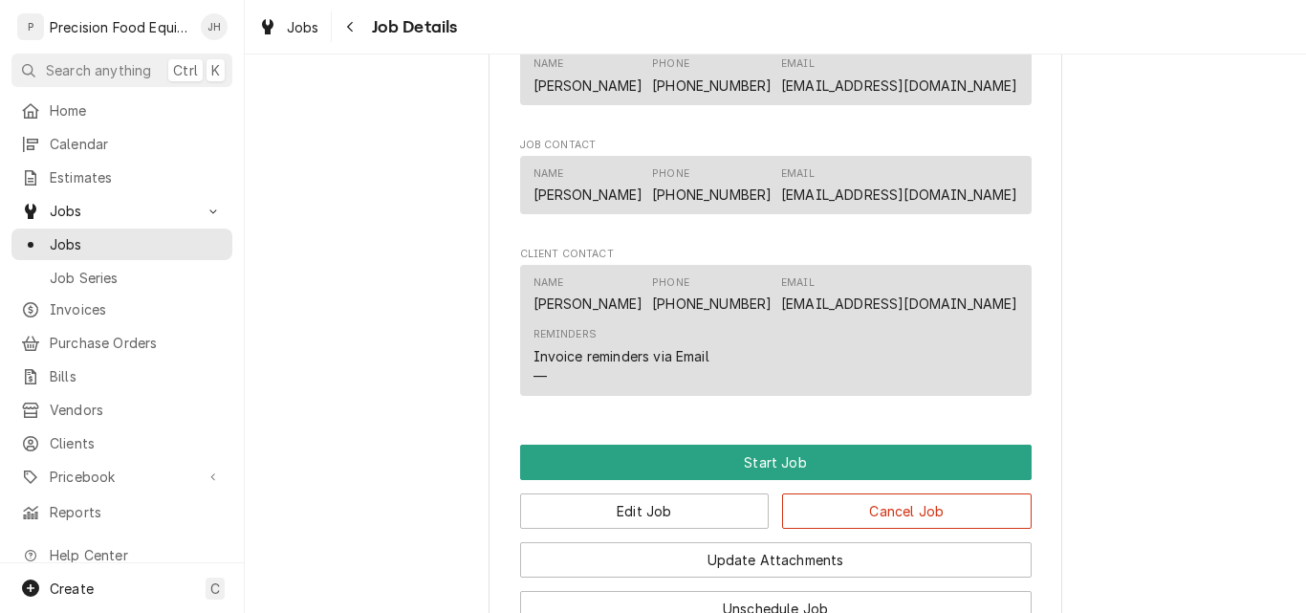
scroll to position [1339, 0]
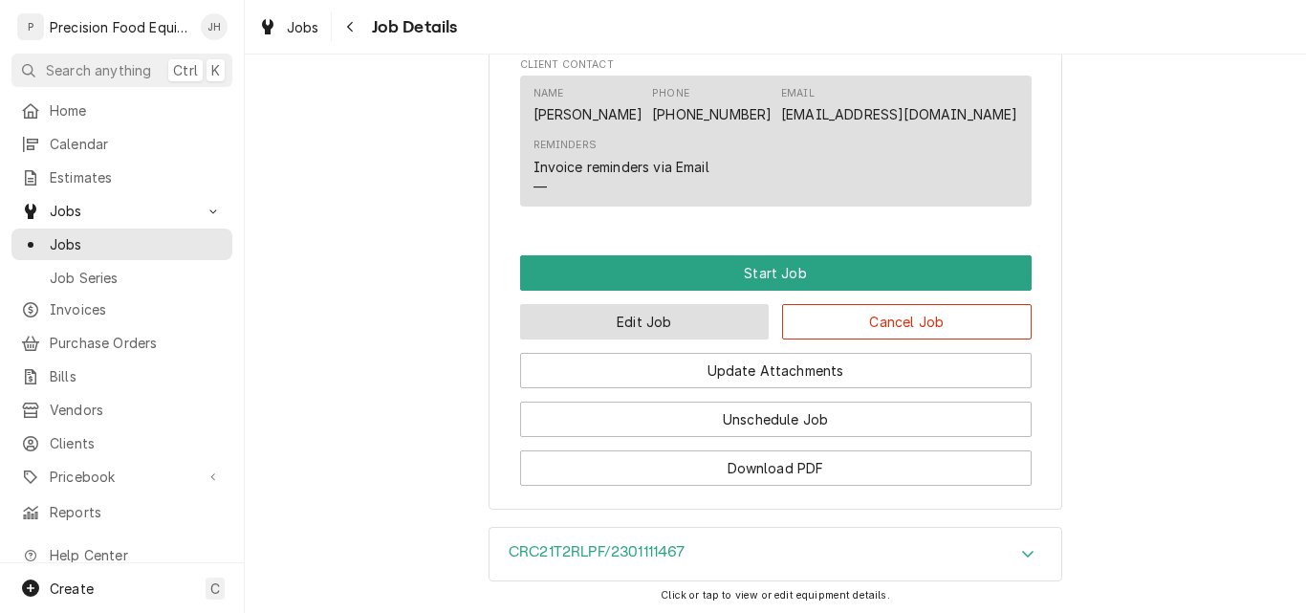
click at [718, 328] on button "Edit Job" at bounding box center [645, 321] width 250 height 35
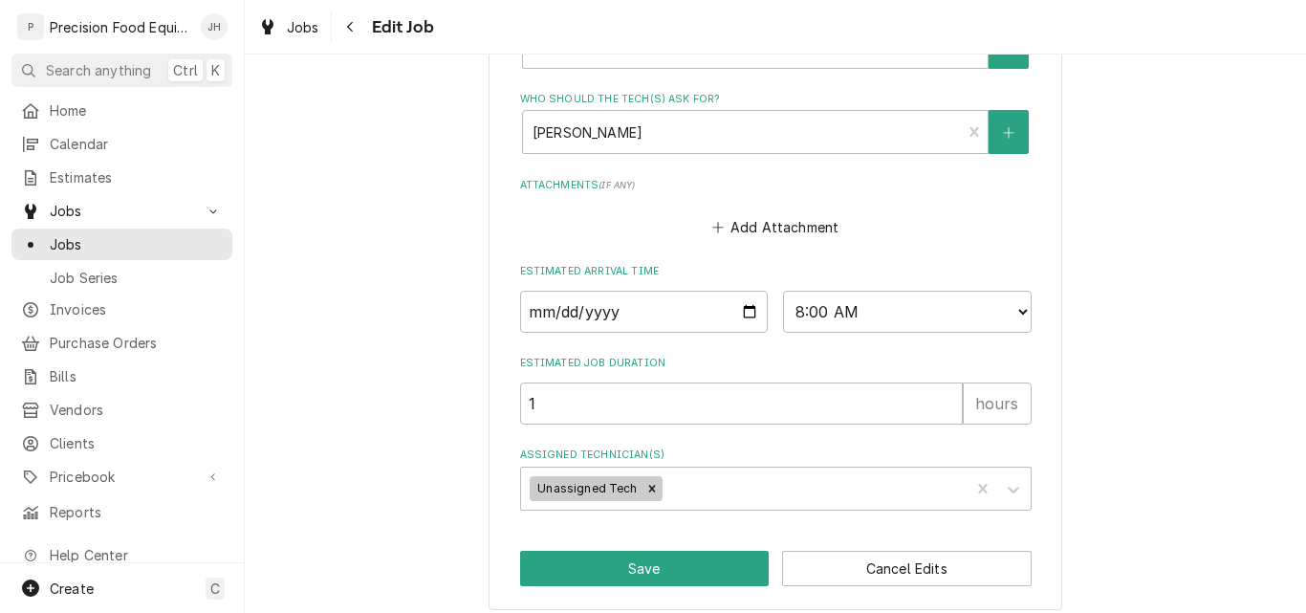
scroll to position [1296, 0]
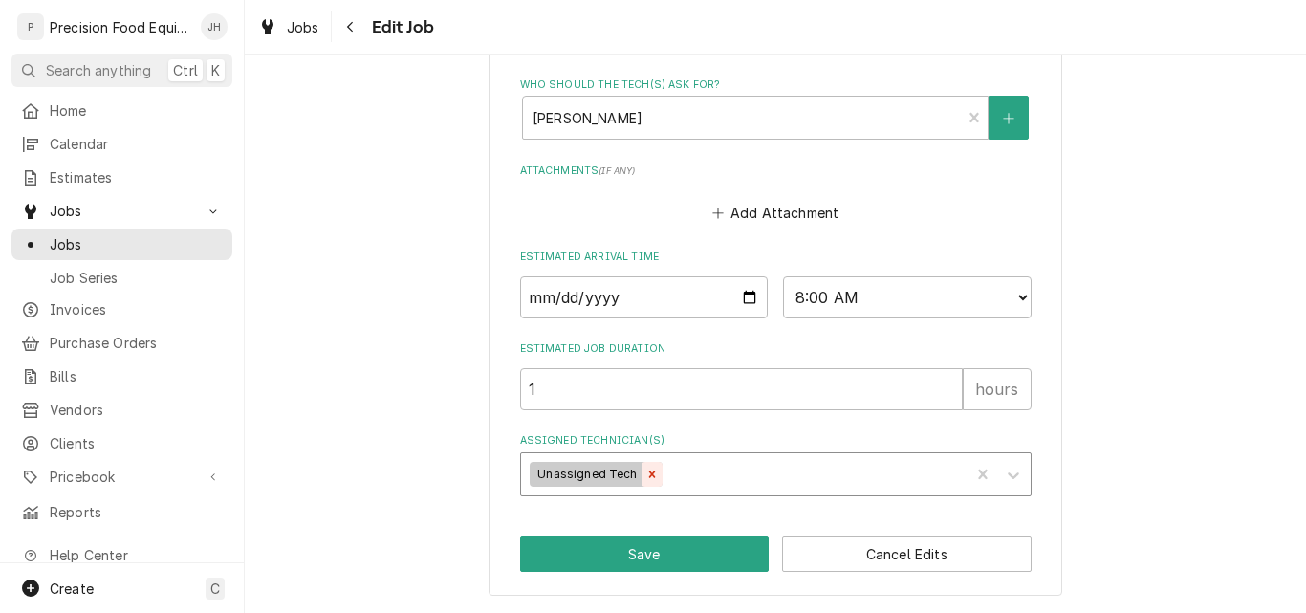
click at [648, 472] on icon "Remove Unassigned Tech" at bounding box center [651, 474] width 7 height 7
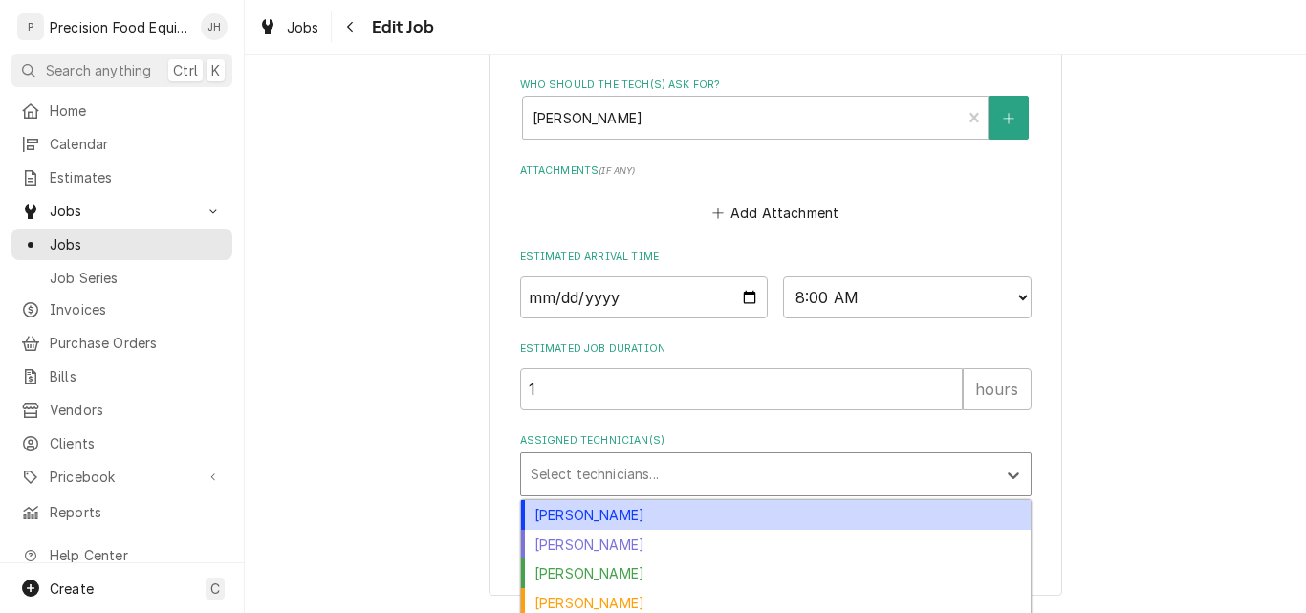
click at [576, 472] on div "Assigned Technician(s)" at bounding box center [759, 474] width 456 height 34
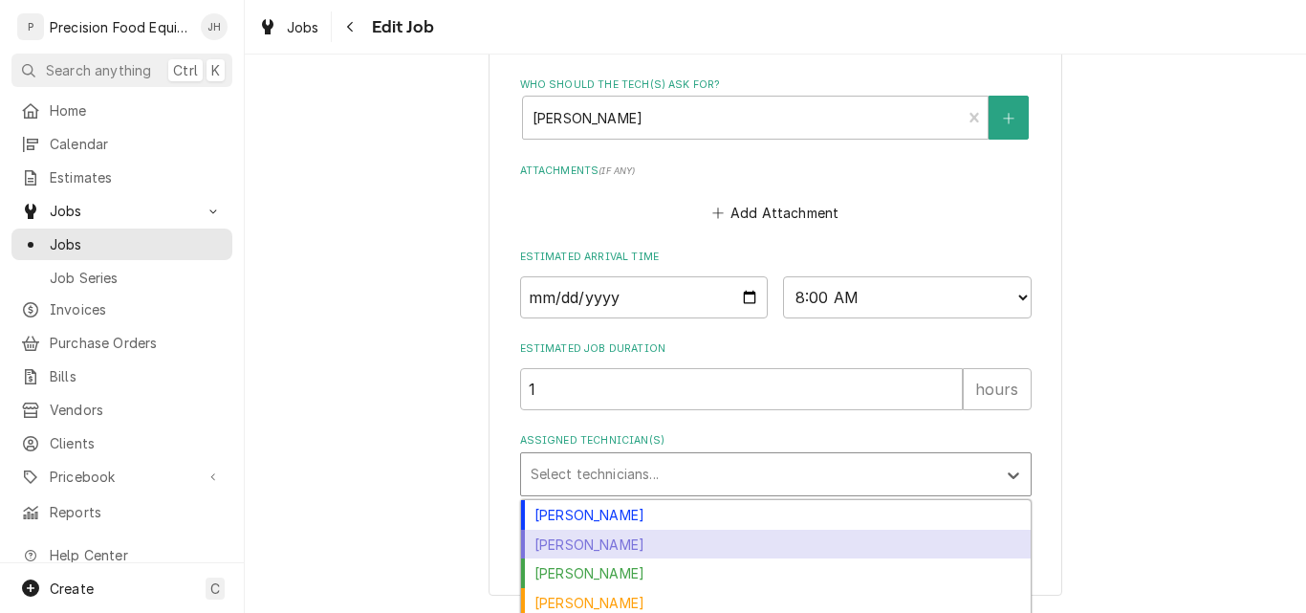
click at [772, 534] on div "[PERSON_NAME]" at bounding box center [776, 545] width 510 height 30
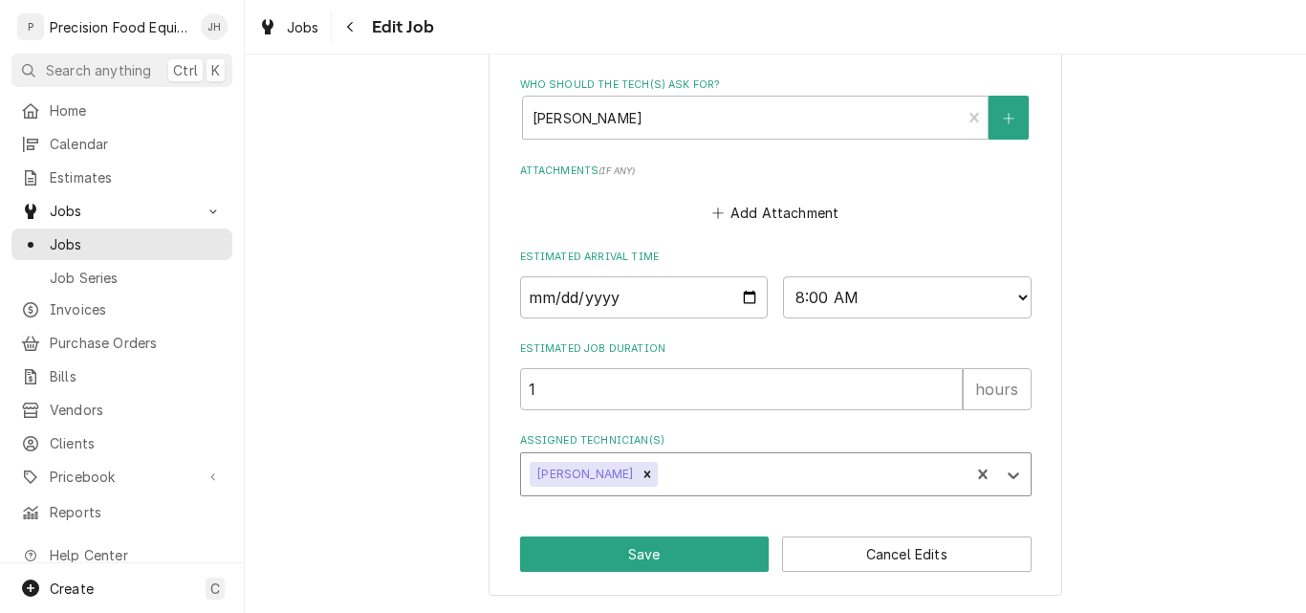
type textarea "x"
click at [908, 302] on select "AM / PM 6:00 AM 6:15 AM 6:30 AM 6:45 AM 7:00 AM 7:15 AM 7:30 AM 7:45 AM 8:00 AM…" at bounding box center [907, 297] width 249 height 42
select select "12:00:00"
click at [783, 276] on select "AM / PM 6:00 AM 6:15 AM 6:30 AM 6:45 AM 7:00 AM 7:15 AM 7:30 AM 7:45 AM 8:00 AM…" at bounding box center [907, 297] width 249 height 42
click at [635, 542] on button "Save" at bounding box center [645, 554] width 250 height 35
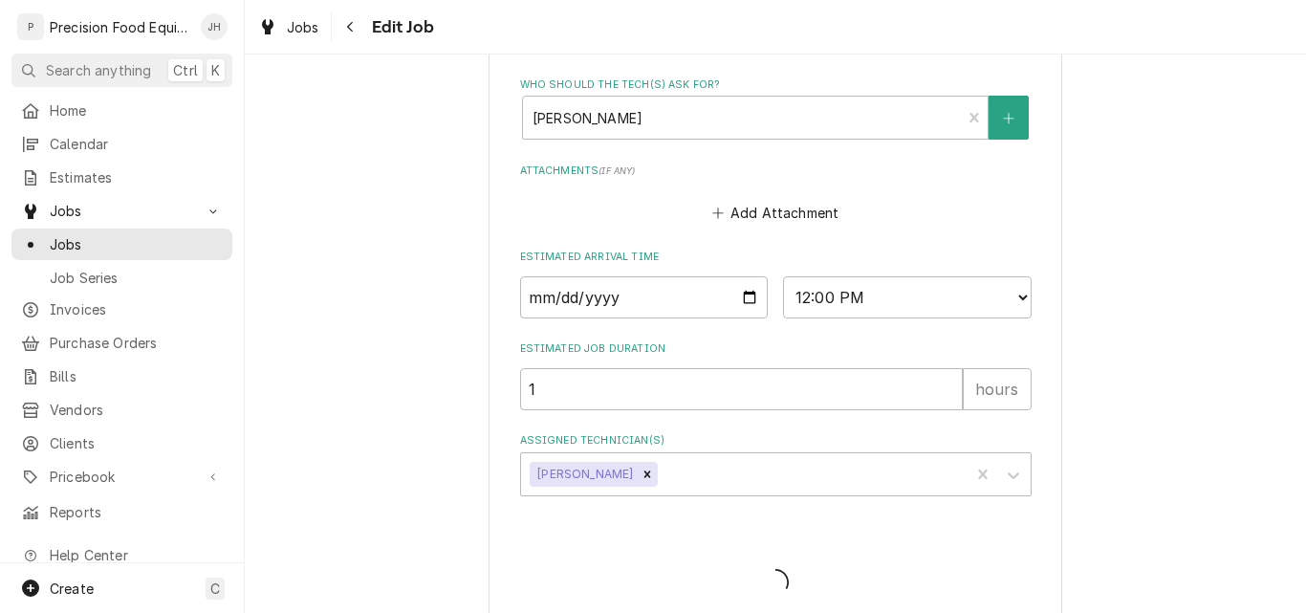
type textarea "x"
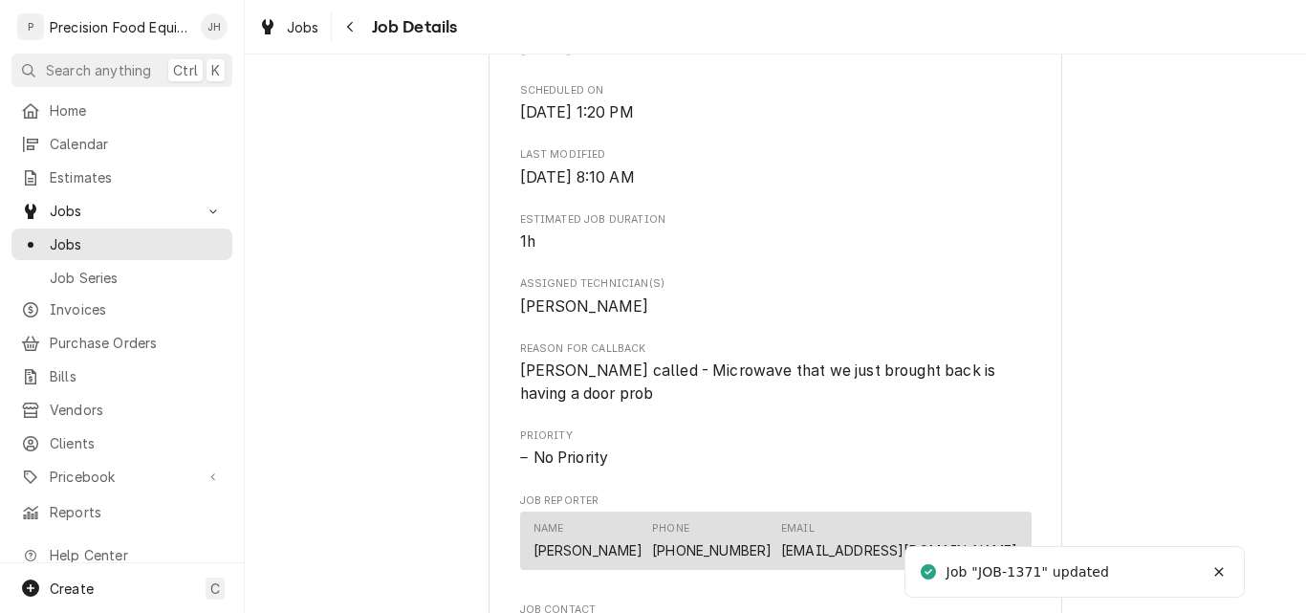
scroll to position [765, 0]
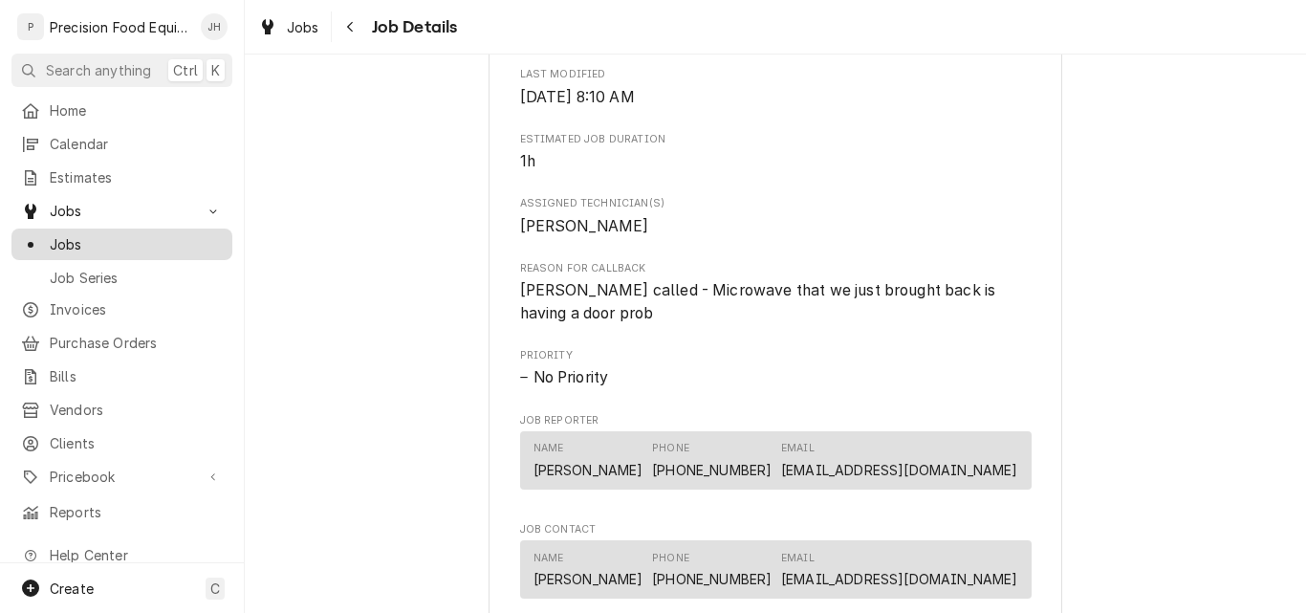
click at [79, 234] on span "Jobs" at bounding box center [136, 244] width 173 height 20
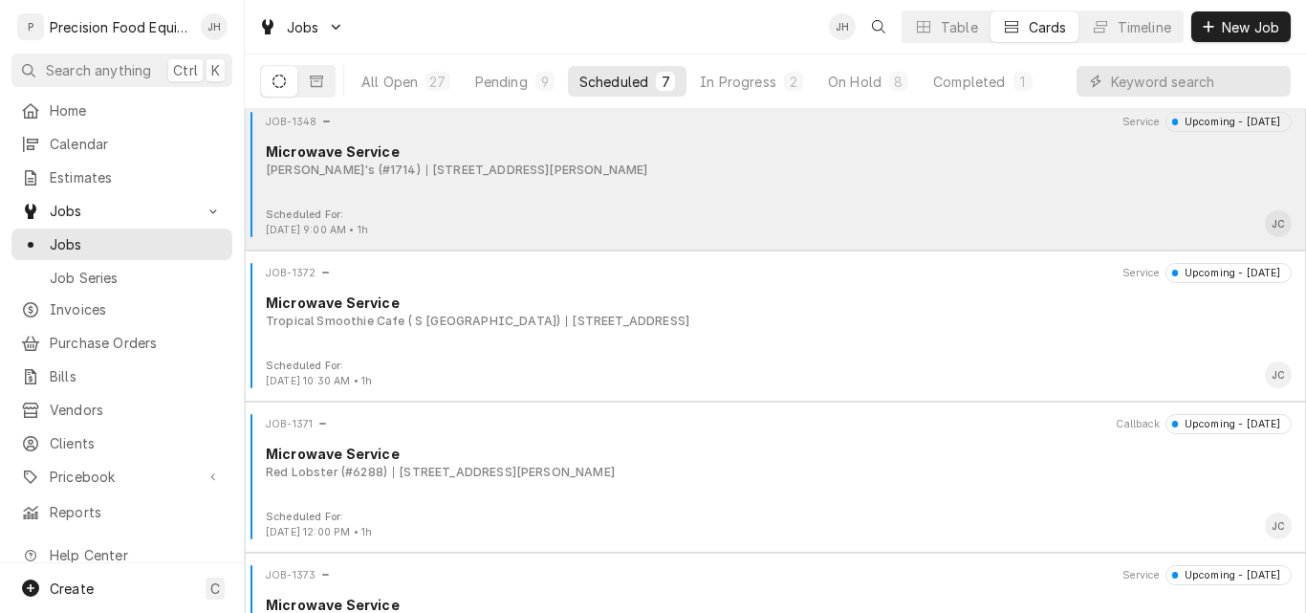
scroll to position [383, 0]
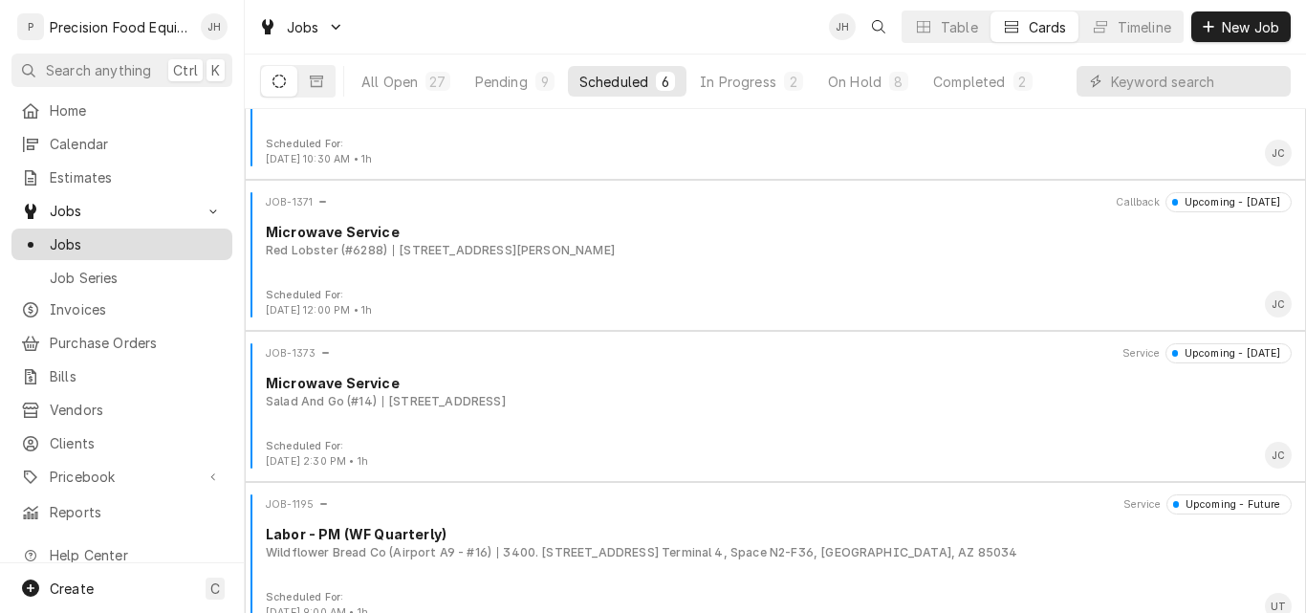
click at [103, 234] on span "Jobs" at bounding box center [136, 244] width 173 height 20
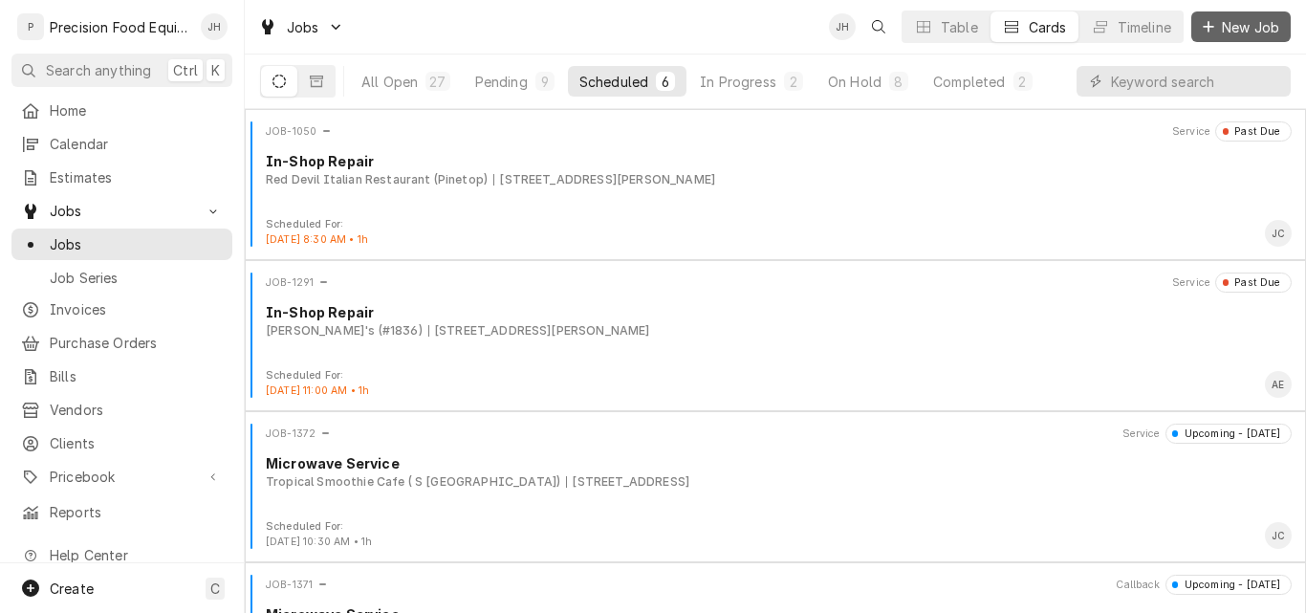
click at [1267, 16] on button "New Job" at bounding box center [1241, 26] width 99 height 31
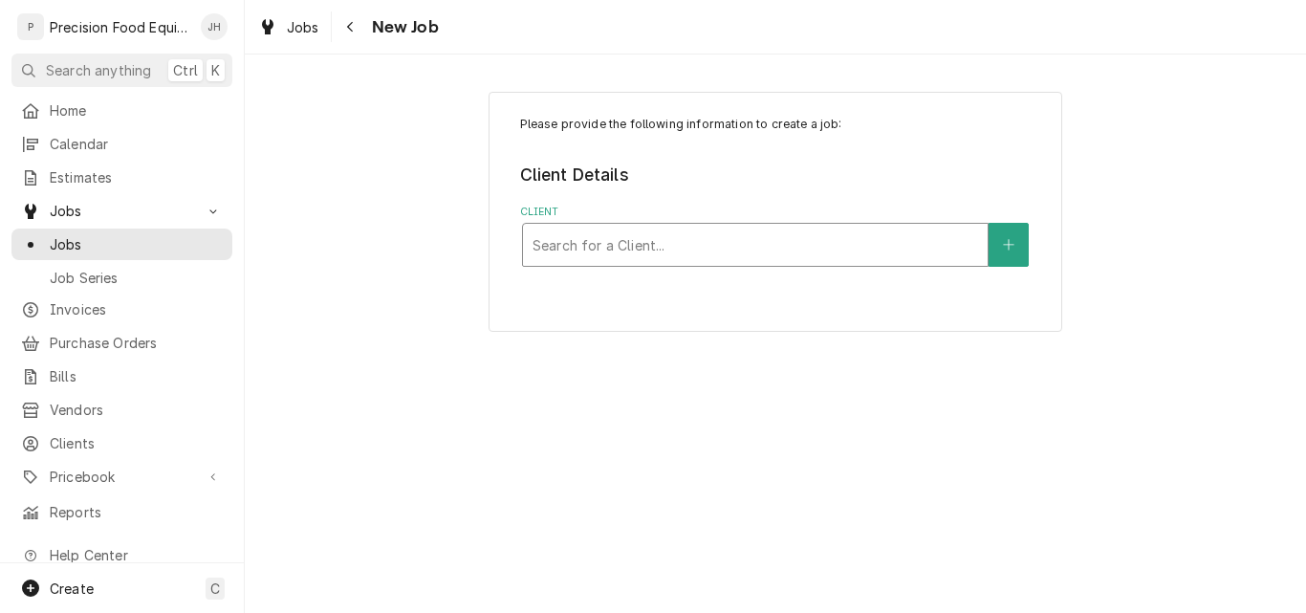
click at [680, 240] on div "Client" at bounding box center [756, 245] width 446 height 34
click at [1010, 239] on icon "Create New Client" at bounding box center [1008, 244] width 11 height 13
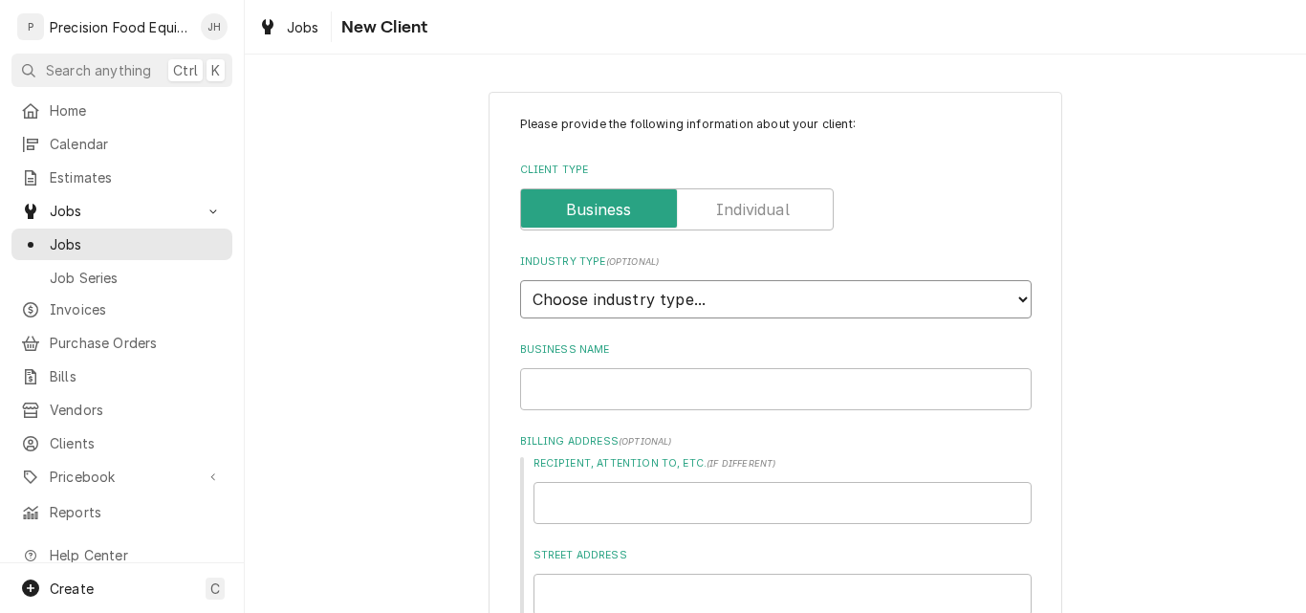
click at [1013, 296] on select "Choose industry type... Residential Commercial Industrial Government" at bounding box center [776, 299] width 512 height 38
select select "2"
click at [520, 280] on select "Choose industry type... Residential Commercial Industrial Government" at bounding box center [776, 299] width 512 height 38
click at [650, 392] on input "Business Name" at bounding box center [776, 389] width 512 height 42
type textarea "x"
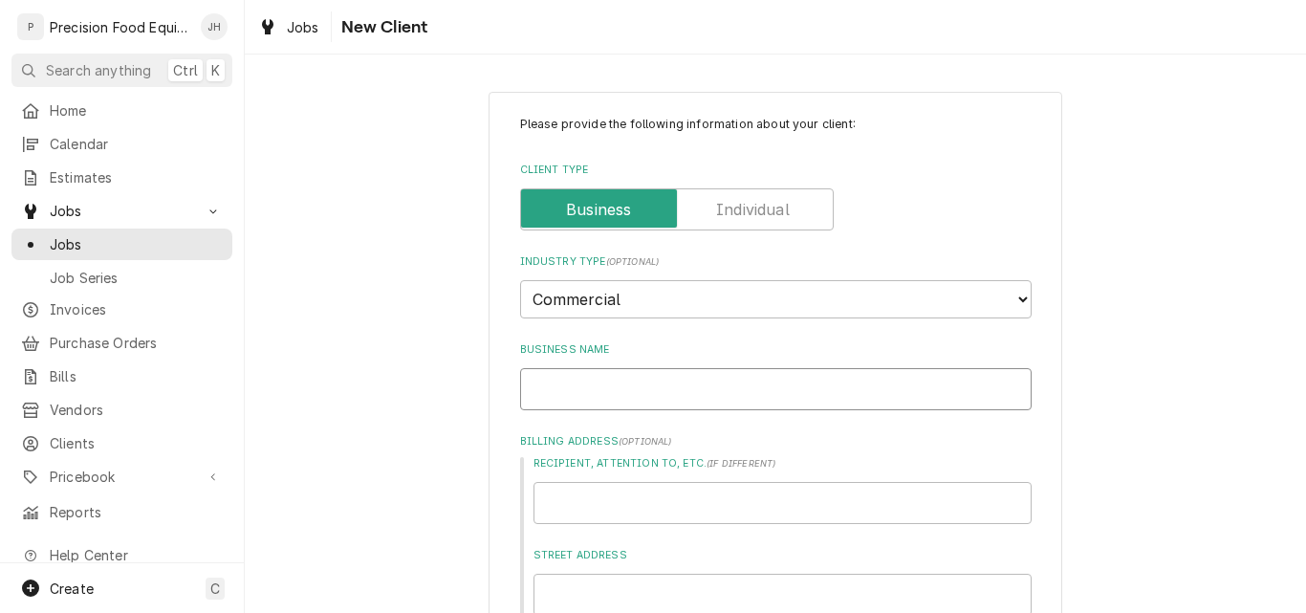
type input "B"
type textarea "x"
type input "BJ"
type textarea "x"
type input "BJ'"
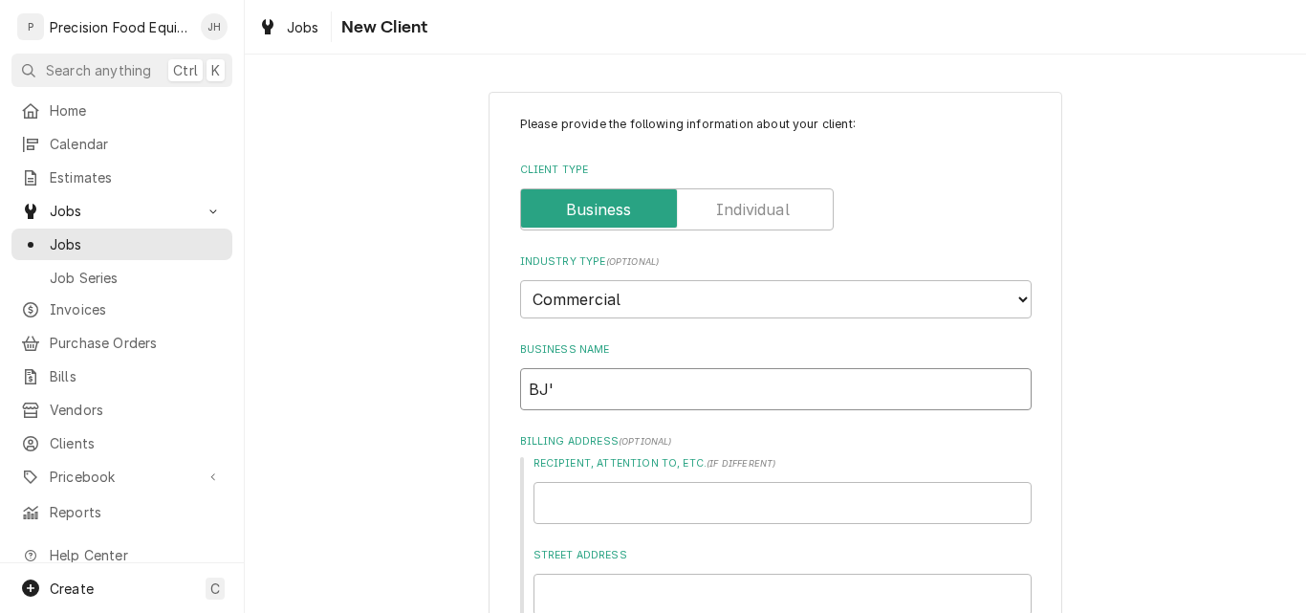
type textarea "x"
type input "BJ's"
type textarea "x"
type input "BJ's"
type textarea "x"
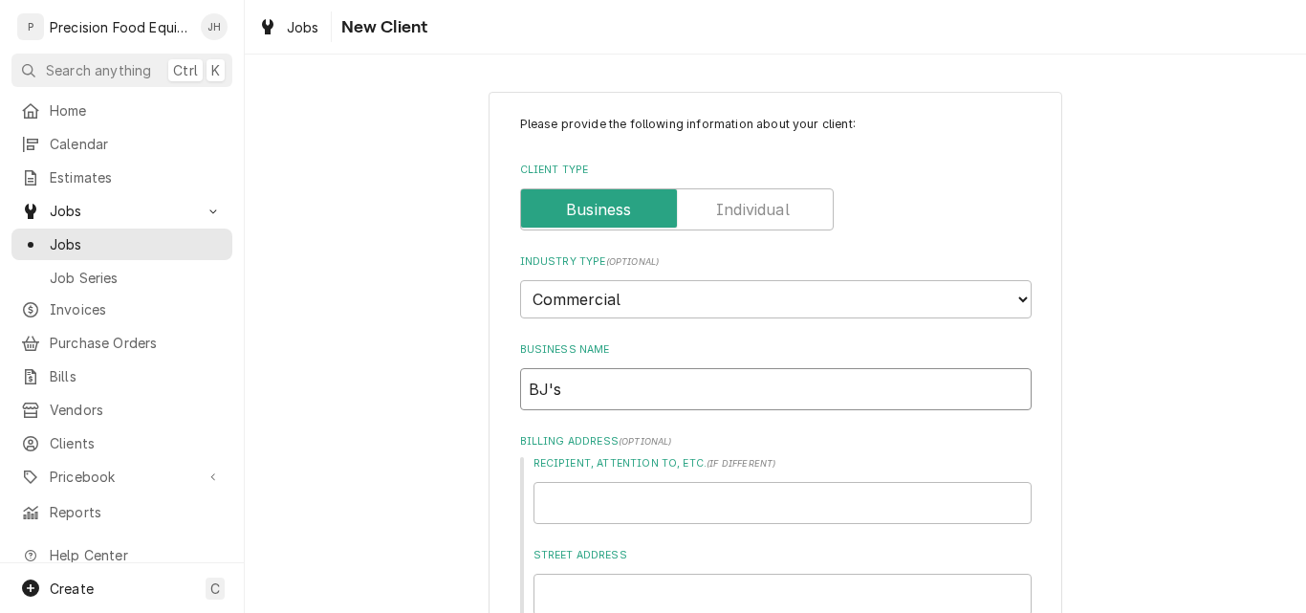
type input "BJ's B"
type textarea "x"
type input "BJ's Br"
type textarea "x"
type input "BJ's Bre"
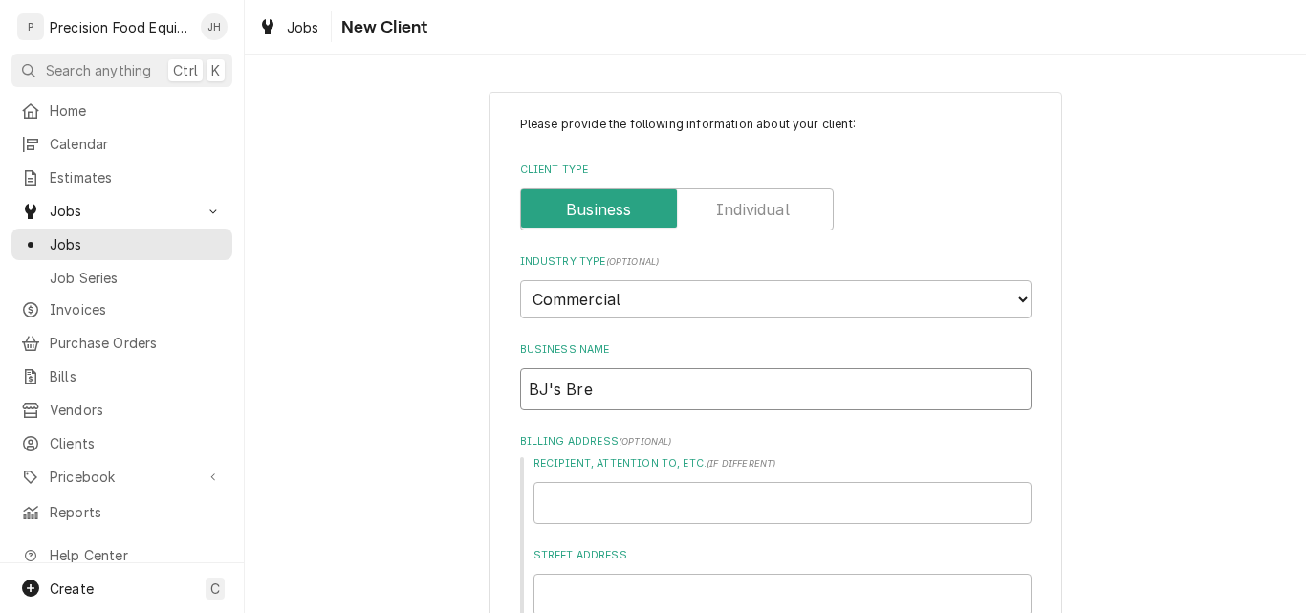
type textarea "x"
type input "BJ's Brew"
type textarea "x"
type input "BJ's Brewh"
type textarea "x"
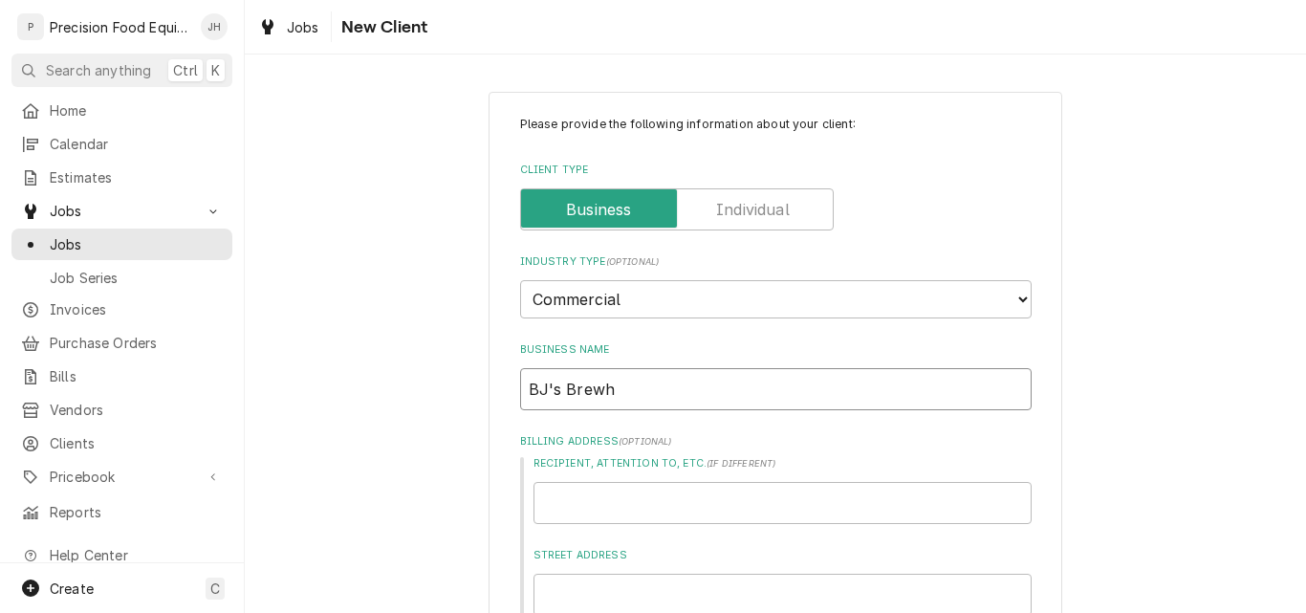
type input "BJ's Brewho"
type textarea "x"
type input "BJ's Brewhou"
type textarea "x"
type input "BJ's Brewhous"
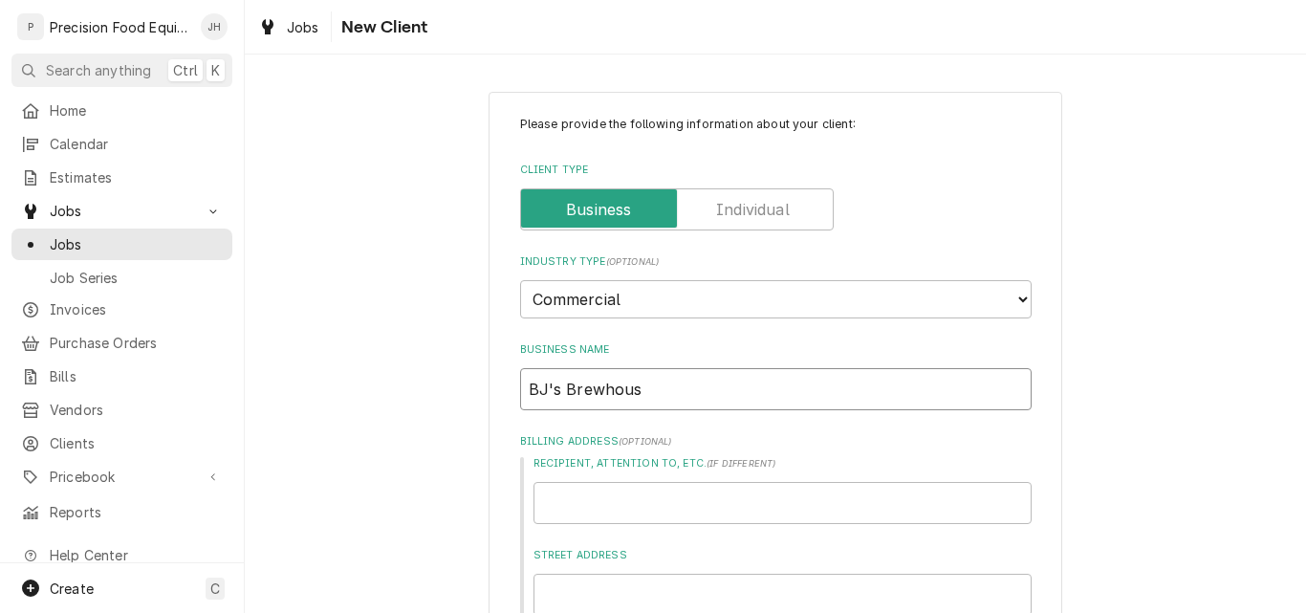
type textarea "x"
type input "BJ's Brewhouse"
type textarea "x"
type input "BJ's Brewhouse"
type textarea "x"
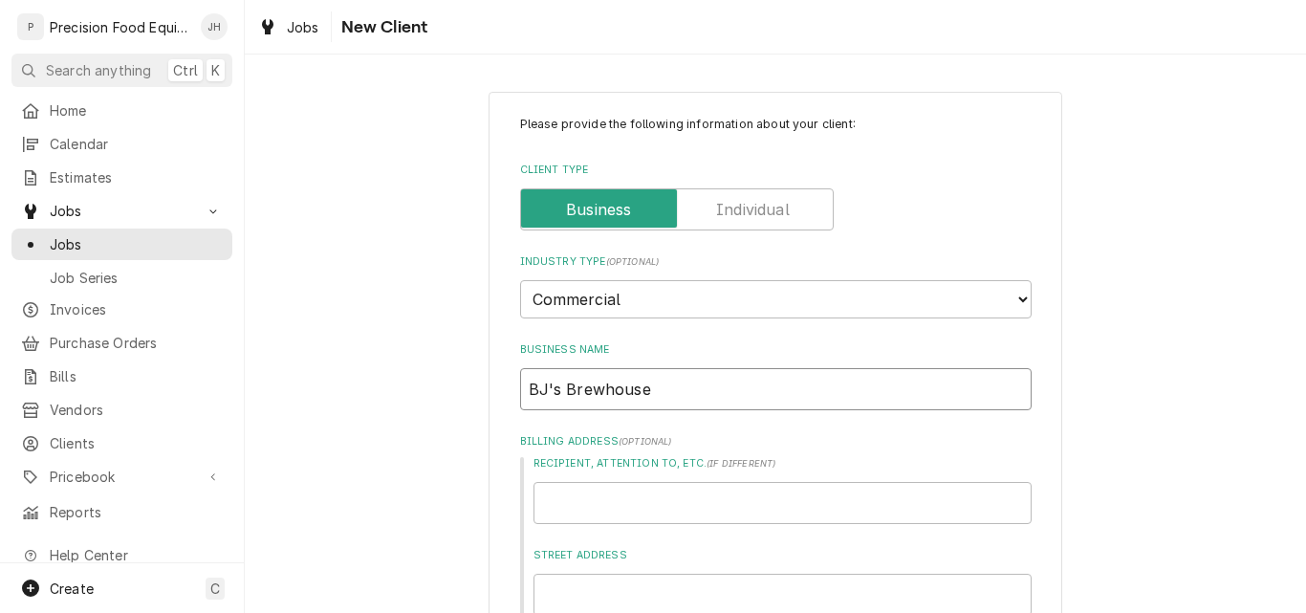
type input "BJ's Brewhouse ("
type textarea "x"
type input "BJ's Brewhouse (S"
type textarea "x"
type input "BJ's Brewhouse (Su"
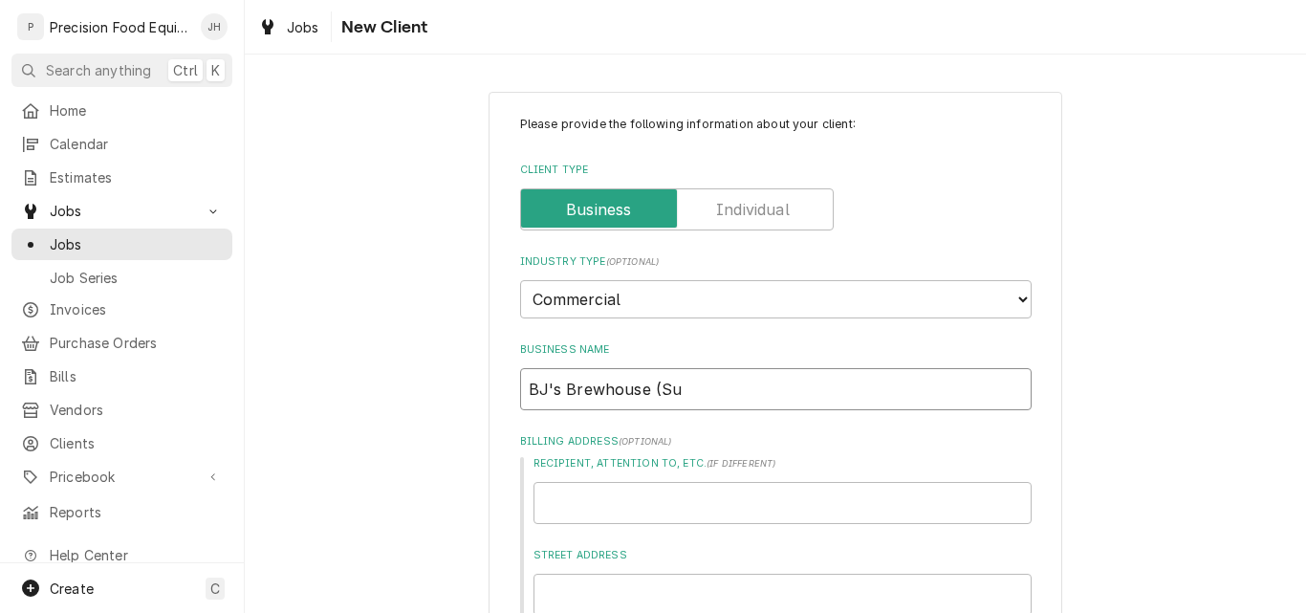
type textarea "x"
type input "BJ's Brewhouse (Sup"
type textarea "x"
type input "BJ's Brewhouse (Supe"
type textarea "x"
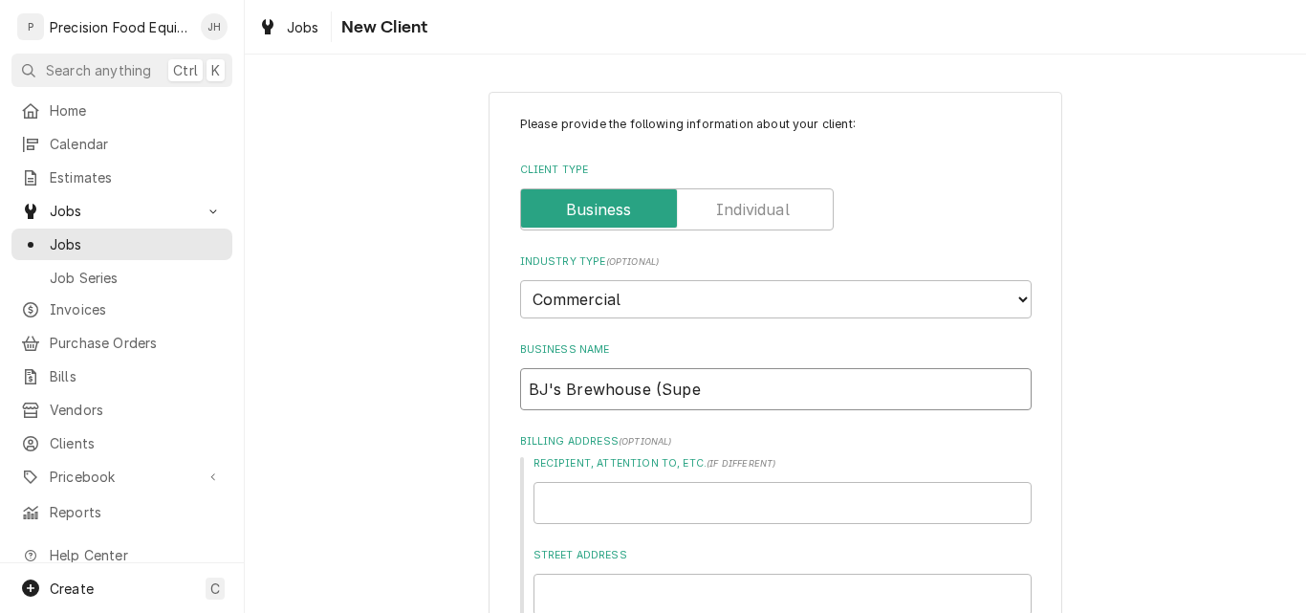
type input "BJ's Brewhouse (Super"
type textarea "x"
type input "BJ's Brewhouse (Supers"
type textarea "x"
type input "BJ's Brewhouse (Superst"
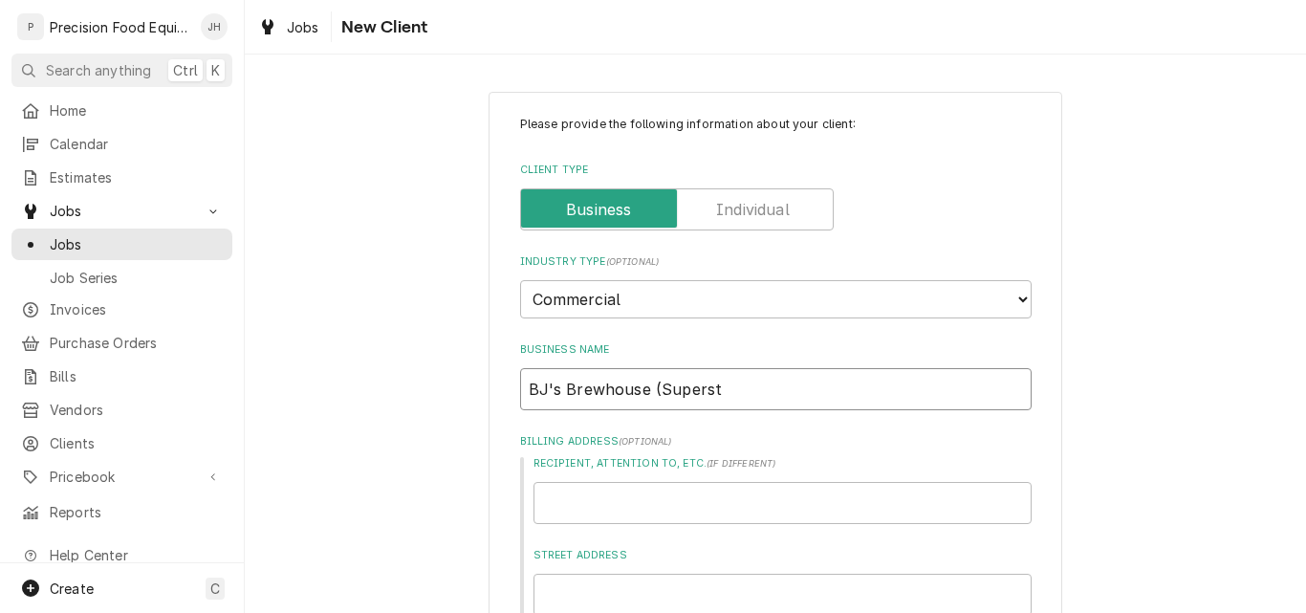
type textarea "x"
type input "BJ's Brewhouse (Supersti"
type textarea "x"
type input "BJ's Brewhouse (Superstit"
type textarea "x"
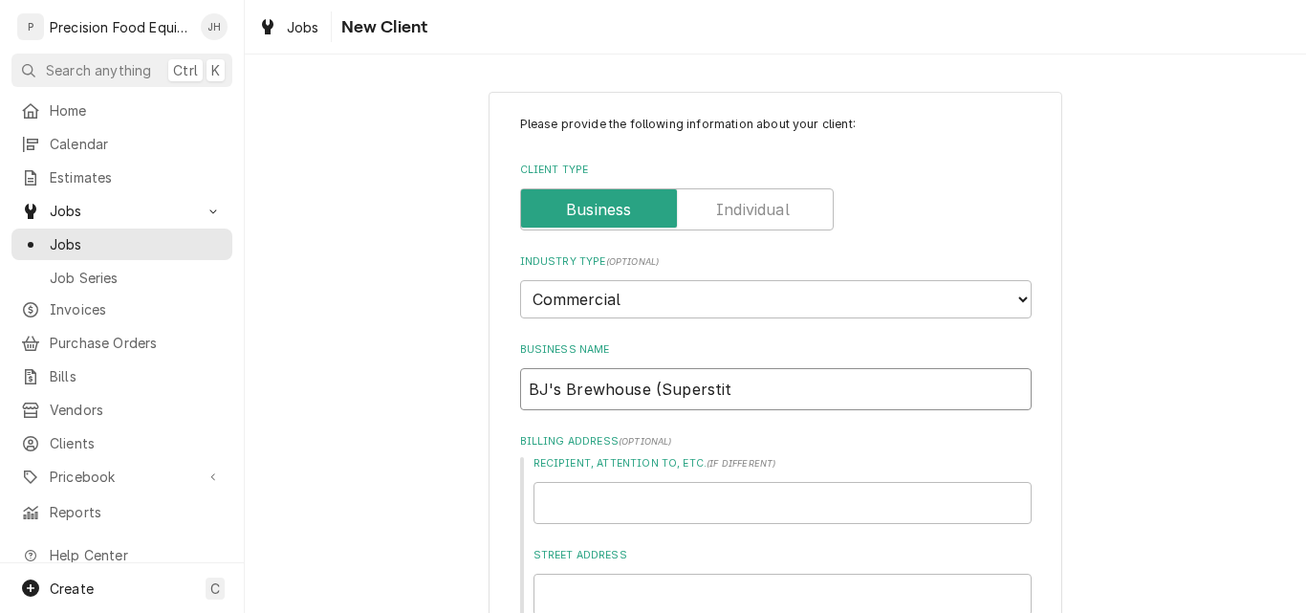
type input "BJ's Brewhouse (Superstiti"
type textarea "x"
type input "BJ's Brewhouse (Superstitio"
type textarea "x"
type input "BJ's Brewhouse (Superstition"
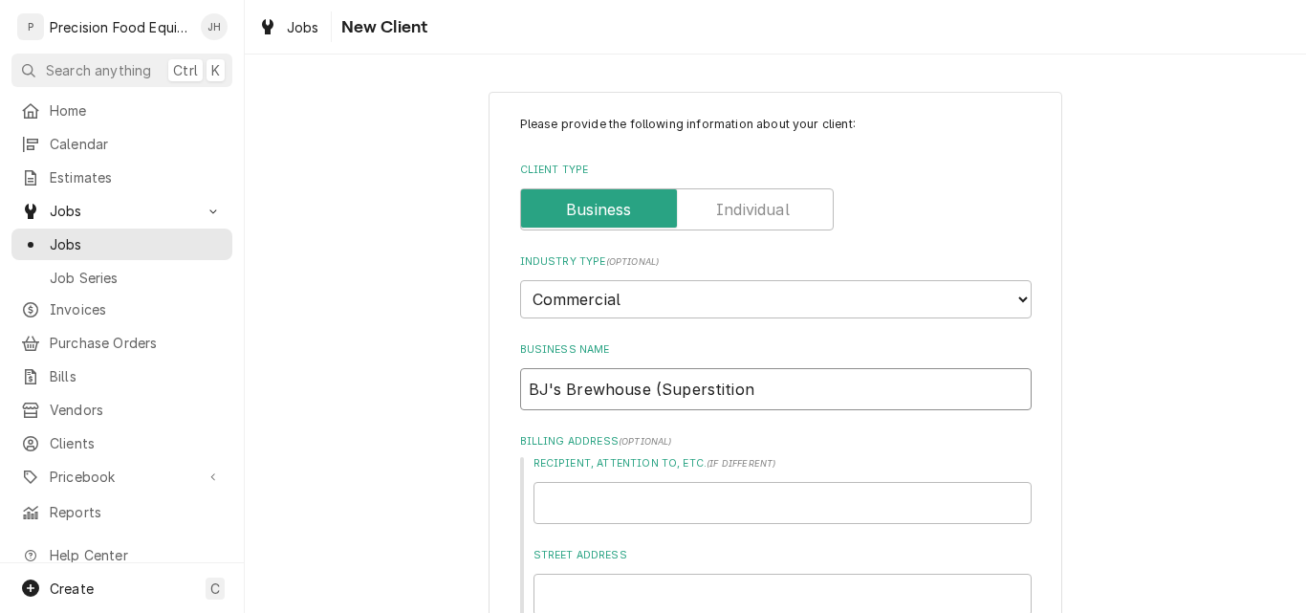
type textarea "x"
type input "BJ's Brewhouse (Superstition)"
drag, startPoint x: 653, startPoint y: 396, endPoint x: 459, endPoint y: 403, distance: 194.3
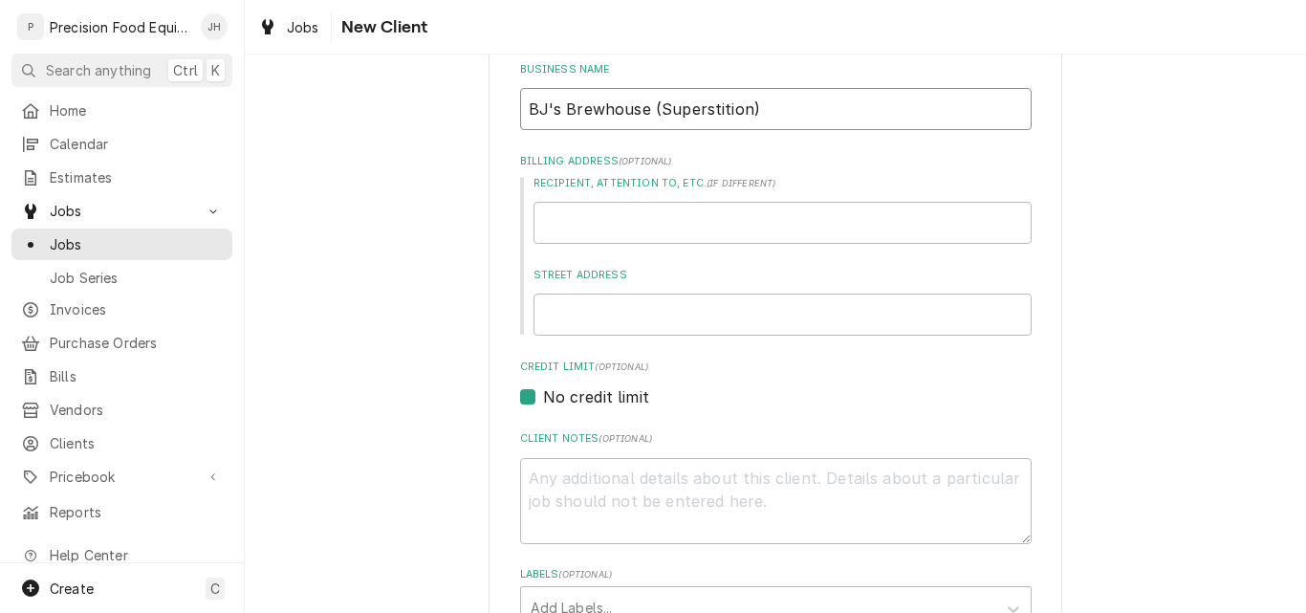
scroll to position [287, 0]
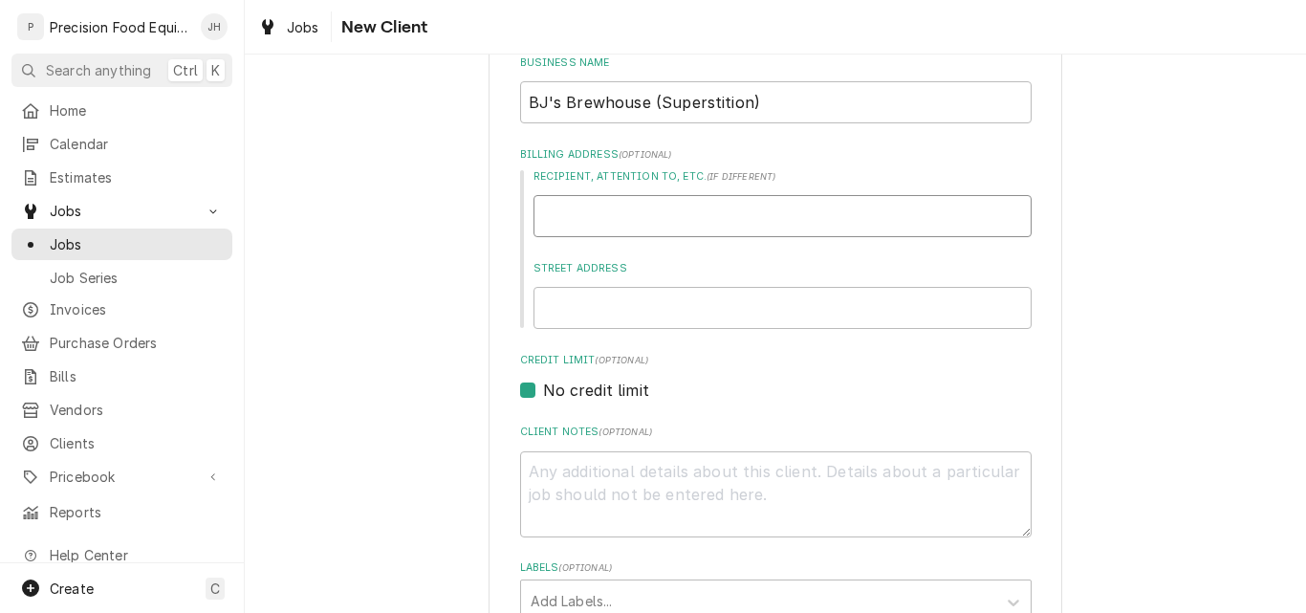
click at [638, 228] on input "Recipient, Attention To, etc. ( if different )" at bounding box center [783, 216] width 498 height 42
paste input "BJ's Brewhouse (Superstition)"
type textarea "x"
type input "BJ's Brewhouse (Superstition)"
type textarea "x"
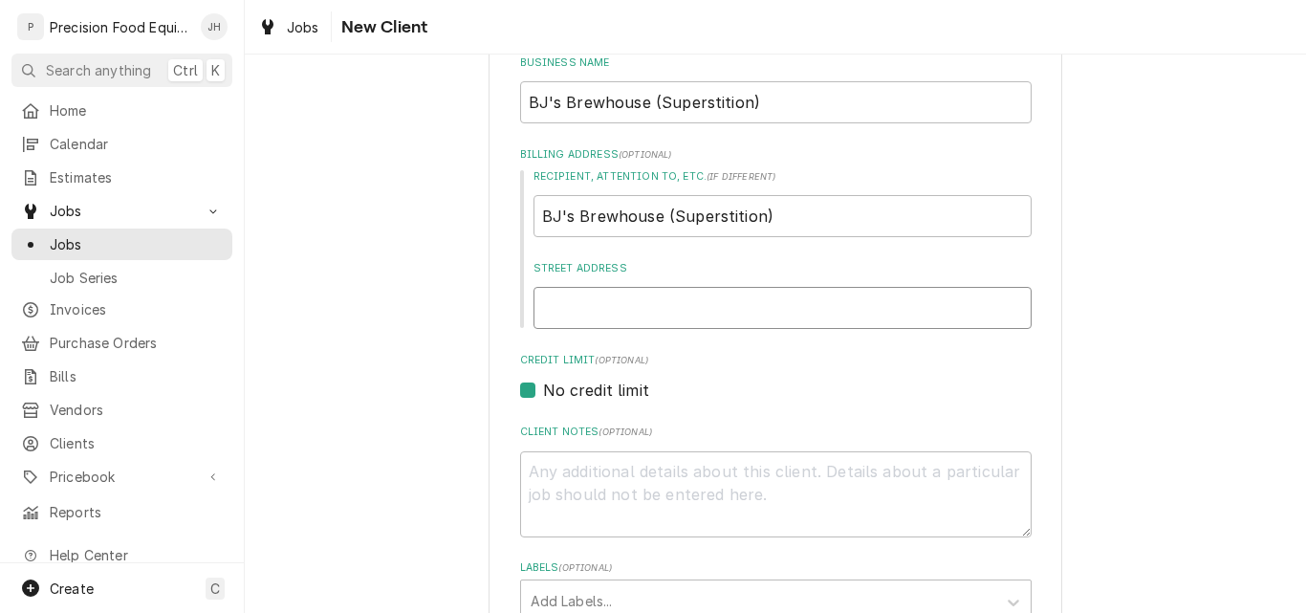
type input "6"
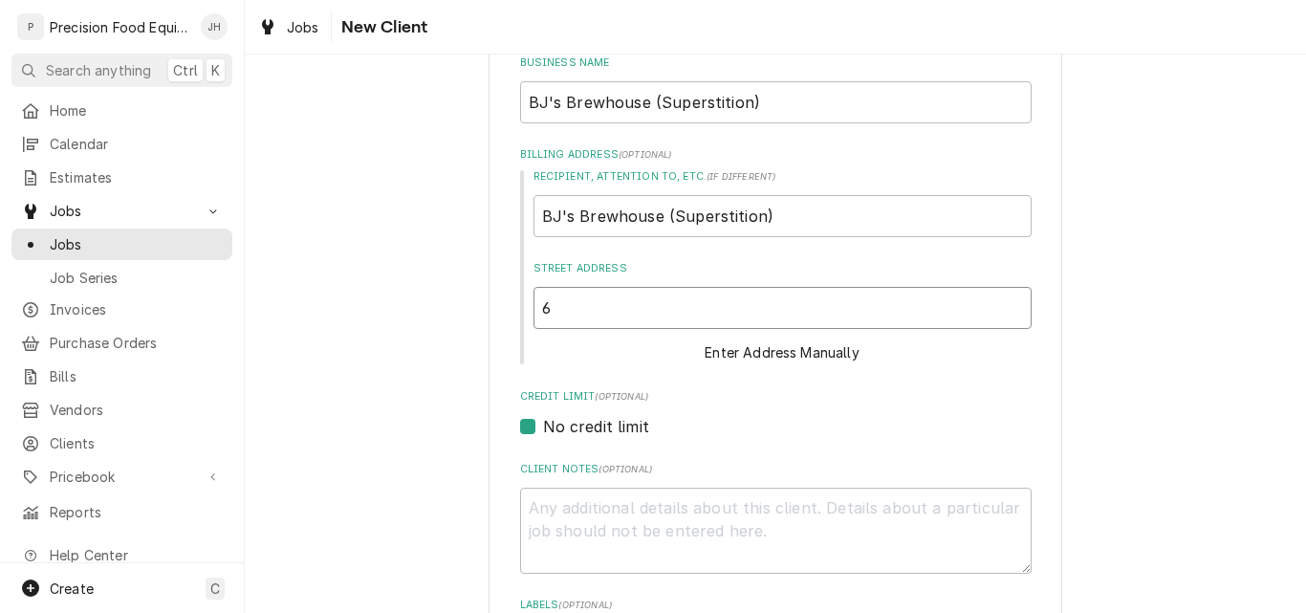
type textarea "x"
type input "66"
type textarea "x"
type input "662"
type textarea "x"
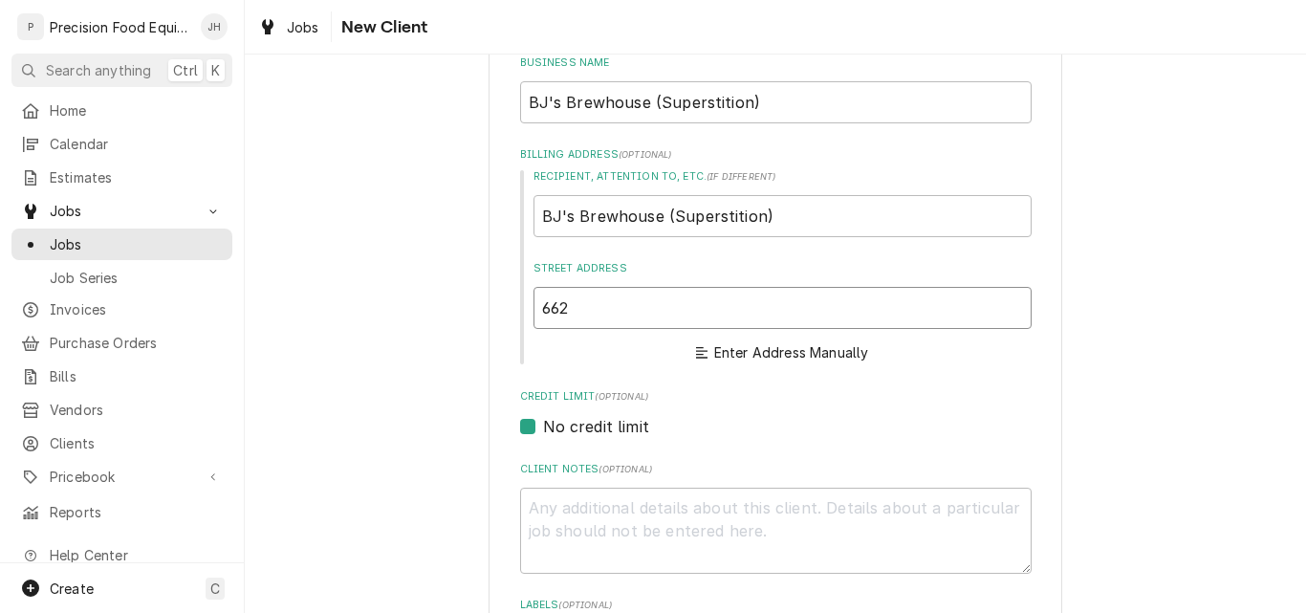
type input "6622"
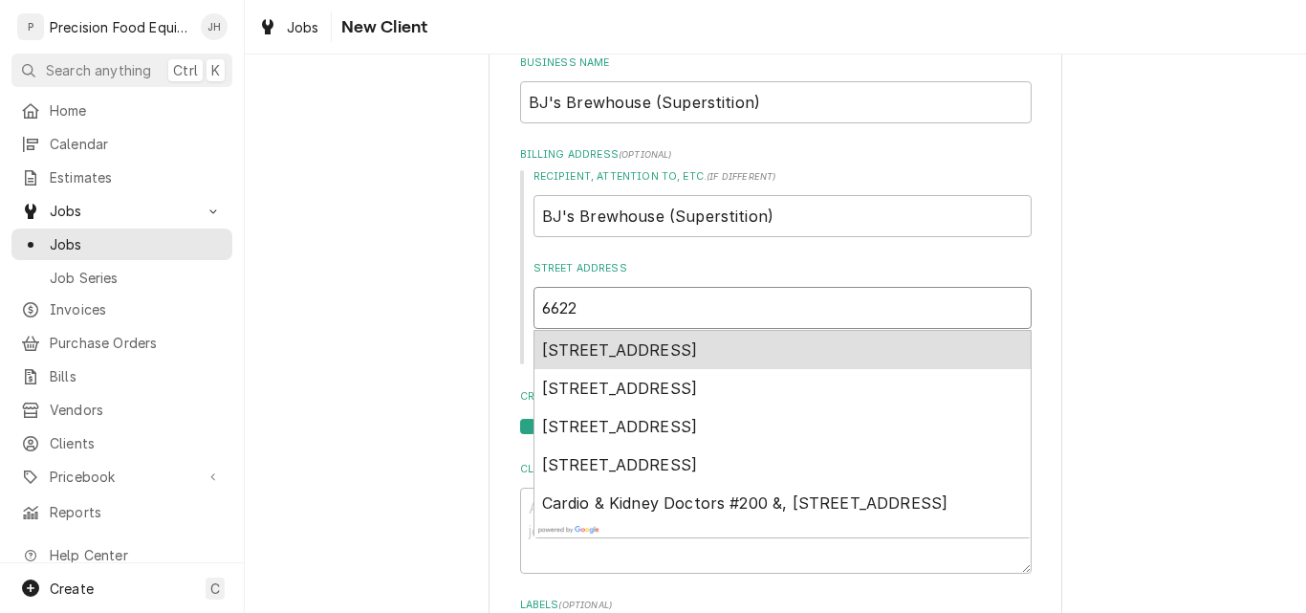
type textarea "x"
type input "6622"
type textarea "x"
type input "6622 e"
type textarea "x"
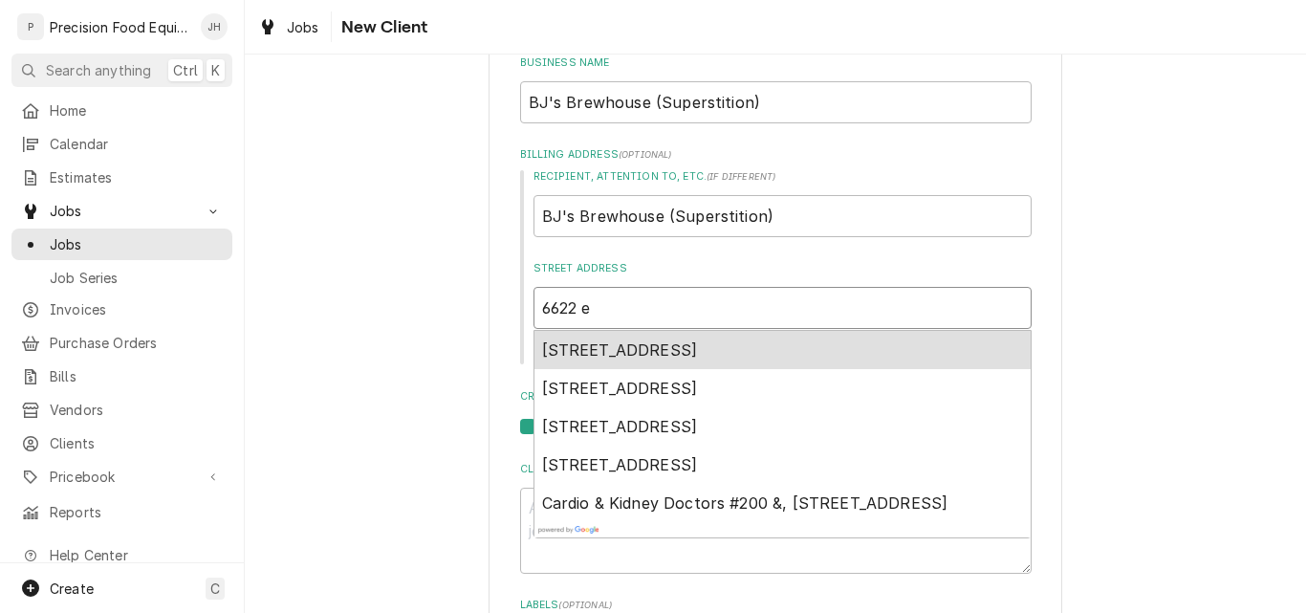
type input "6622 e"
type textarea "x"
type input "6622 e s"
type textarea "x"
type input "6622 e su"
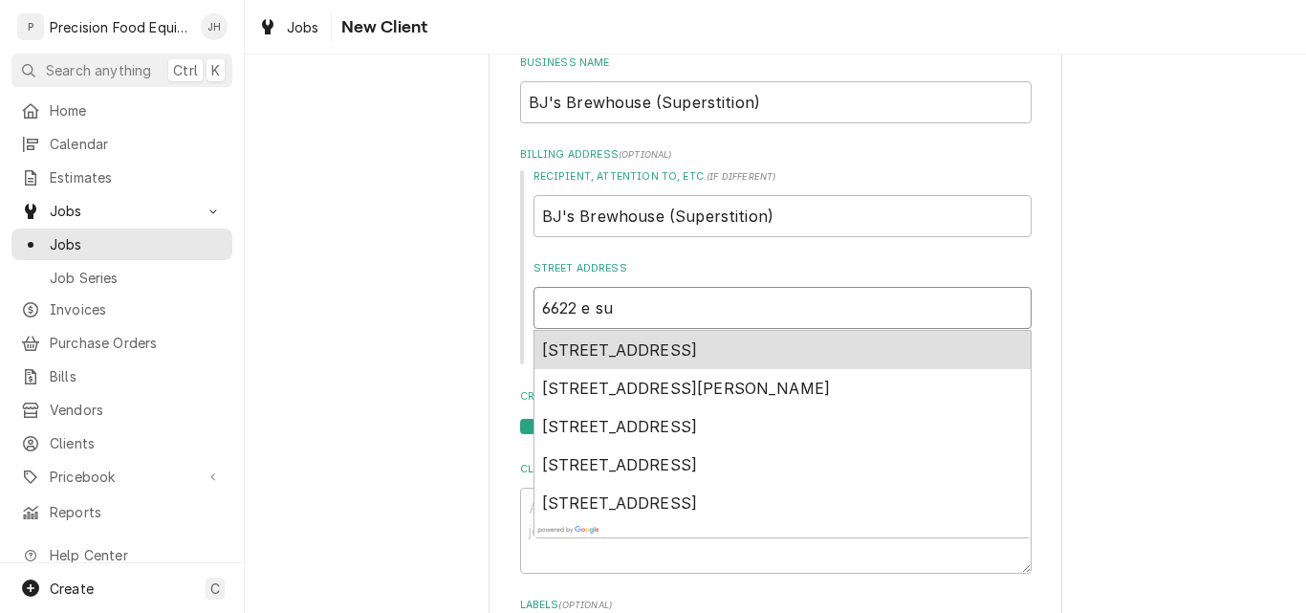
type textarea "x"
type input "6622 e sup"
click at [698, 357] on span "6622 East Superstition Springs Boulevard, Mesa, AZ, USA" at bounding box center [620, 349] width 156 height 19
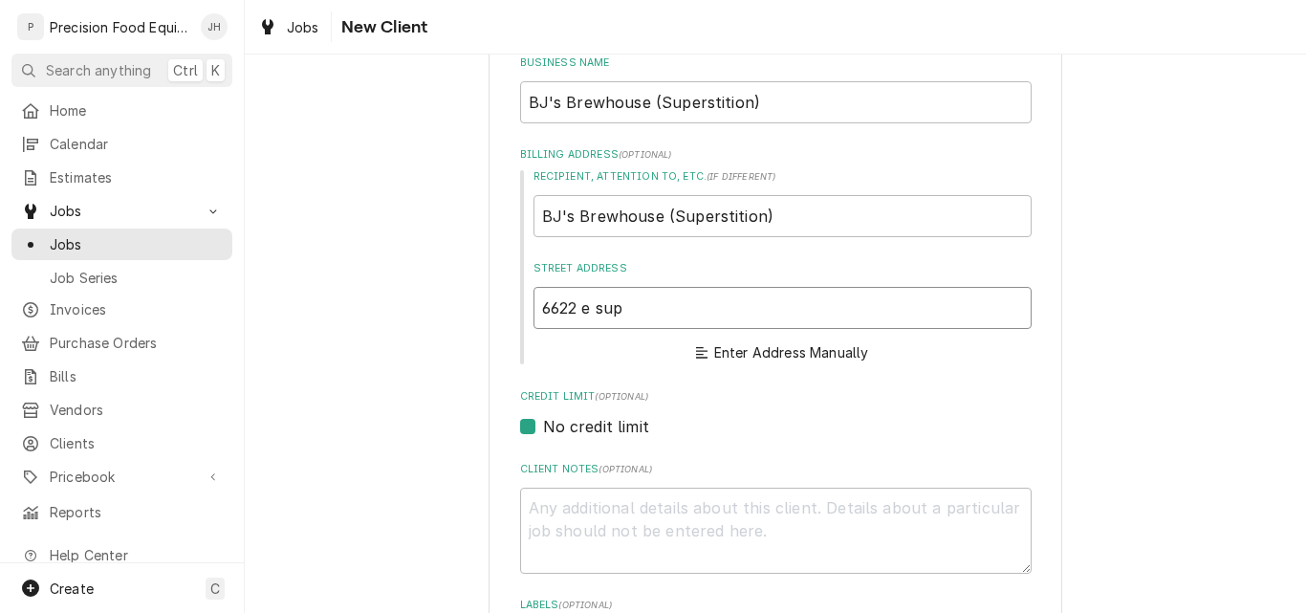
type textarea "x"
type input "6622 E Superstition Springs Blvd"
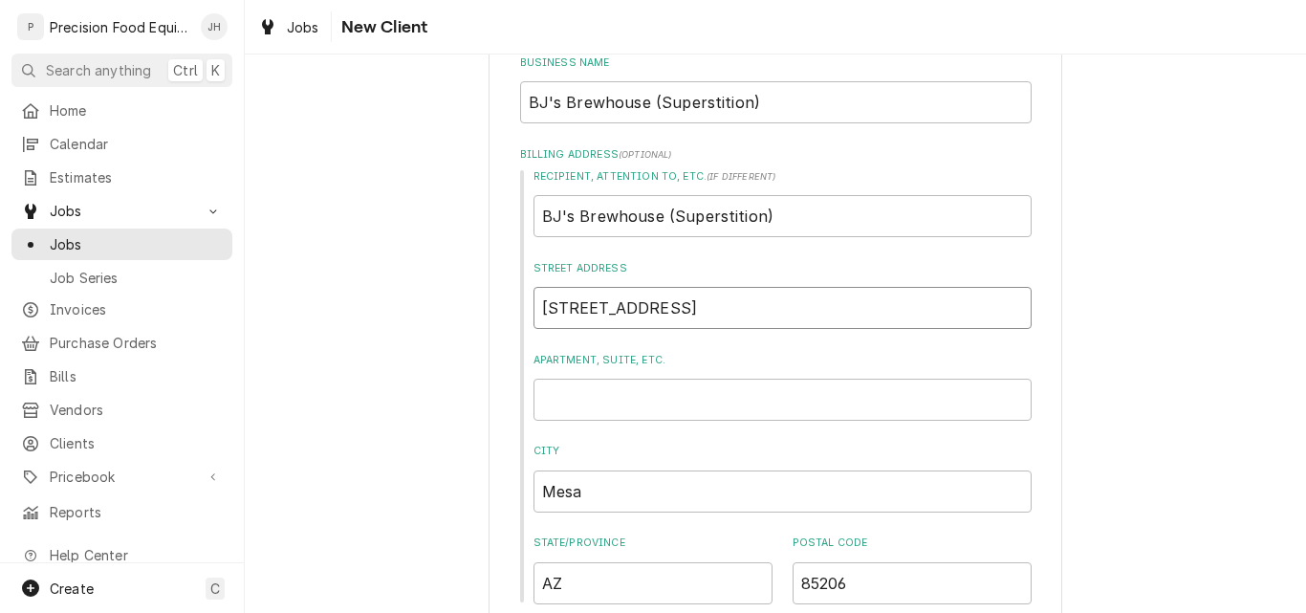
type textarea "x"
type input "6622 E Superstition Springs Blvd"
click at [656, 411] on input "Apartment, Suite, etc." at bounding box center [783, 400] width 498 height 42
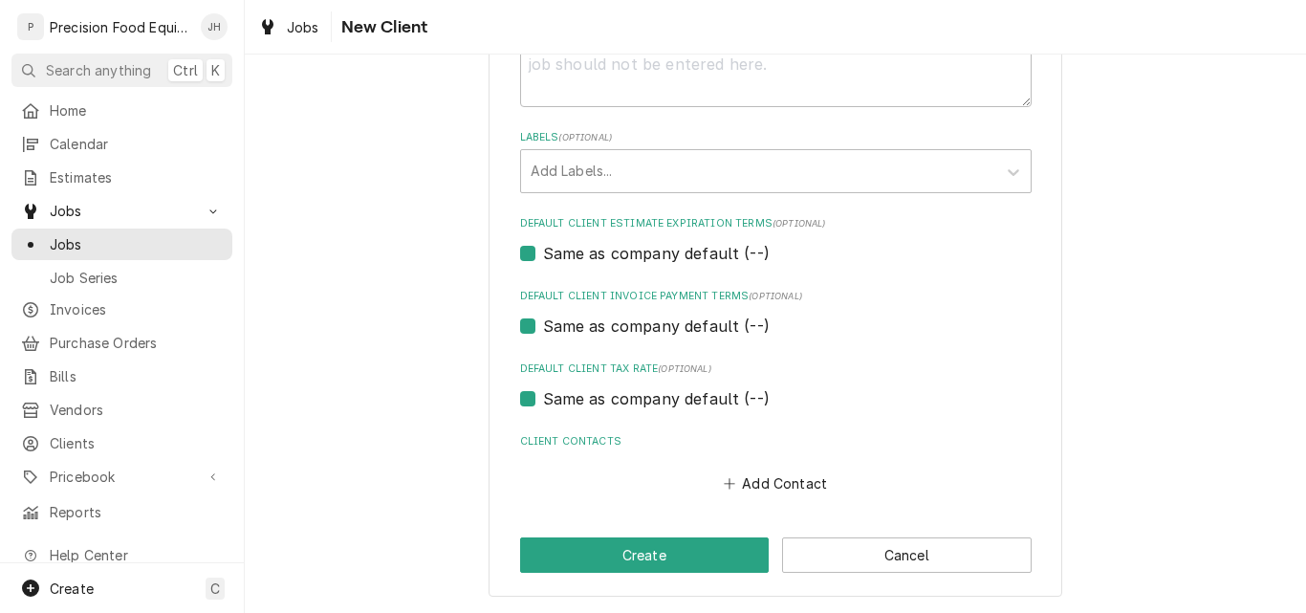
scroll to position [994, 0]
click at [785, 479] on button "Add Contact" at bounding box center [775, 483] width 110 height 27
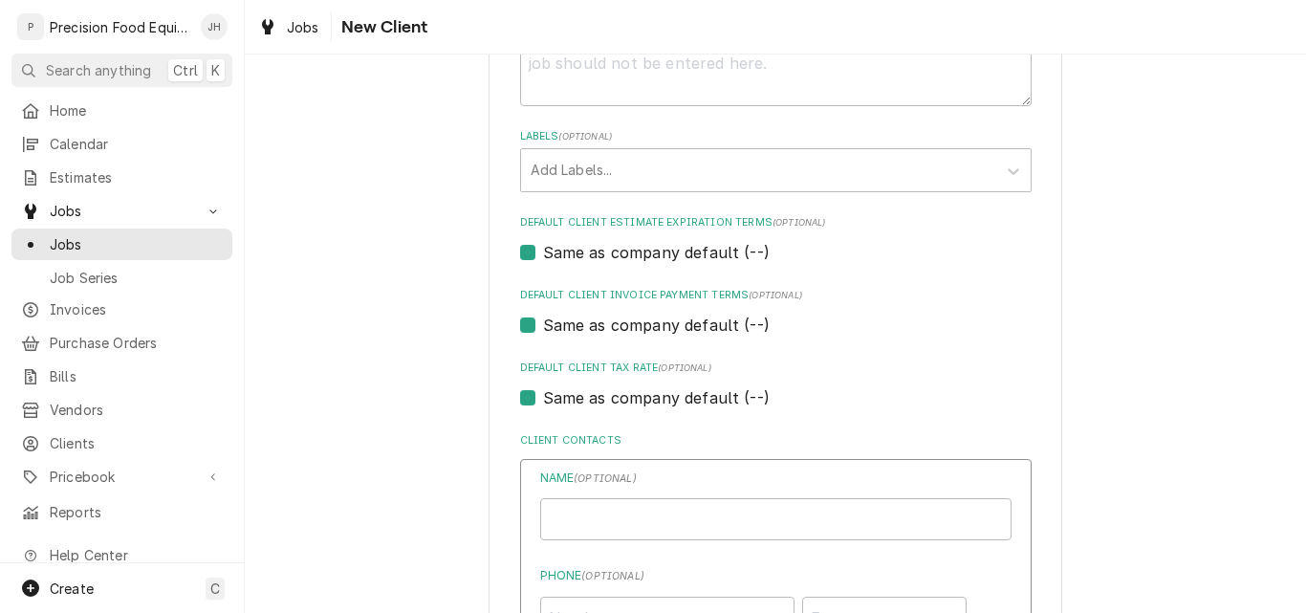
type textarea "x"
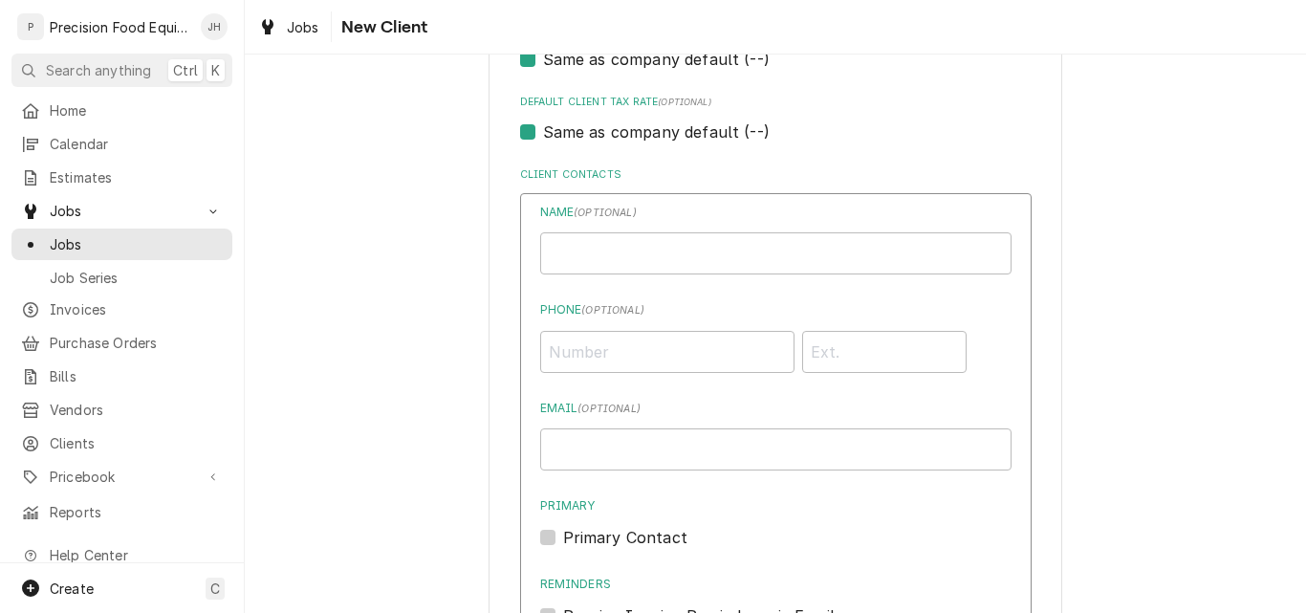
scroll to position [1281, 0]
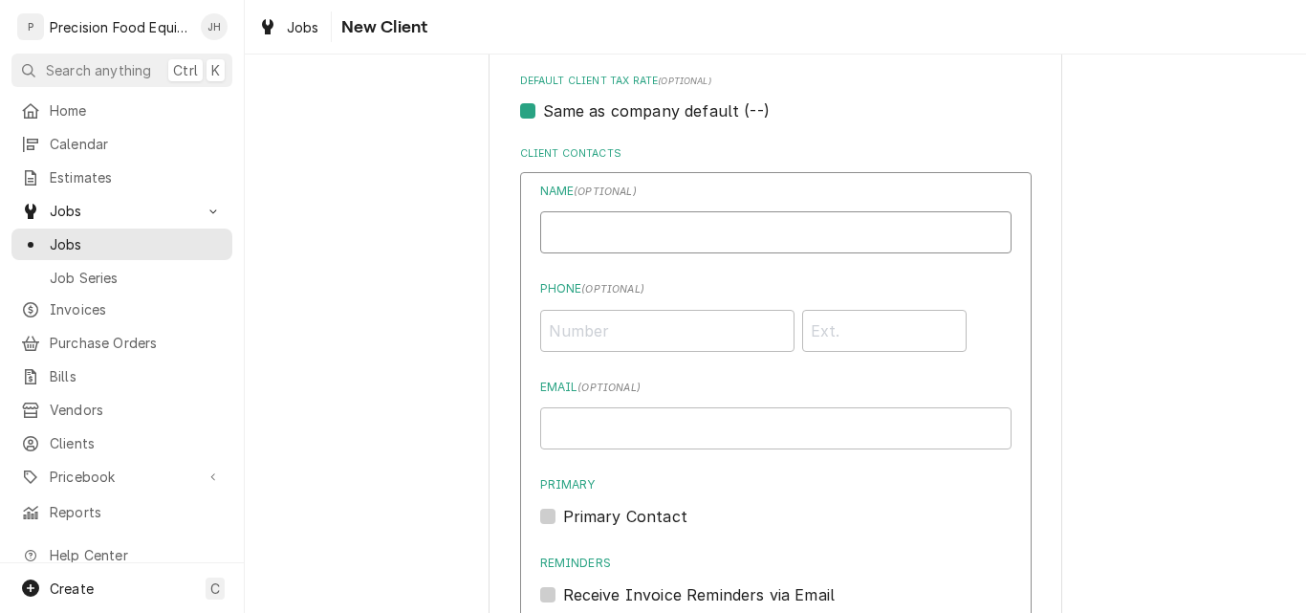
click at [624, 231] on input "Business Name" at bounding box center [776, 232] width 472 height 42
type input "MOD"
type input "(480) 324-1675"
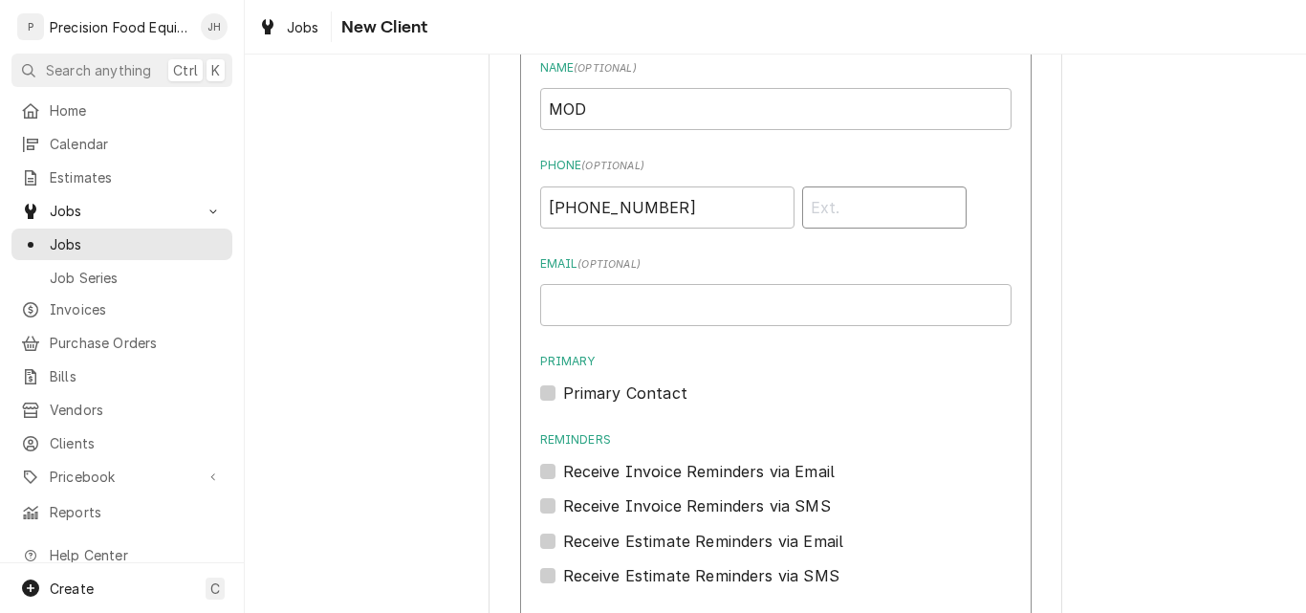
scroll to position [1634, 0]
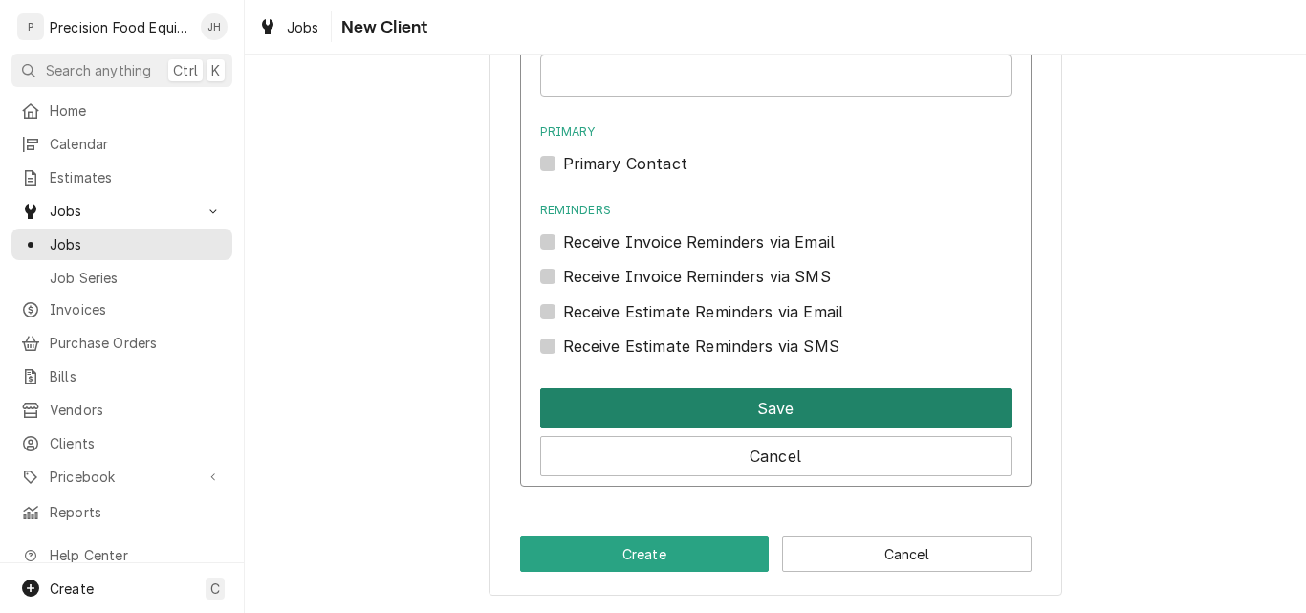
click at [735, 406] on button "Save" at bounding box center [776, 408] width 472 height 40
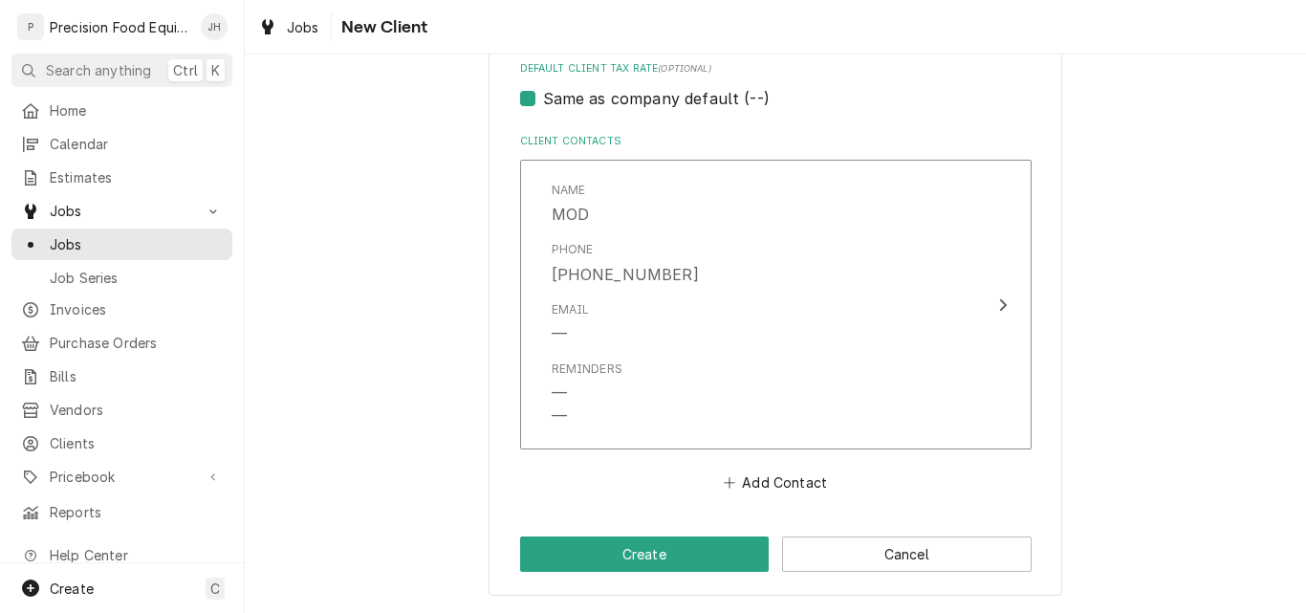
scroll to position [1293, 0]
click at [779, 486] on button "Add Contact" at bounding box center [775, 483] width 110 height 27
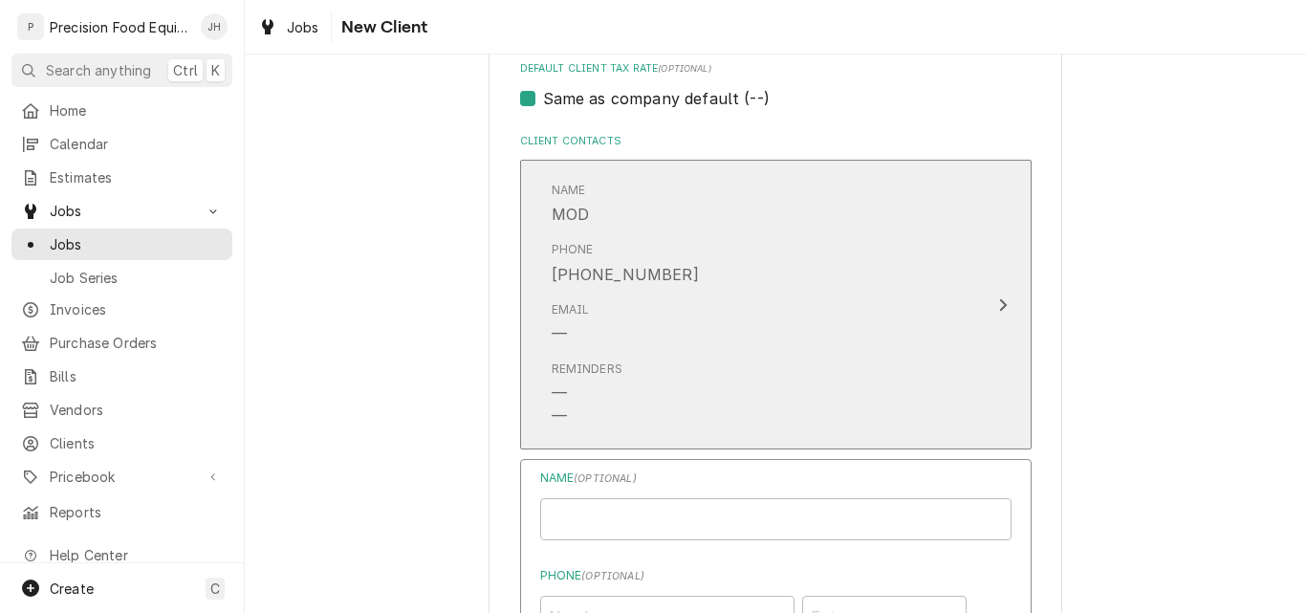
type textarea "x"
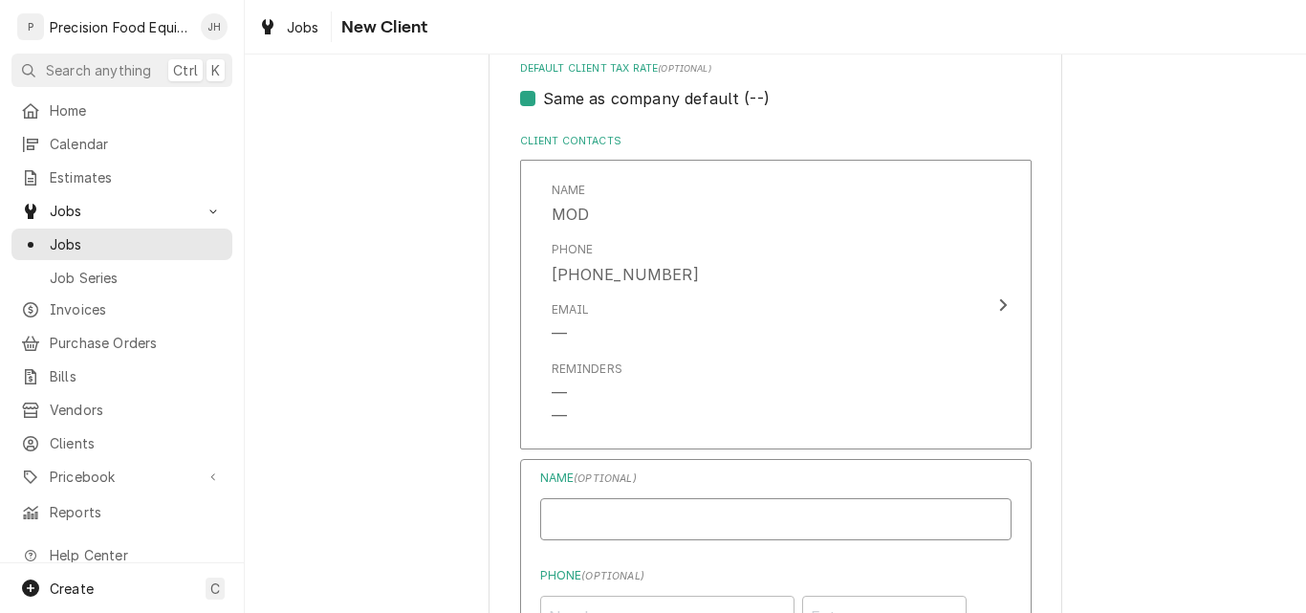
click at [600, 521] on input "Business Name" at bounding box center [776, 519] width 472 height 42
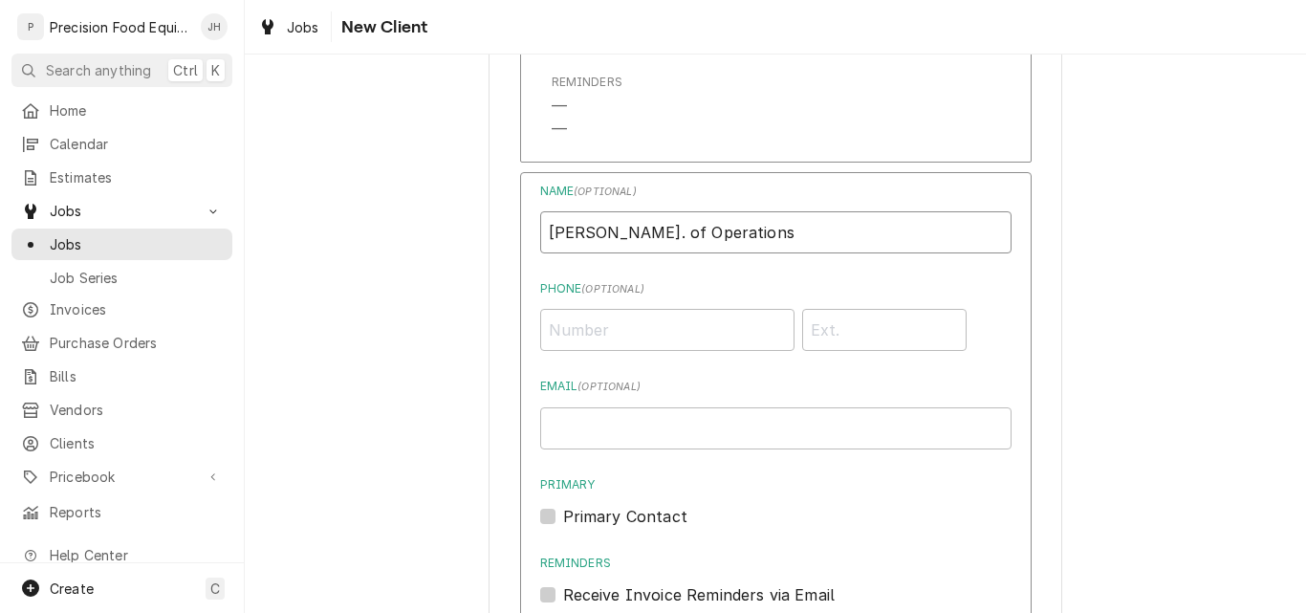
type input "Gary Dir. of Operations"
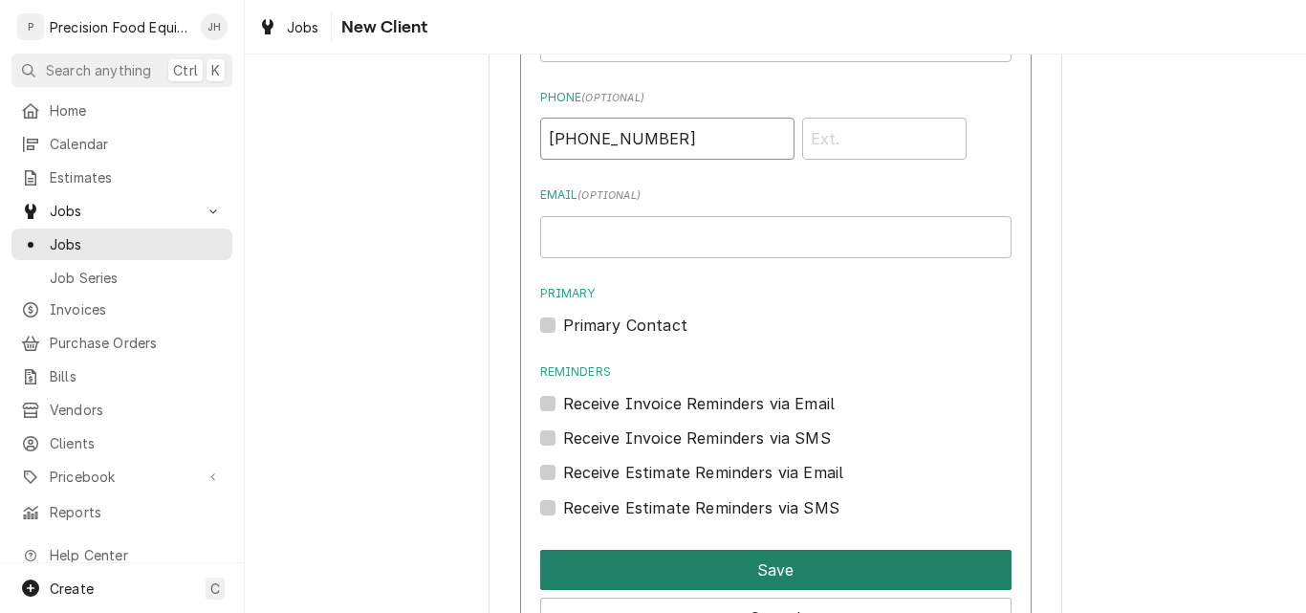
type input "(805) 796-9014"
click at [817, 562] on button "Save" at bounding box center [776, 570] width 472 height 40
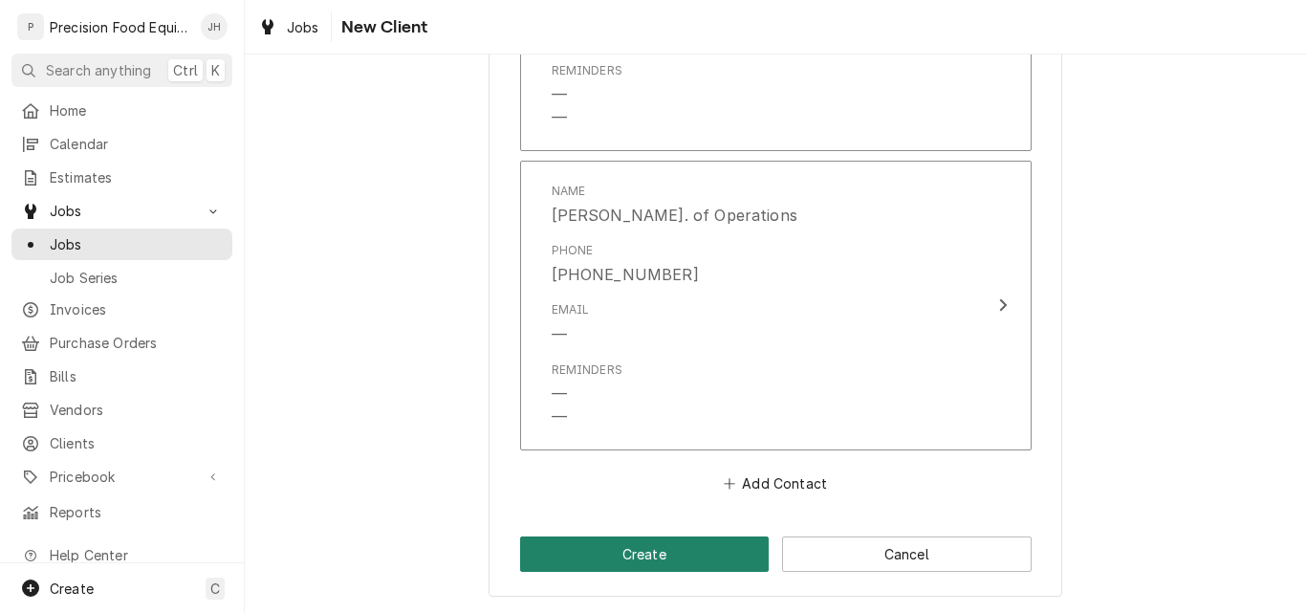
click at [692, 560] on button "Create" at bounding box center [645, 554] width 250 height 35
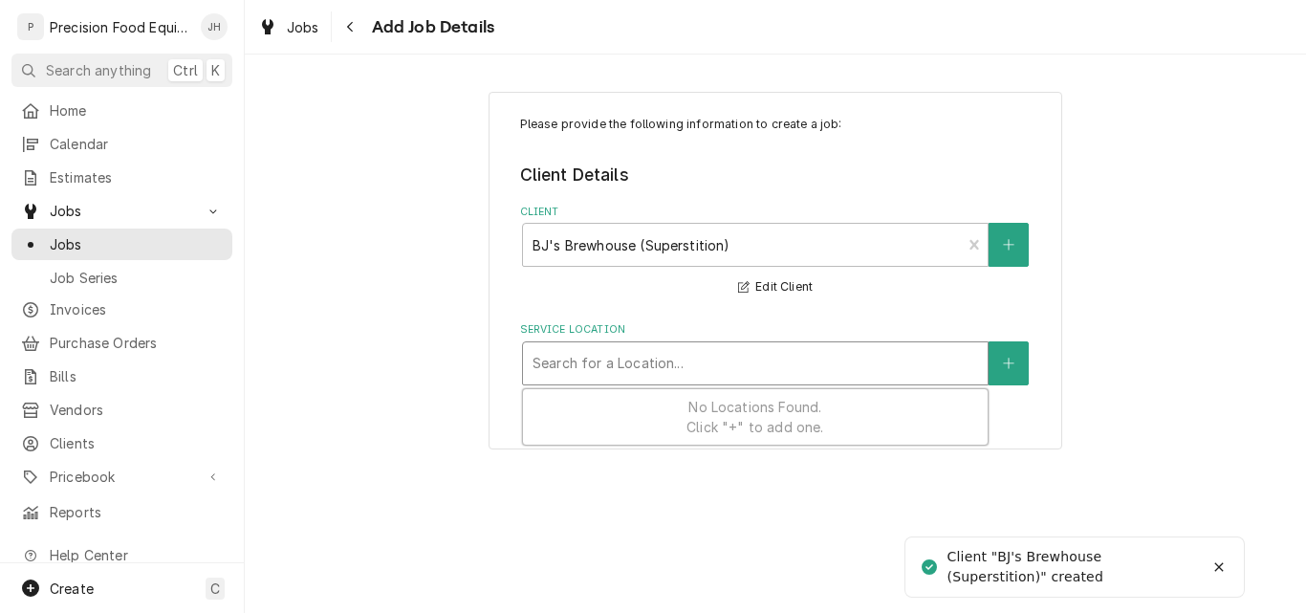
click at [646, 363] on div "Service Location" at bounding box center [756, 363] width 446 height 34
click at [1022, 363] on button "Service Location" at bounding box center [1009, 363] width 40 height 44
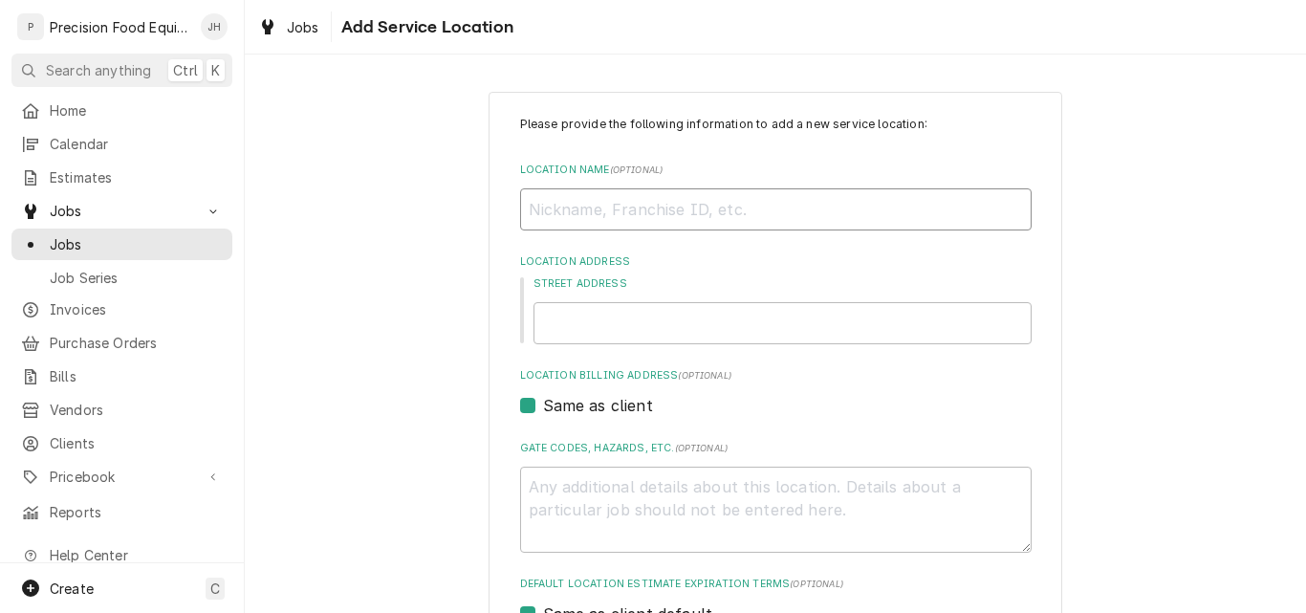
paste input "BJ's Brewhouse (Superstition)"
type textarea "x"
type input "BJ's Brewhouse (Superstition)"
type textarea "x"
type input "6"
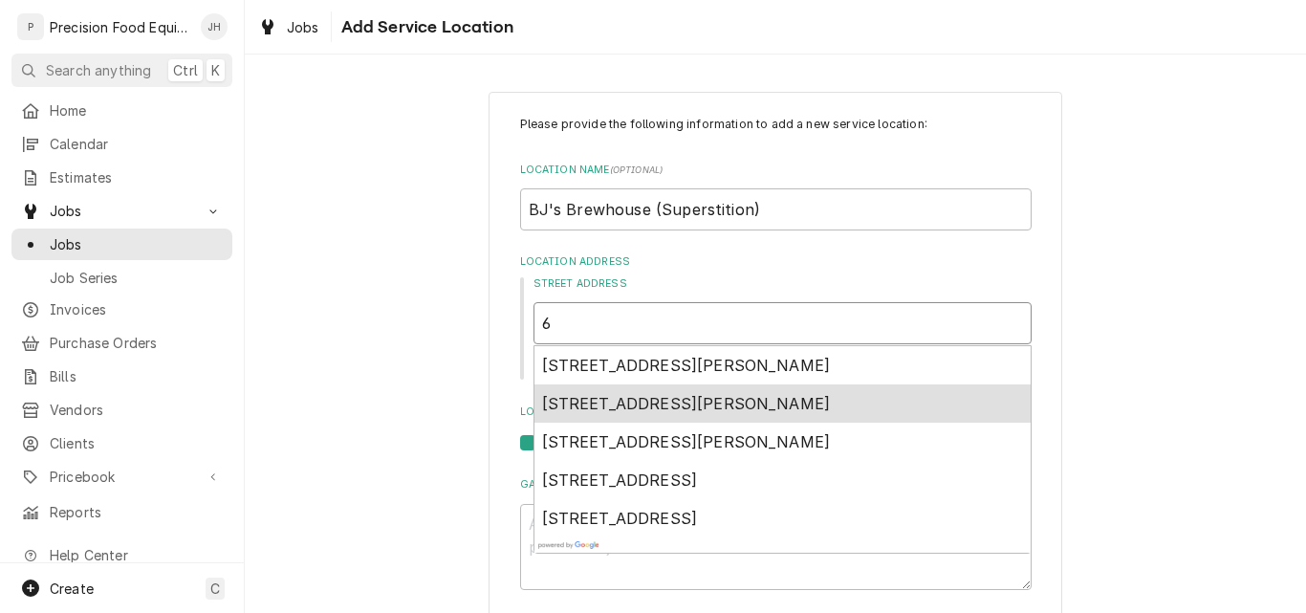
type textarea "x"
type input "66"
type textarea "x"
type input "662"
type textarea "x"
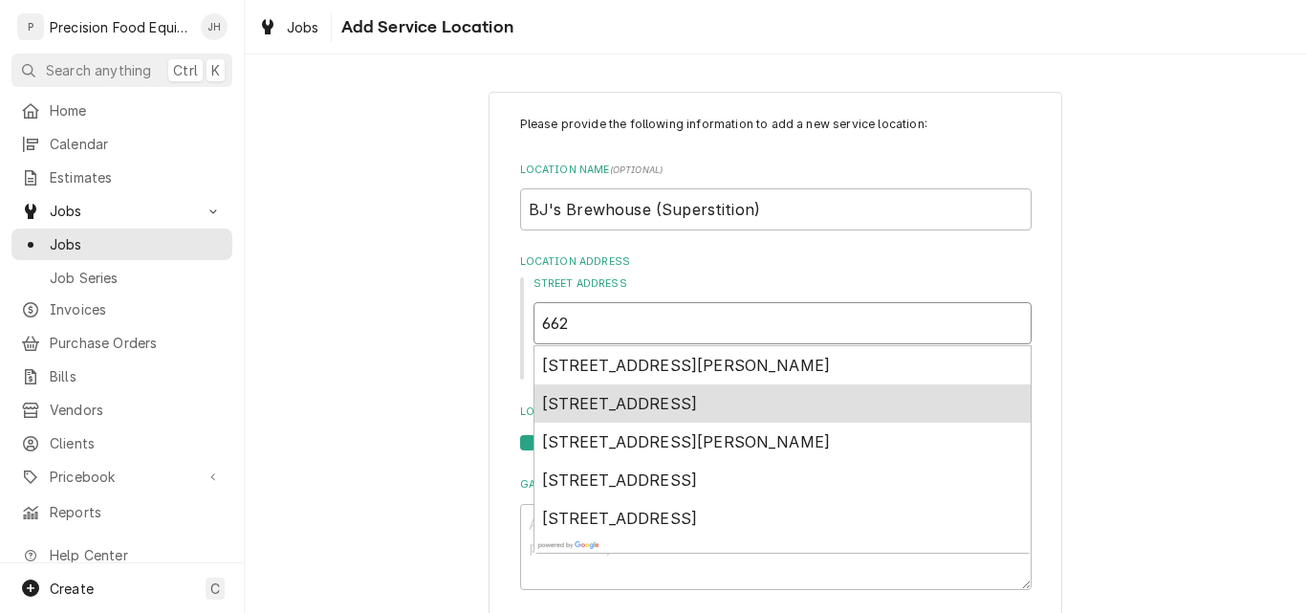
type input "6622"
type textarea "x"
type input "6622"
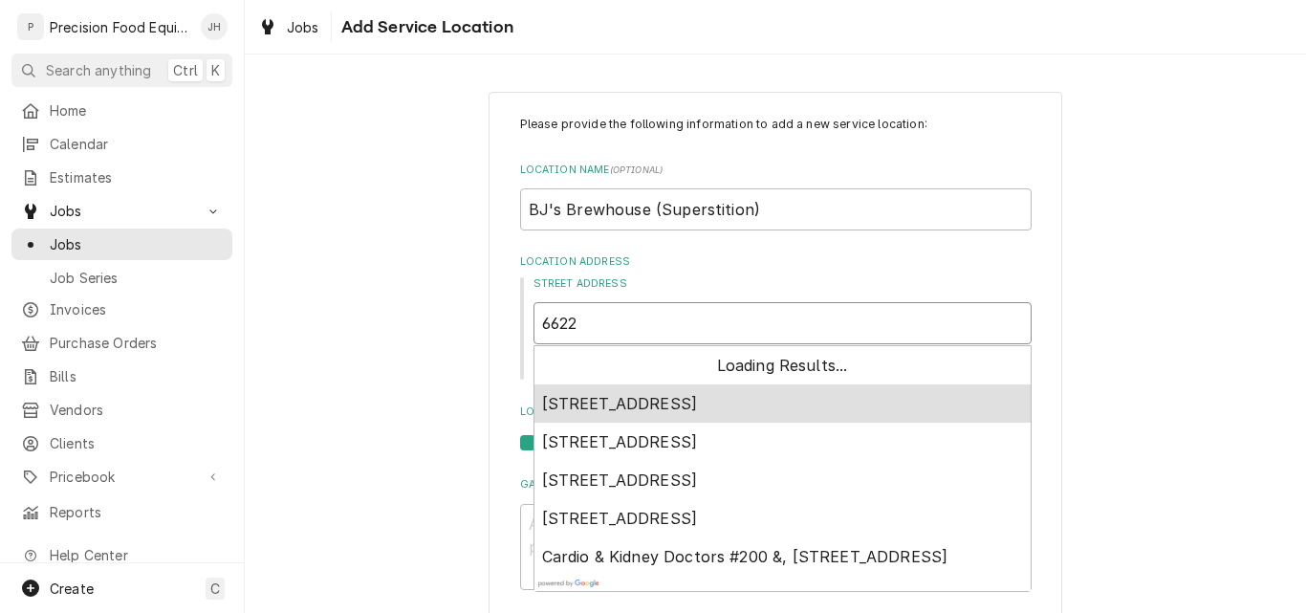
type textarea "x"
type input "6622 e"
type textarea "x"
type input "6622 e"
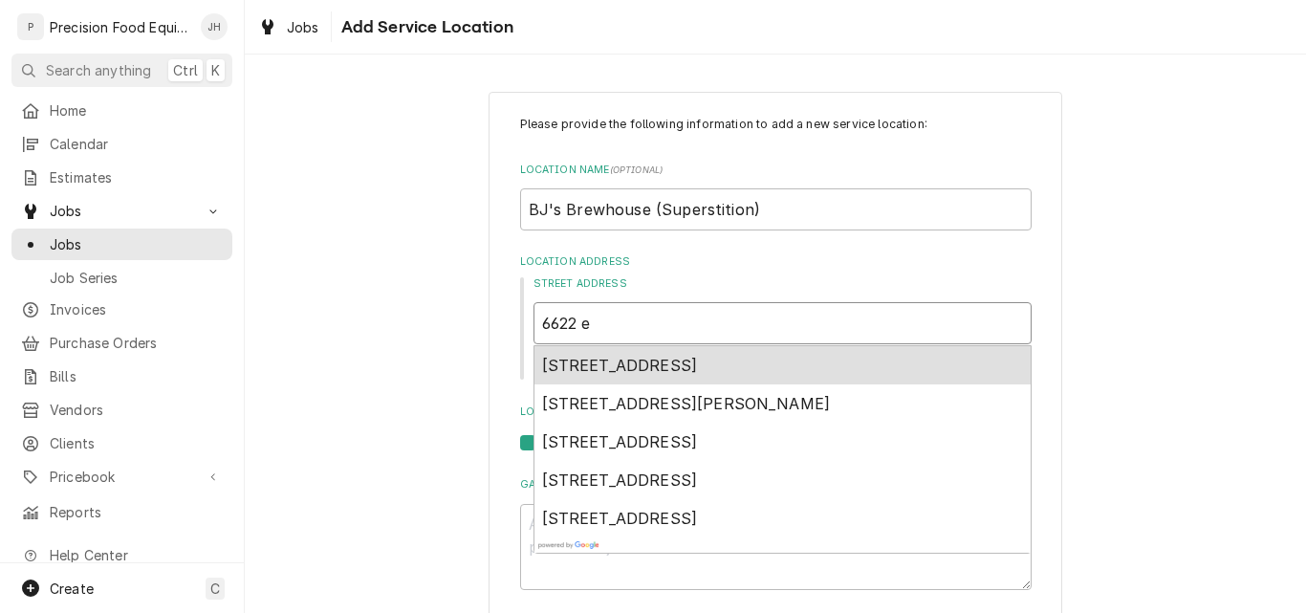
type textarea "x"
type input "6622 e s"
type textarea "x"
type input "6622 e su"
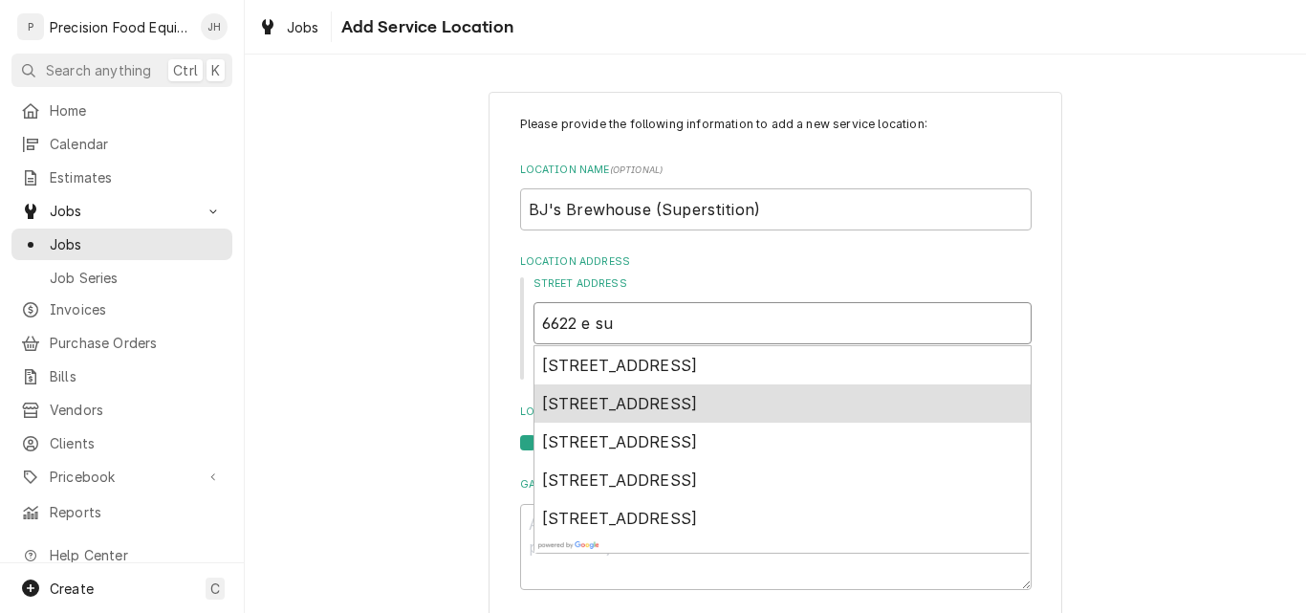
type textarea "x"
type input "6622 e sup"
type textarea "x"
type input "6622 e supe"
type textarea "x"
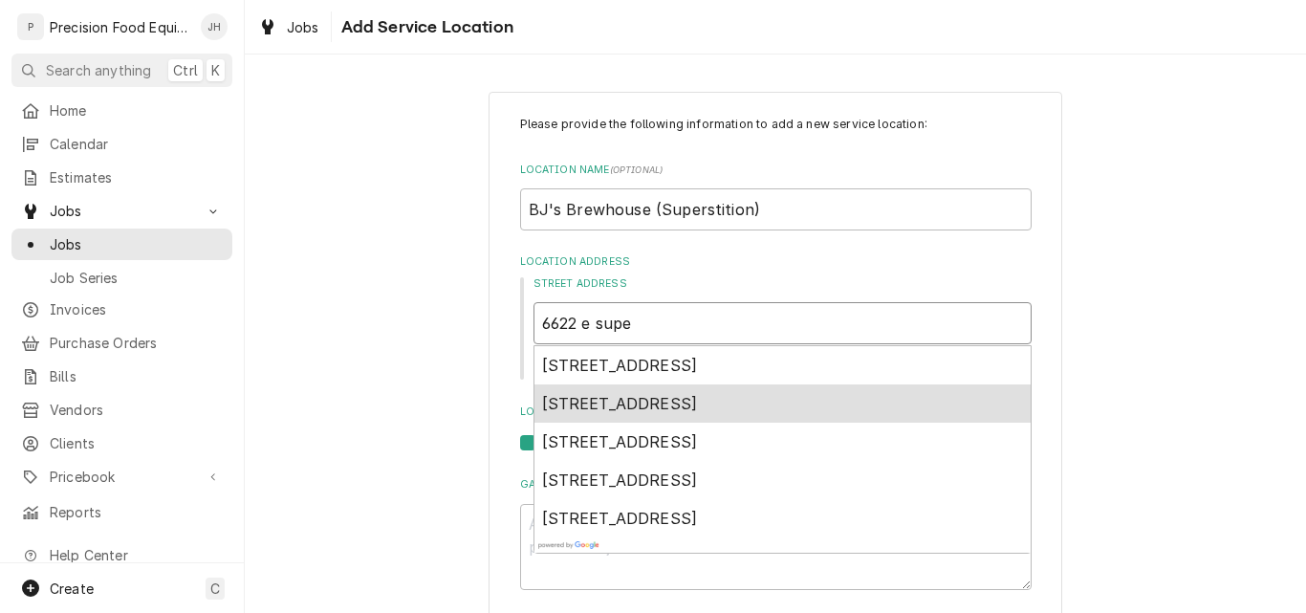
type input "6622 e super"
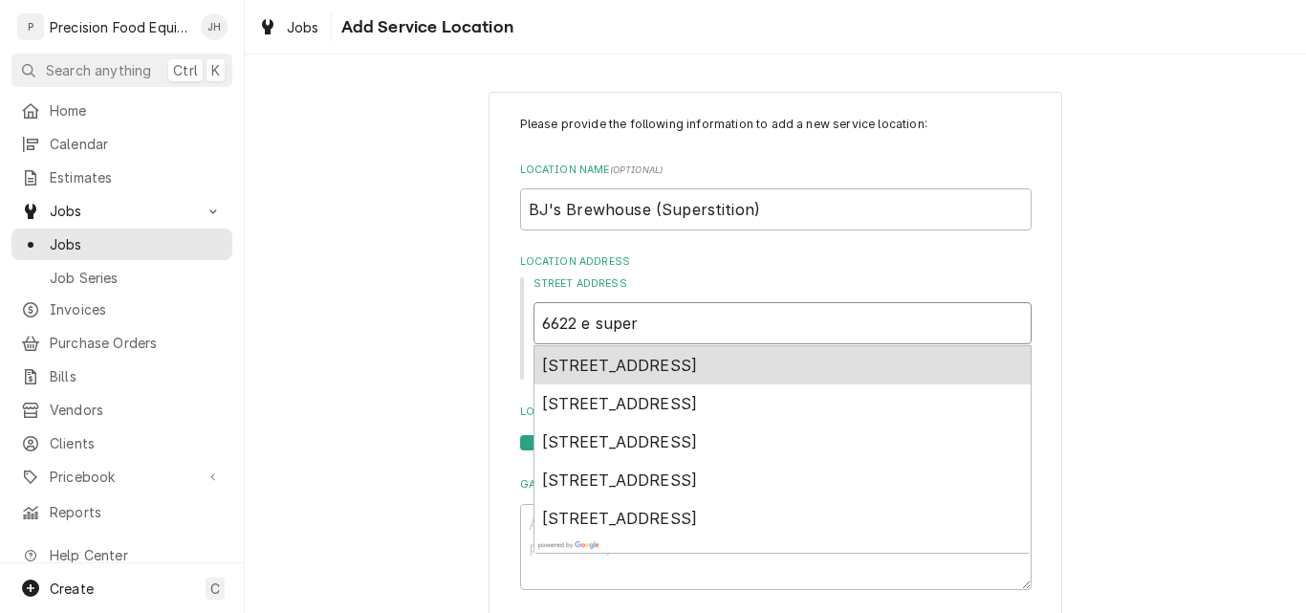
click at [698, 369] on span "6622 East Superstition Springs Boulevard, Mesa, AZ, USA" at bounding box center [620, 365] width 156 height 19
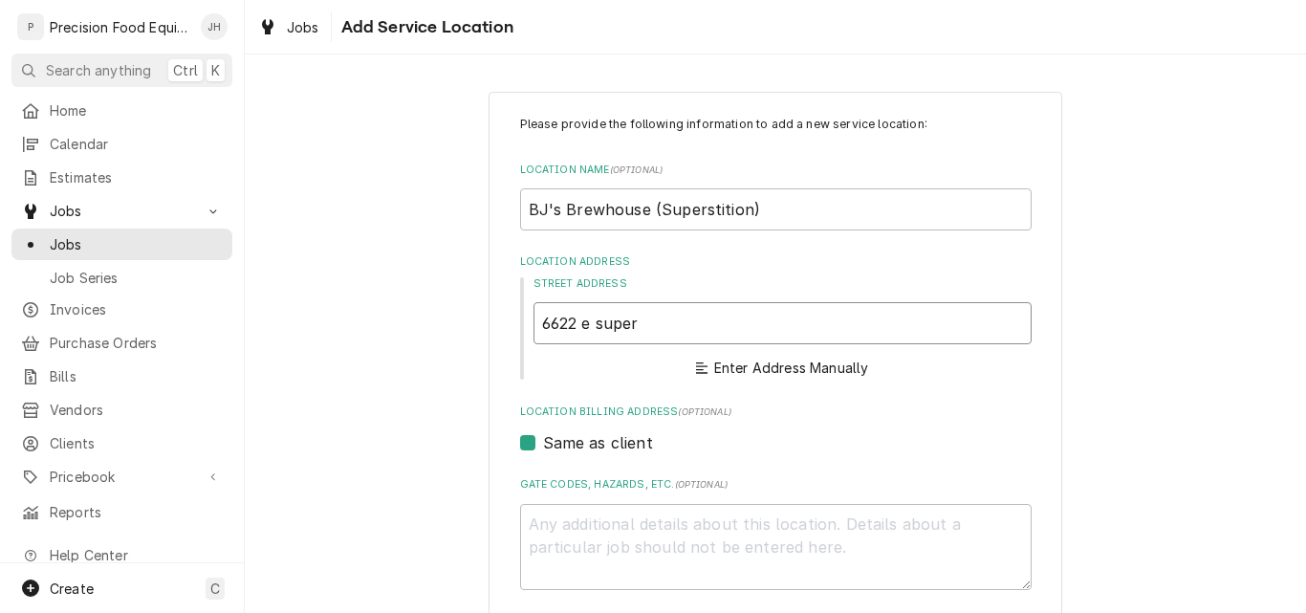
type textarea "x"
type input "6622 E Superstition Springs Blvd"
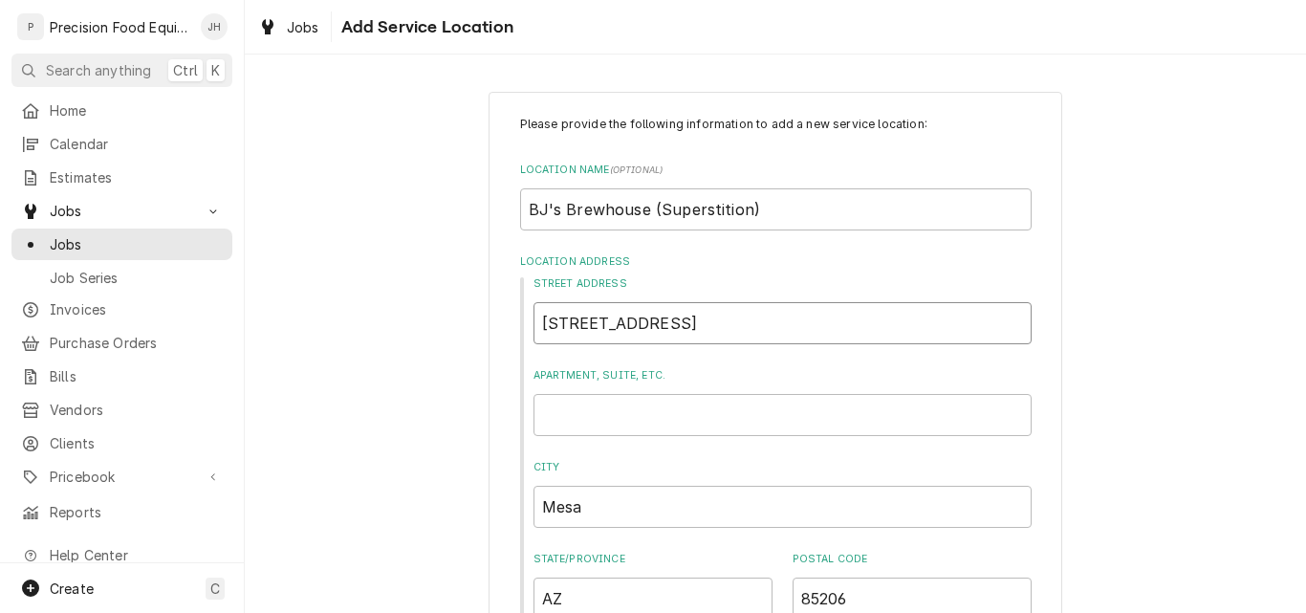
type textarea "x"
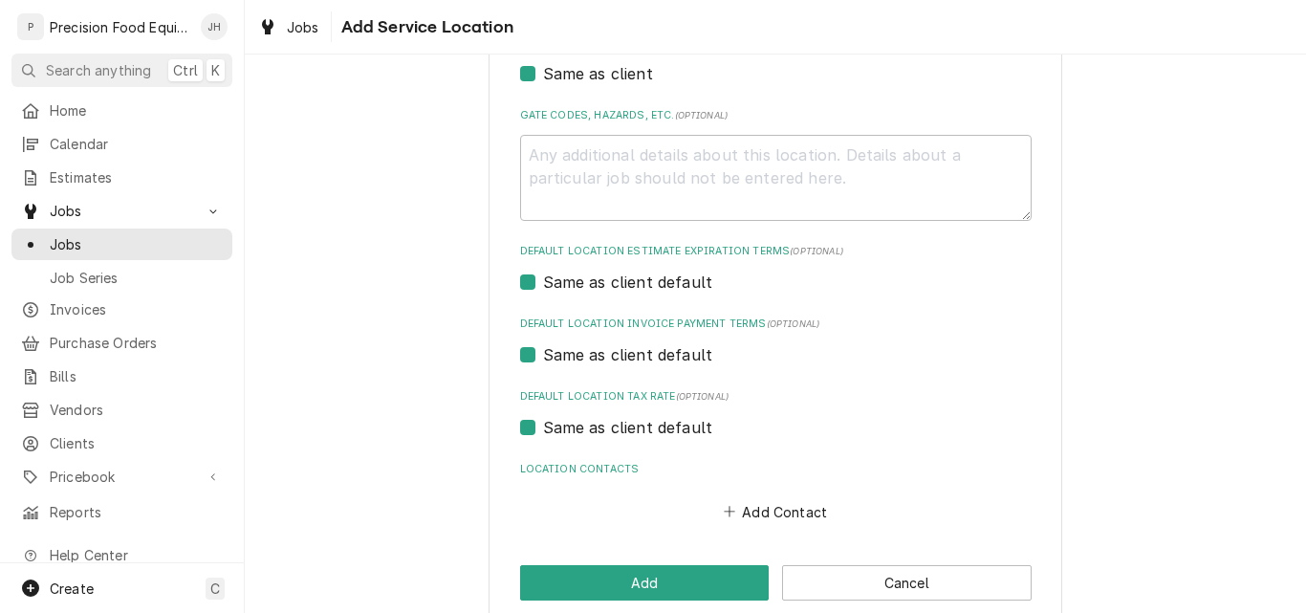
scroll to position [636, 0]
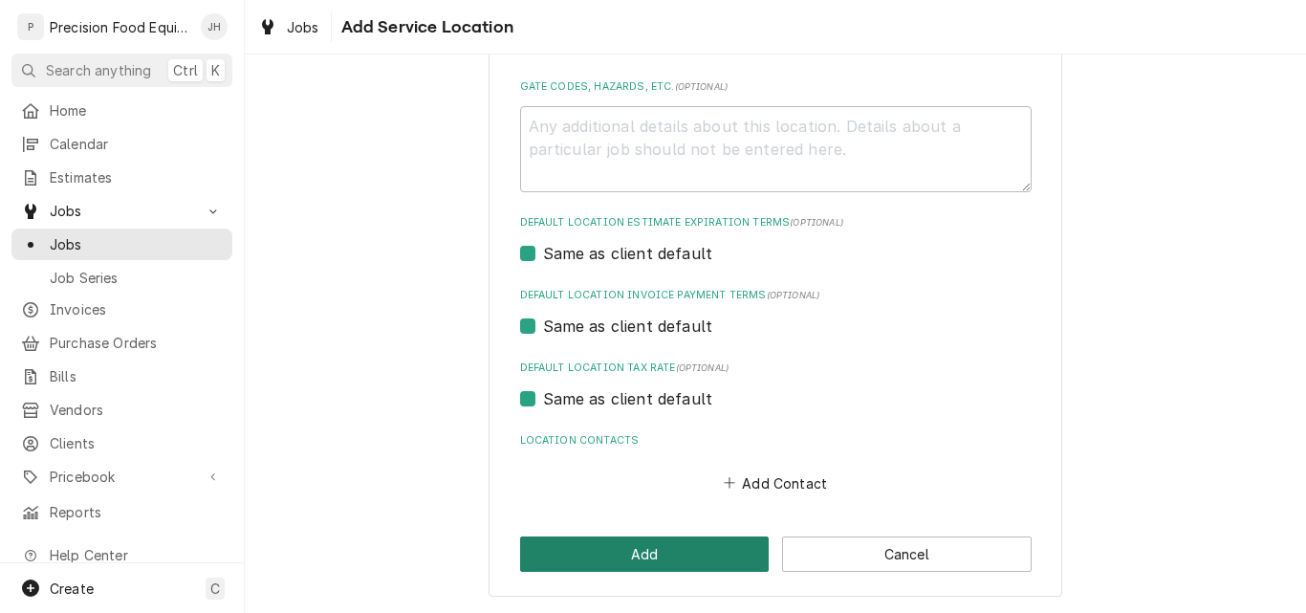
type input "6622 E Superstition Springs Blvd"
click at [657, 544] on button "Add" at bounding box center [645, 554] width 250 height 35
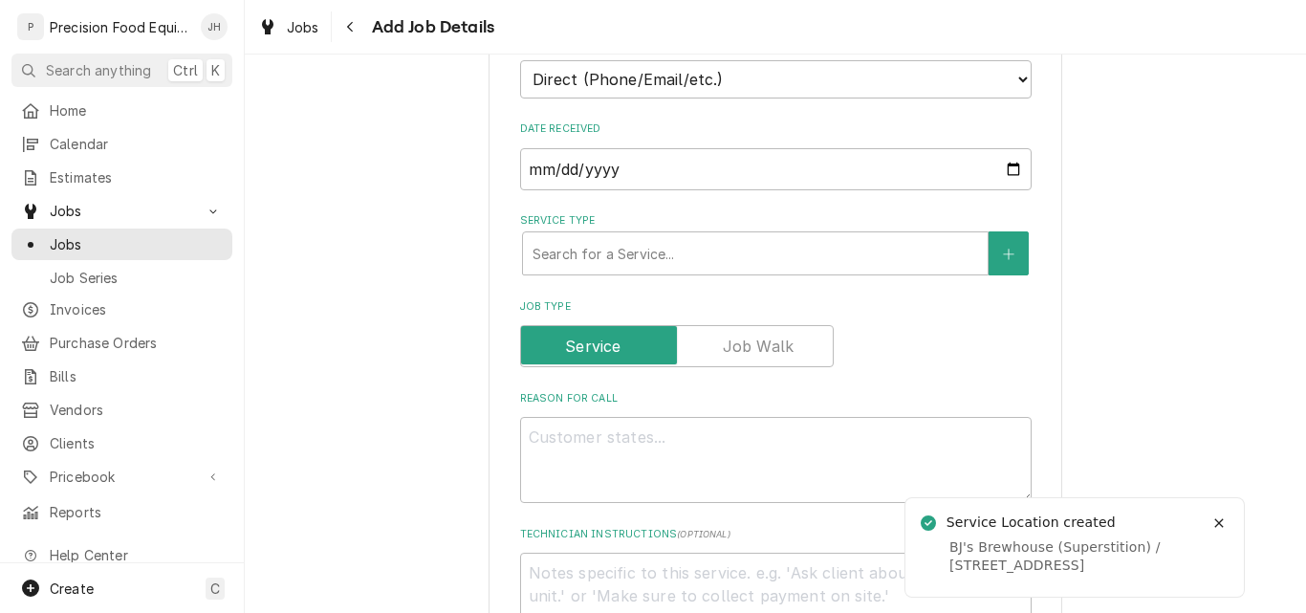
scroll to position [478, 0]
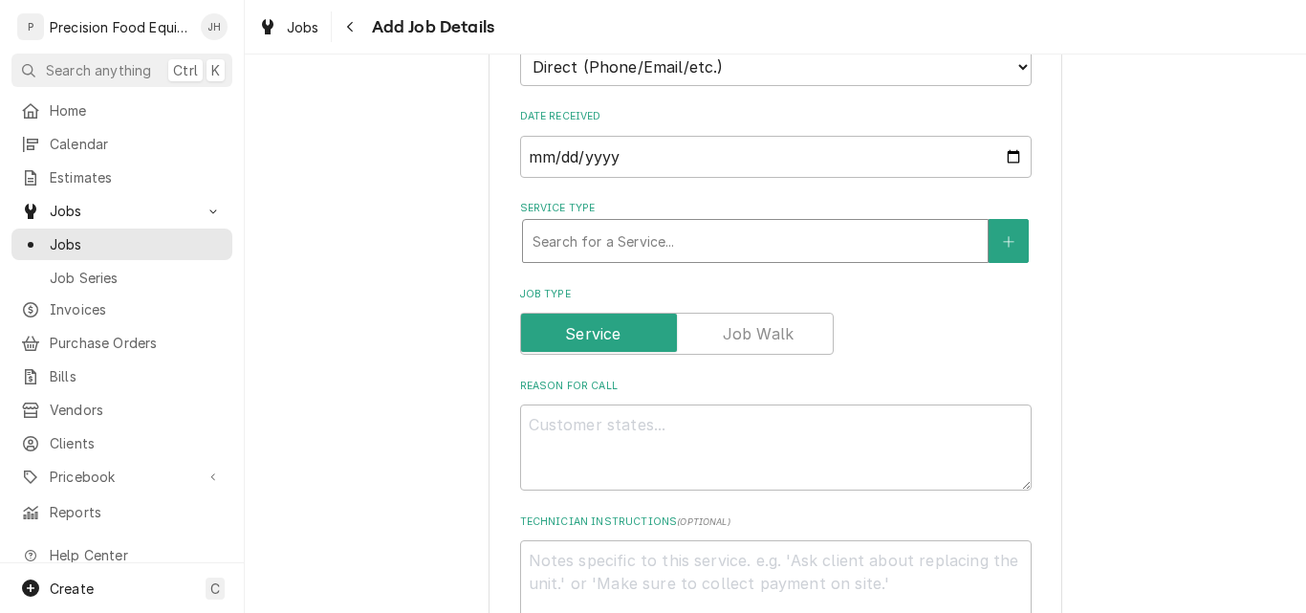
click at [670, 242] on div "Service Type" at bounding box center [756, 241] width 446 height 34
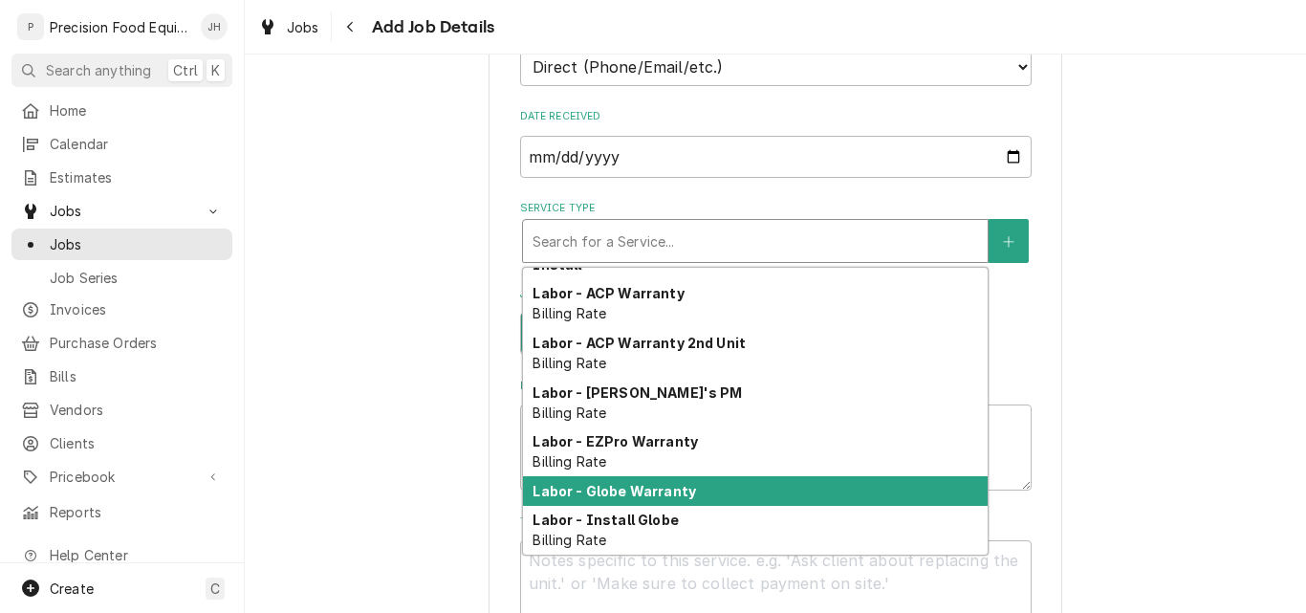
scroll to position [262, 0]
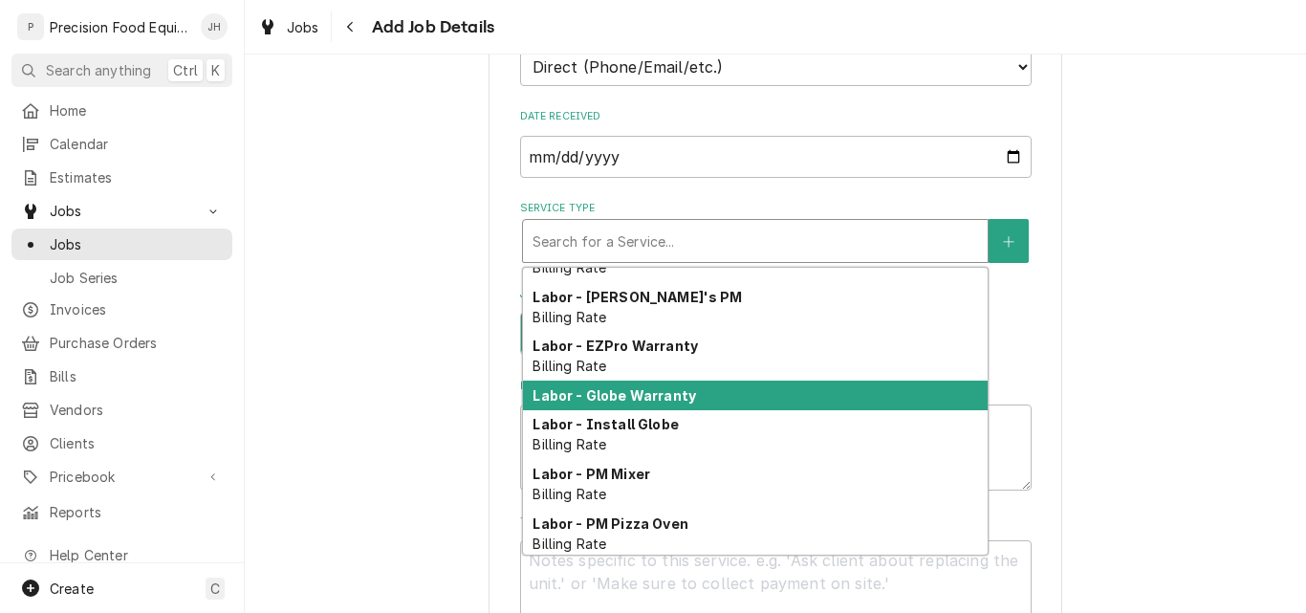
click at [663, 400] on strong "Labor - Globe Warranty" at bounding box center [615, 395] width 164 height 16
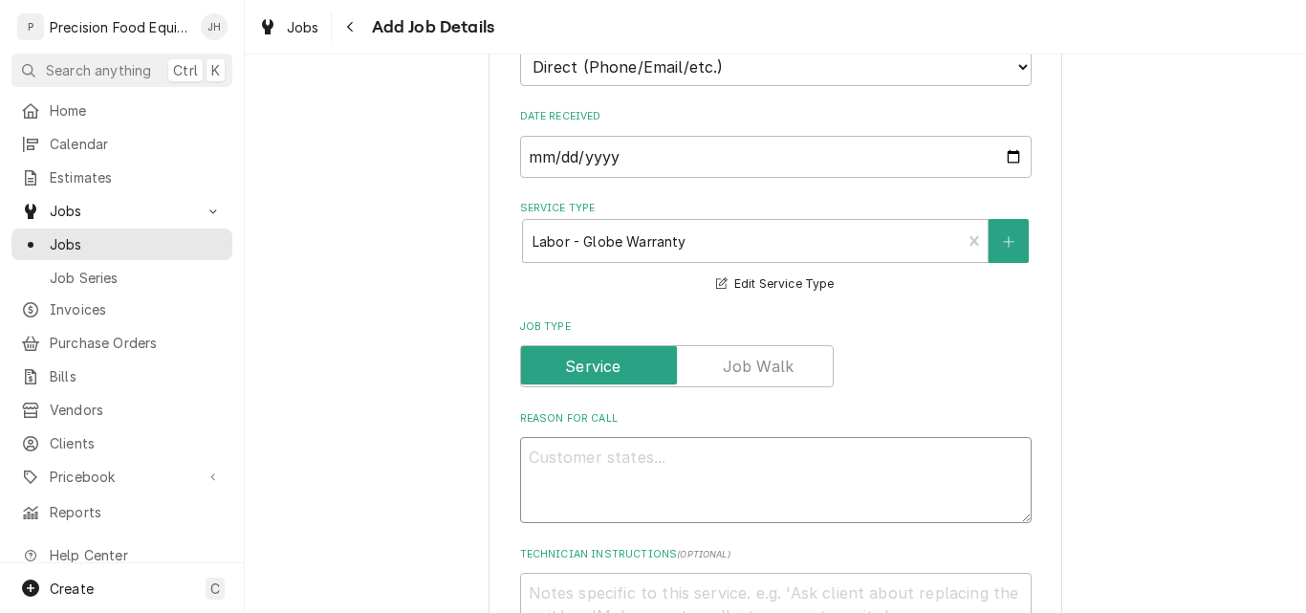
click at [567, 457] on textarea "Reason For Call" at bounding box center [776, 480] width 512 height 86
type textarea "x"
type textarea "G"
type textarea "x"
type textarea "Gl"
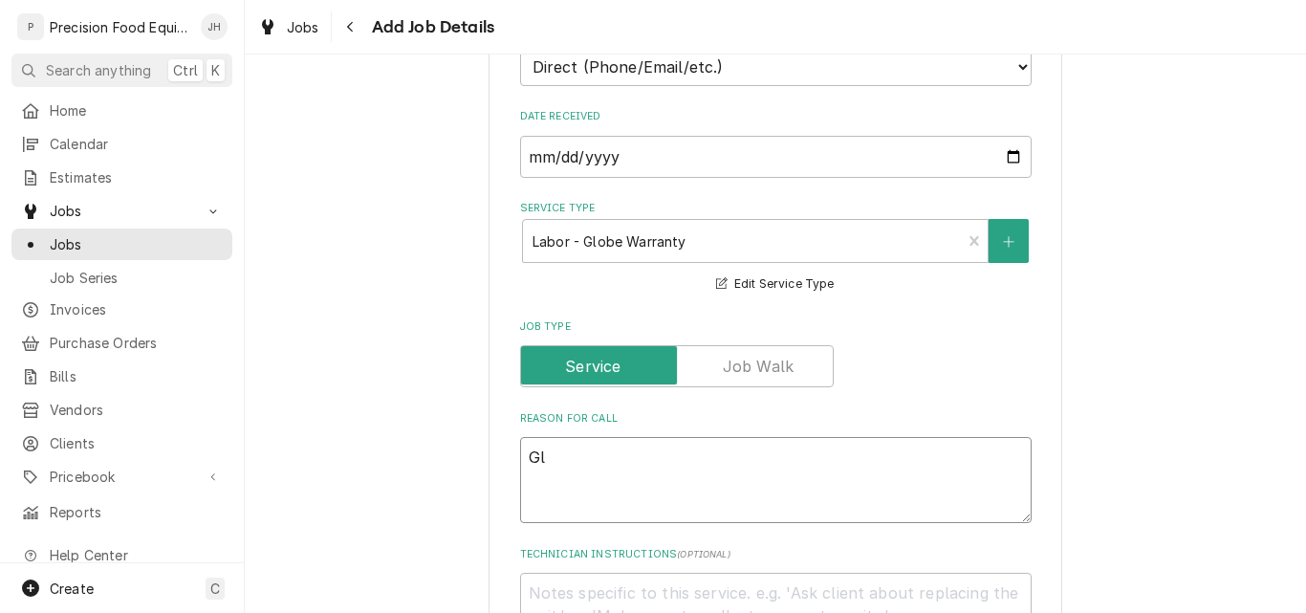
type textarea "x"
type textarea "Glo"
type textarea "x"
type textarea "Glob"
type textarea "x"
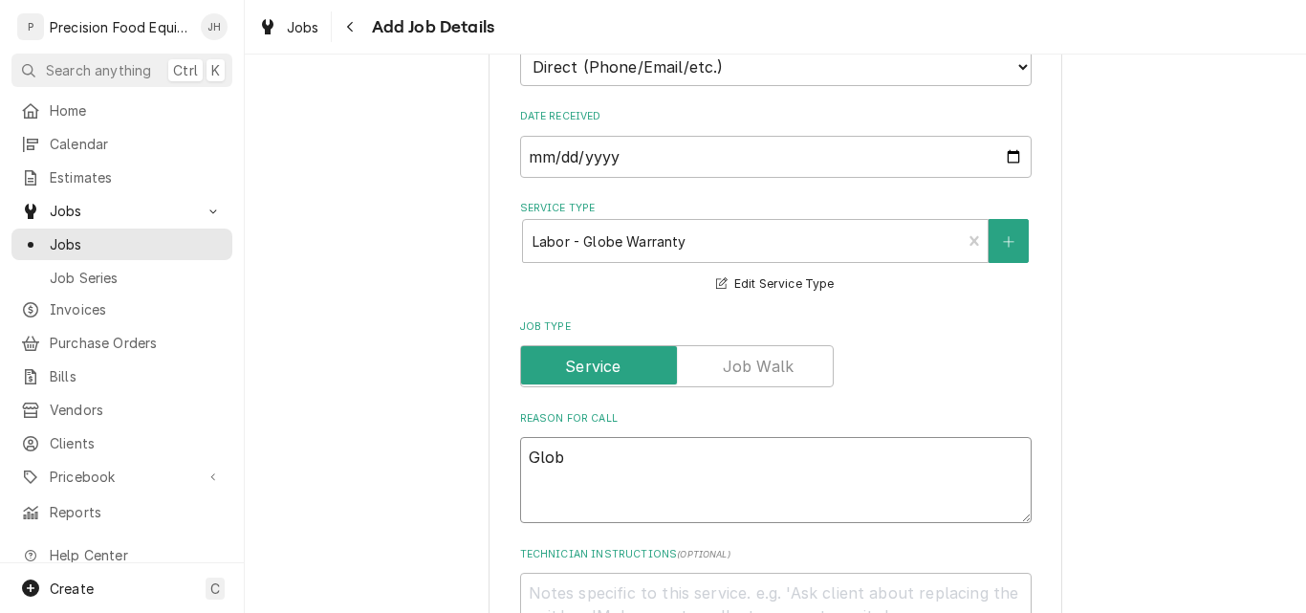
type textarea "Globe"
type textarea "x"
type textarea "Globe"
type textarea "x"
type textarea "Globe G"
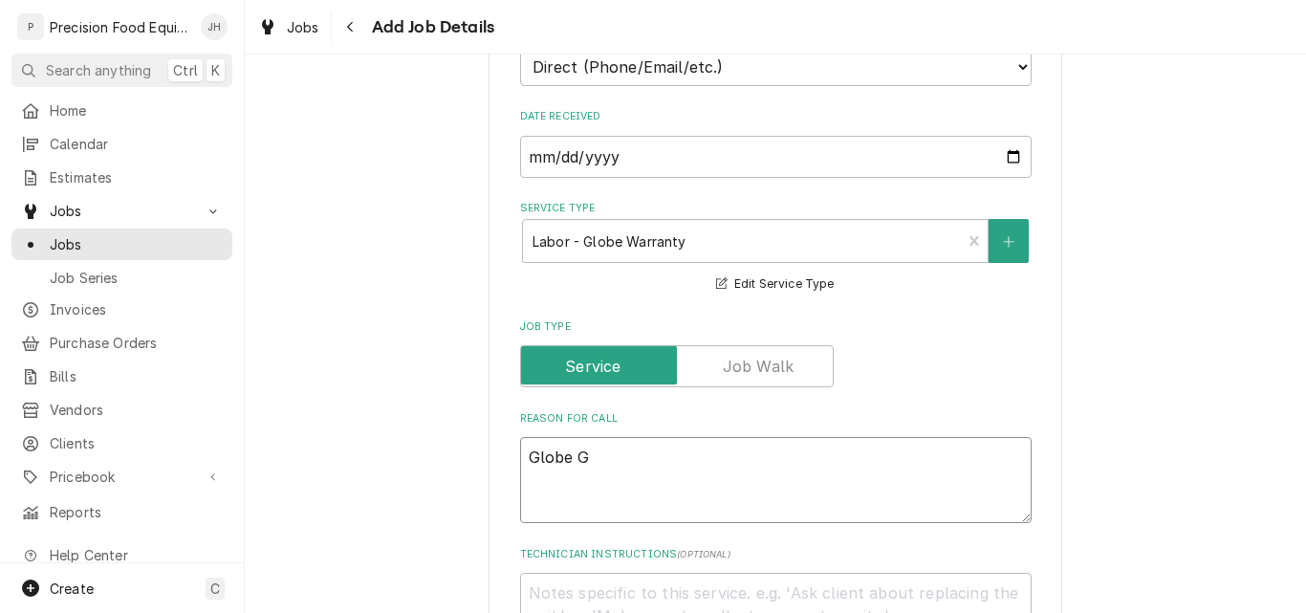
type textarea "x"
type textarea "Globe G1"
type textarea "x"
type textarea "Globe G12"
type textarea "x"
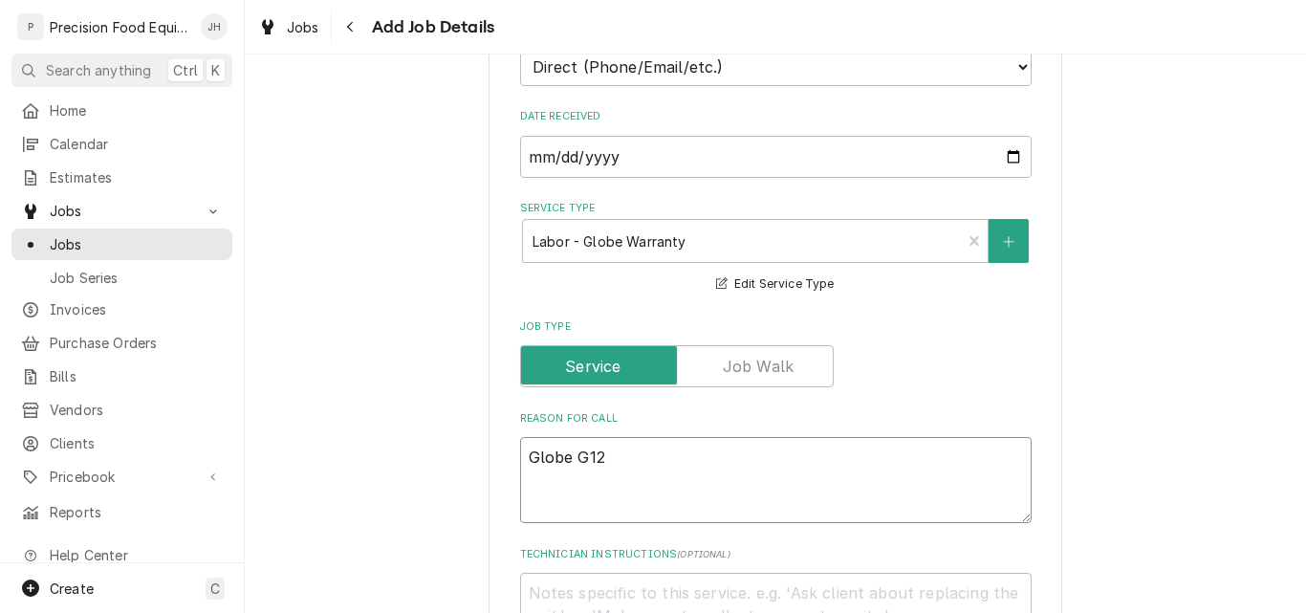
type textarea "Globe G12"
type textarea "x"
type textarea "Globe G12 s"
type textarea "x"
type textarea "Globe G12 sl"
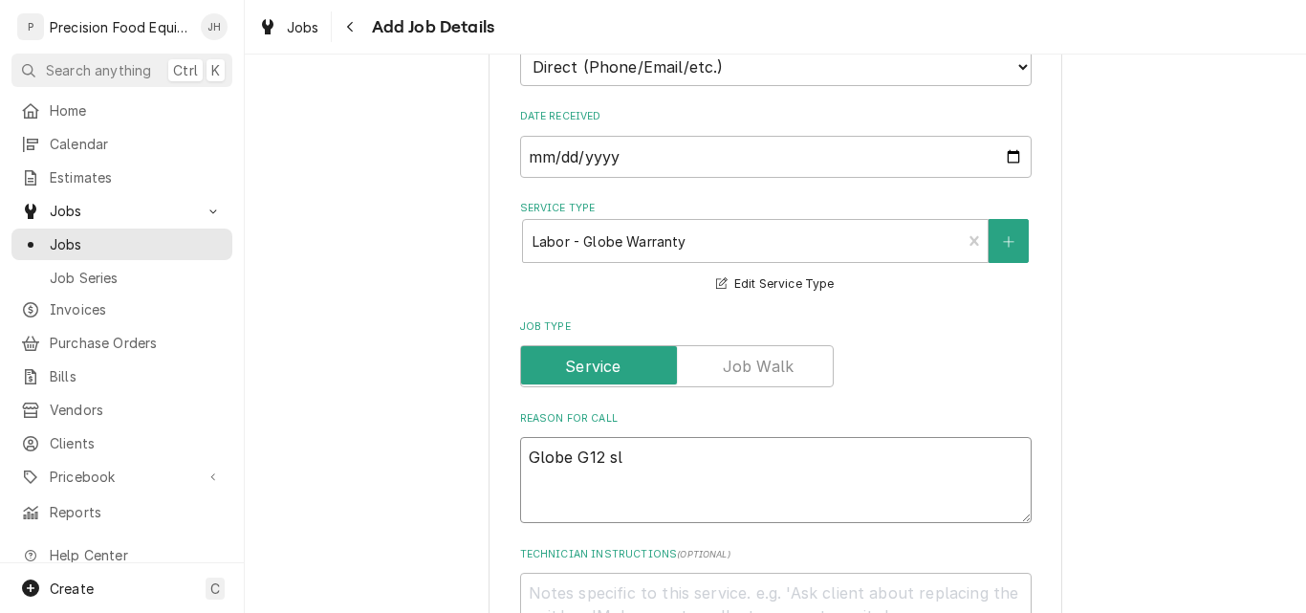
type textarea "x"
type textarea "Globe G12 sli"
type textarea "x"
type textarea "Globe G12 slic"
type textarea "x"
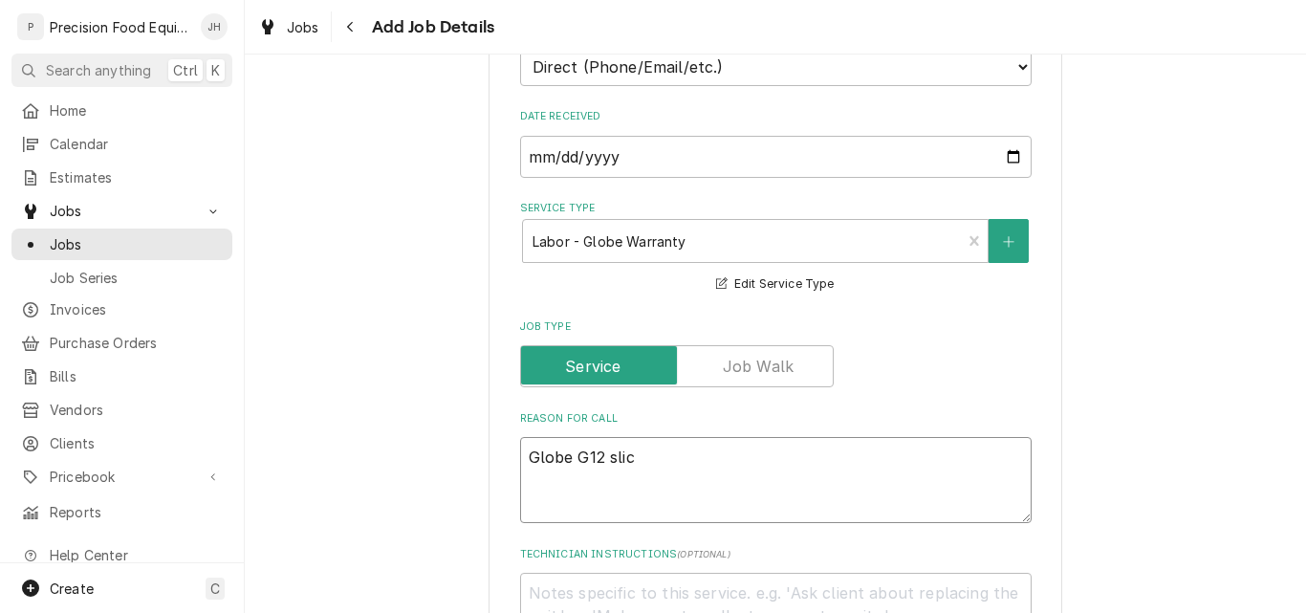
type textarea "Globe G12 slice"
type textarea "x"
type textarea "Globe G12 slicer"
type textarea "x"
type textarea "Globe G12 slicer"
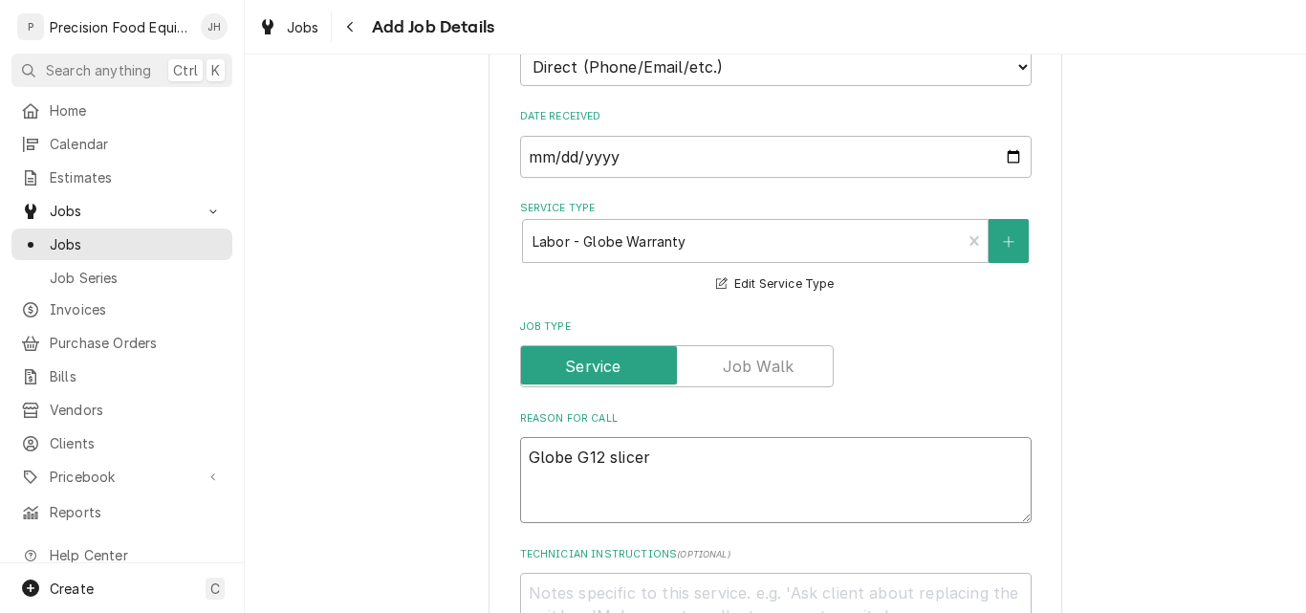
type textarea "x"
type textarea "Globe G12 slicer"
type textarea "x"
type textarea "Globe G12 slice"
type textarea "x"
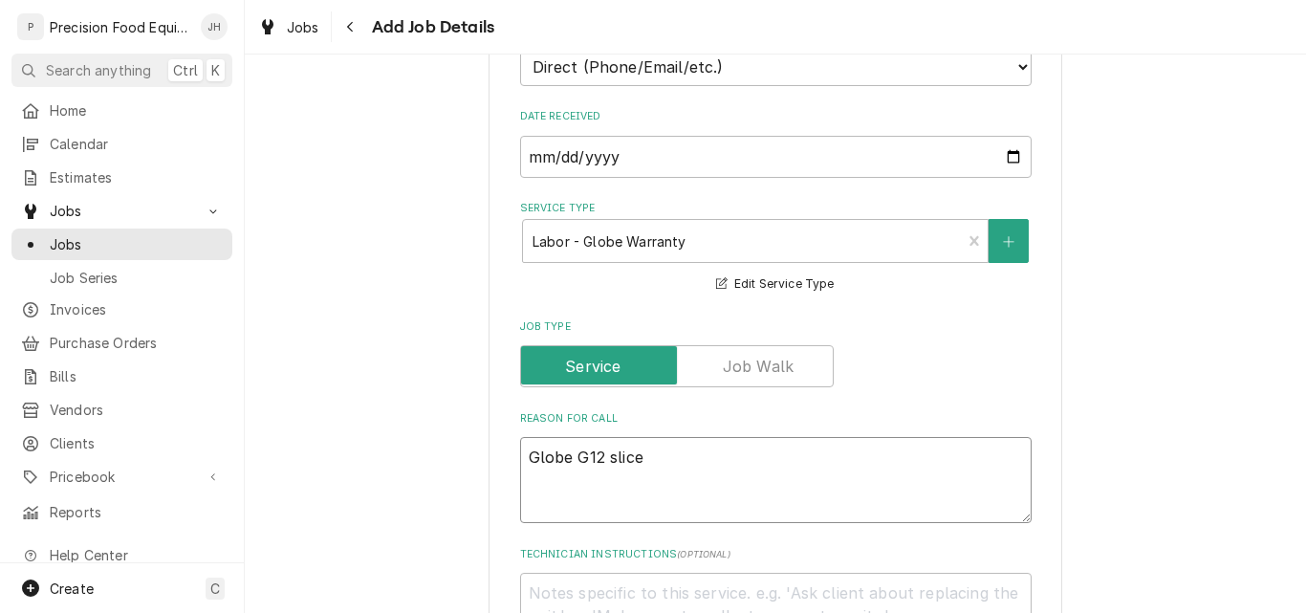
type textarea "Globe G12 slic"
type textarea "x"
type textarea "Globe G12 sli"
type textarea "x"
type textarea "Globe G12 sl"
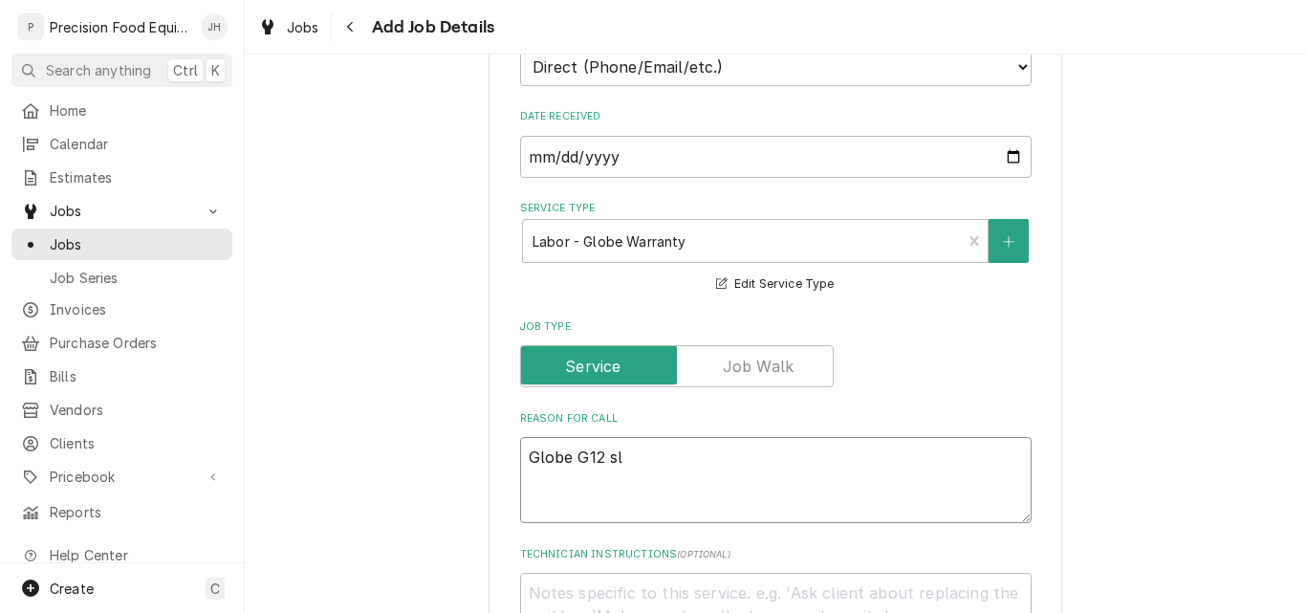
type textarea "x"
type textarea "Globe G12 s"
type textarea "x"
type textarea "Globe G12"
type textarea "x"
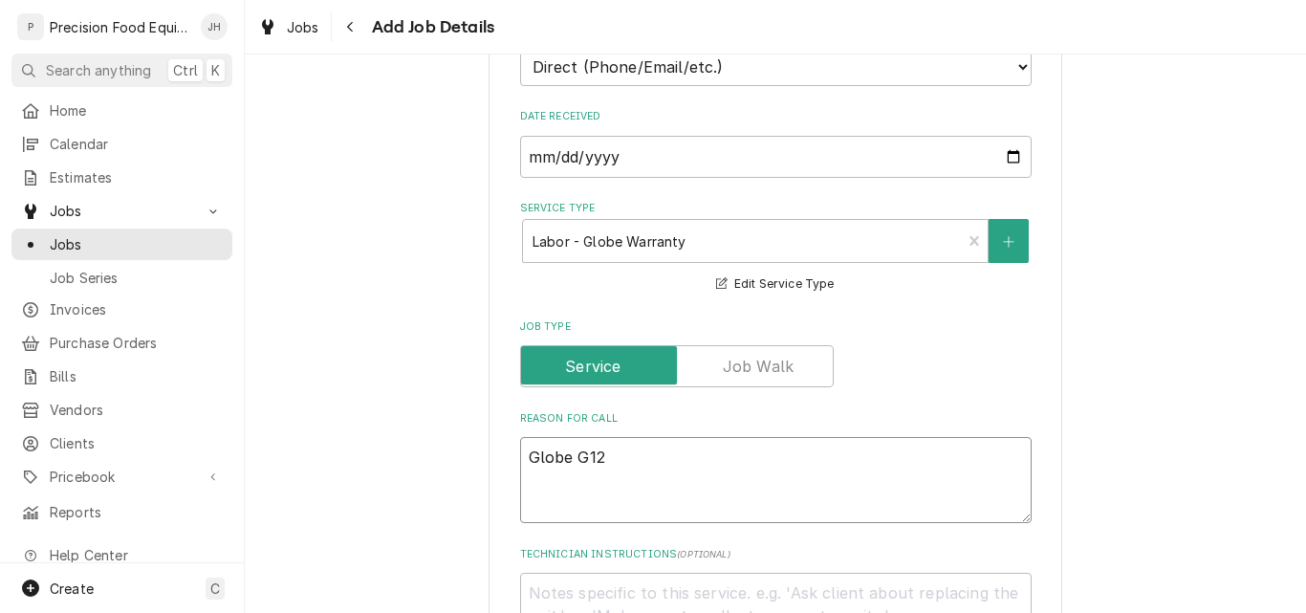
type textarea "Globe G12 /"
type textarea "x"
type textarea "Globe G12 /"
type textarea "x"
type textarea "Globe G12 / 5"
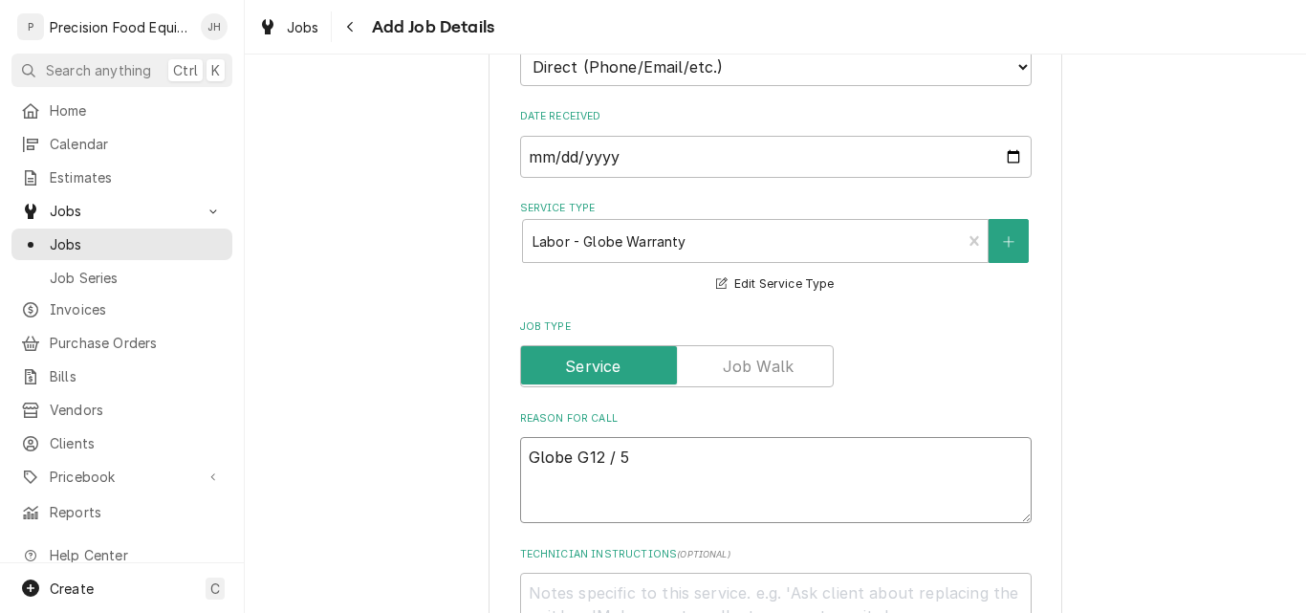
type textarea "x"
type textarea "Globe G12 / 55"
type textarea "x"
type textarea "Globe G12 / 550"
type textarea "x"
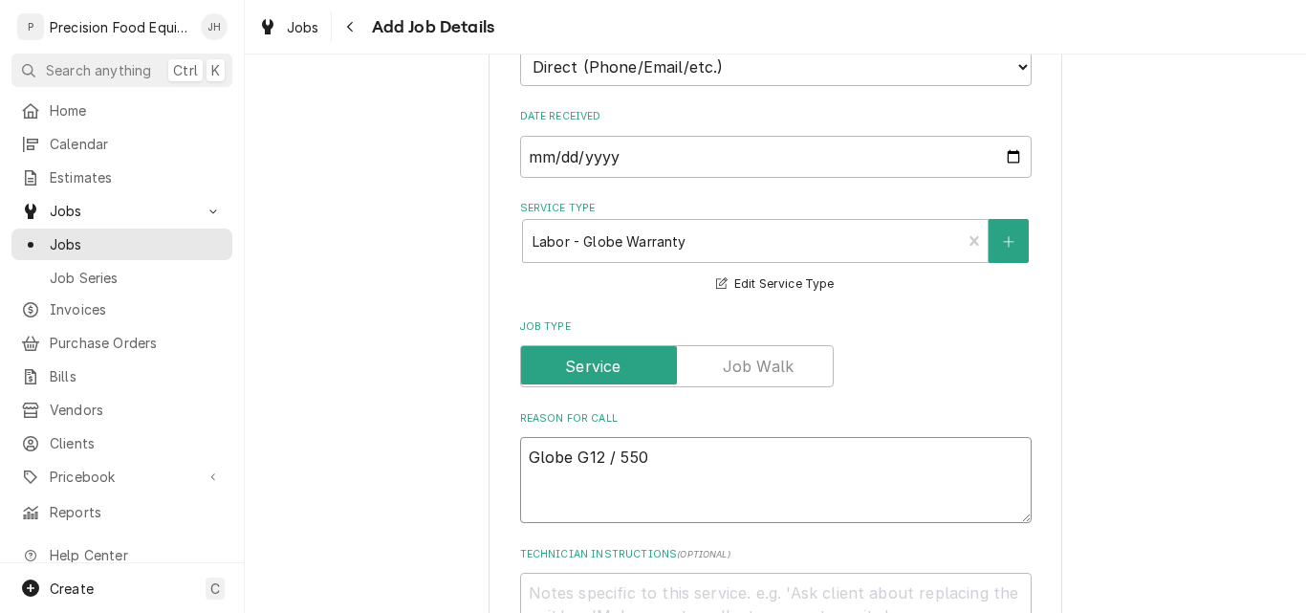
type textarea "Globe G12 / 5507"
type textarea "x"
type textarea "Globe G12 / 55076"
type textarea "x"
type textarea "Globe G12 / 550766"
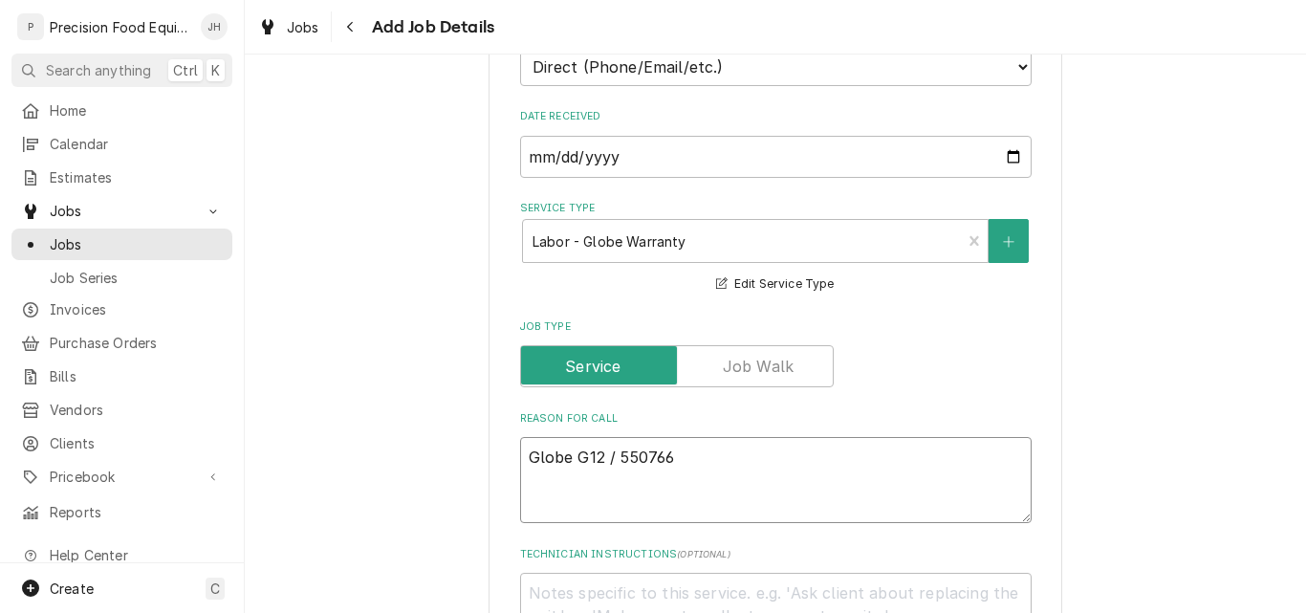
type textarea "x"
type textarea "Globe G12 / 550766"
type textarea "x"
type textarea "Globe s G12 / 550766"
type textarea "x"
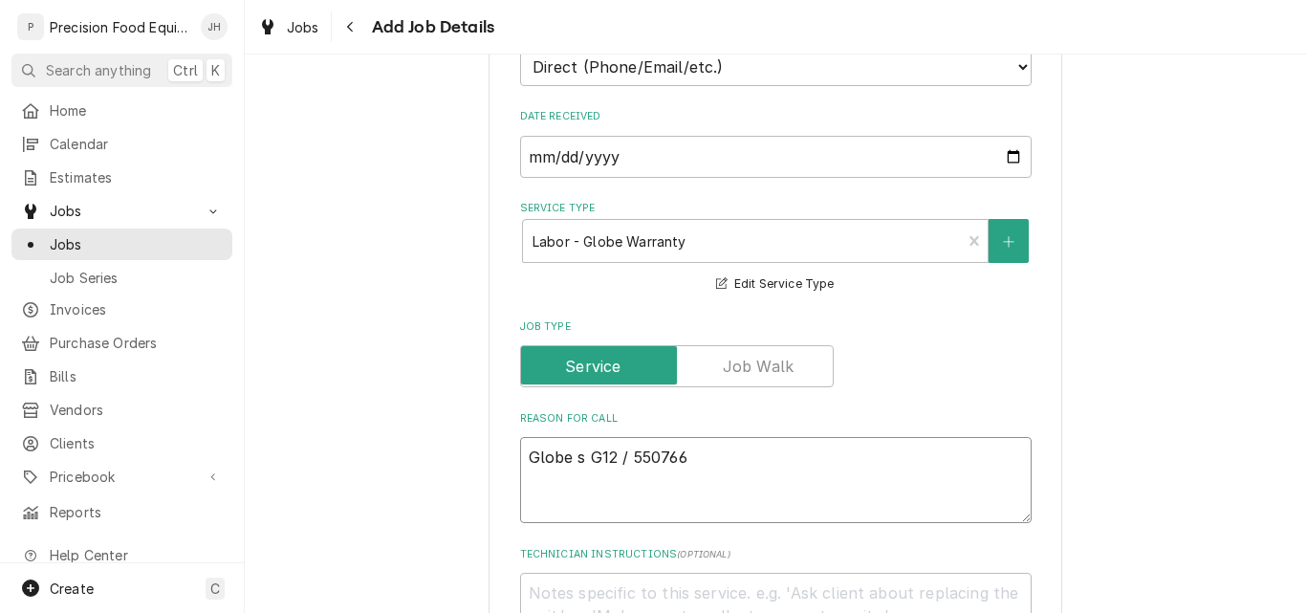
type textarea "Globe sl G12 / 550766"
type textarea "x"
type textarea "Globe sli G12 / 550766"
type textarea "x"
type textarea "Globe slic G12 / 550766"
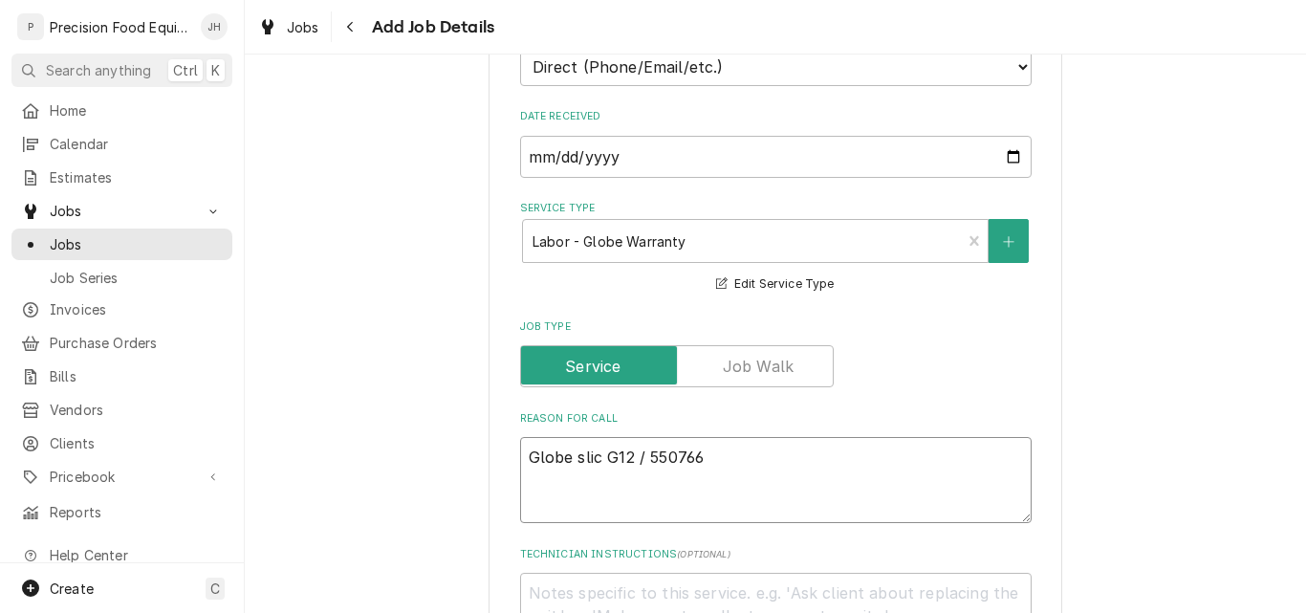
type textarea "x"
type textarea "Globe slice G12 / 550766"
type textarea "x"
type textarea "Globe slicer G12 / 550766"
type textarea "x"
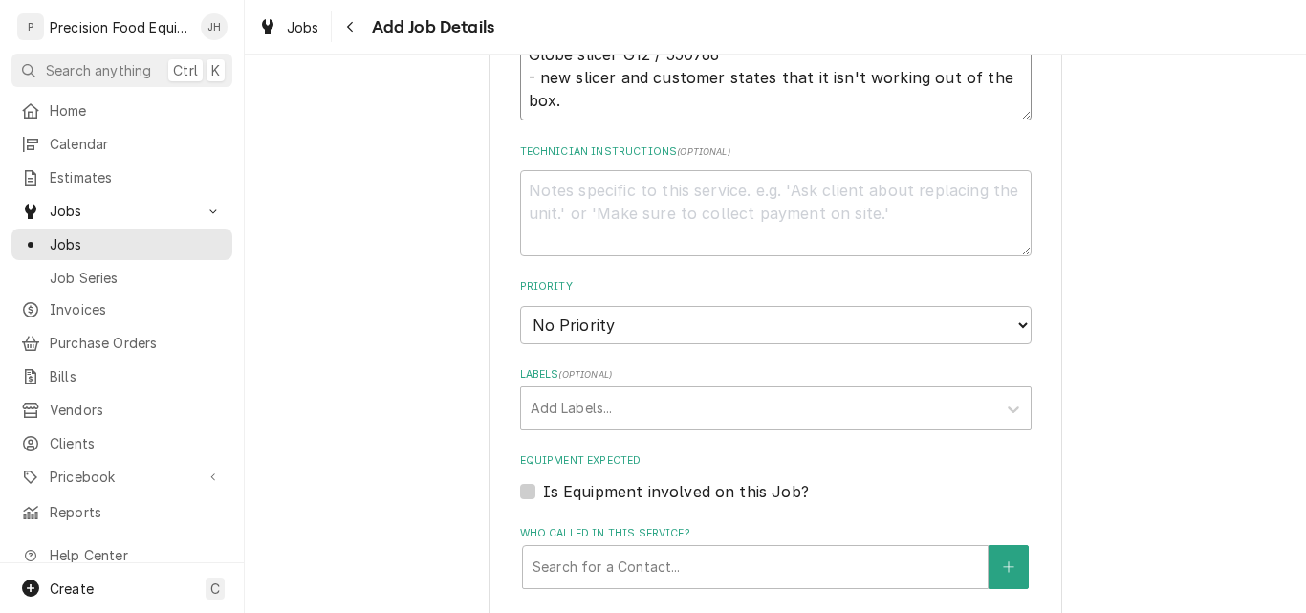
scroll to position [956, 0]
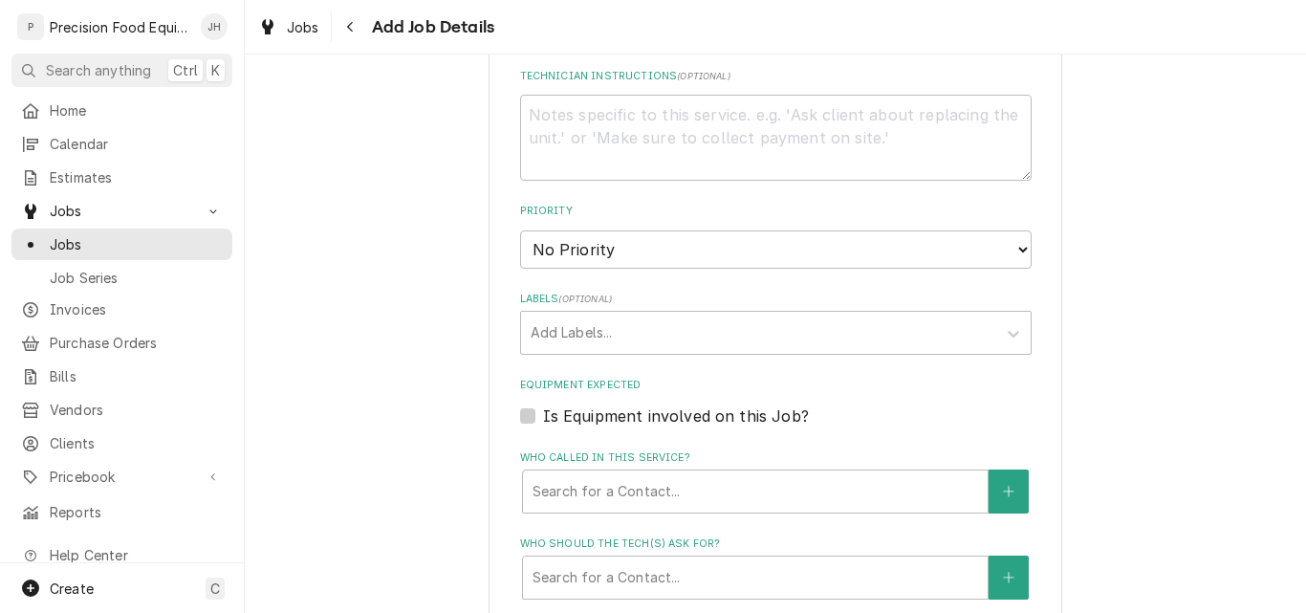
click at [675, 417] on label "Is Equipment involved on this Job?" at bounding box center [676, 416] width 266 height 23
click at [675, 417] on input "Equipment Expected" at bounding box center [799, 426] width 512 height 42
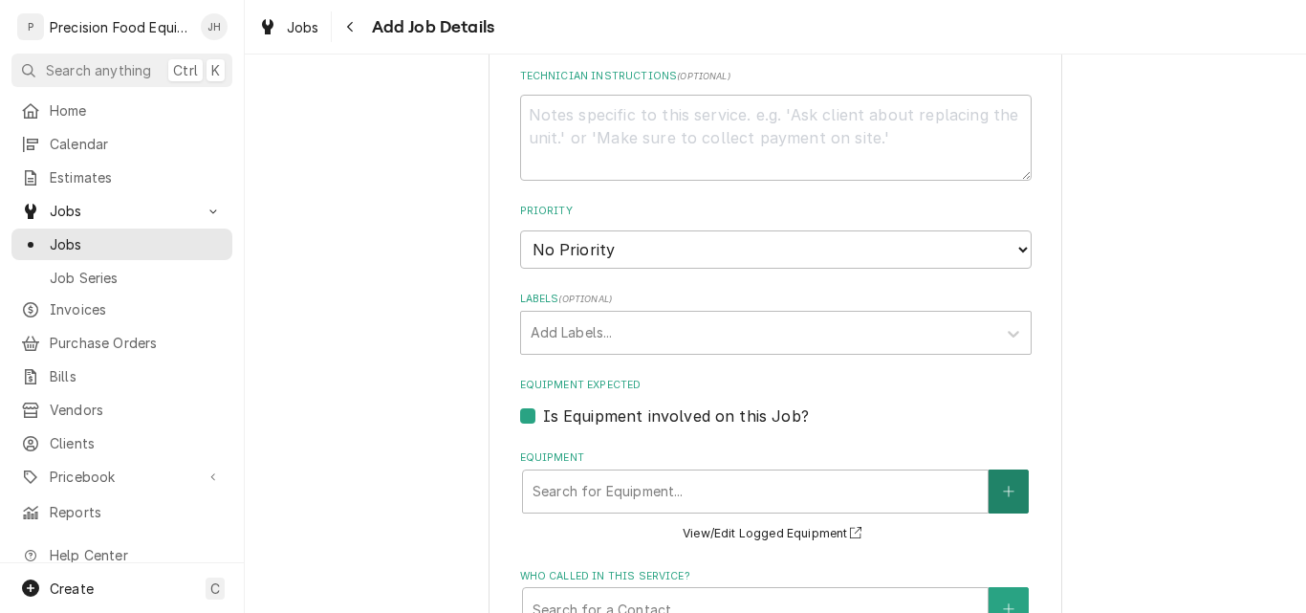
click at [990, 497] on button "Equipment" at bounding box center [1009, 492] width 40 height 44
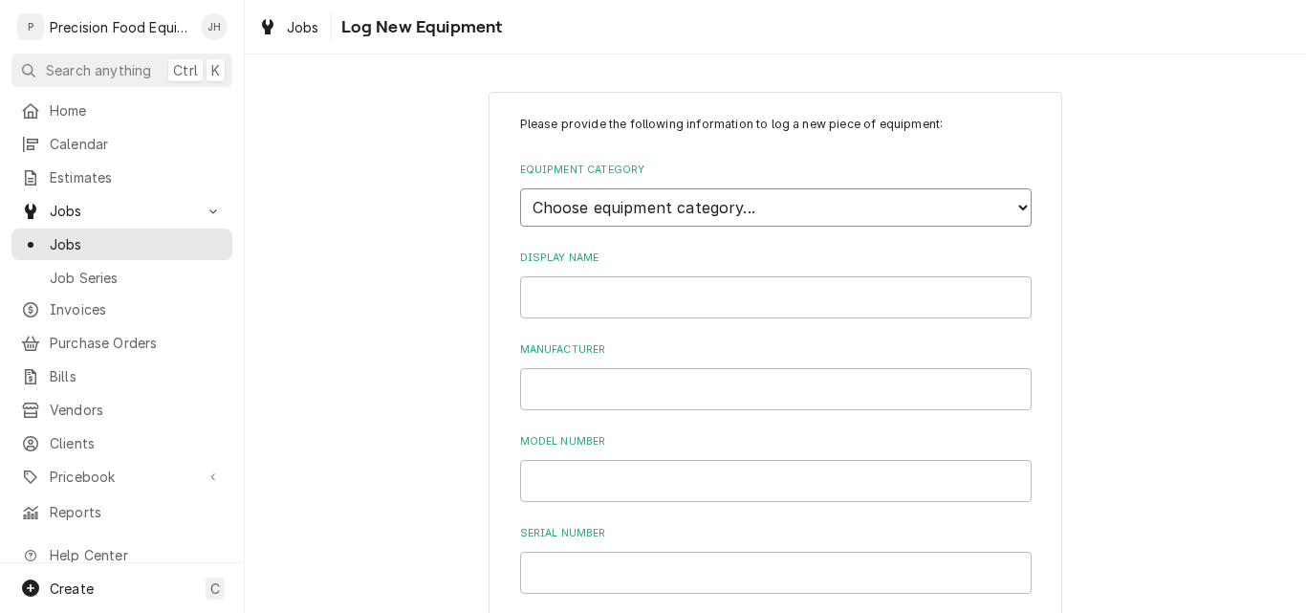
click at [602, 208] on select "Choose equipment category... Cooking Equipment Fryers Ovens and Ranges Concessi…" at bounding box center [776, 207] width 512 height 38
click at [520, 188] on select "Choose equipment category... Cooking Equipment Fryers Ovens and Ranges Concessi…" at bounding box center [776, 207] width 512 height 38
click at [622, 296] on select "Choose equipment type... Blender Commercial Can Openers Dicer, Cutter, and Chop…" at bounding box center [776, 295] width 512 height 38
click at [520, 276] on select "Choose equipment type... Blender Commercial Can Openers Dicer, Cutter, and Chop…" at bounding box center [776, 295] width 512 height 38
click at [574, 384] on input "Display Name" at bounding box center [776, 385] width 512 height 42
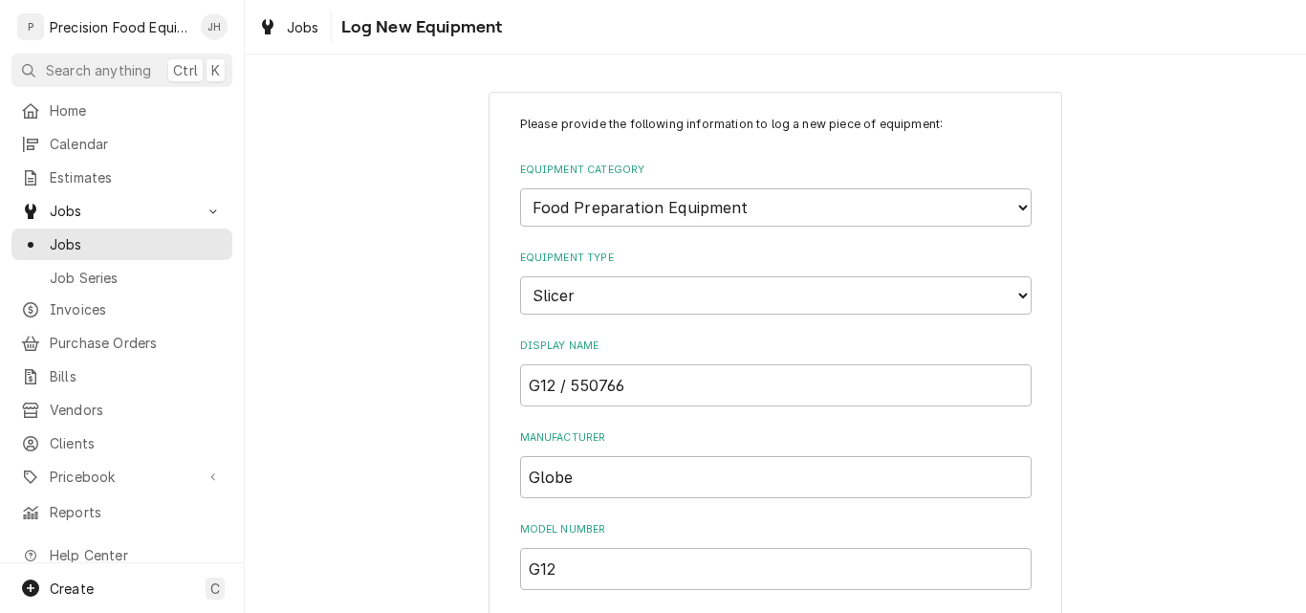
scroll to position [327, 0]
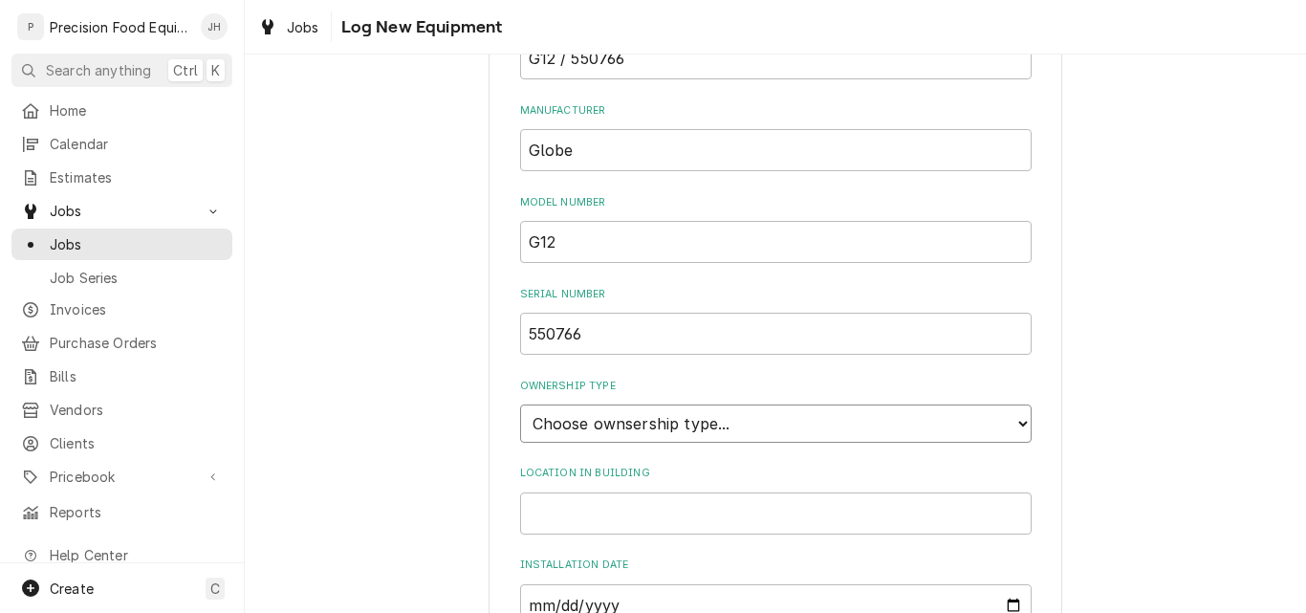
click at [1015, 424] on select "Choose ownsership type... Unknown Owned Leased Rented" at bounding box center [776, 424] width 512 height 38
click at [520, 405] on select "Choose ownsership type... Unknown Owned Leased Rented" at bounding box center [776, 424] width 512 height 38
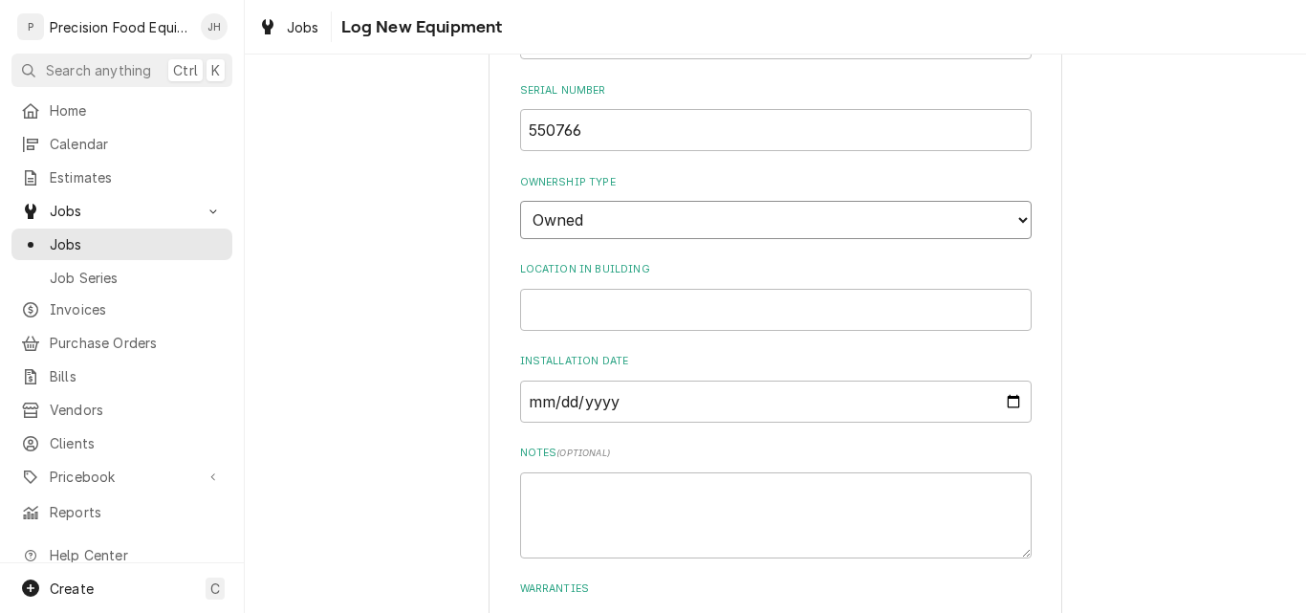
scroll to position [614, 0]
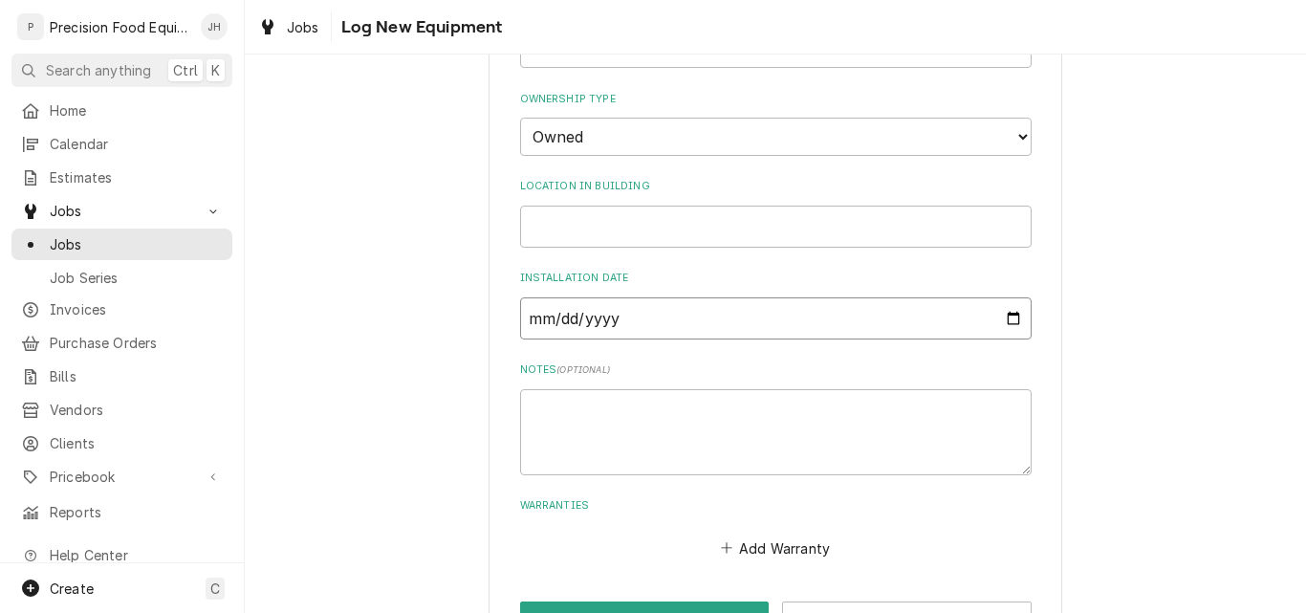
click at [814, 329] on input "Installation Date" at bounding box center [776, 318] width 512 height 42
click at [999, 318] on input "Installation Date" at bounding box center [776, 318] width 512 height 42
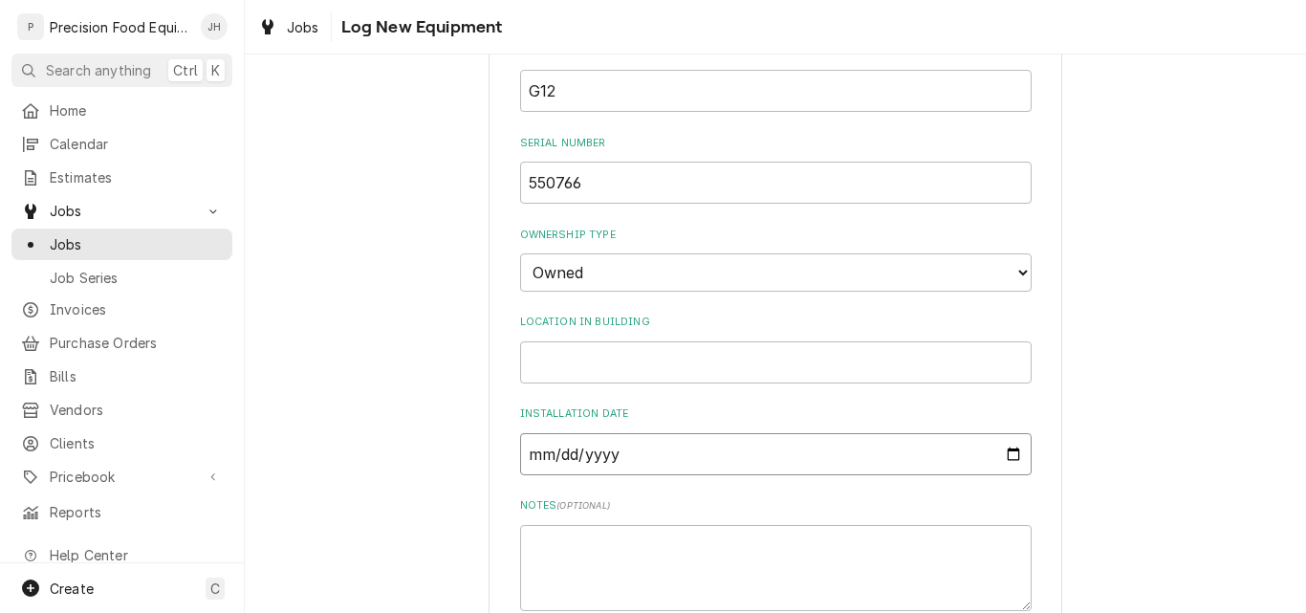
scroll to position [679, 0]
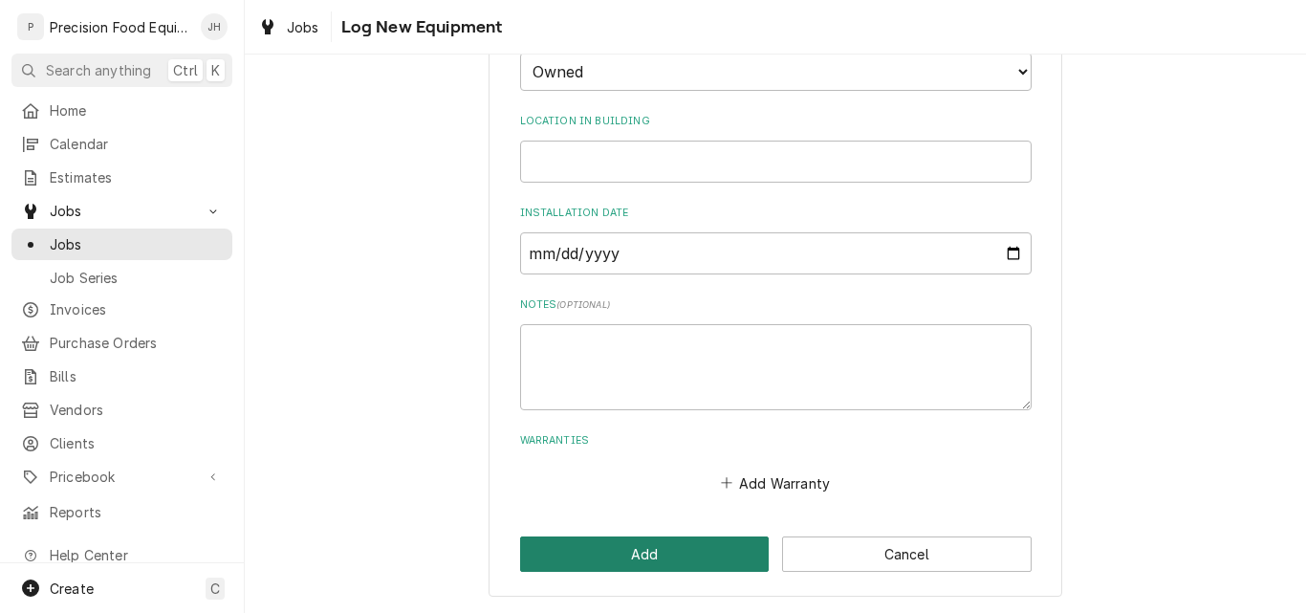
click at [660, 564] on button "Add" at bounding box center [645, 554] width 250 height 35
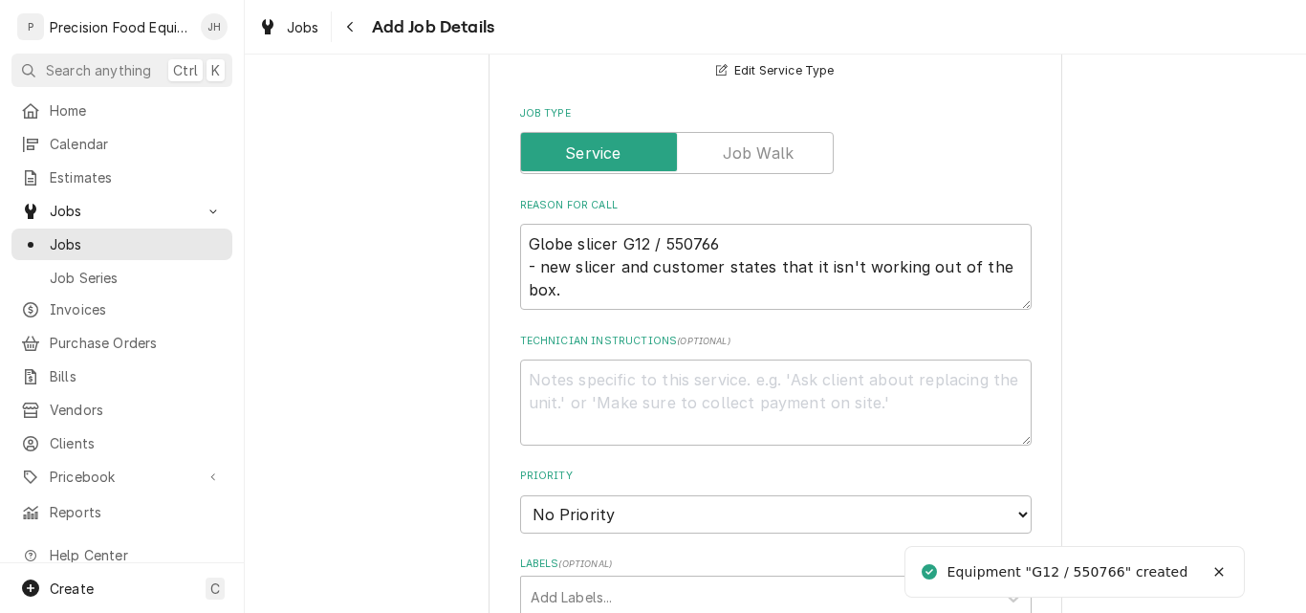
scroll to position [574, 0]
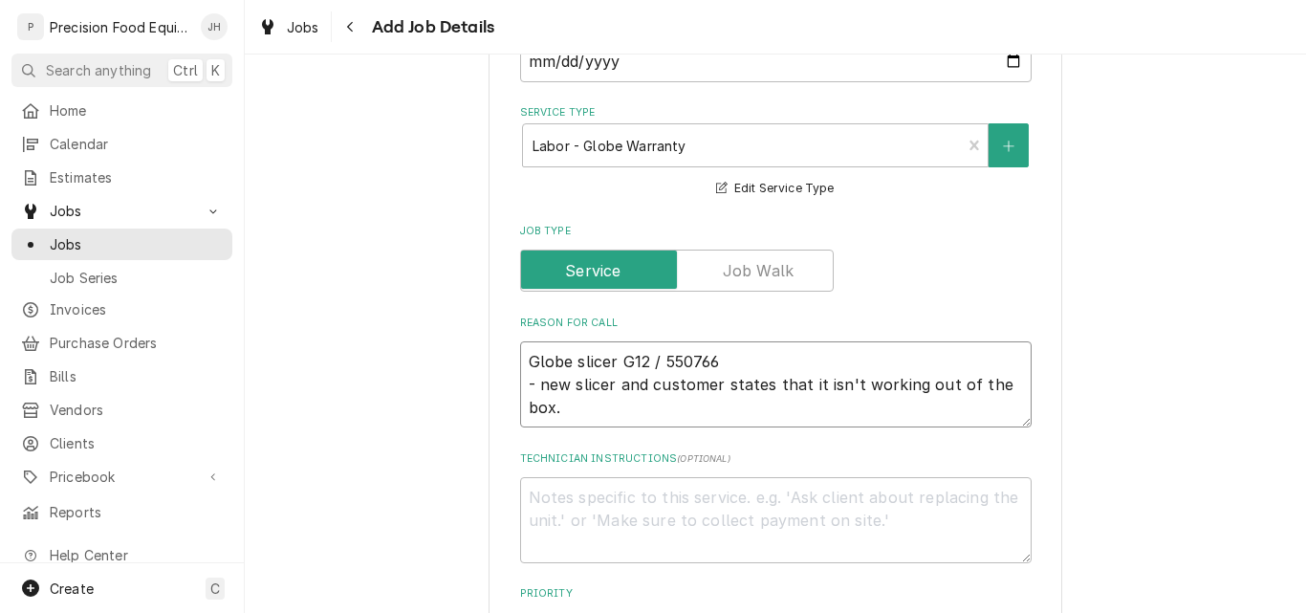
click at [908, 385] on textarea "Globe slicer G12 / 550766 - new slicer and customer states that it isn't workin…" at bounding box center [776, 384] width 512 height 86
drag, startPoint x: 908, startPoint y: 385, endPoint x: 982, endPoint y: 447, distance: 96.5
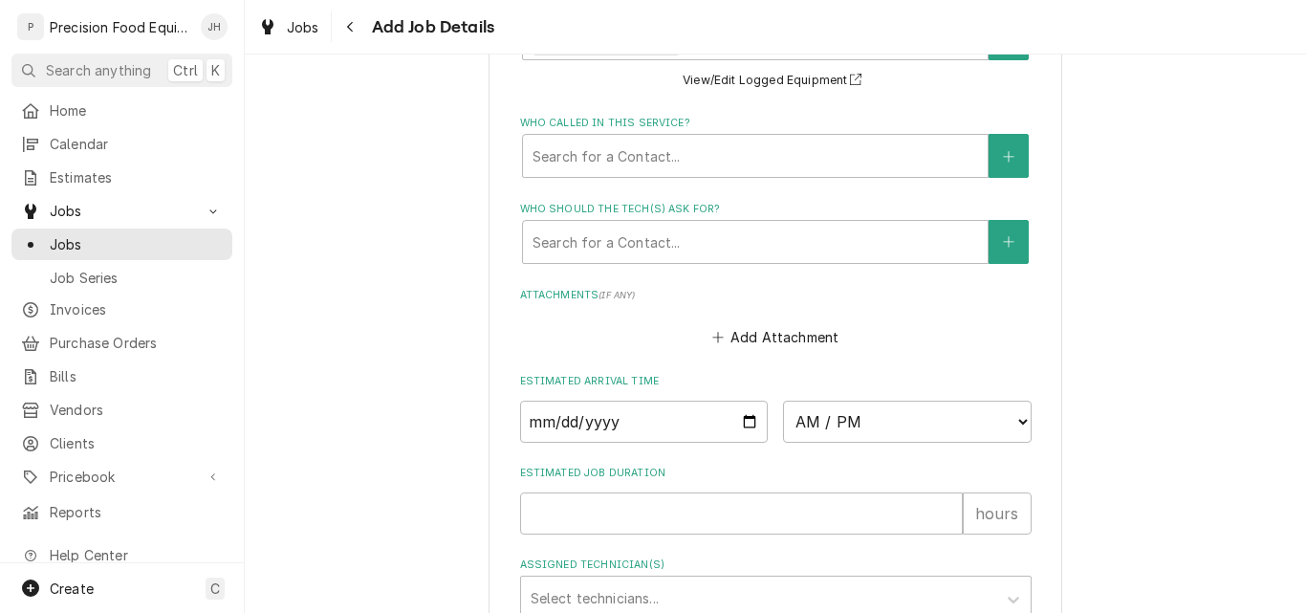
scroll to position [1435, 0]
click at [741, 150] on div "Who called in this service?" at bounding box center [756, 155] width 446 height 34
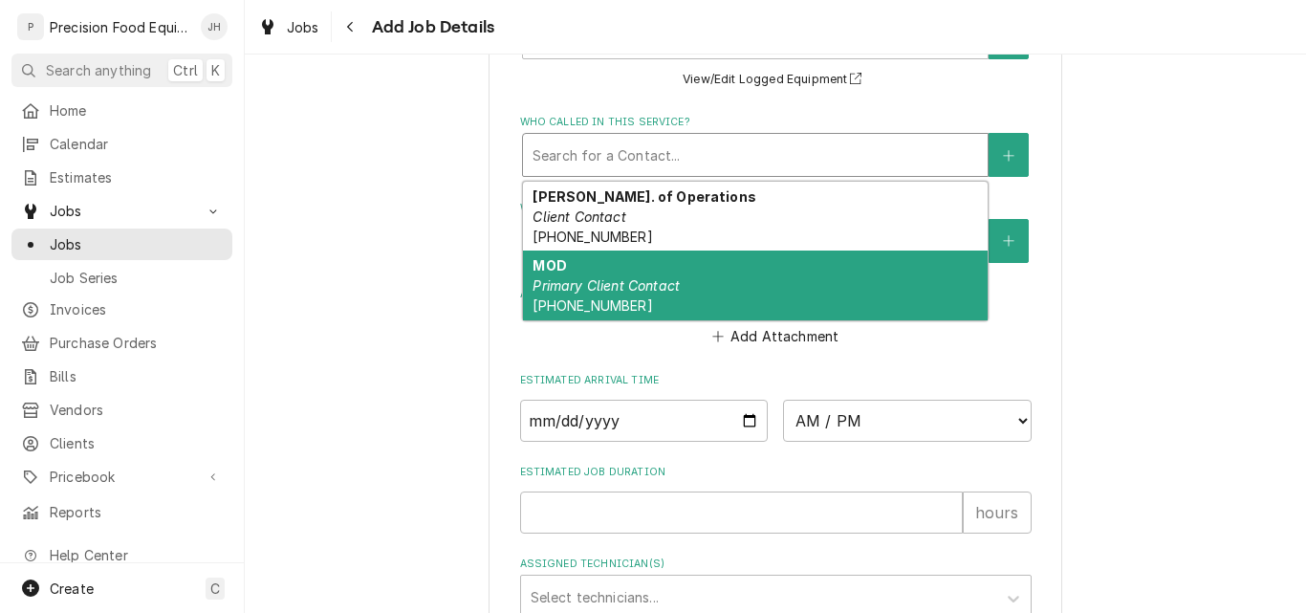
click at [691, 276] on div "MOD Primary Client Contact (480) 324-1675" at bounding box center [755, 286] width 465 height 70
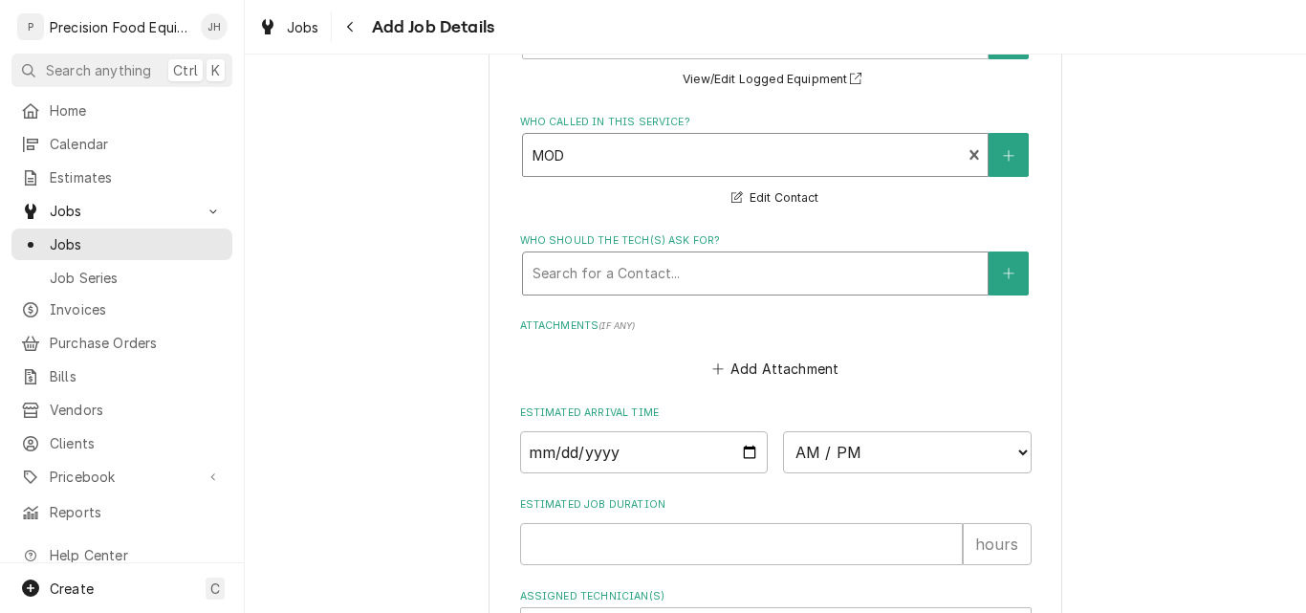
click at [691, 262] on div "Who should the tech(s) ask for?" at bounding box center [756, 273] width 446 height 34
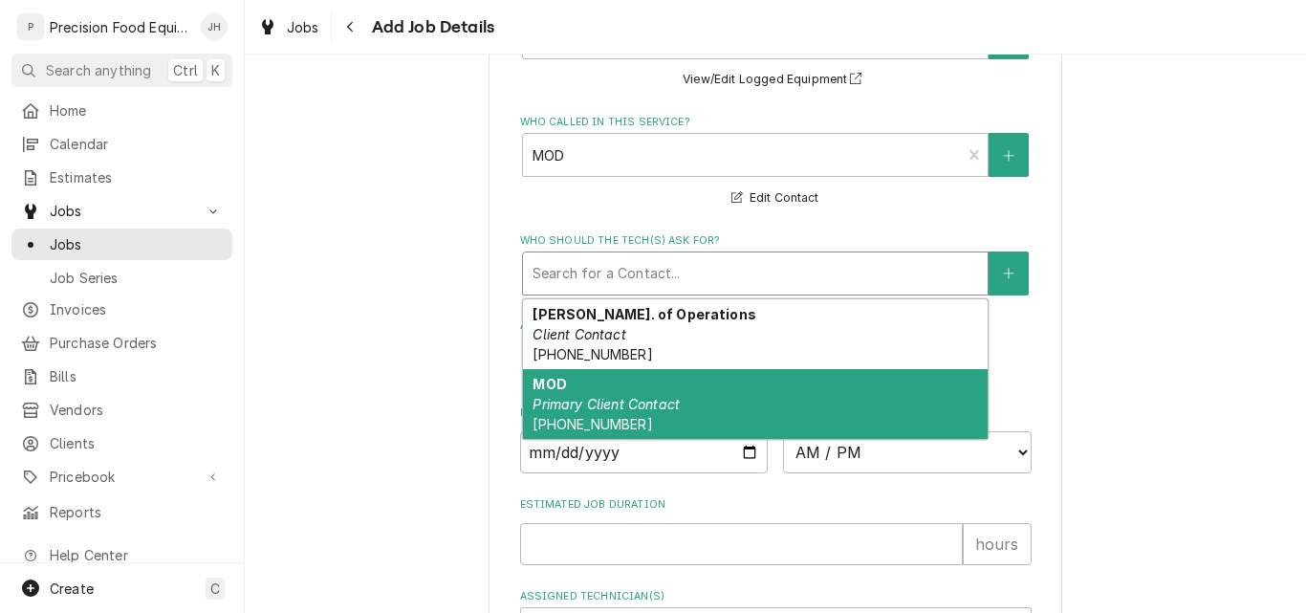
click at [645, 412] on div "MOD Primary Client Contact (480) 324-1675" at bounding box center [755, 404] width 465 height 70
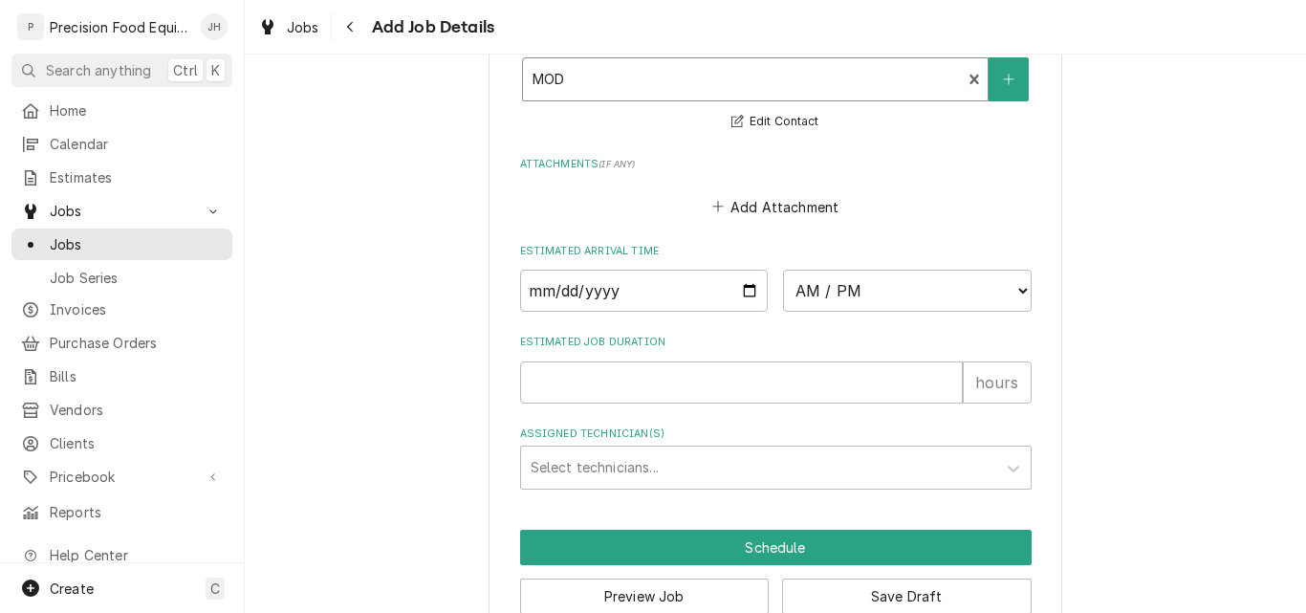
scroll to position [1671, 0]
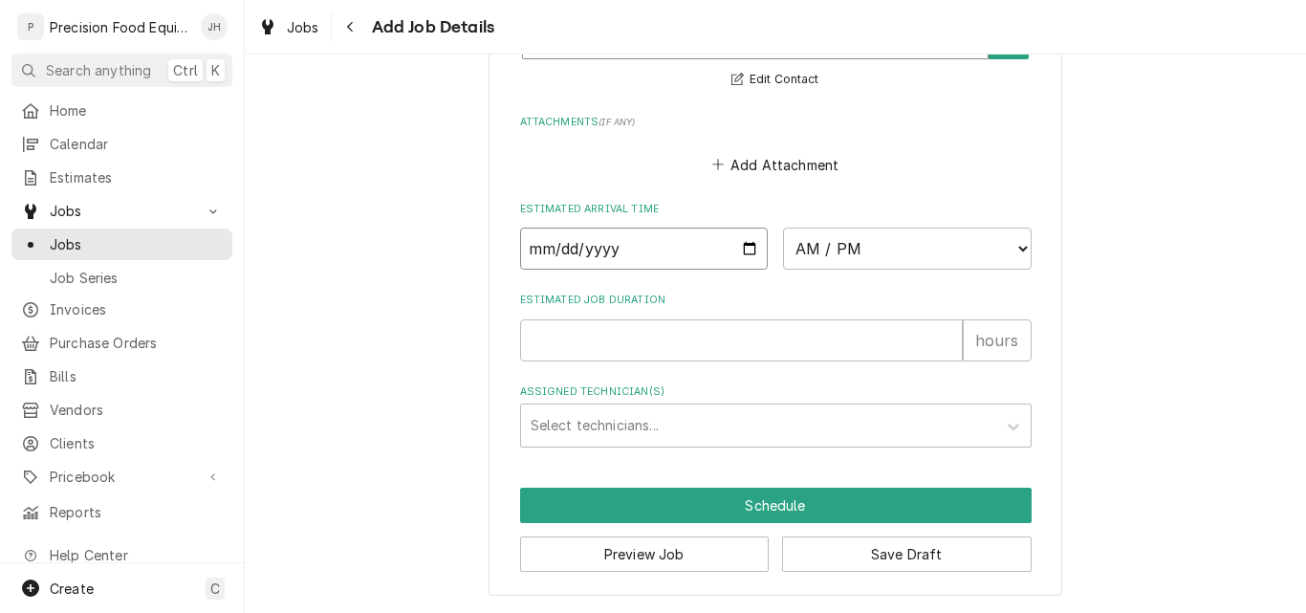
click at [744, 254] on input "Date" at bounding box center [644, 249] width 249 height 42
click at [929, 257] on select "AM / PM 6:00 AM 6:15 AM 6:30 AM 6:45 AM 7:00 AM 7:15 AM 7:30 AM 7:45 AM 8:00 AM…" at bounding box center [907, 249] width 249 height 42
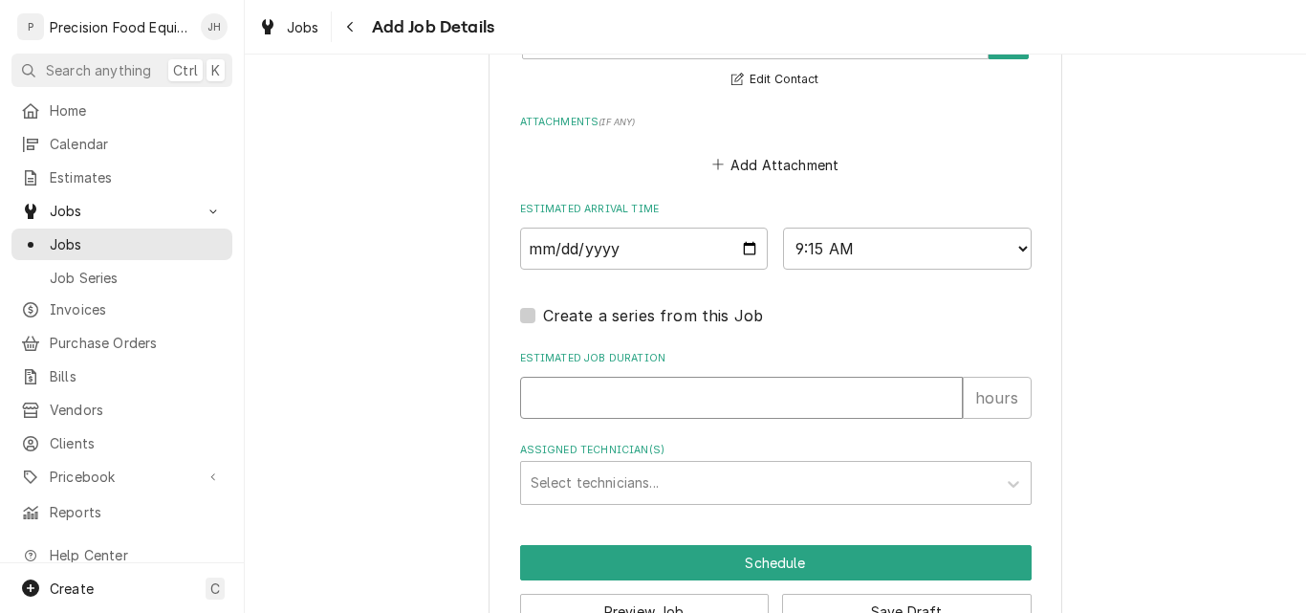
click at [598, 405] on input "Estimated Job Duration" at bounding box center [741, 398] width 443 height 42
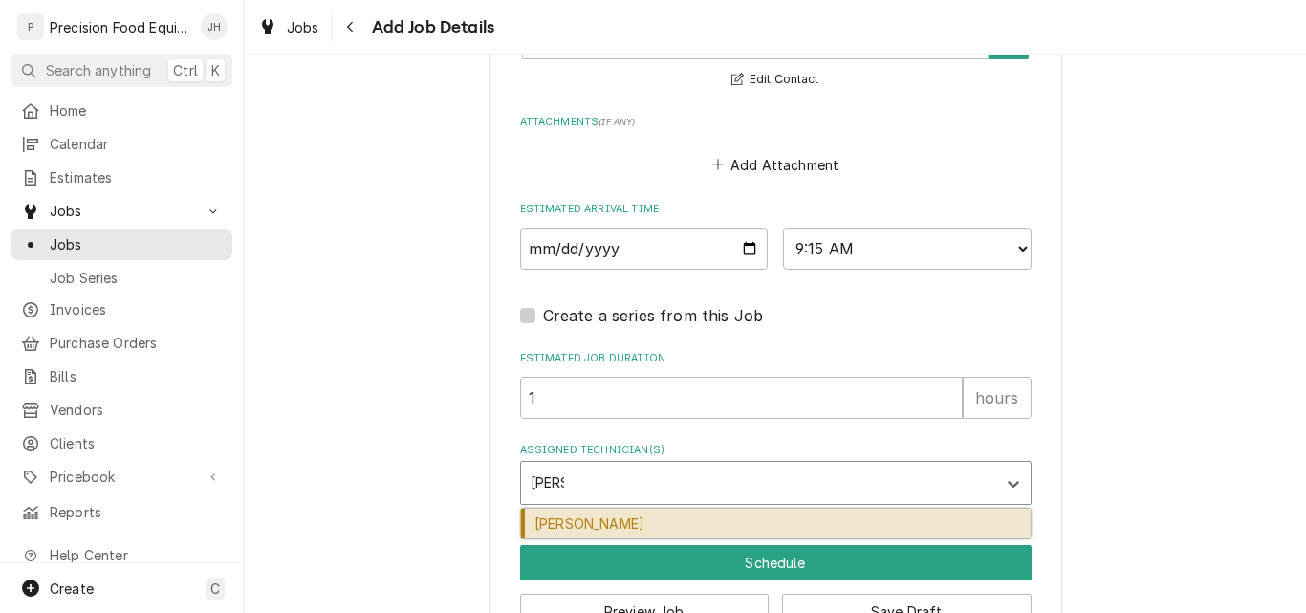
click at [594, 529] on div "Pete Nielson" at bounding box center [776, 524] width 510 height 30
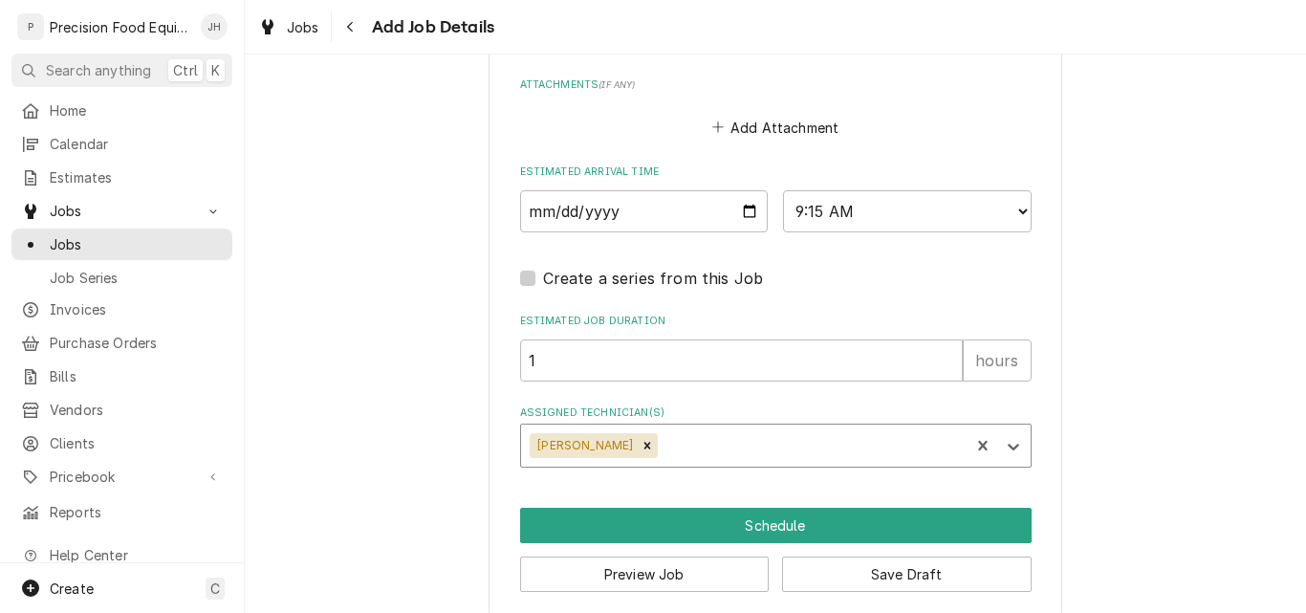
scroll to position [1728, 0]
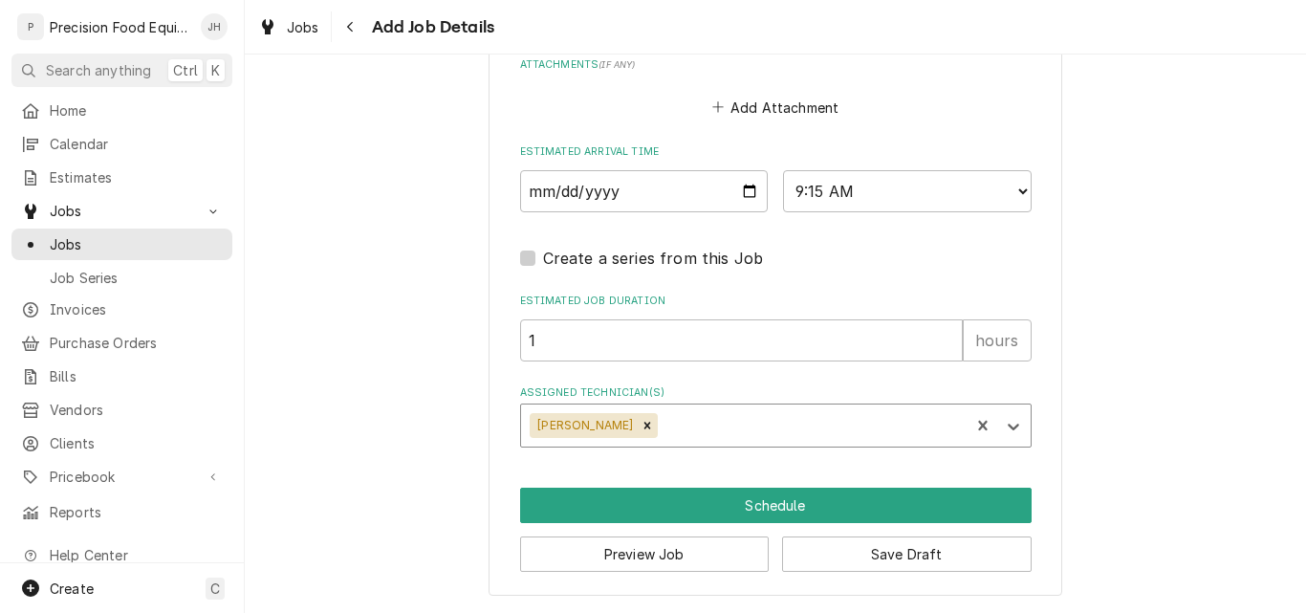
click at [710, 421] on div "Assigned Technician(s)" at bounding box center [811, 425] width 298 height 34
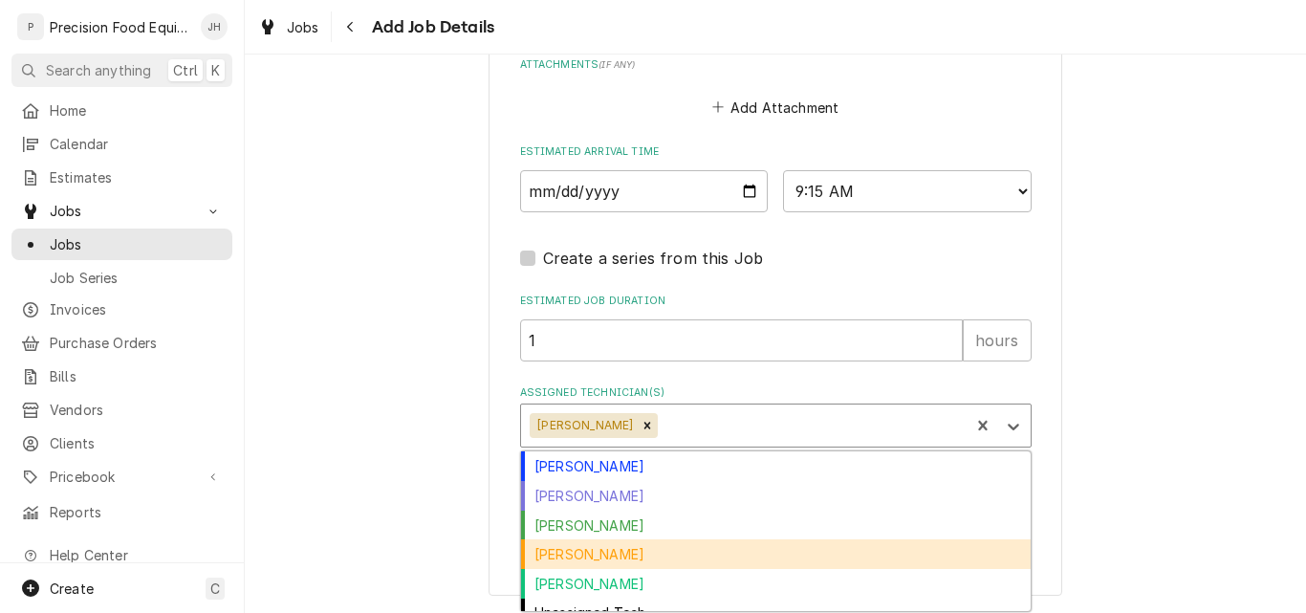
scroll to position [16, 0]
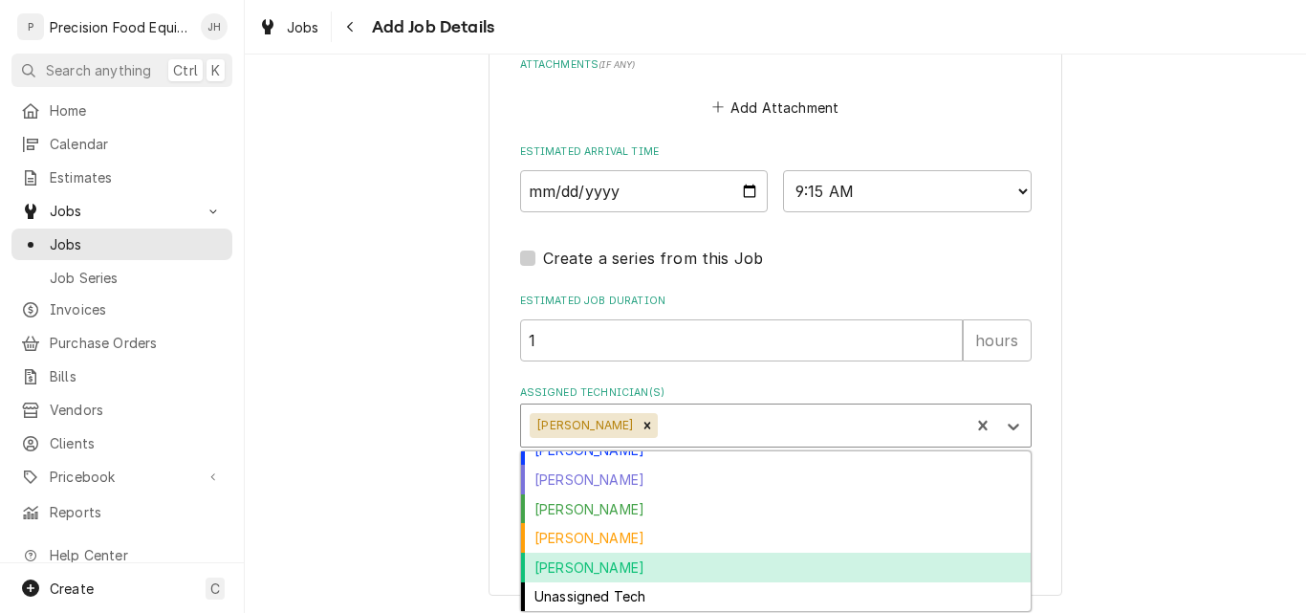
click at [597, 561] on div "Phil Fry" at bounding box center [776, 568] width 510 height 30
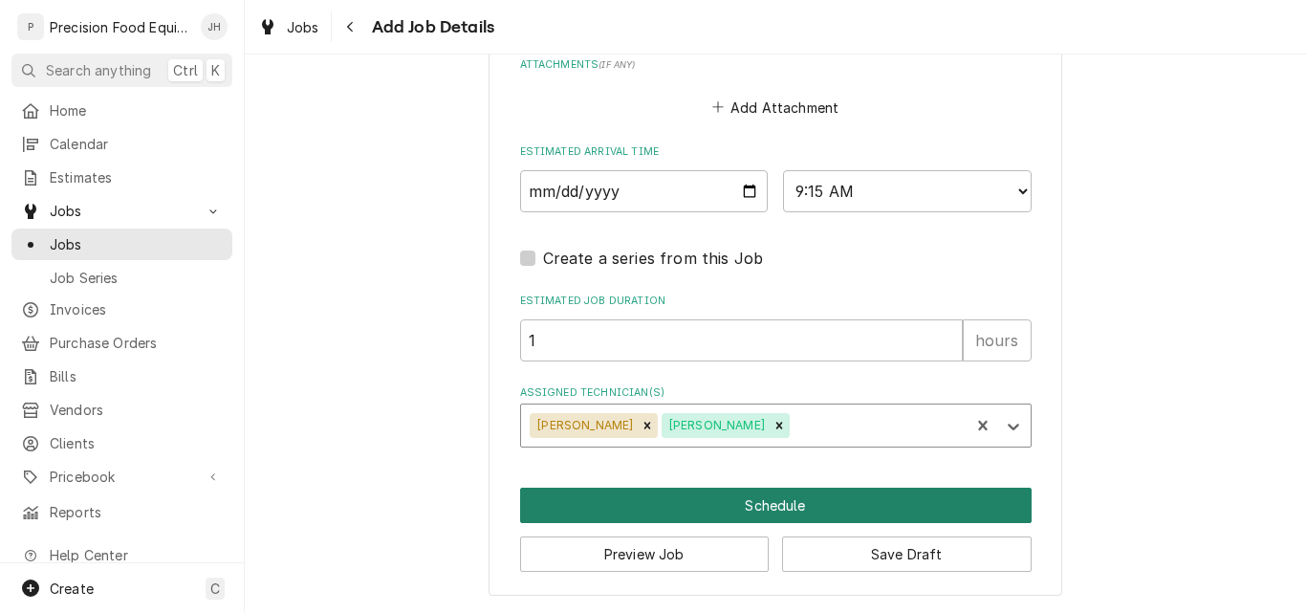
click at [754, 503] on button "Schedule" at bounding box center [776, 505] width 512 height 35
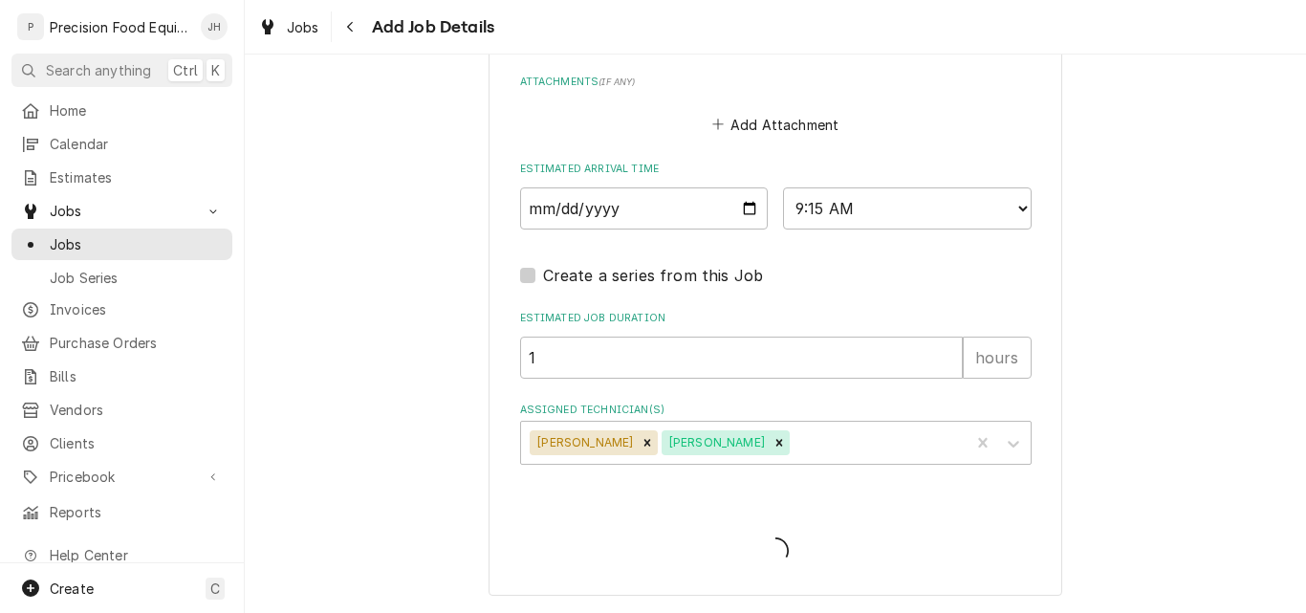
scroll to position [1711, 0]
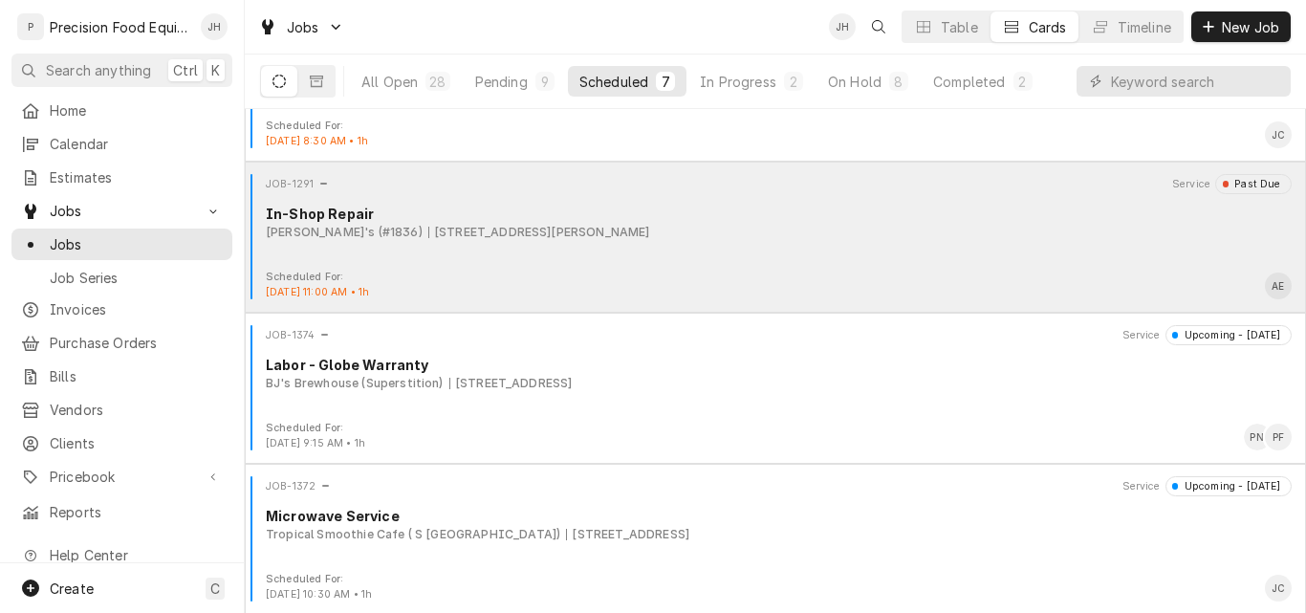
scroll to position [191, 0]
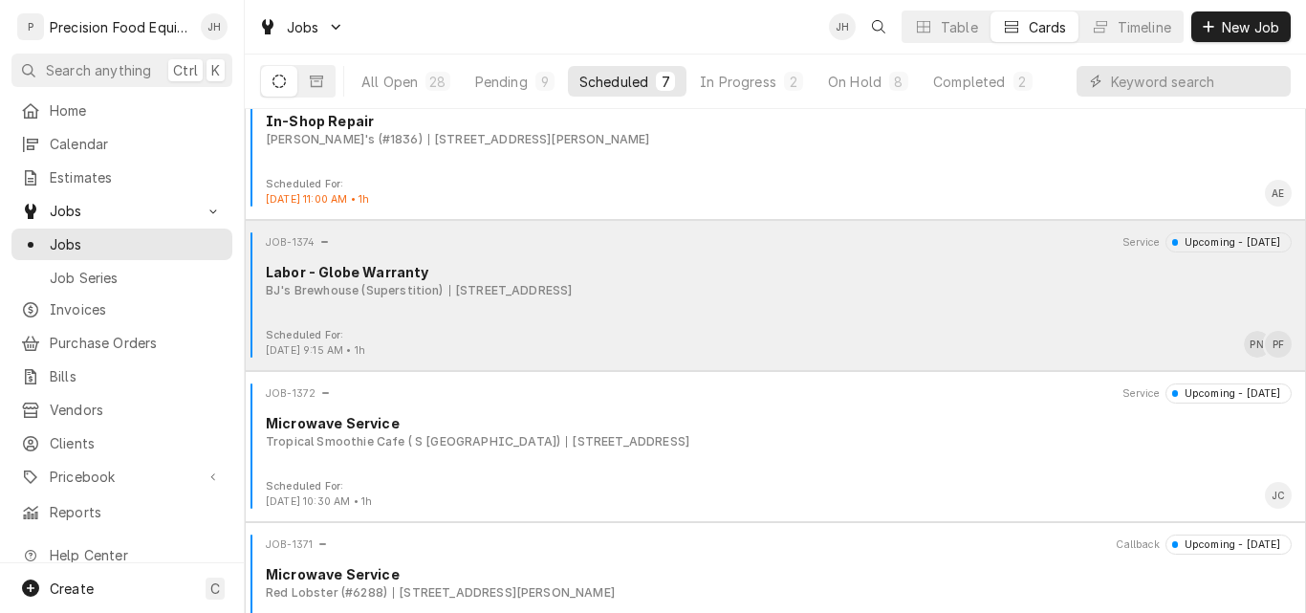
click at [866, 281] on div "Labor - Globe Warranty" at bounding box center [779, 272] width 1026 height 20
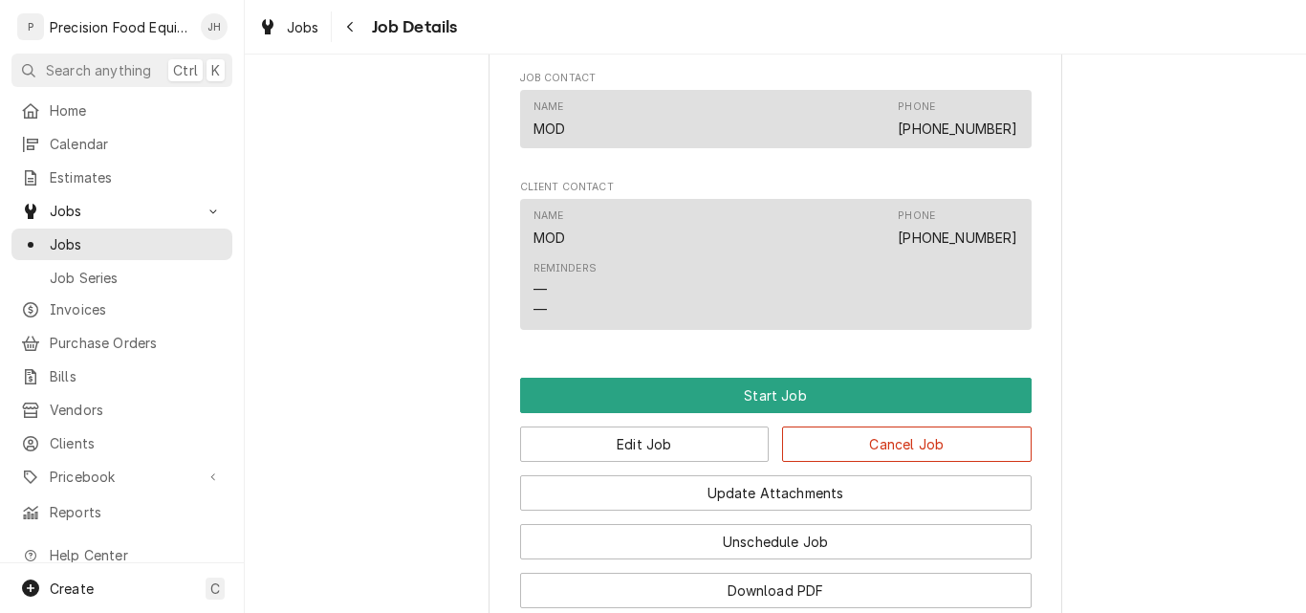
scroll to position [1435, 0]
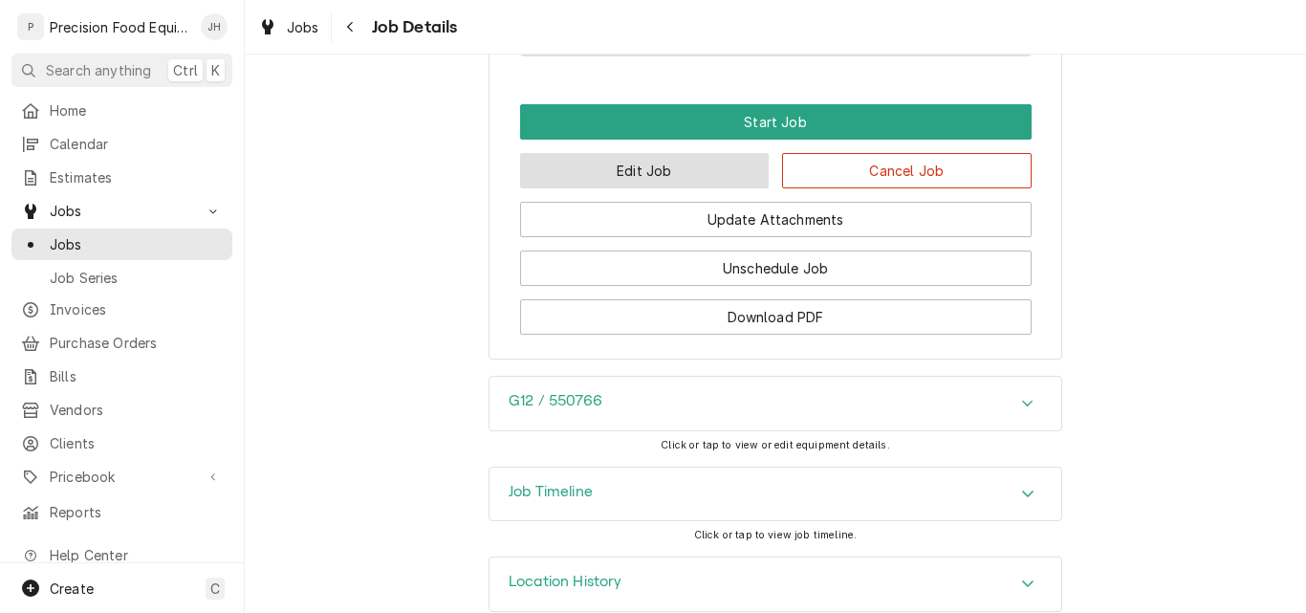
click at [644, 184] on button "Edit Job" at bounding box center [645, 170] width 250 height 35
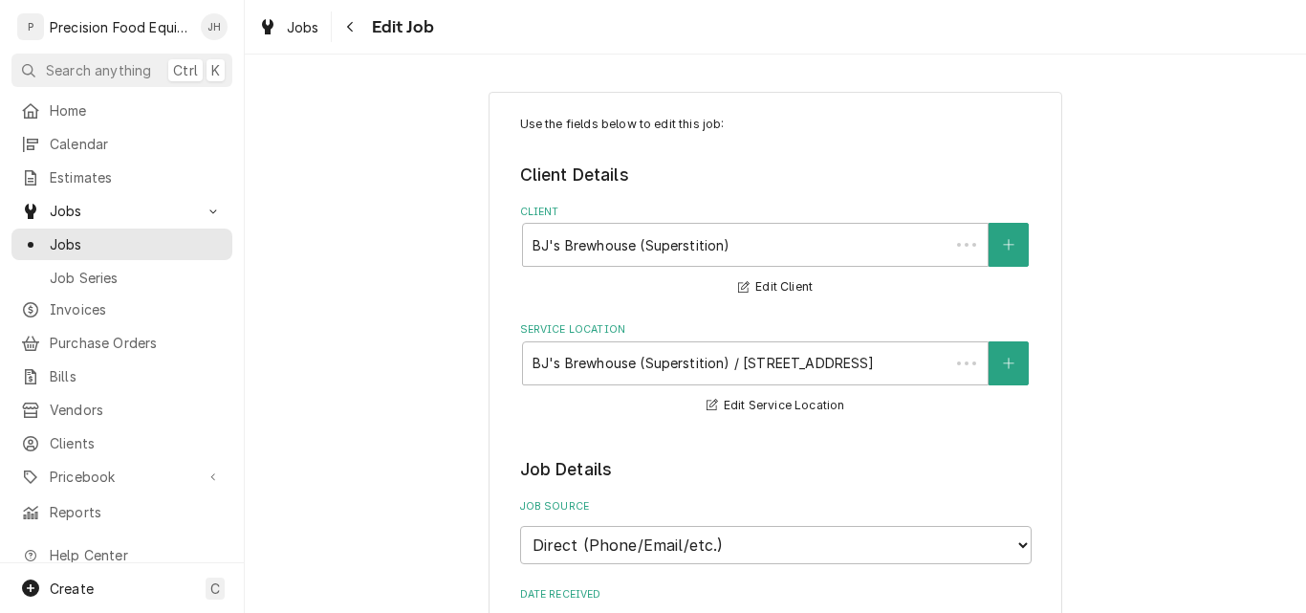
type textarea "x"
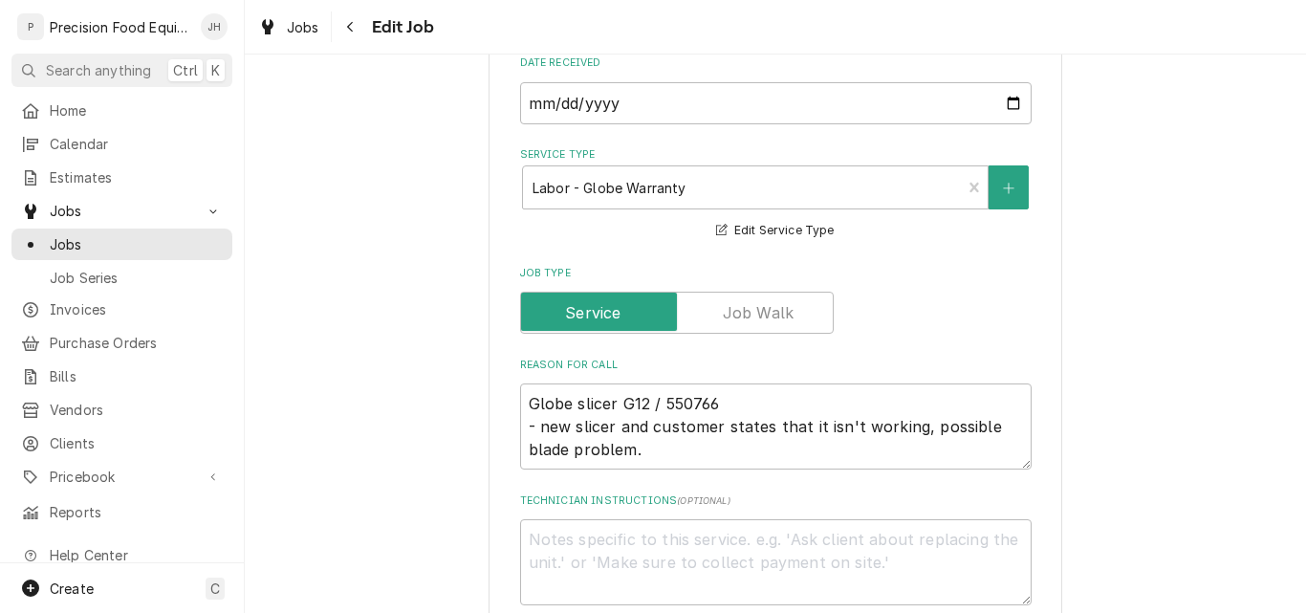
scroll to position [574, 0]
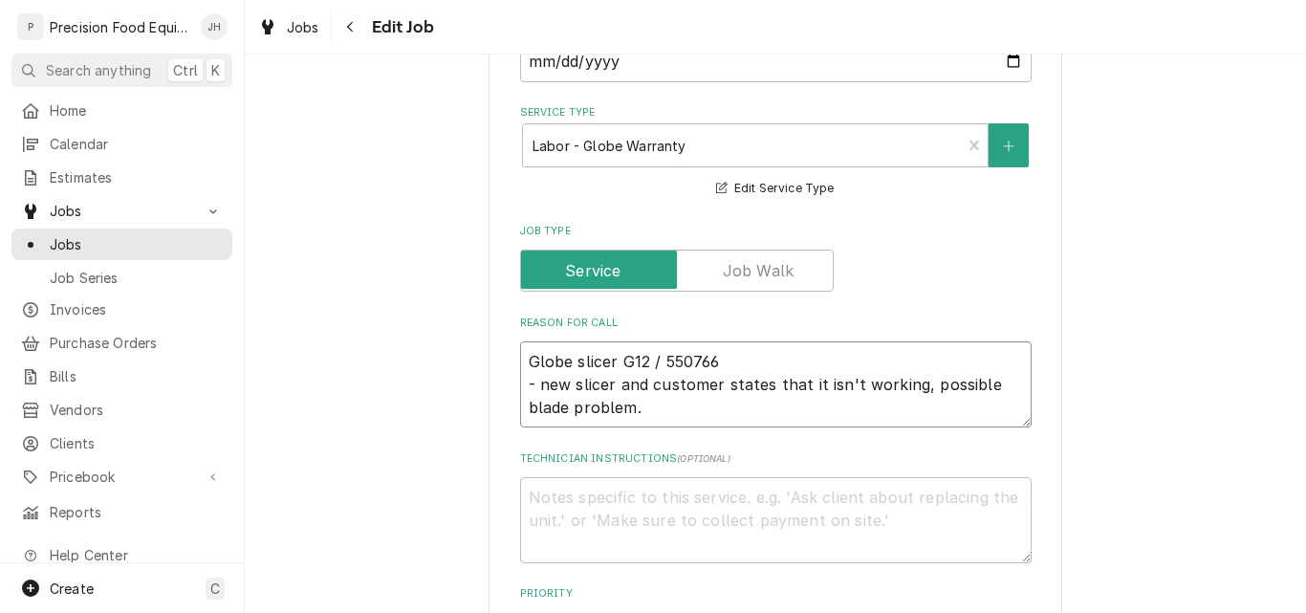
click at [771, 369] on textarea "Globe slicer G12 / 550766 - new slicer and customer states that it isn't workin…" at bounding box center [776, 384] width 512 height 86
type textarea "Globe slicer G12 / 550766 - new slicer and customer states that it isn't workin…"
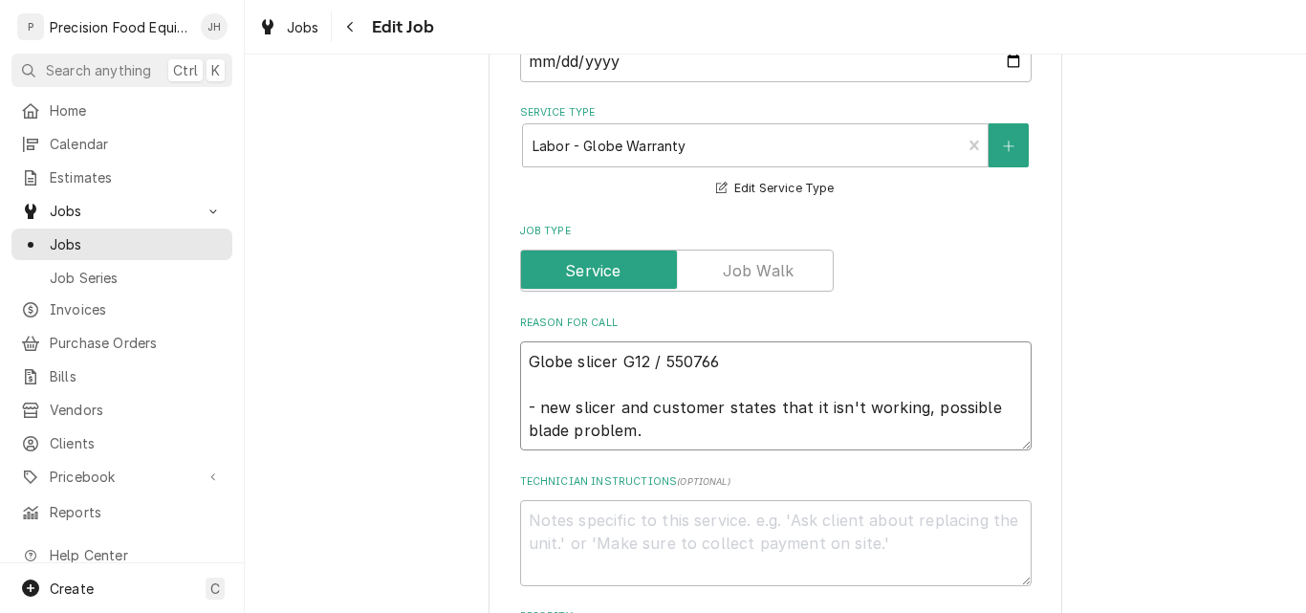
type textarea "x"
type textarea "Globe slicer G12 / 550766 G - new slicer and customer states that it isn't work…"
type textarea "x"
type textarea "Globe slicer G12 / 550766 GL - new slicer and customer states that it isn't wor…"
type textarea "x"
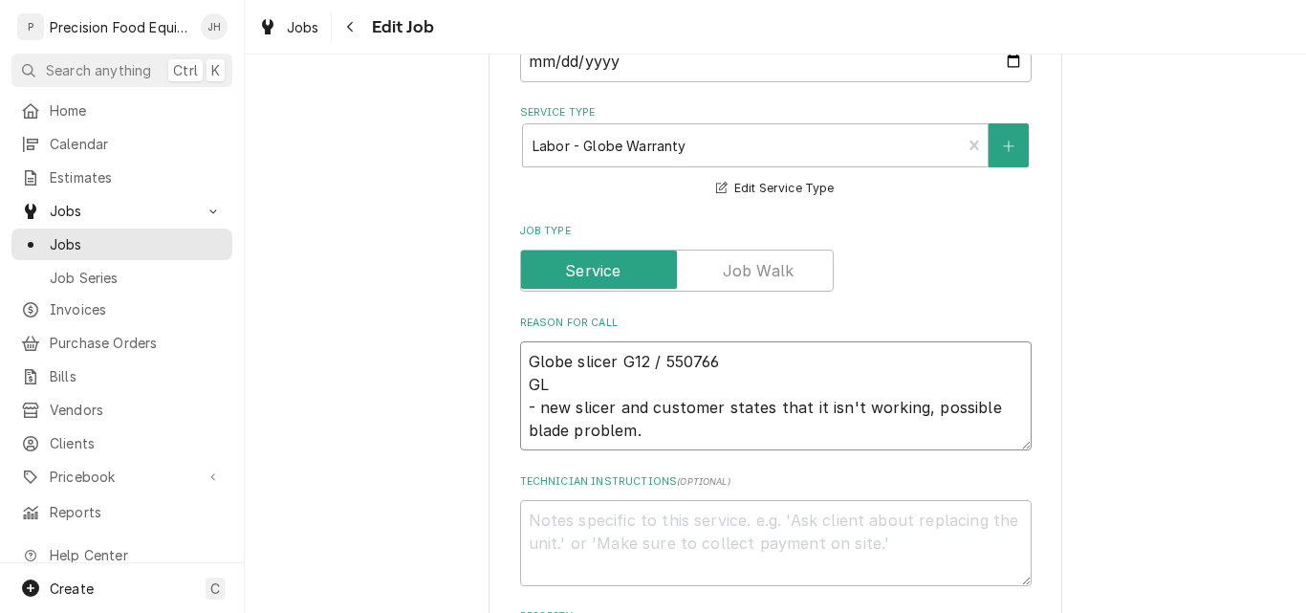
type textarea "Globe slicer G12 / 550766 GLO - new slicer and customer states that it isn't wo…"
type textarea "x"
type textarea "Globe slicer G12 / 550766 GLO2 - new slicer and customer states that it isn't w…"
type textarea "x"
type textarea "Globe slicer G12 / 550766 GLO20 - new slicer and customer states that it isn't …"
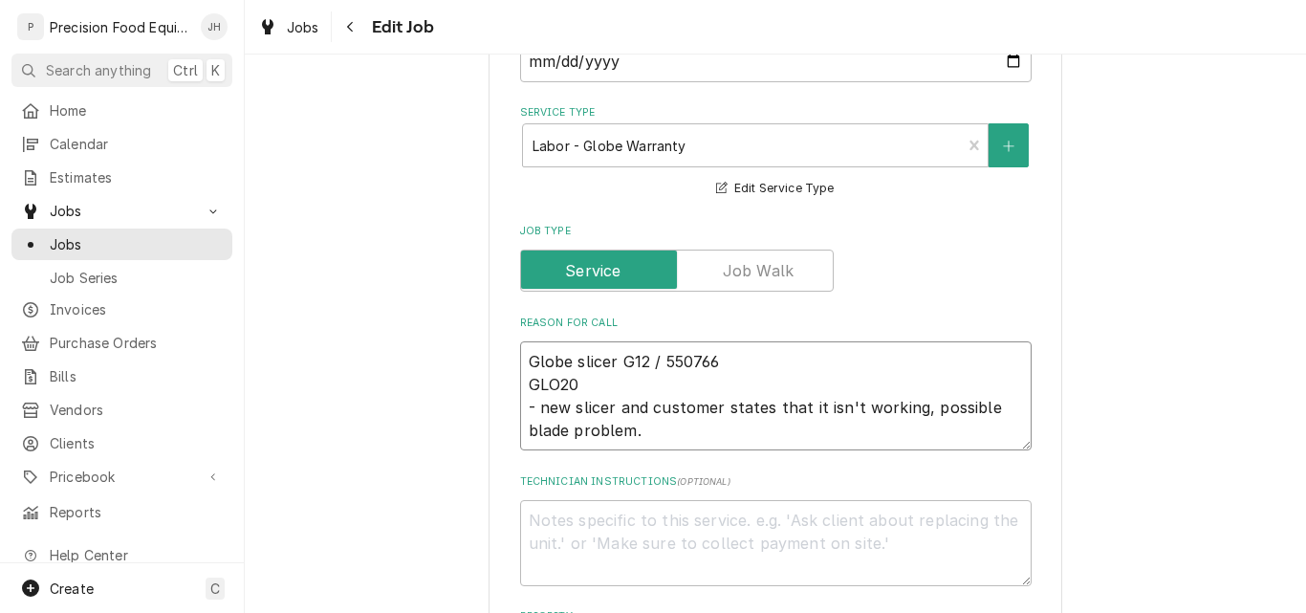
type textarea "x"
type textarea "Globe slicer G12 / 550766 GLO209 - new slicer and customer states that it isn't…"
type textarea "x"
type textarea "Globe slicer G12 / 550766 GLO2094 - new slicer and customer states that it isn'…"
type textarea "x"
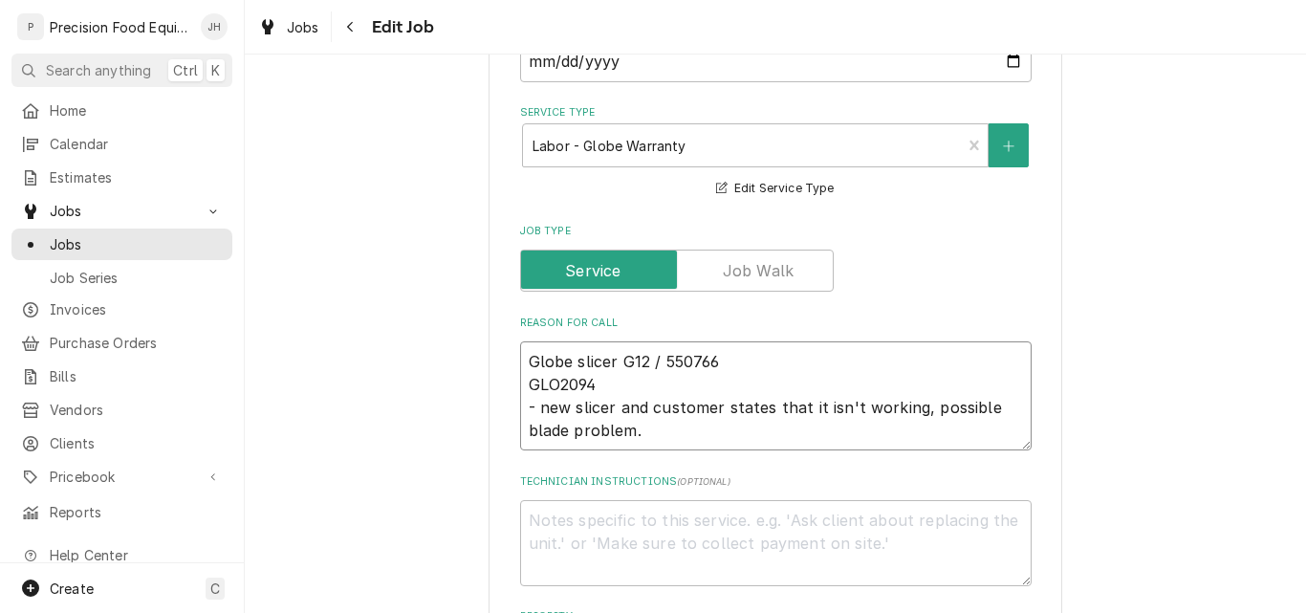
type textarea "Globe slicer G12 / 550766 GLO20948 - new slicer and customer states that it isn…"
type textarea "x"
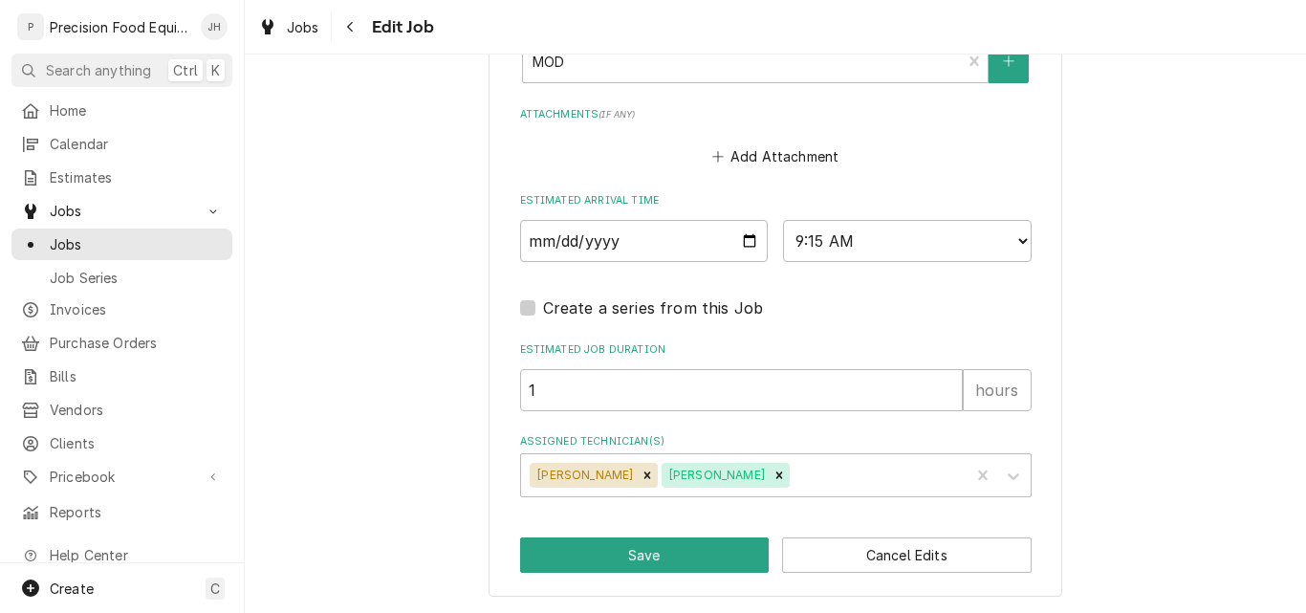
scroll to position [1638, 0]
type textarea "Globe slicer G12 / 550766 GLO20948 - new slicer and customer states that it isn…"
click at [648, 564] on button "Save" at bounding box center [645, 554] width 250 height 35
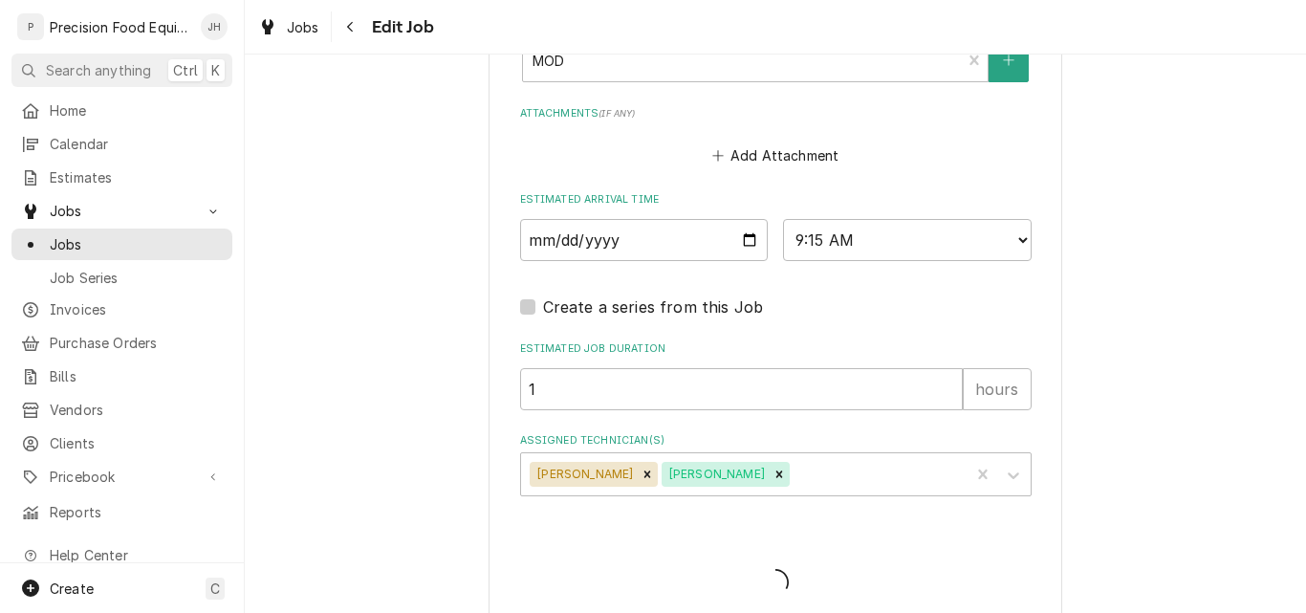
type textarea "x"
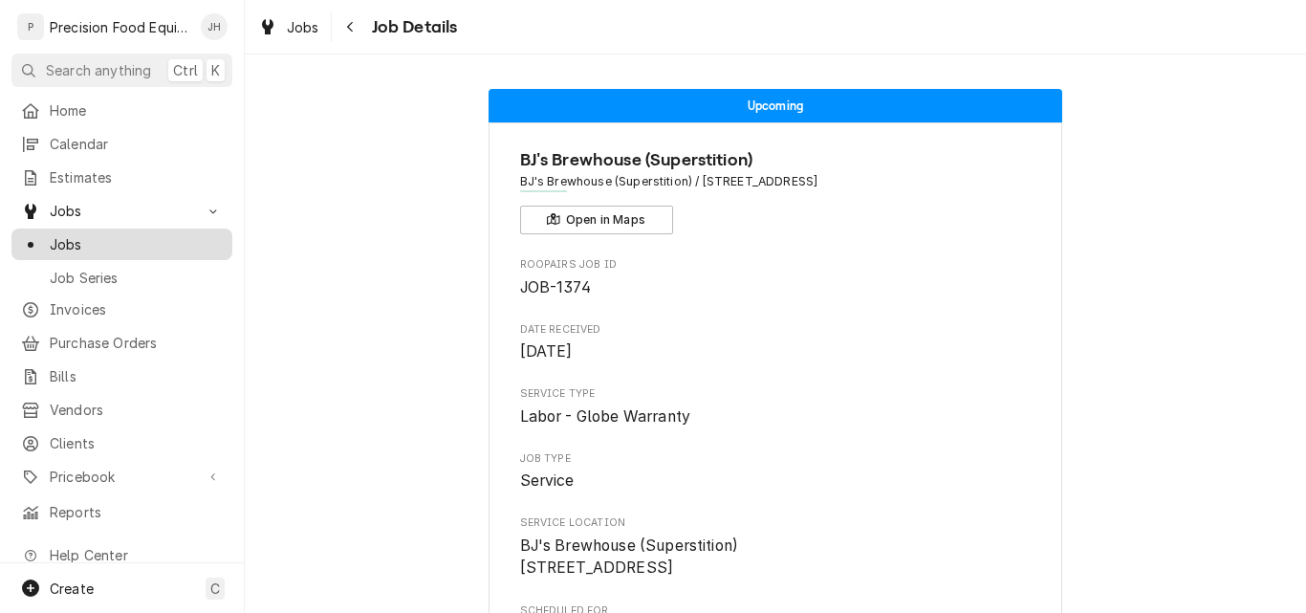
click at [76, 243] on span "Jobs" at bounding box center [136, 244] width 173 height 20
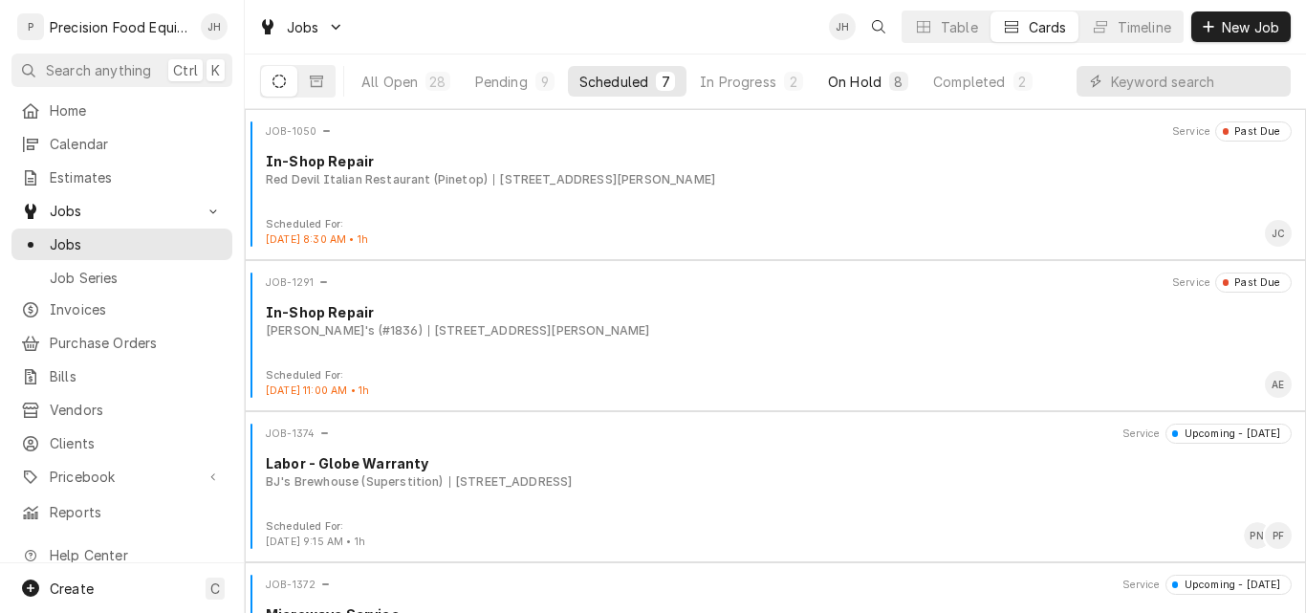
click at [858, 77] on div "On Hold" at bounding box center [855, 82] width 54 height 20
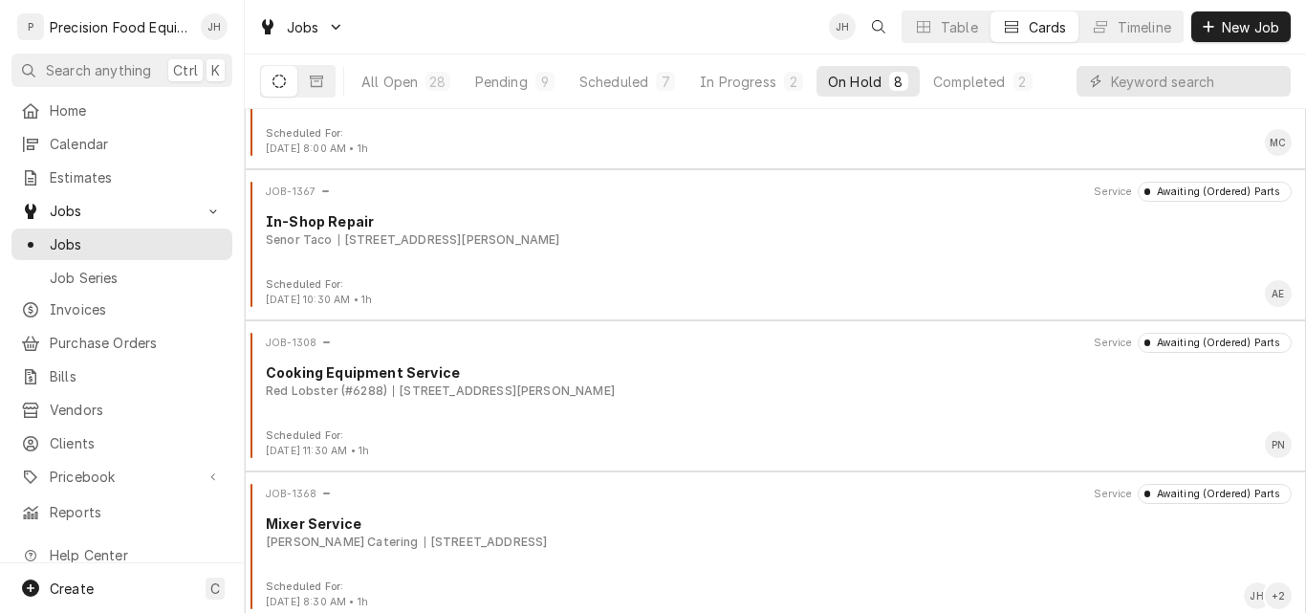
scroll to position [705, 0]
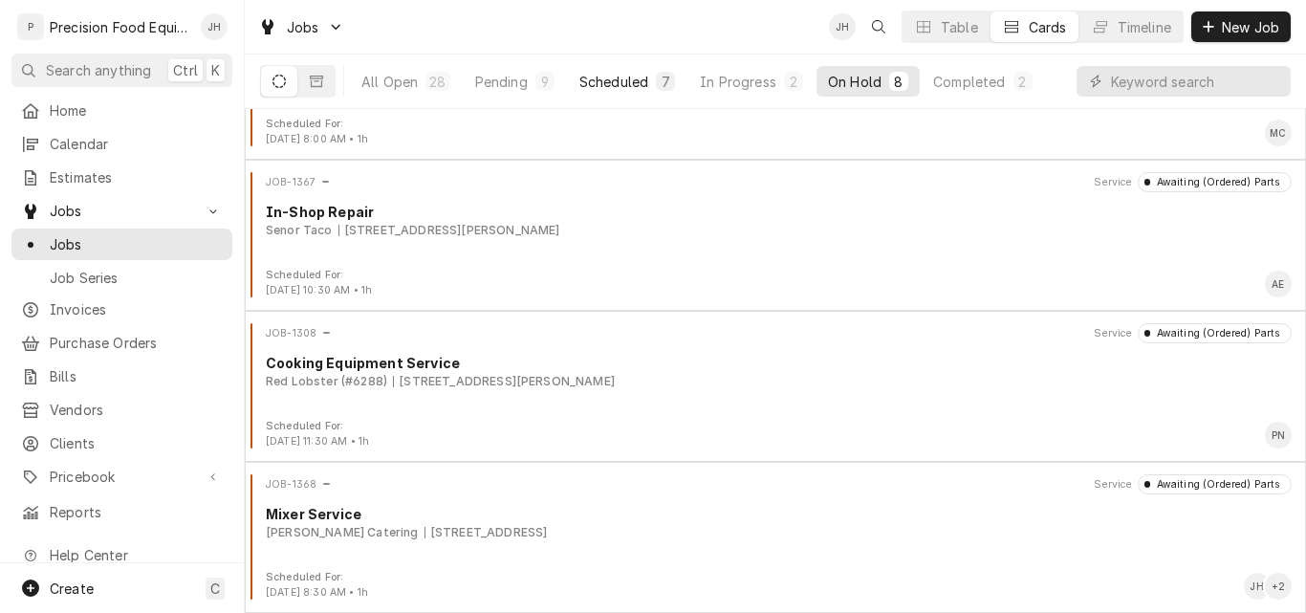
click at [616, 80] on div "Scheduled" at bounding box center [614, 82] width 69 height 20
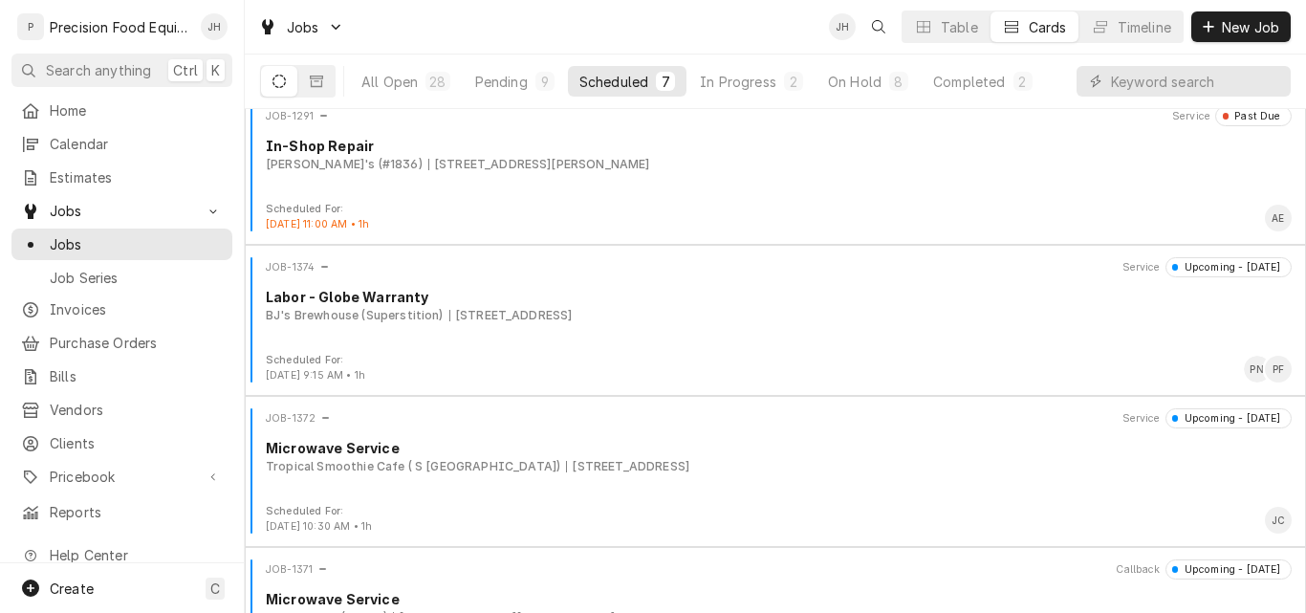
scroll to position [191, 0]
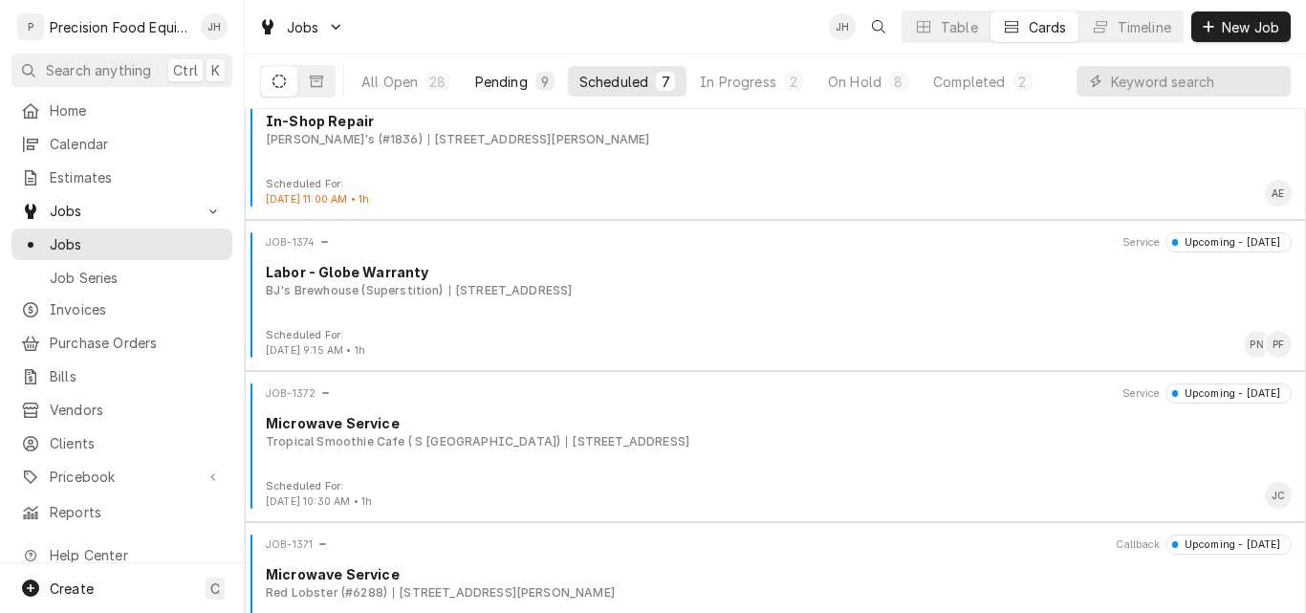
click at [494, 82] on div "Pending" at bounding box center [501, 82] width 53 height 20
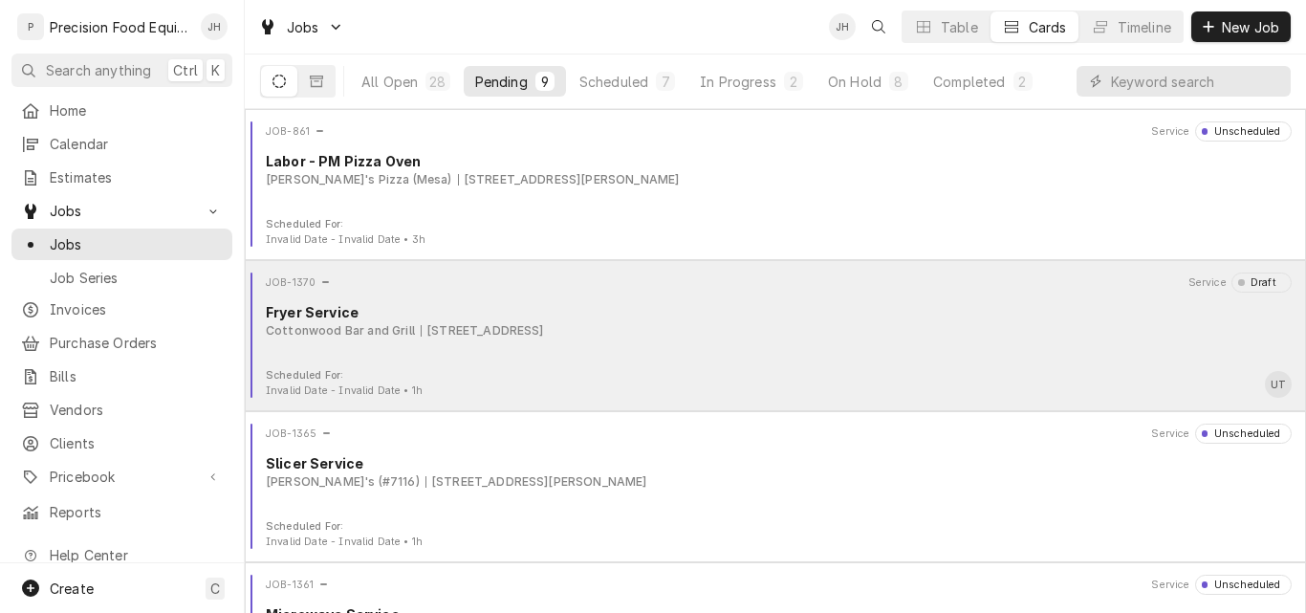
click at [860, 319] on div "Fryer Service" at bounding box center [779, 312] width 1026 height 20
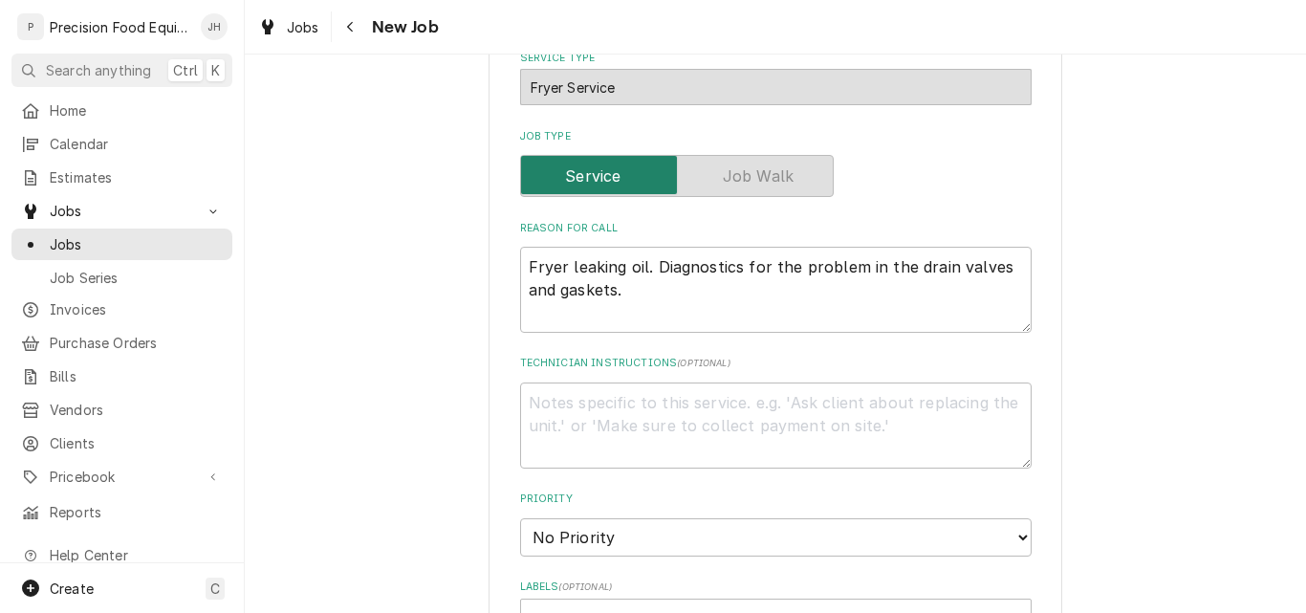
scroll to position [533, 0]
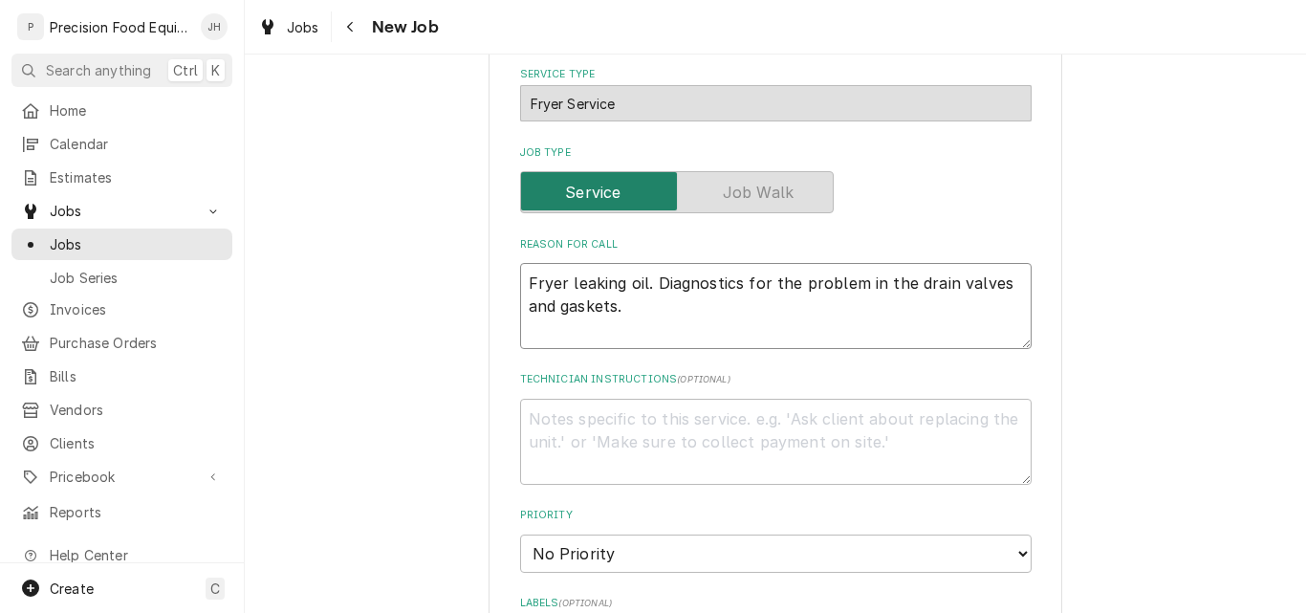
drag, startPoint x: 638, startPoint y: 312, endPoint x: 648, endPoint y: 287, distance: 27.0
click at [648, 287] on textarea "Fryer leaking oil. Diagnostics for the problem in the drain valves and gaskets." at bounding box center [776, 306] width 512 height 86
type textarea "x"
type textarea "Fryer leaking oil. R"
type textarea "x"
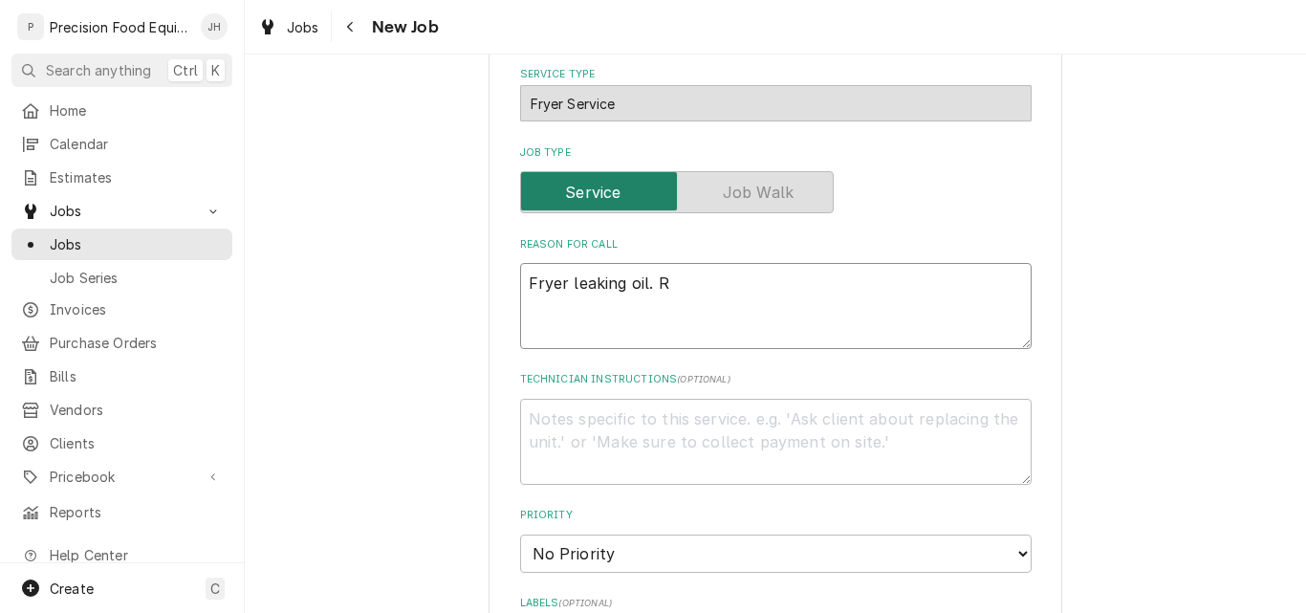
type textarea "Fryer leaking oil. Re"
type textarea "x"
type textarea "Fryer leaking oil. Rep"
type textarea "x"
type textarea "Fryer leaking oil. Repl"
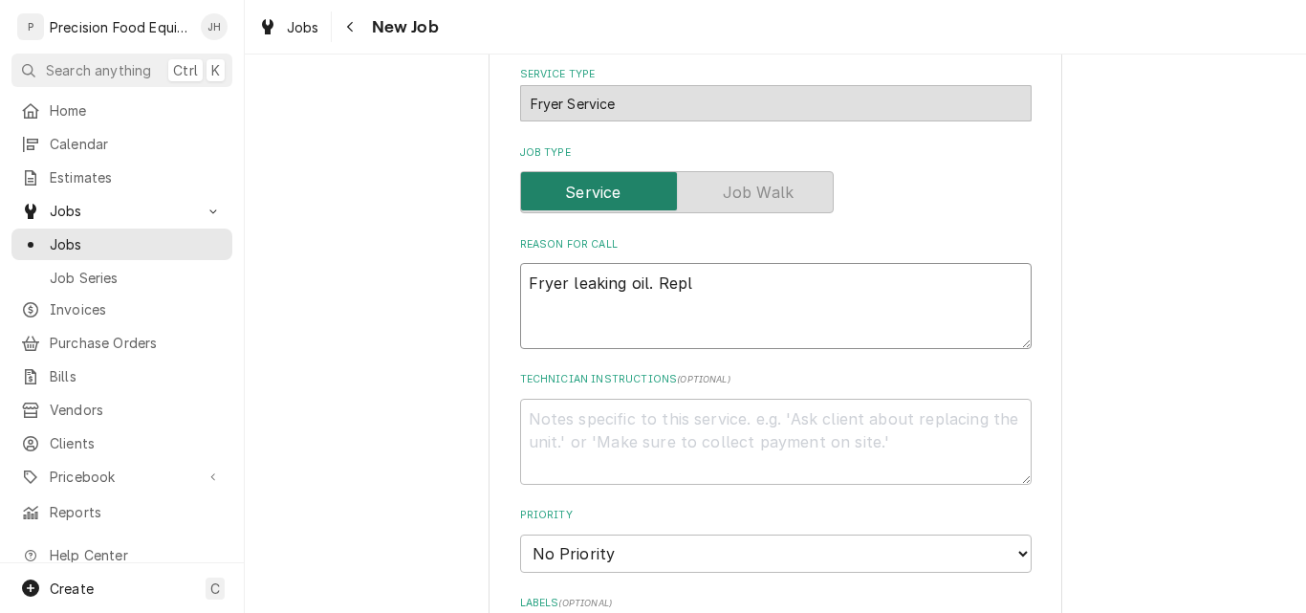
type textarea "x"
type textarea "Fryer leaking oil. Repla"
type textarea "x"
type textarea "Fryer leaking oil. Replac"
type textarea "x"
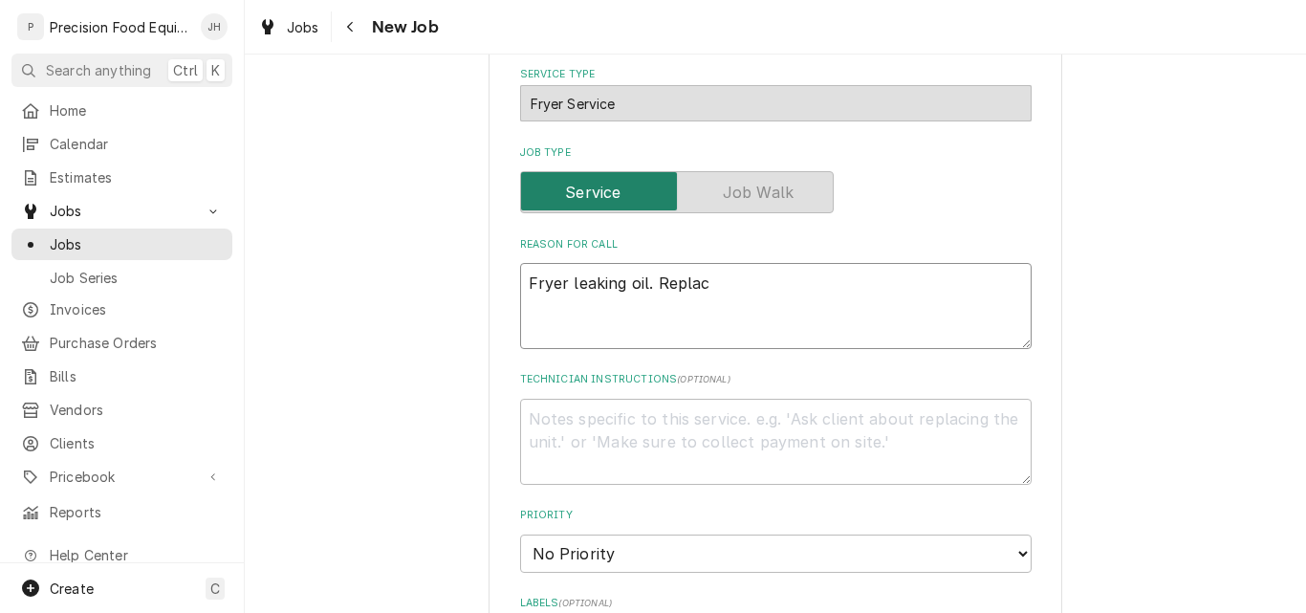
type textarea "Fryer leaking oil. Replace"
type textarea "x"
type textarea "Fryer leaking oil. Replace"
type textarea "x"
type textarea "Fryer leaking oil. Replace b"
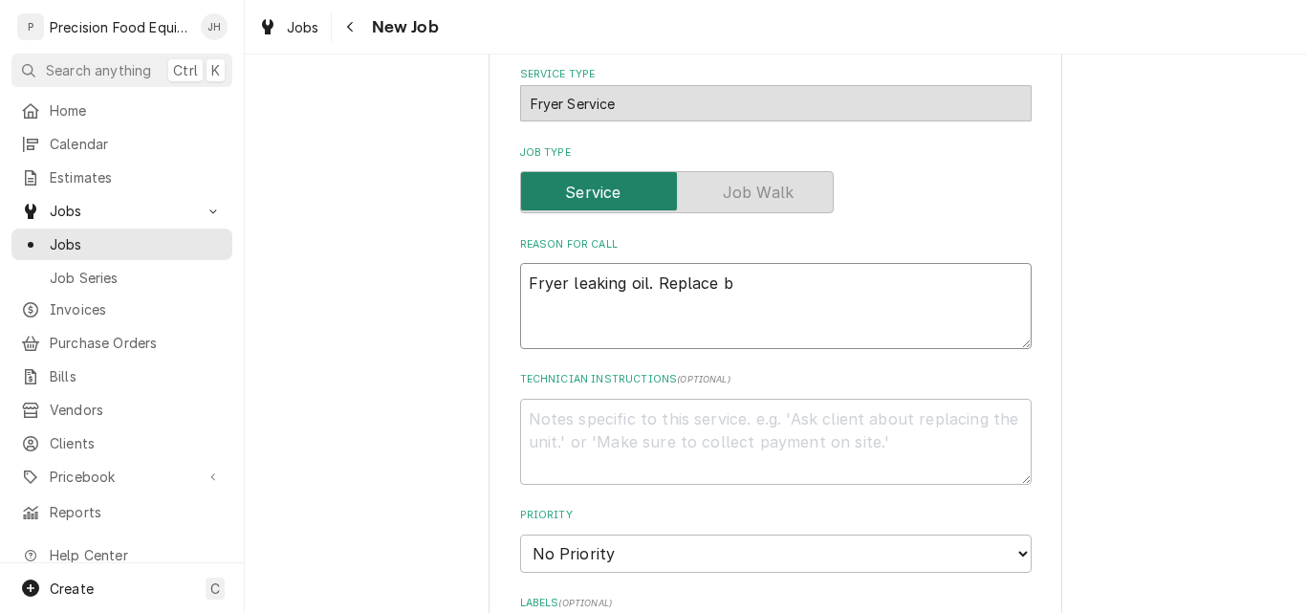
type textarea "x"
type textarea "Fryer leaking oil. Replace ba"
type textarea "x"
type textarea "Fryer leaking oil. Replace bad"
type textarea "x"
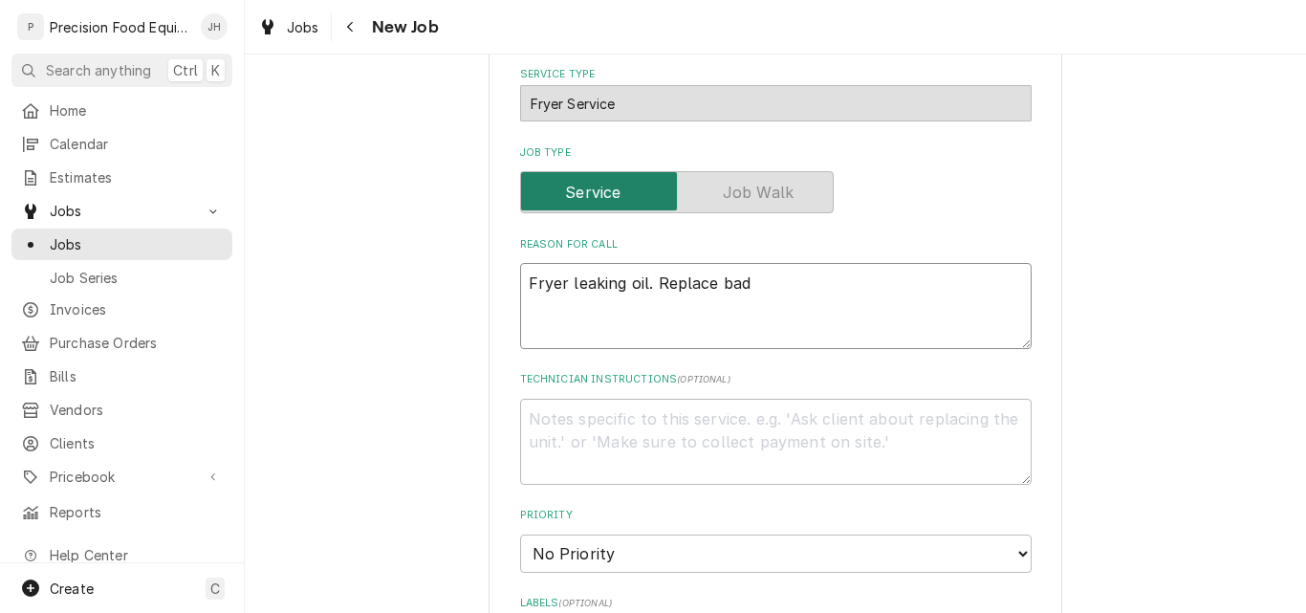
type textarea "Fryer leaking oil. Replace bad"
type textarea "x"
type textarea "Fryer leaking oil. Replace bad p"
type textarea "x"
type textarea "Fryer leaking oil. Replace bad pa"
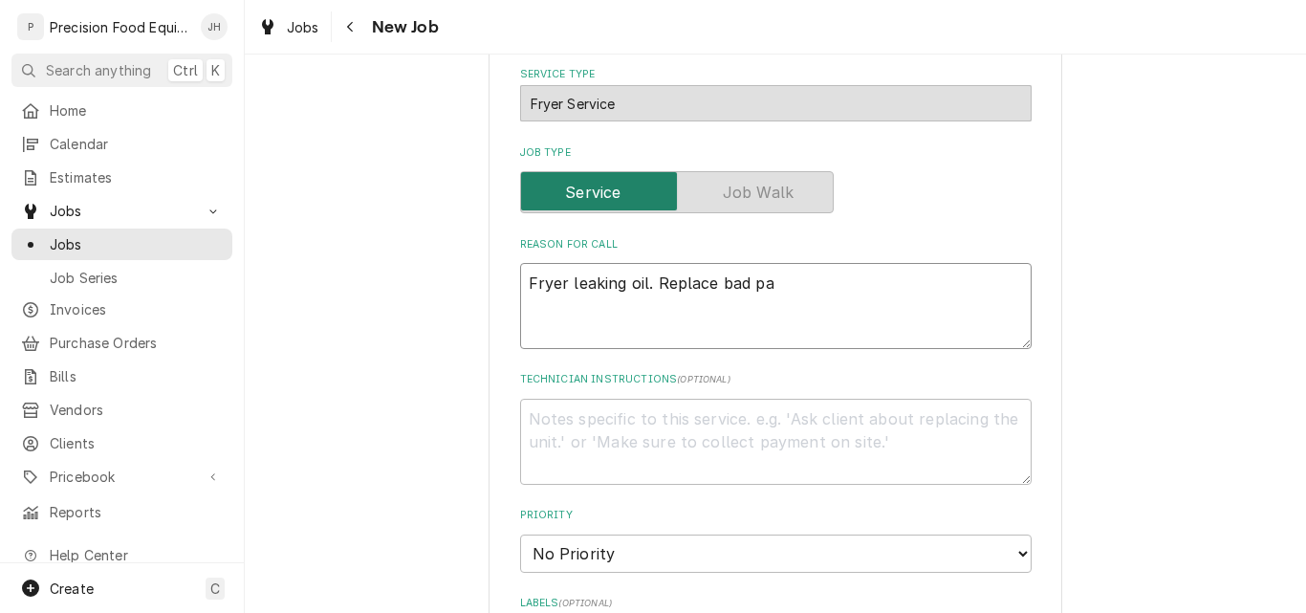
type textarea "x"
type textarea "Fryer leaking oil. Replace bad par"
type textarea "x"
type textarea "Fryer leaking oil. Replace bad part"
type textarea "x"
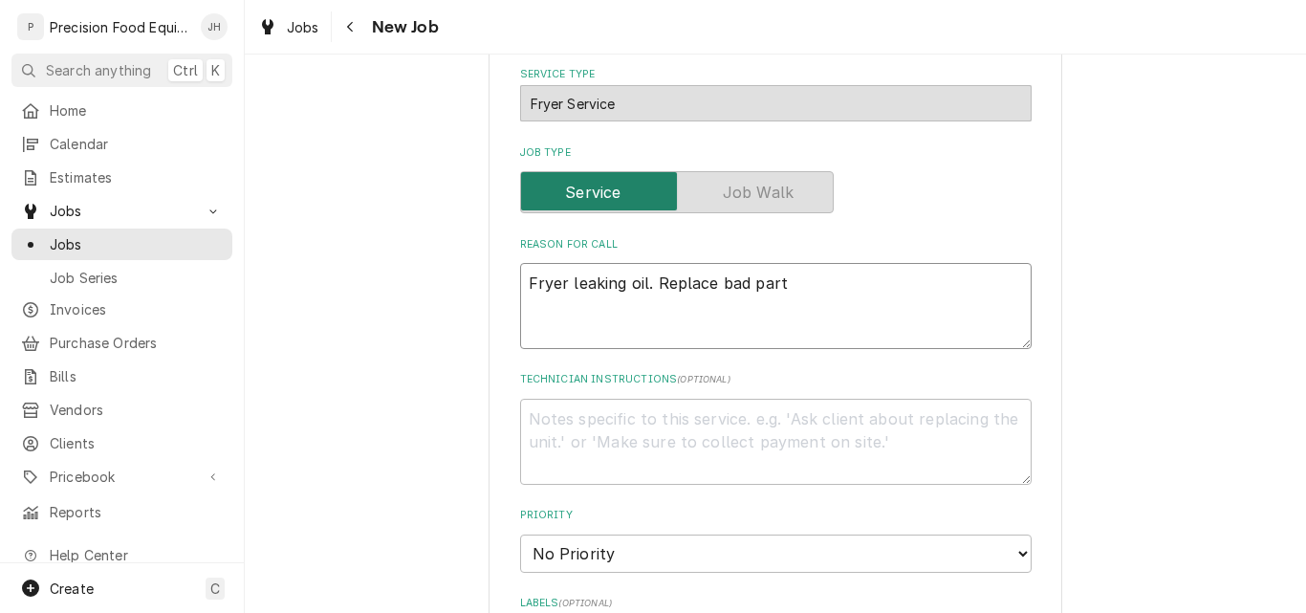
type textarea "Fryer leaking oil. Replace bad parts"
type textarea "x"
type textarea "Fryer leaking oil. Replace bad parts"
type textarea "x"
type textarea "Fryer leaking oil. Replace bad parts o"
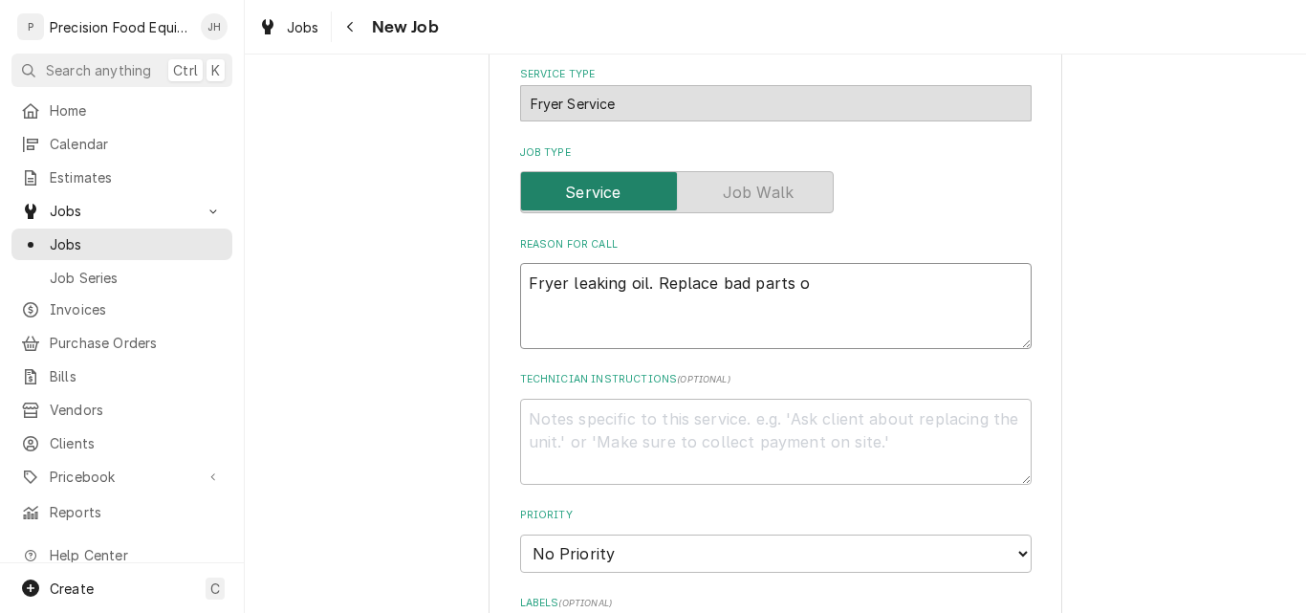
type textarea "x"
type textarea "Fryer leaking oil. Replace bad parts on"
type textarea "x"
type textarea "Fryer leaking oil. Replace bad parts on"
type textarea "x"
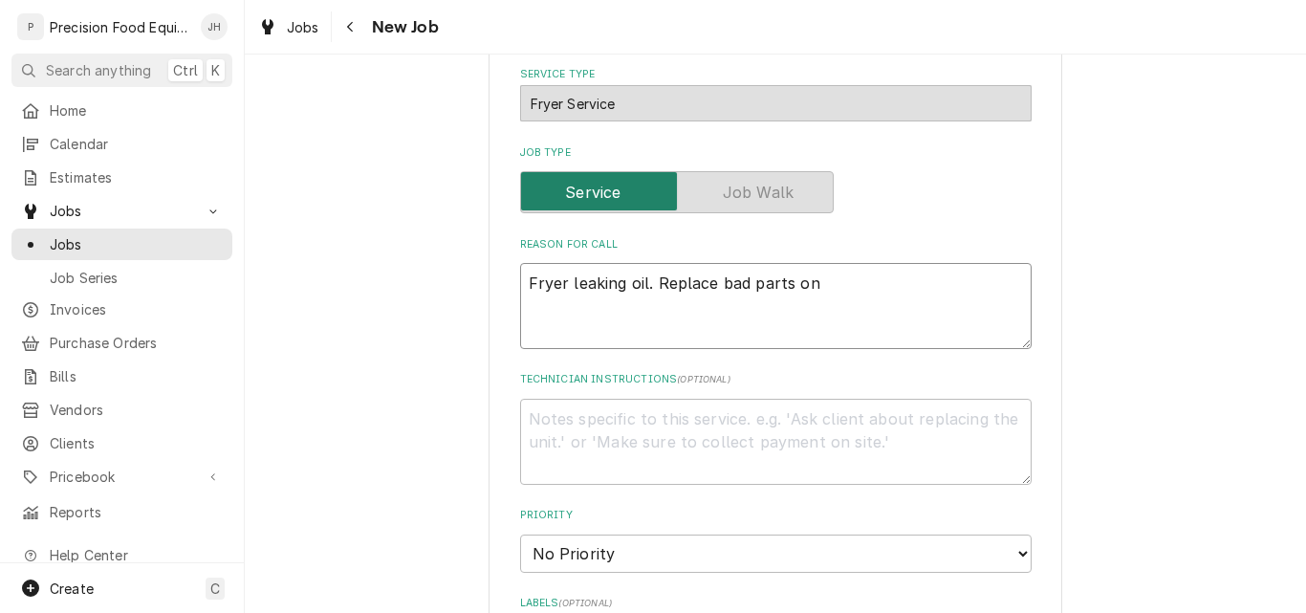
type textarea "Fryer leaking oil. Replace bad parts on d"
type textarea "x"
type textarea "Fryer leaking oil. Replace bad parts on dr"
type textarea "x"
type textarea "Fryer leaking oil. Replace bad parts on drai"
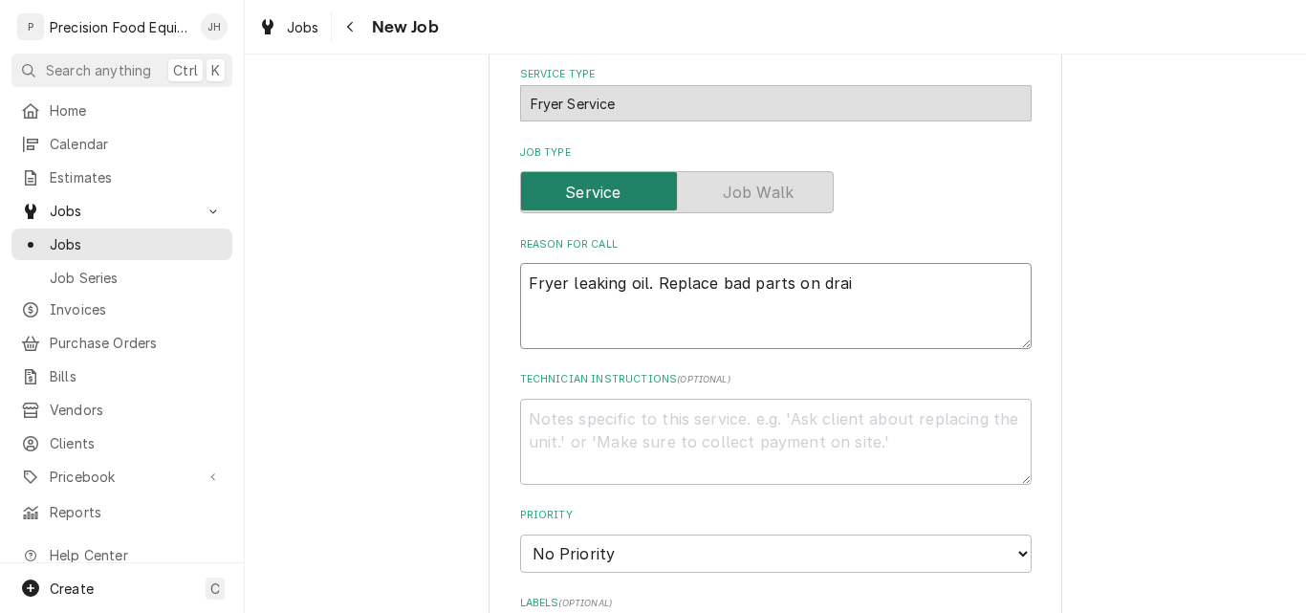
type textarea "x"
type textarea "Fryer leaking oil. Replace bad parts on drain"
type textarea "x"
type textarea "Fryer leaking oil. Replace bad parts on drain"
type textarea "x"
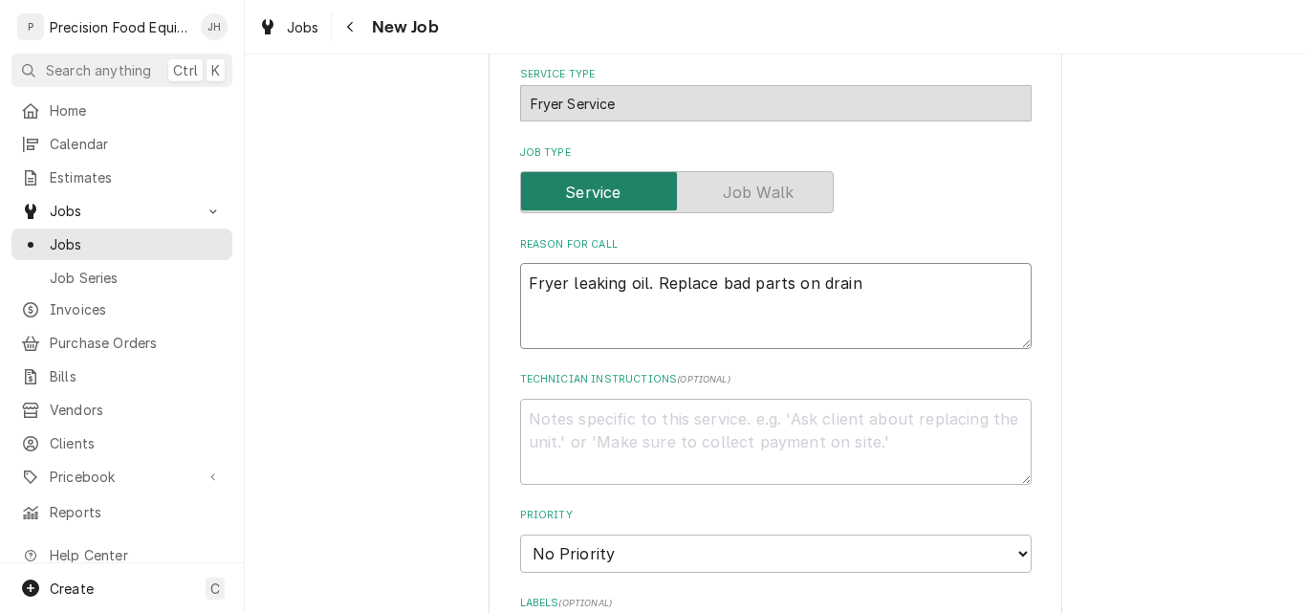
type textarea "Fryer leaking oil. Replace bad parts on drain l"
type textarea "x"
type textarea "Fryer leaking oil. Replace bad parts on drain li"
type textarea "x"
type textarea "Fryer leaking oil. Replace bad parts on drain lin"
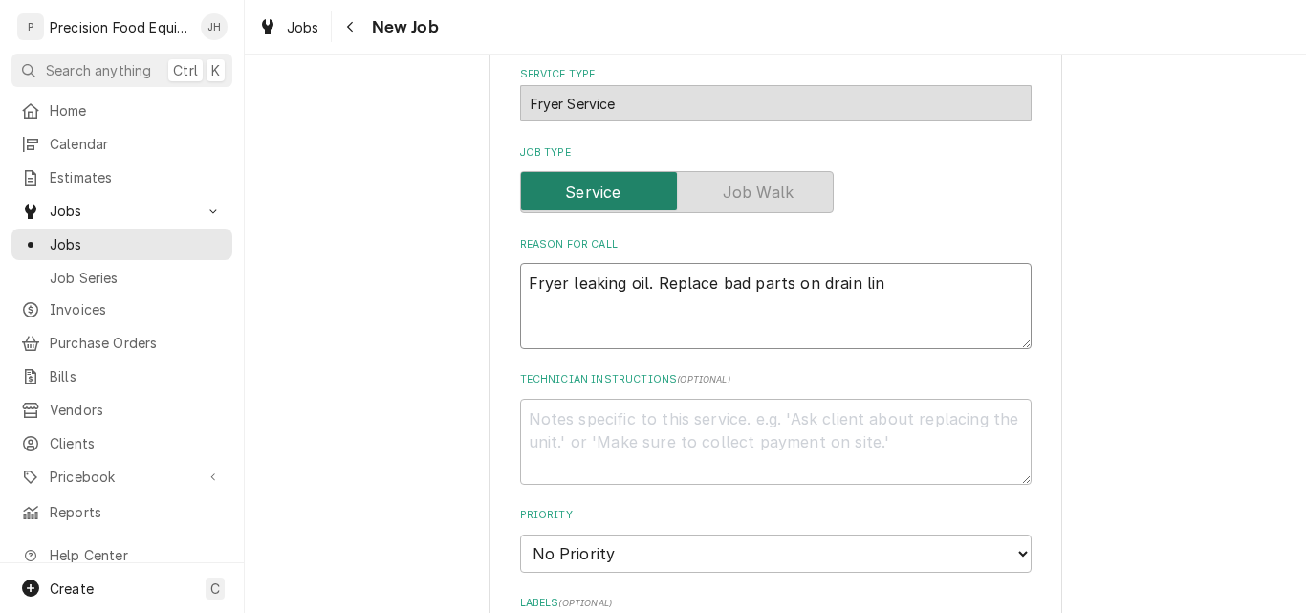
type textarea "x"
type textarea "Fryer leaking oil. Replace bad parts on drain line"
type textarea "x"
type textarea "Fryer leaking oil. Replace bad parts on drain lines"
type textarea "x"
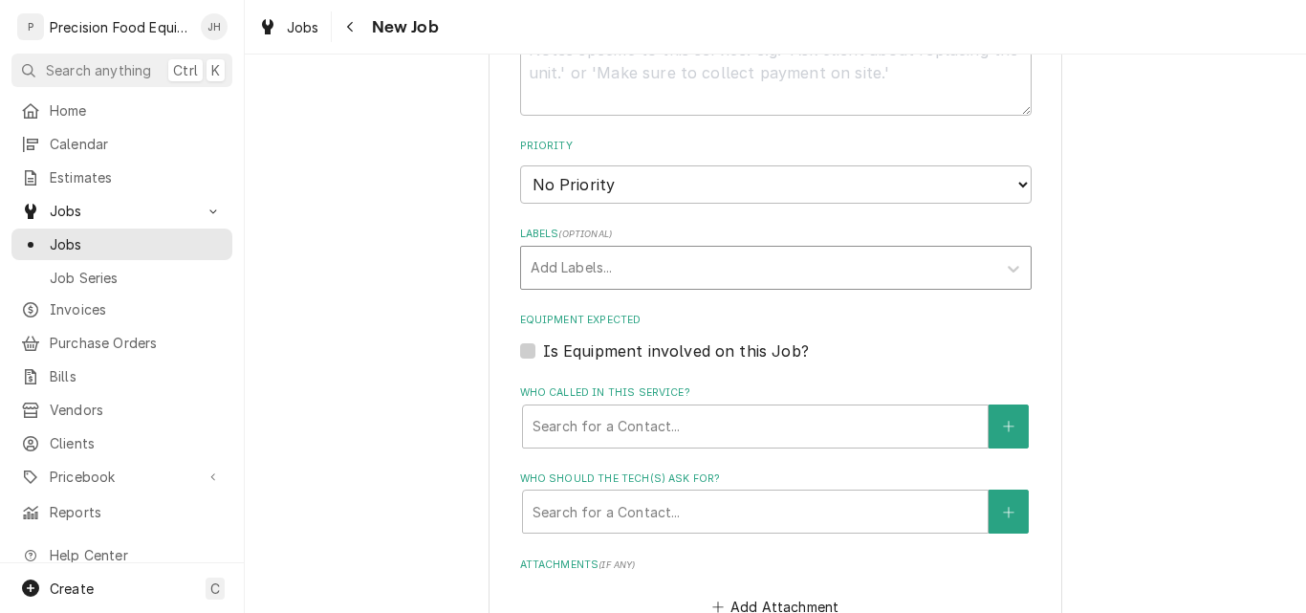
scroll to position [1011, 0]
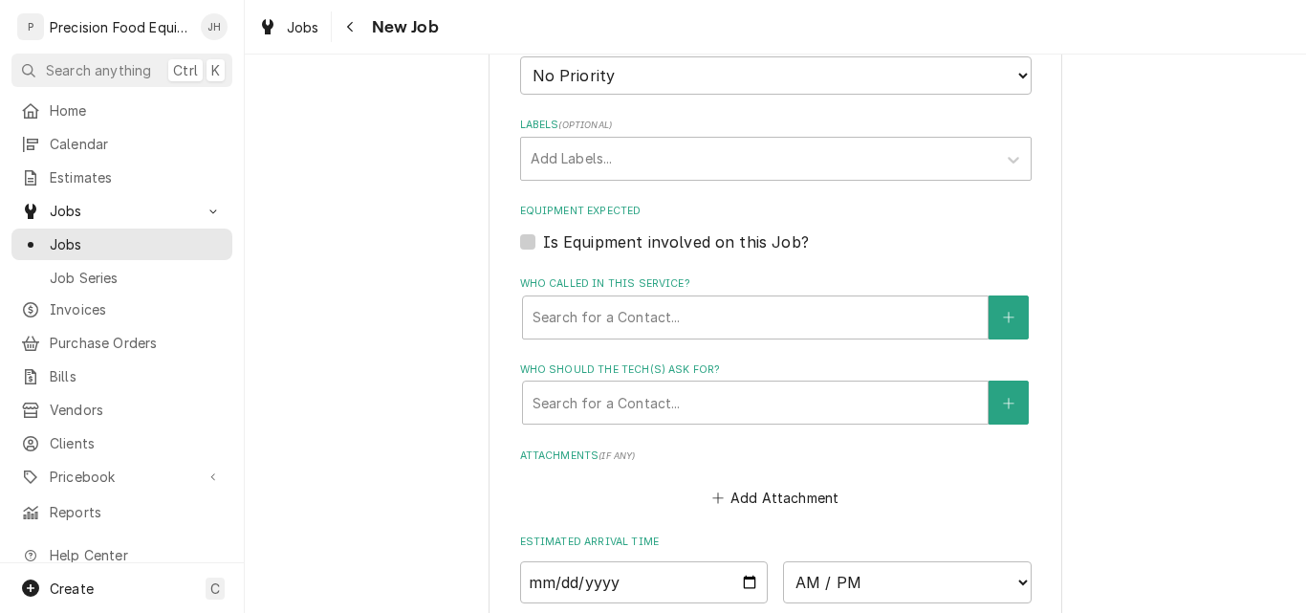
type textarea "Fryer leaking oil. Replace bad parts on drain lines"
click at [543, 245] on label "Is Equipment involved on this Job?" at bounding box center [676, 241] width 266 height 23
click at [543, 245] on input "Equipment Expected" at bounding box center [799, 251] width 512 height 42
checkbox input "true"
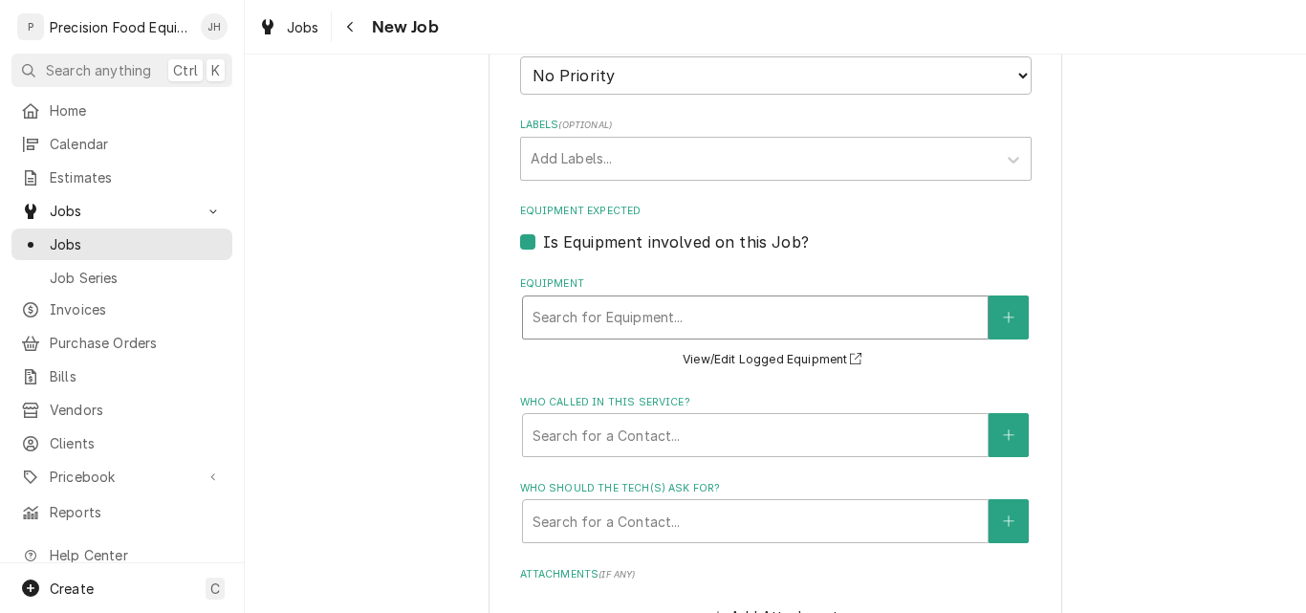
type textarea "x"
click at [585, 307] on div "Equipment" at bounding box center [756, 317] width 446 height 34
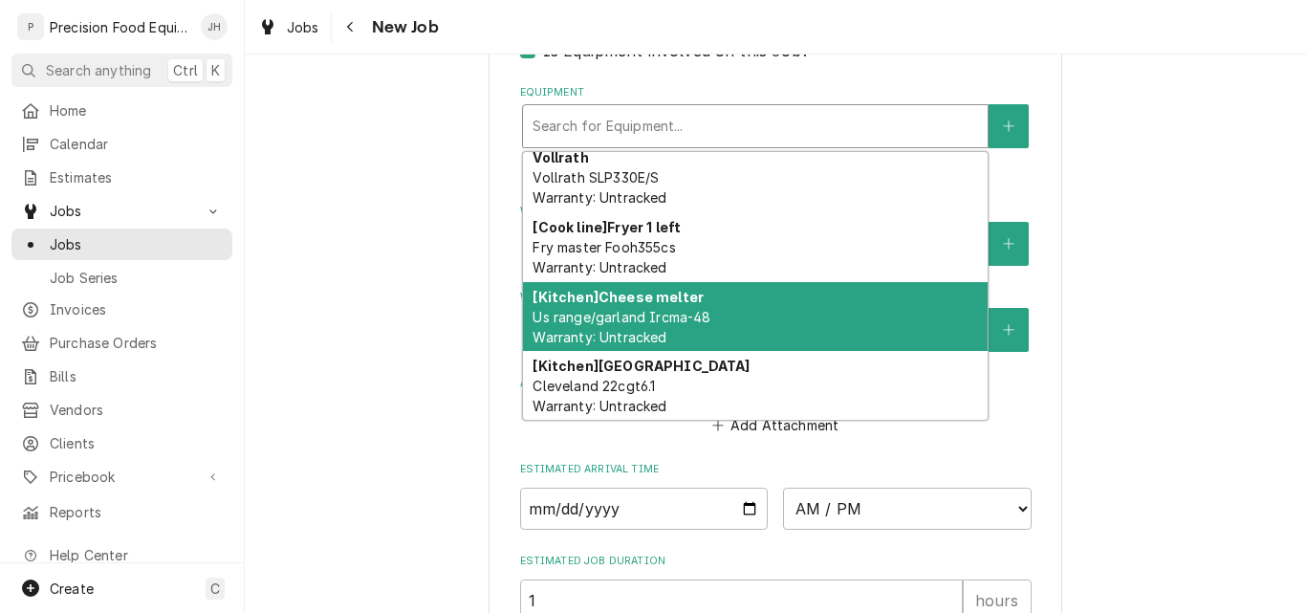
scroll to position [358, 0]
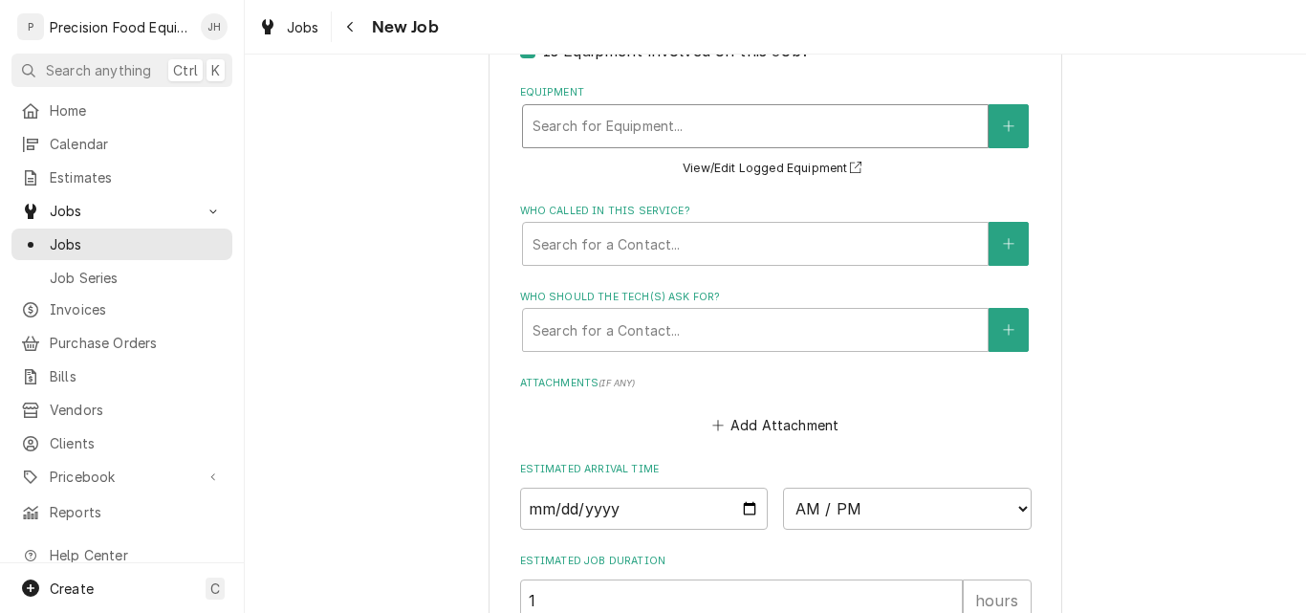
scroll to position [1107, 0]
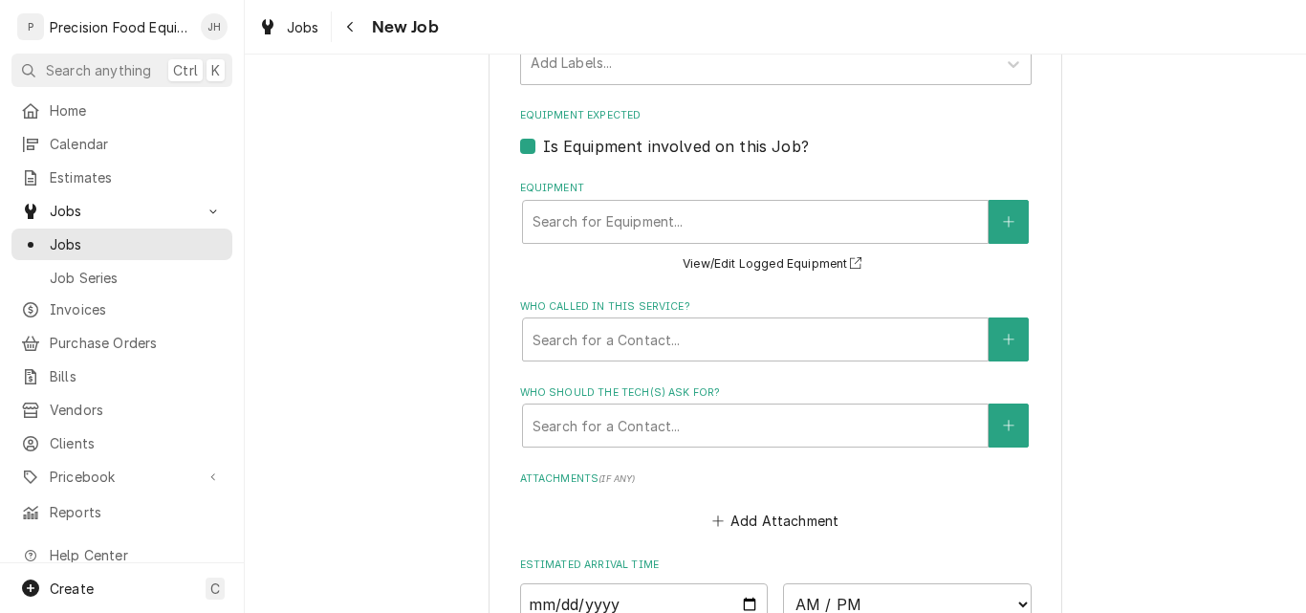
click at [543, 150] on label "Is Equipment involved on this Job?" at bounding box center [676, 146] width 266 height 23
click at [543, 150] on input "Equipment Expected" at bounding box center [799, 156] width 512 height 42
checkbox input "false"
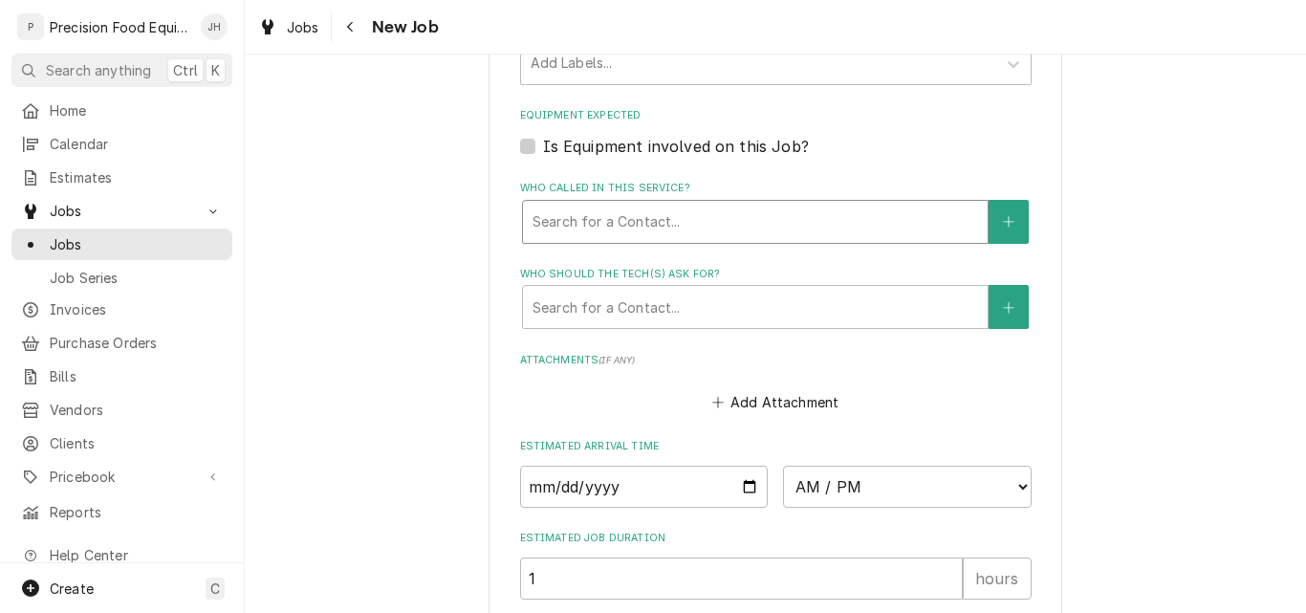
click at [710, 224] on div "Who called in this service?" at bounding box center [756, 222] width 446 height 34
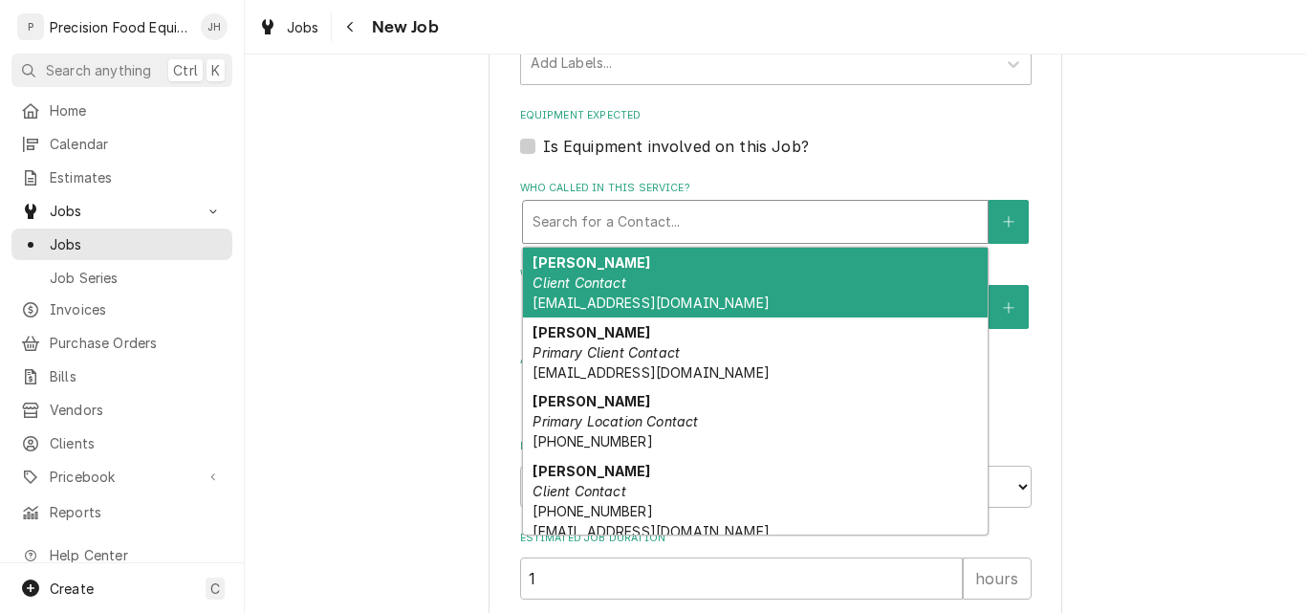
click at [671, 275] on div "Chris Gruebele Client Contact cgruebele@sunlakes2.com" at bounding box center [755, 283] width 465 height 70
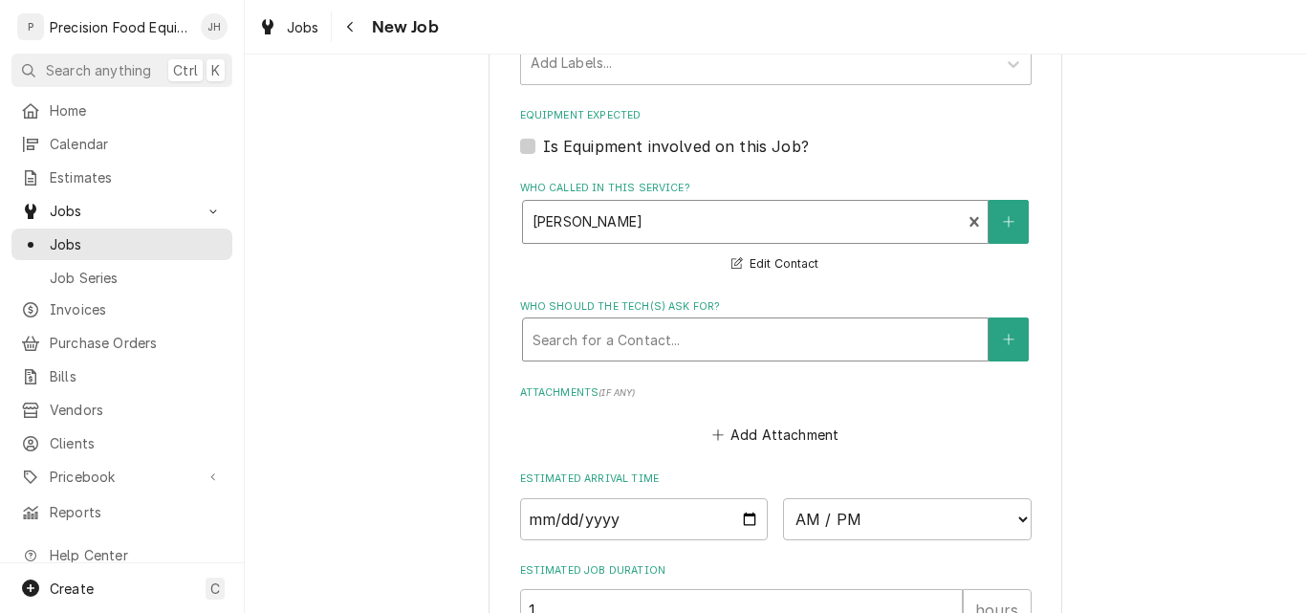
click at [666, 340] on div "Who should the tech(s) ask for?" at bounding box center [756, 339] width 446 height 34
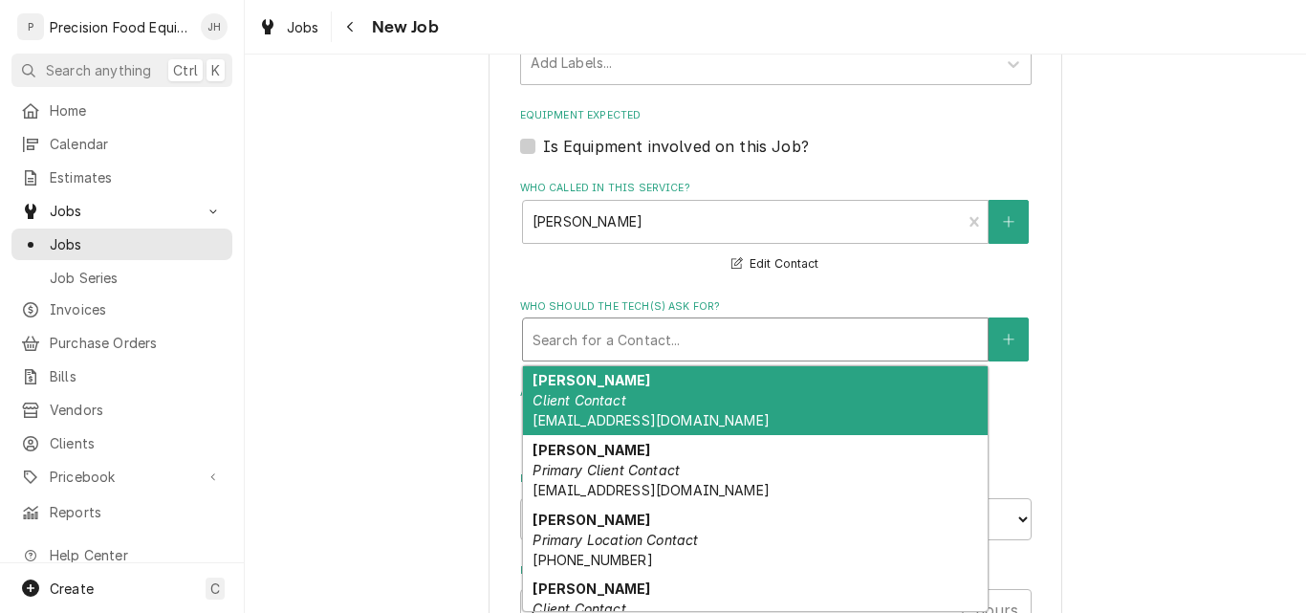
click at [625, 389] on div "Chris Gruebele Client Contact cgruebele@sunlakes2.com" at bounding box center [755, 401] width 465 height 70
type textarea "x"
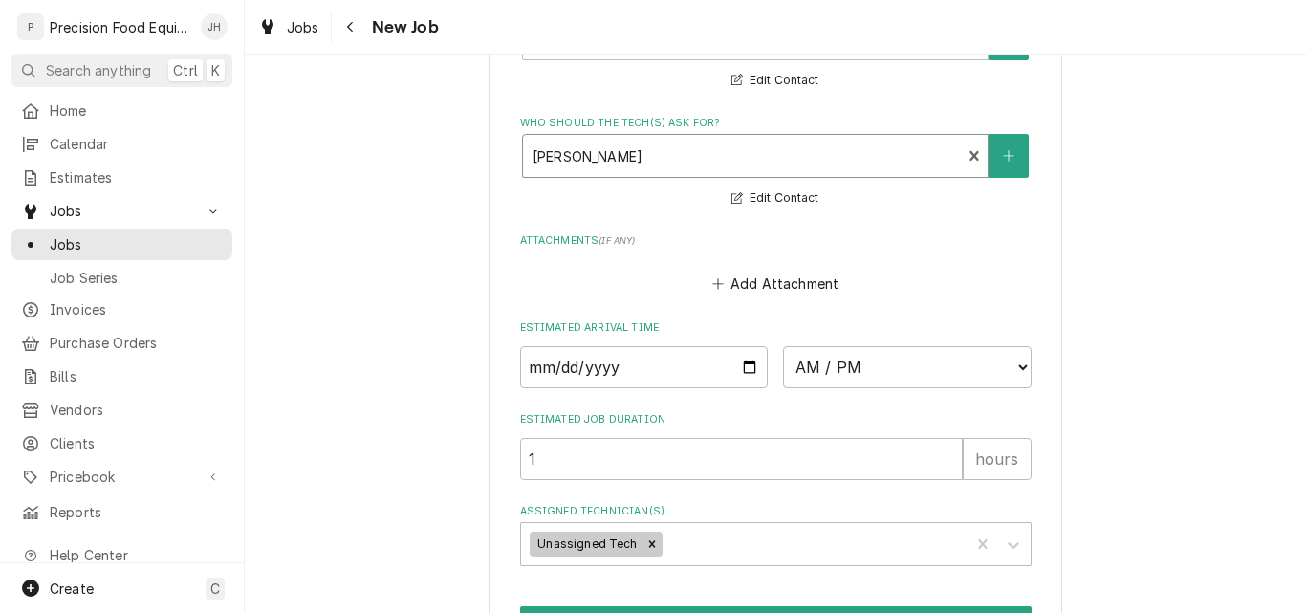
scroll to position [1298, 0]
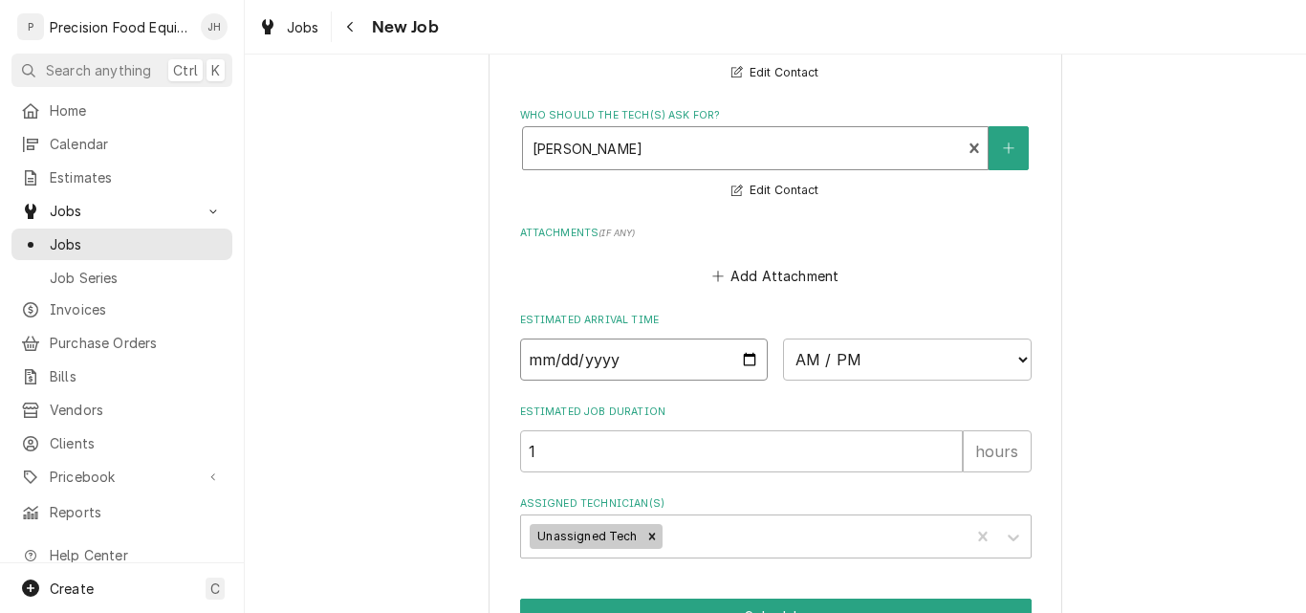
click at [741, 358] on input "Date" at bounding box center [644, 360] width 249 height 42
type input "2025-08-19"
type textarea "x"
click at [894, 359] on select "AM / PM 6:00 AM 6:15 AM 6:30 AM 6:45 AM 7:00 AM 7:15 AM 7:30 AM 7:45 AM 8:00 AM…" at bounding box center [907, 360] width 249 height 42
select select "06:30:00"
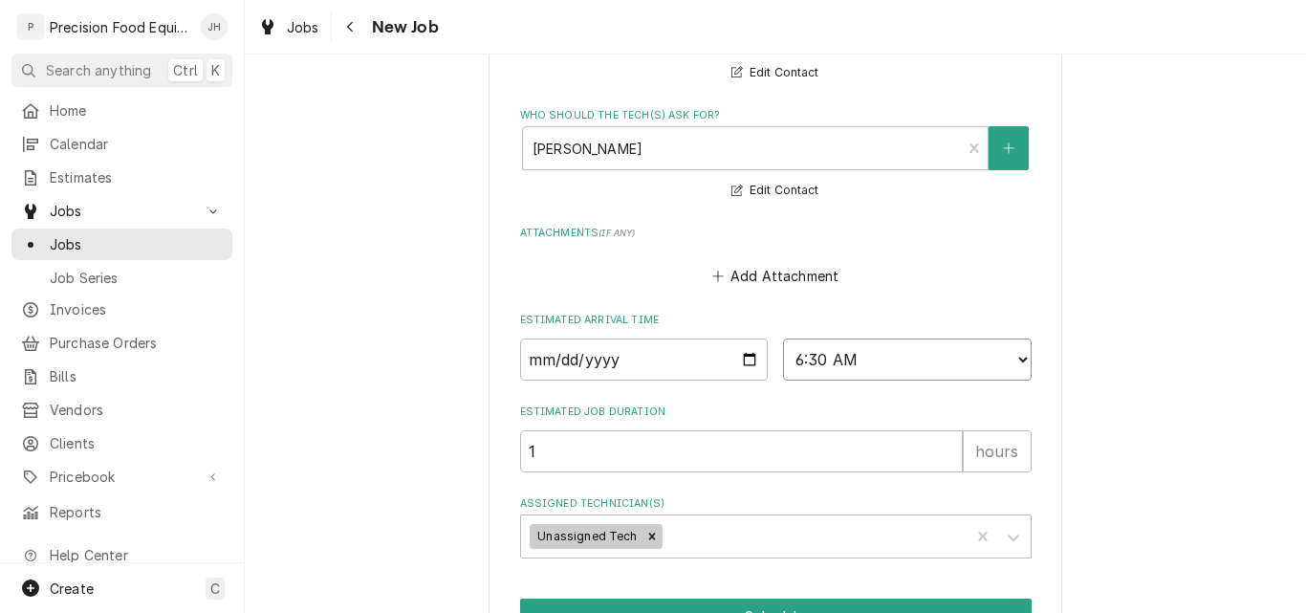
click at [783, 339] on select "AM / PM 6:00 AM 6:15 AM 6:30 AM 6:45 AM 7:00 AM 7:15 AM 7:30 AM 7:45 AM 8:00 AM…" at bounding box center [907, 360] width 249 height 42
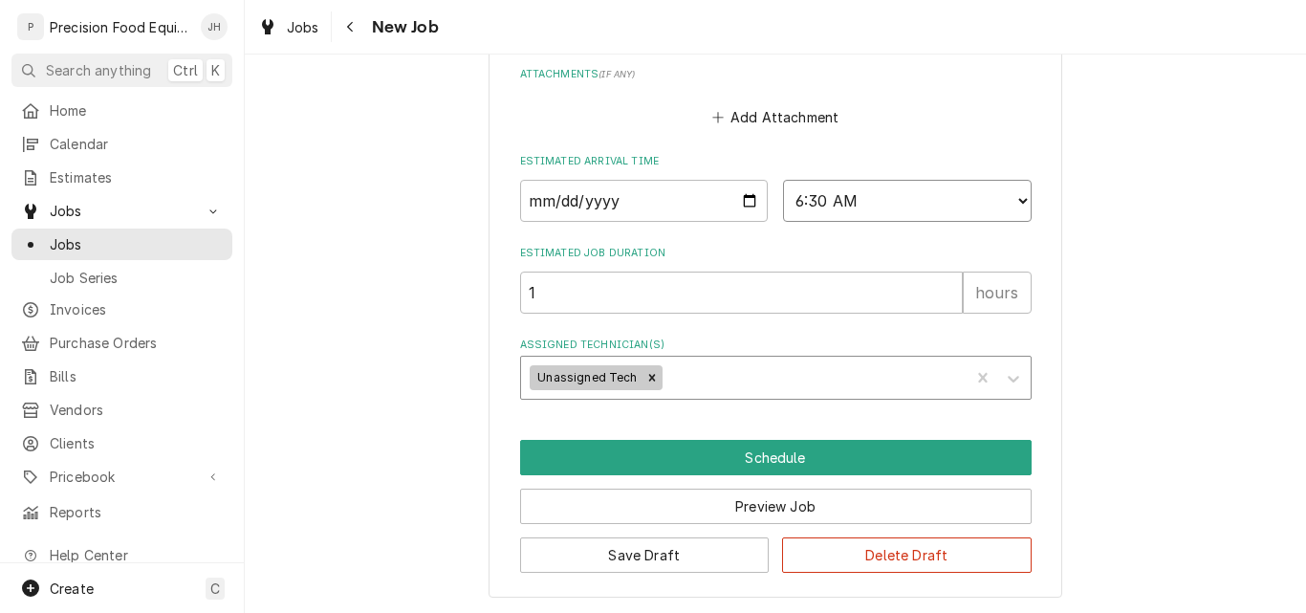
scroll to position [1458, 0]
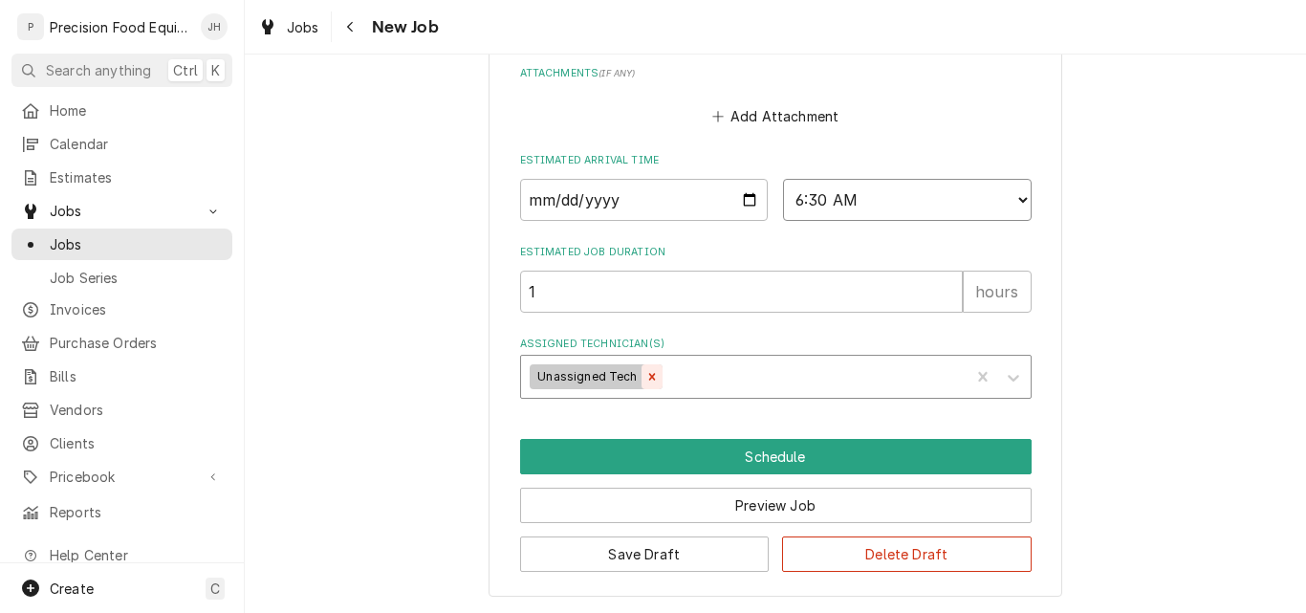
click at [648, 376] on icon "Remove Unassigned Tech" at bounding box center [651, 376] width 7 height 7
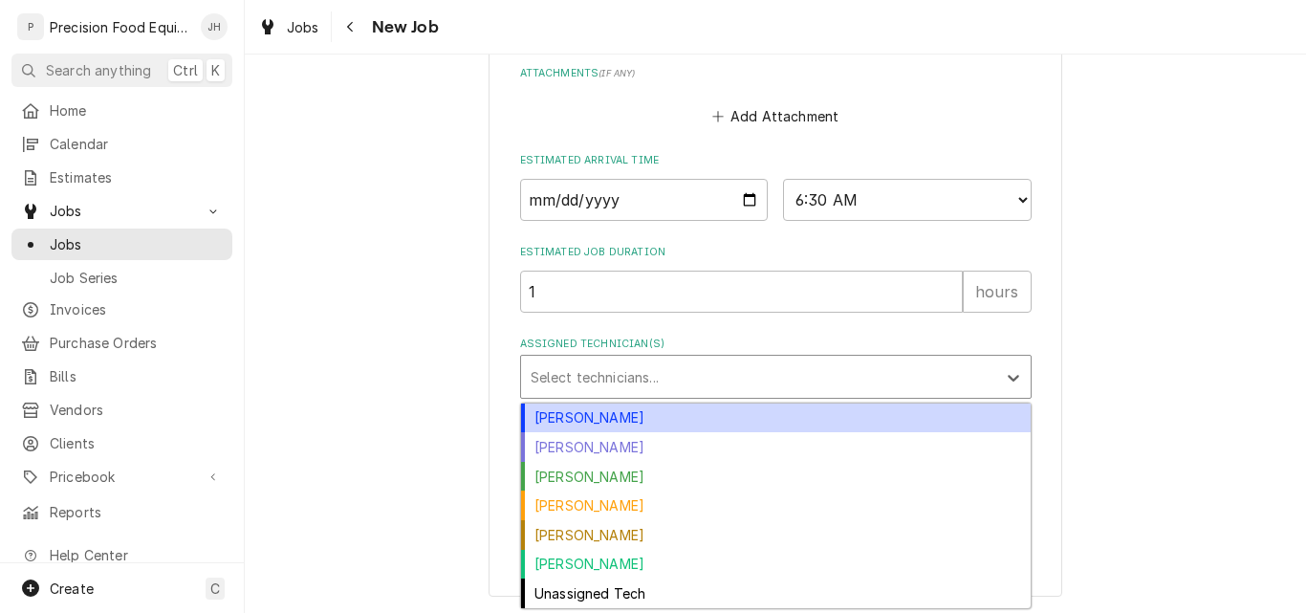
click at [597, 376] on div "Assigned Technician(s)" at bounding box center [759, 377] width 456 height 34
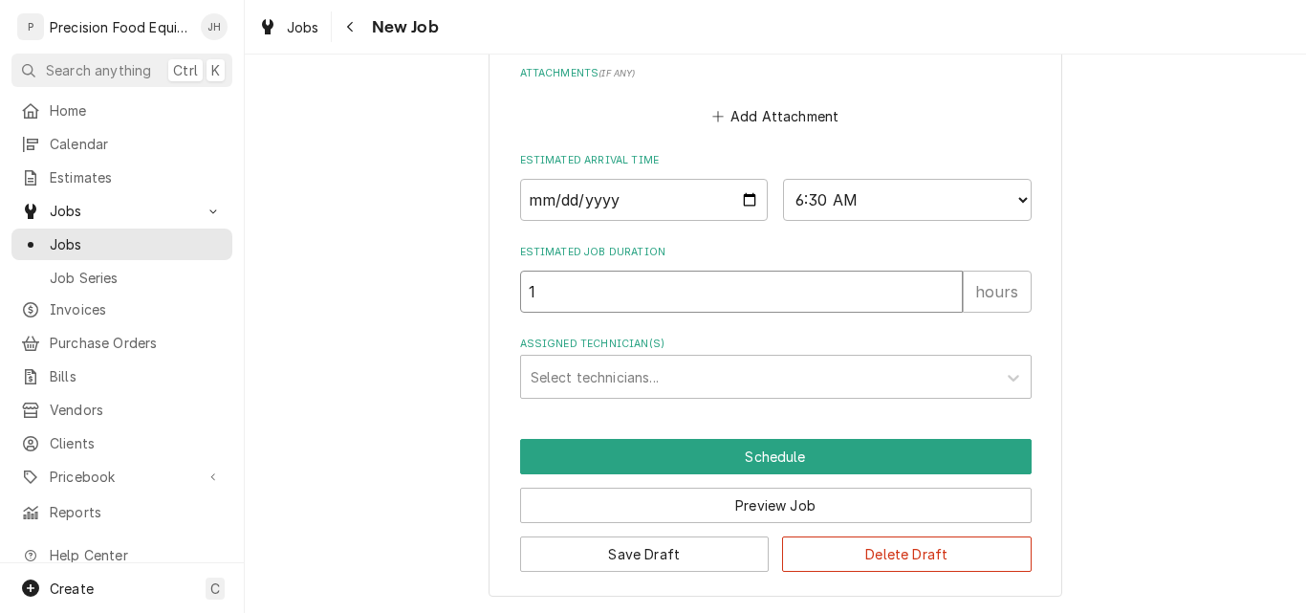
drag, startPoint x: 532, startPoint y: 291, endPoint x: 510, endPoint y: 300, distance: 24.0
type textarea "x"
type input "3"
type textarea "x"
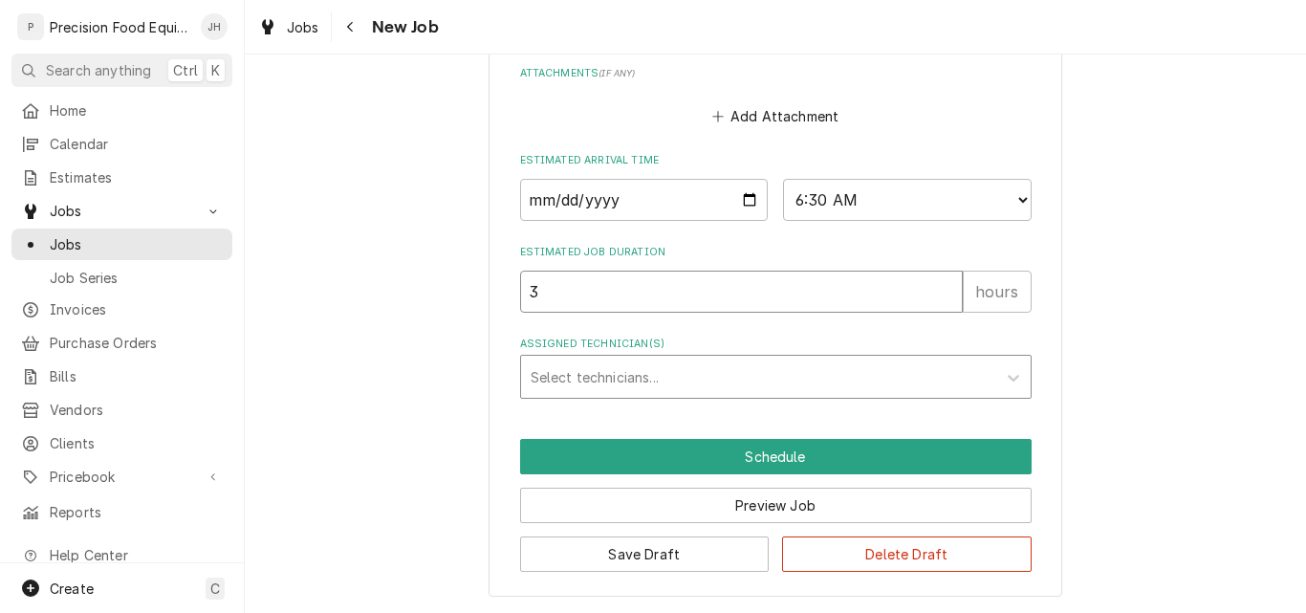
type input "3"
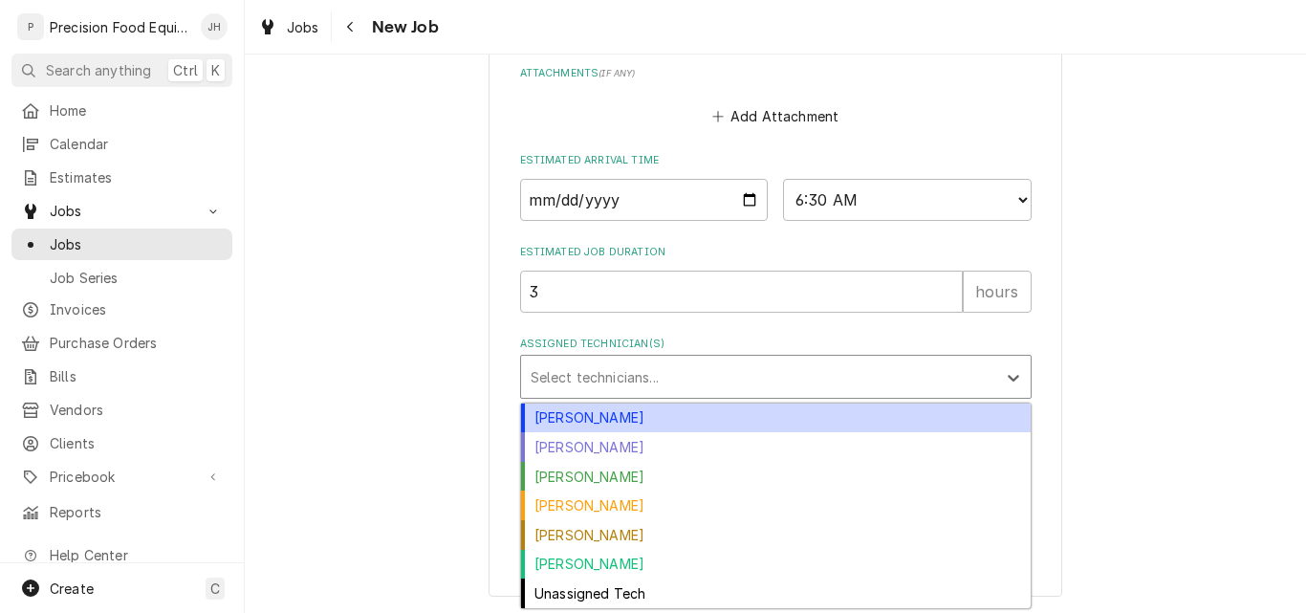
click at [581, 380] on div "Assigned Technician(s)" at bounding box center [759, 377] width 456 height 34
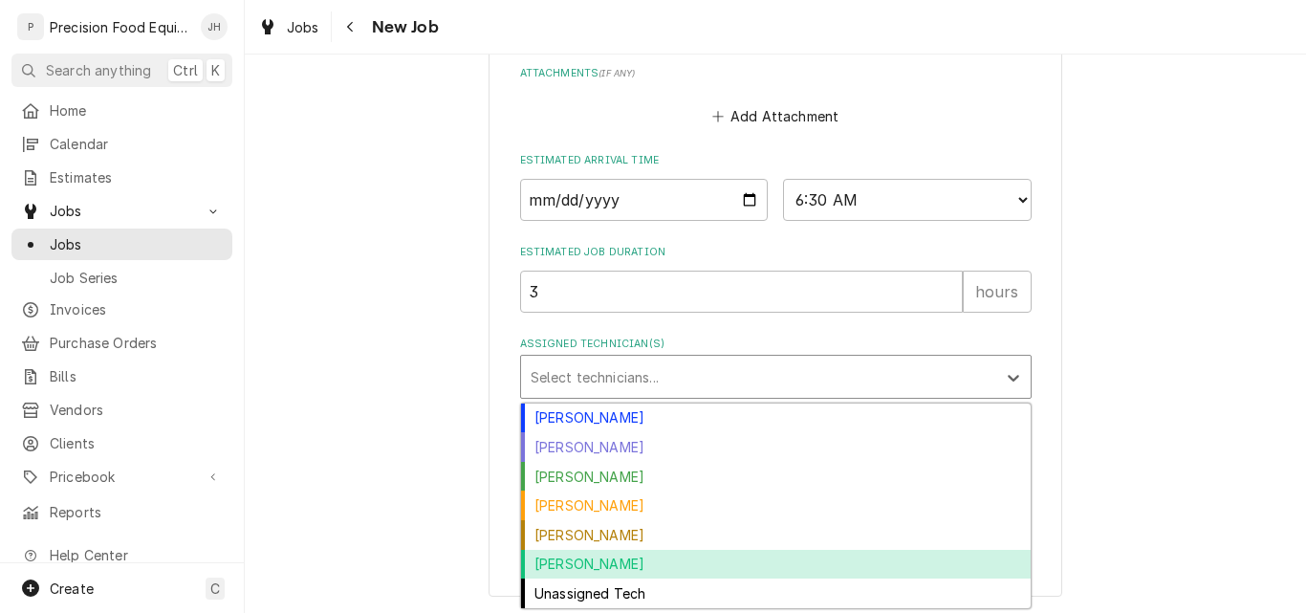
click at [581, 562] on div "Phil Fry" at bounding box center [776, 565] width 510 height 30
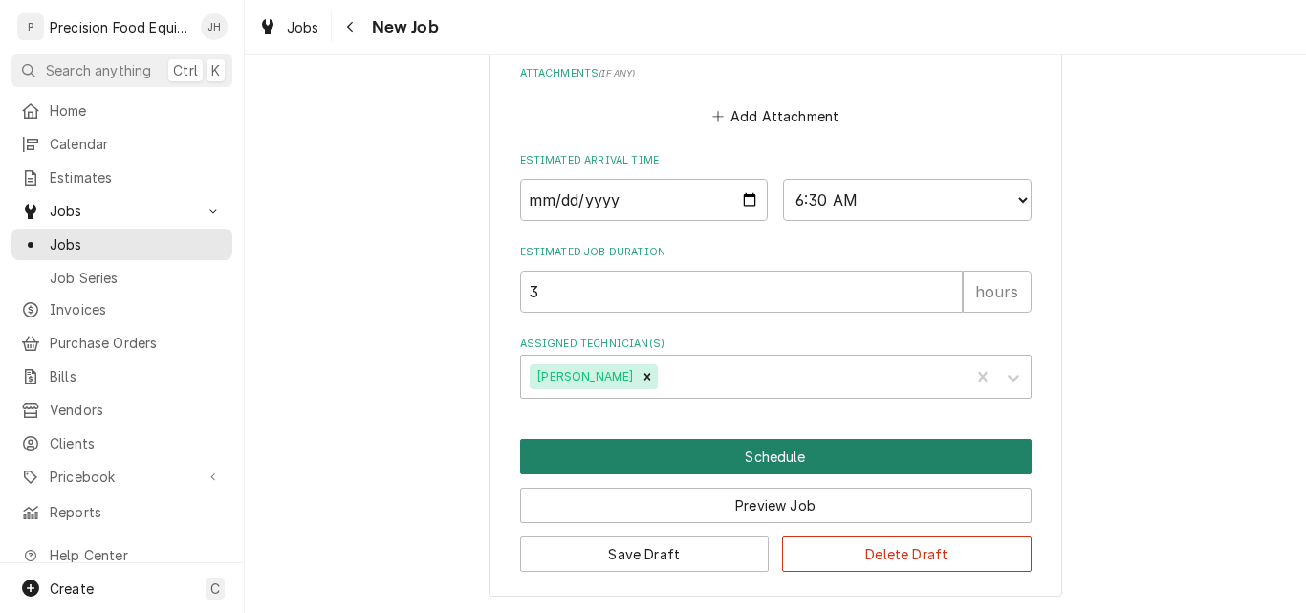
click at [762, 457] on button "Schedule" at bounding box center [776, 456] width 512 height 35
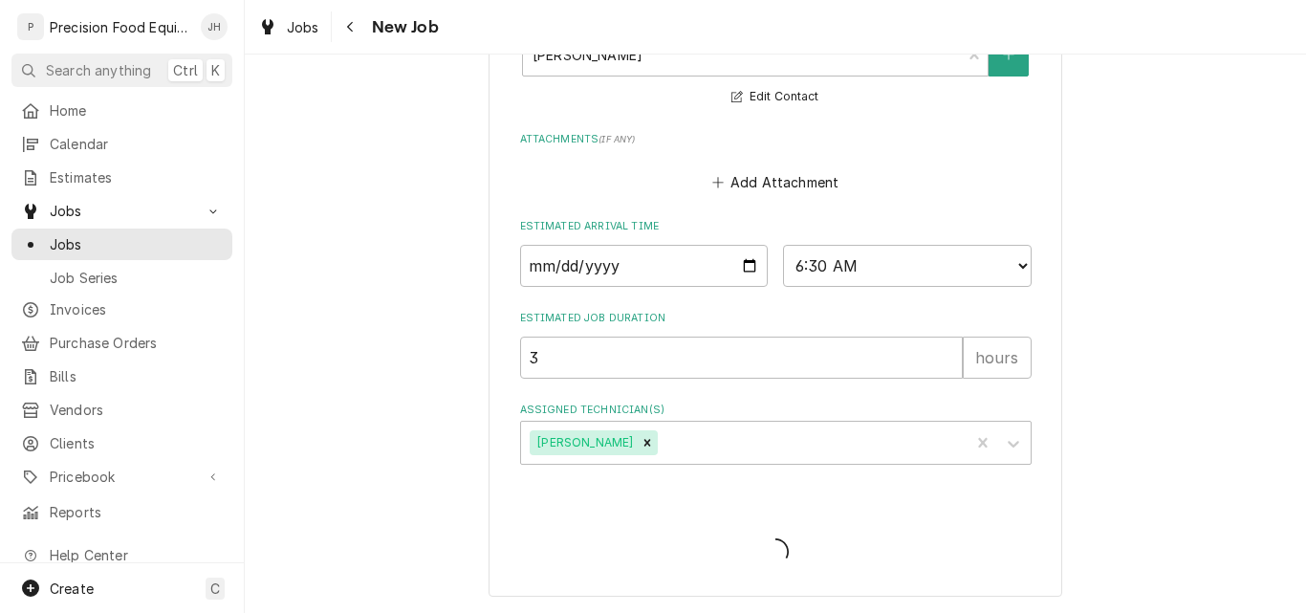
scroll to position [1392, 0]
type textarea "x"
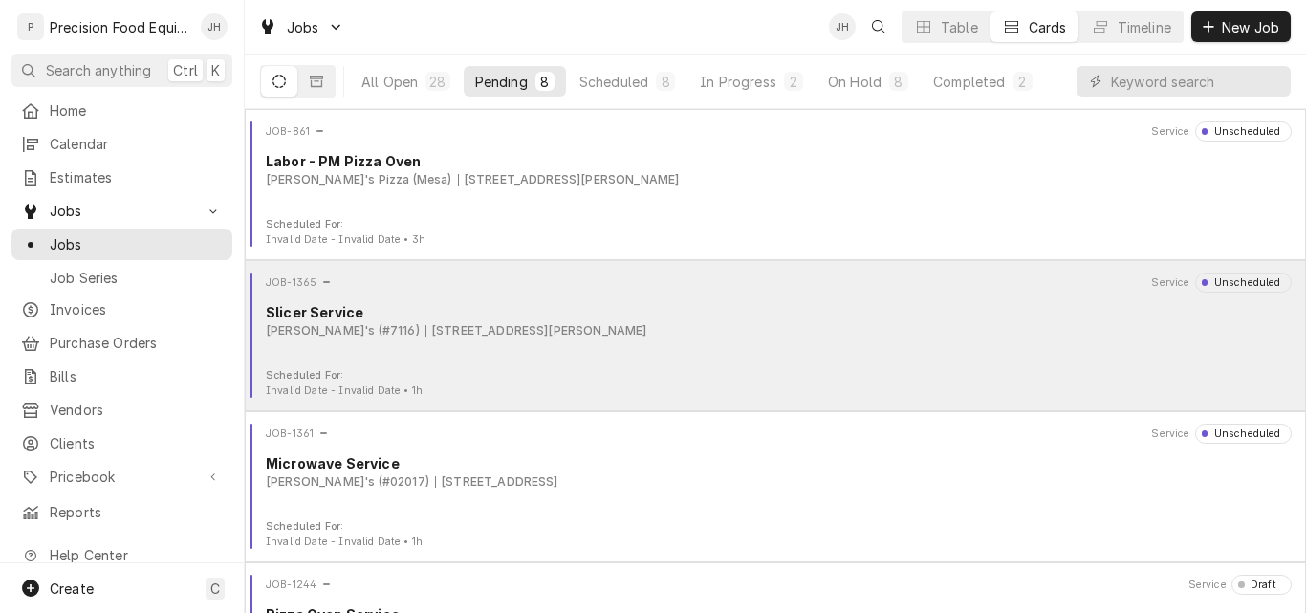
click at [745, 328] on div "Arby's (#7116) 1927 N. Higley Rd, Mesa, AZ 85205" at bounding box center [779, 330] width 1026 height 17
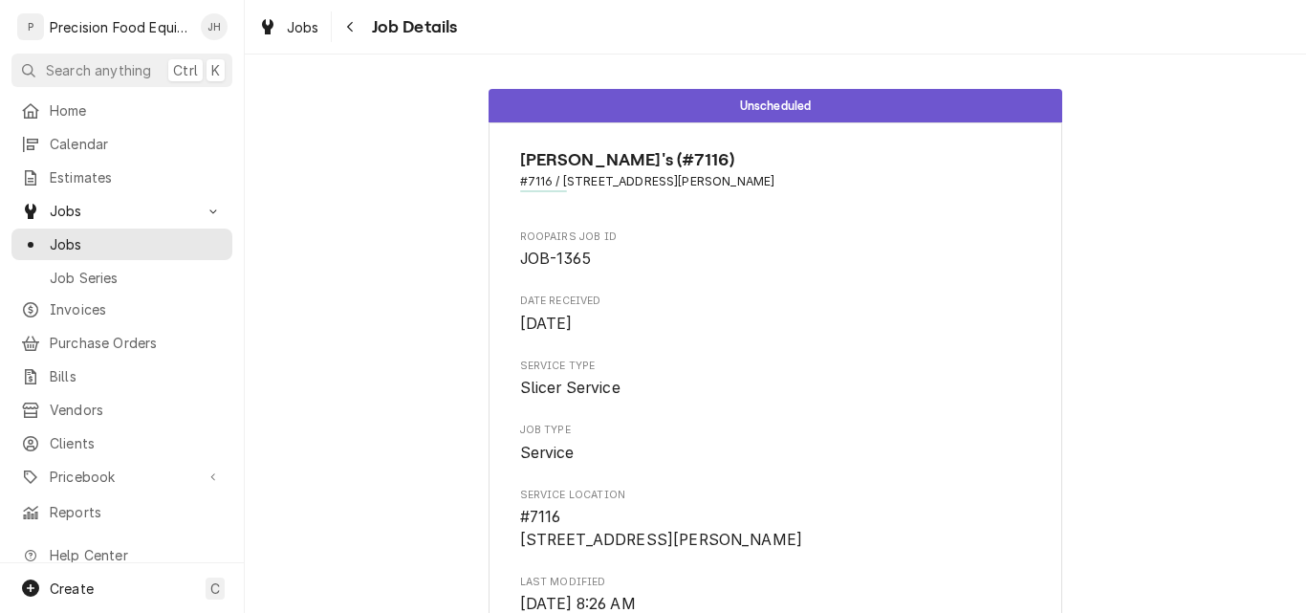
scroll to position [383, 0]
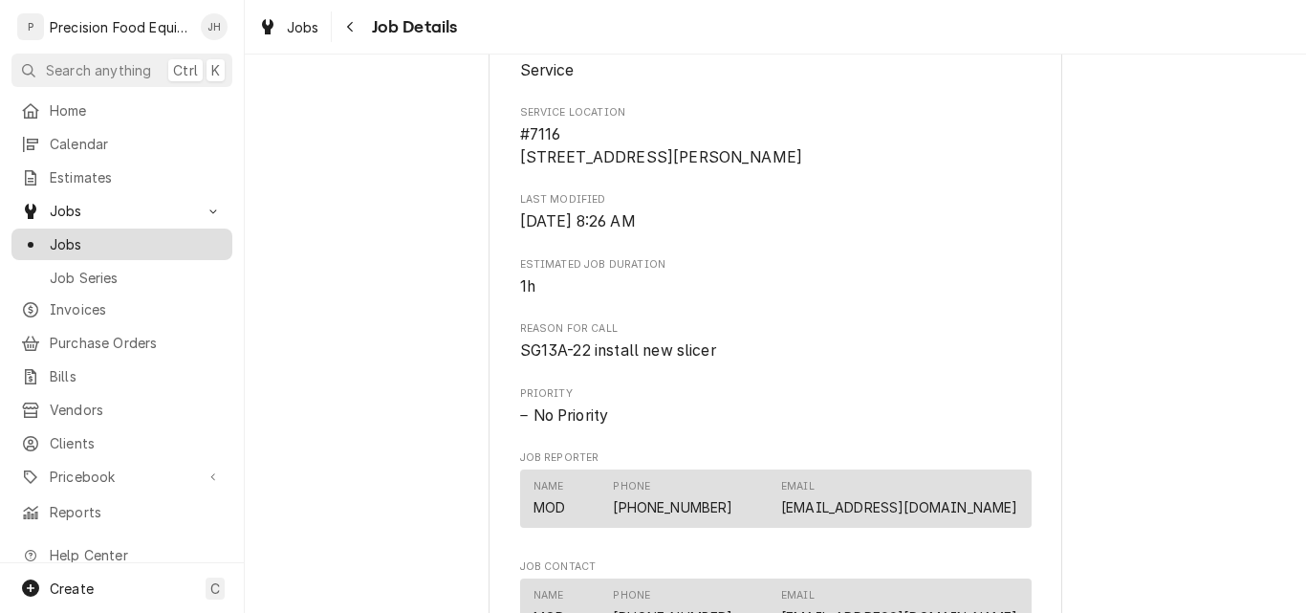
click at [107, 236] on span "Jobs" at bounding box center [136, 244] width 173 height 20
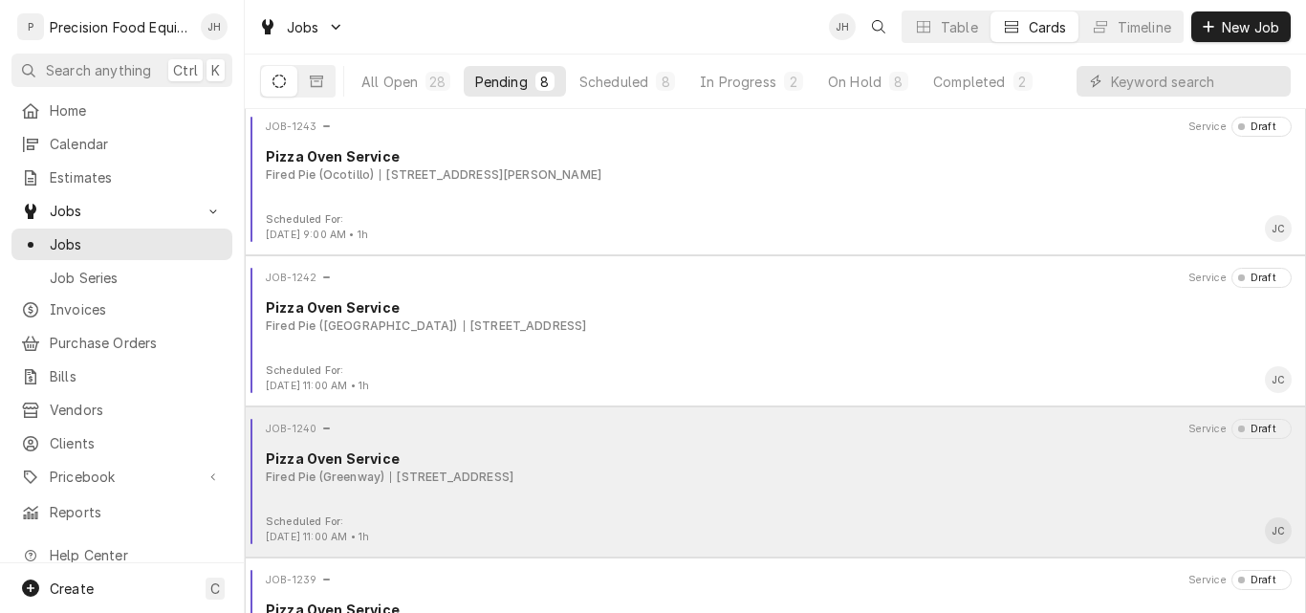
scroll to position [705, 0]
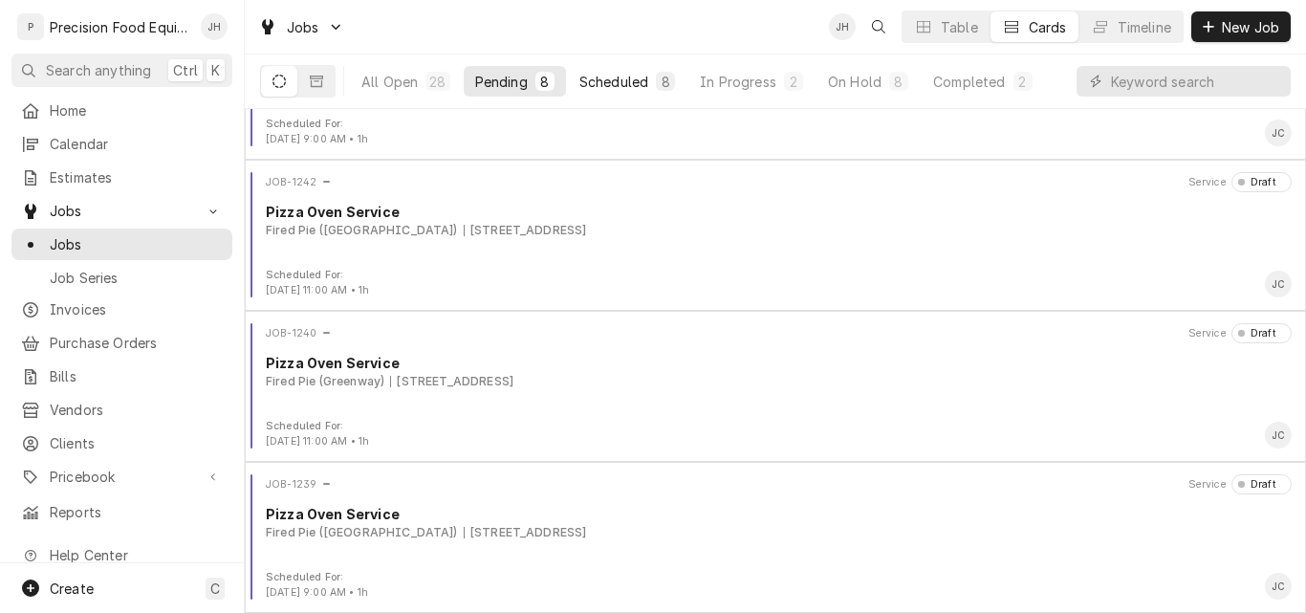
click at [611, 85] on div "Scheduled" at bounding box center [614, 82] width 69 height 20
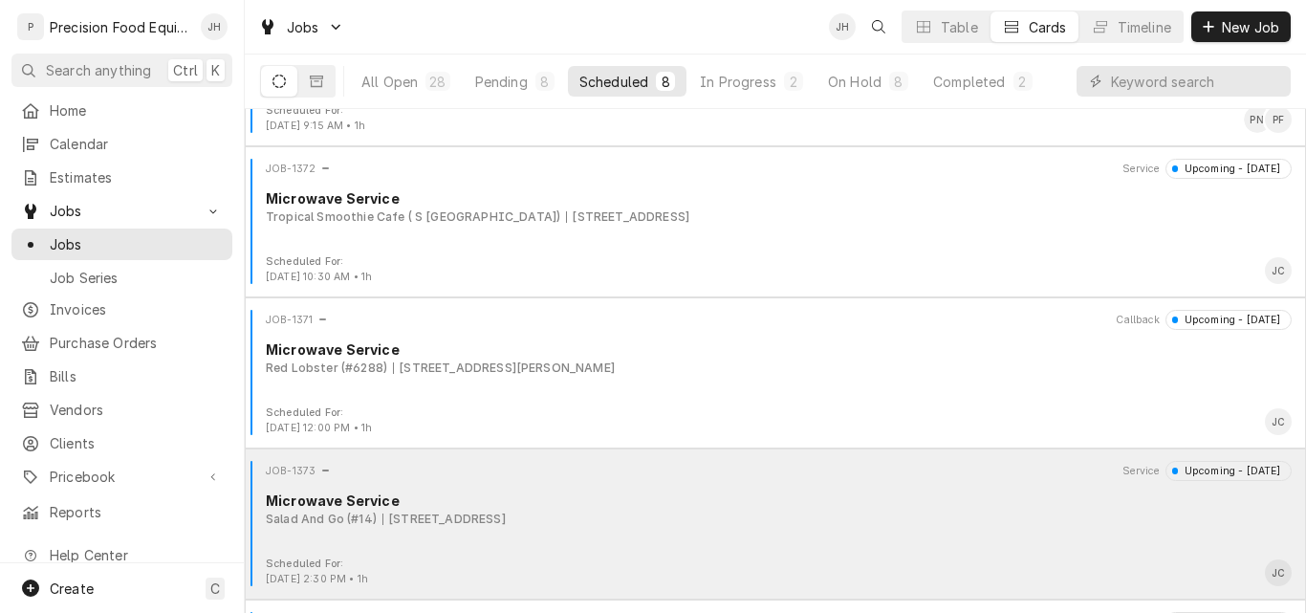
scroll to position [383, 0]
